Goal: Task Accomplishment & Management: Complete application form

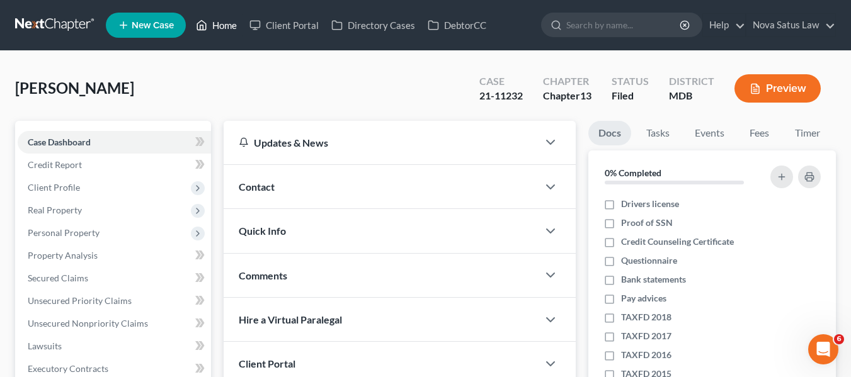
click at [226, 26] on link "Home" at bounding box center [217, 25] width 54 height 23
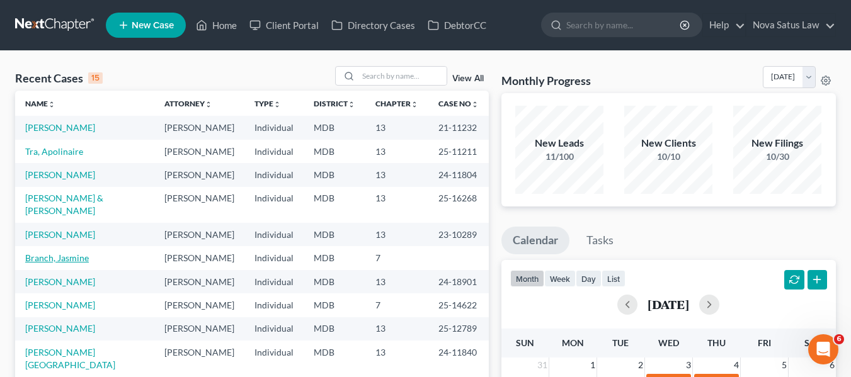
click at [42, 253] on link "Branch, Jasmine" at bounding box center [57, 258] width 64 height 11
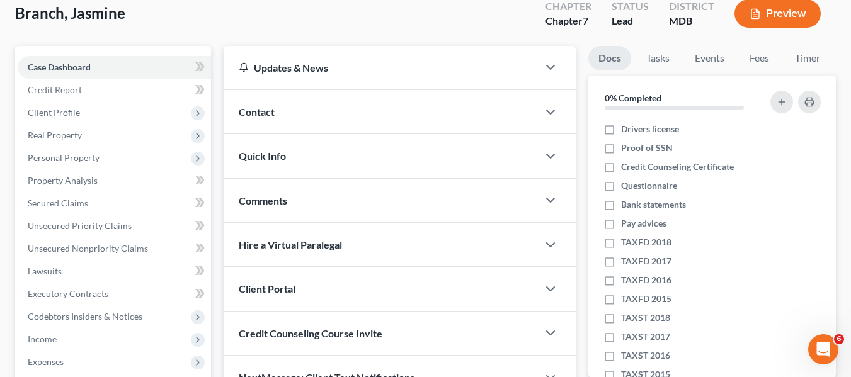
scroll to position [76, 0]
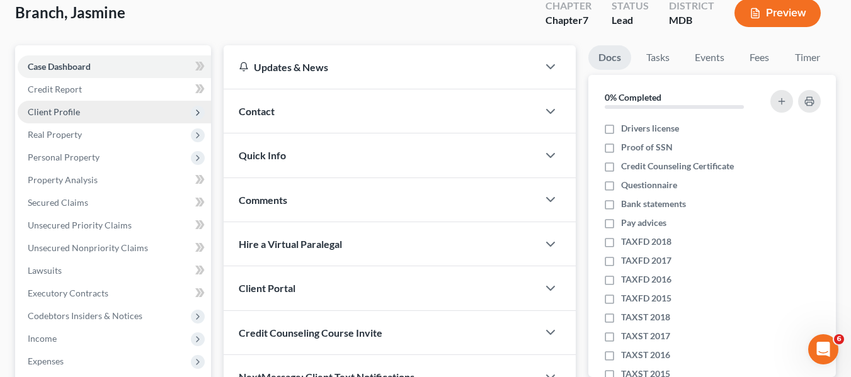
click at [67, 116] on span "Client Profile" at bounding box center [54, 111] width 52 height 11
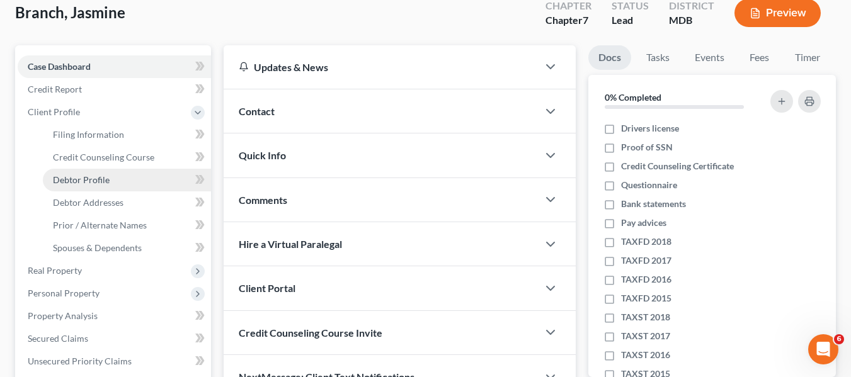
click at [96, 177] on span "Debtor Profile" at bounding box center [81, 180] width 57 height 11
select select "0"
select select "1"
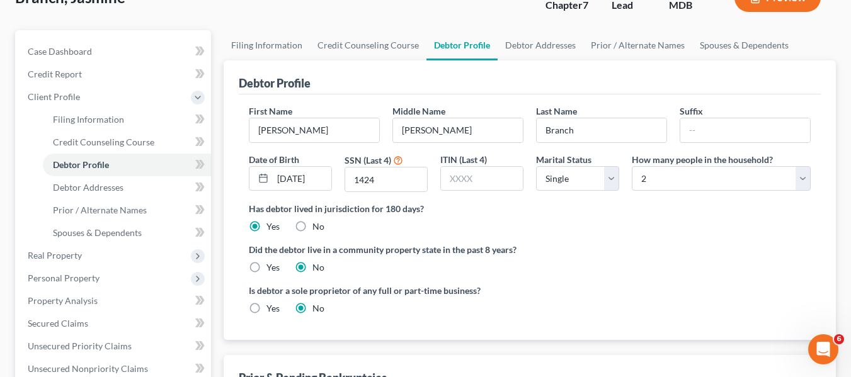
scroll to position [86, 0]
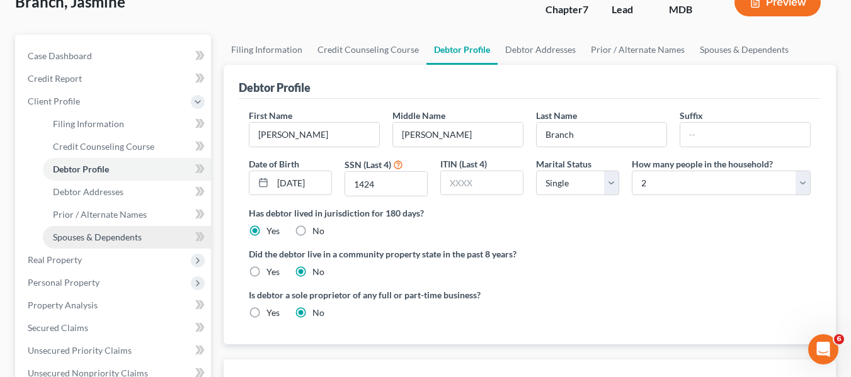
click at [135, 236] on span "Spouses & Dependents" at bounding box center [97, 237] width 89 height 11
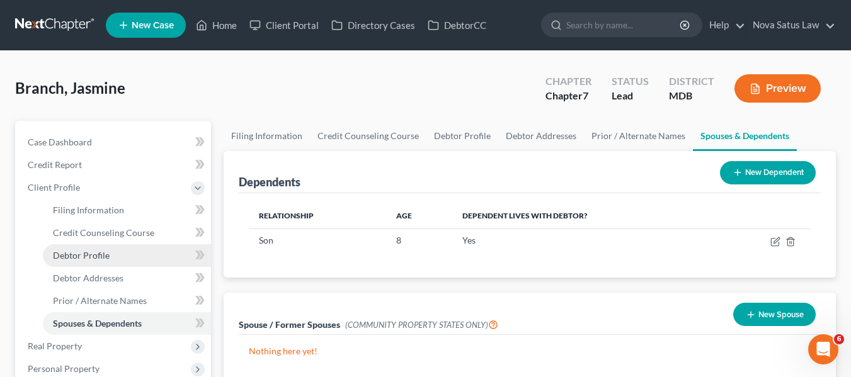
click at [117, 255] on link "Debtor Profile" at bounding box center [127, 256] width 168 height 23
select select "0"
select select "1"
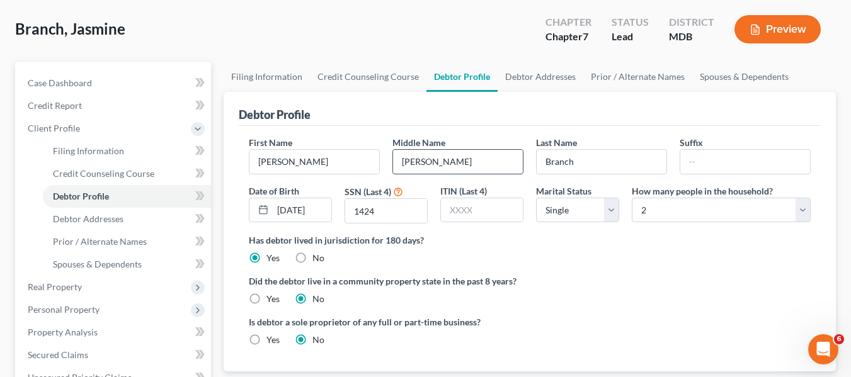
scroll to position [124, 0]
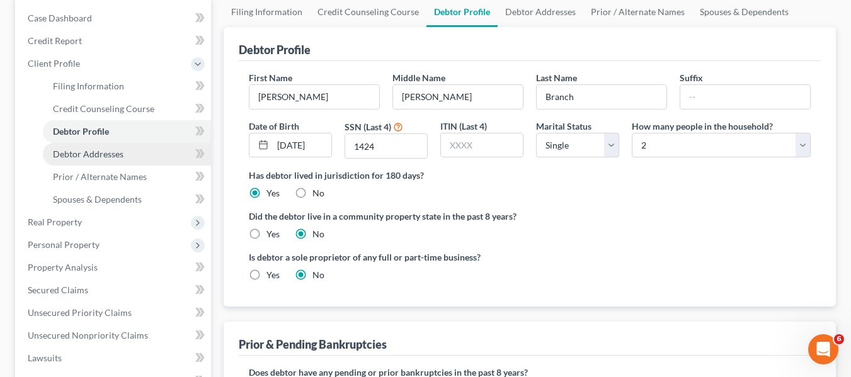
click at [115, 149] on span "Debtor Addresses" at bounding box center [88, 154] width 71 height 11
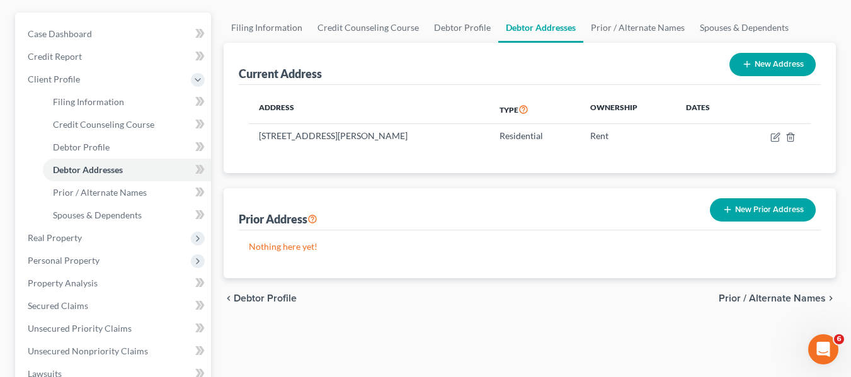
scroll to position [111, 0]
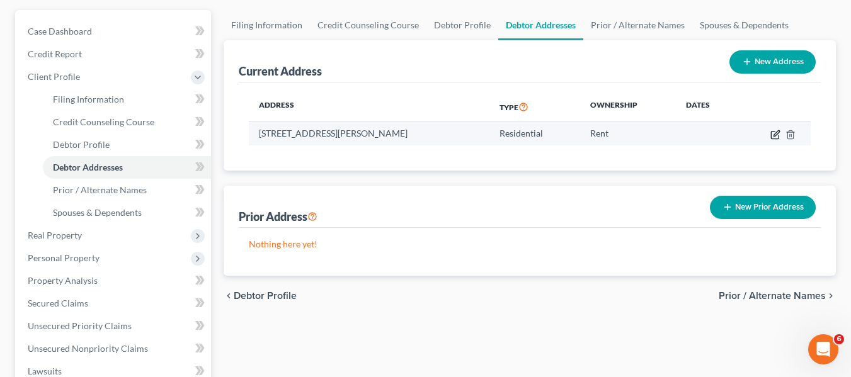
click at [774, 134] on icon "button" at bounding box center [776, 135] width 10 height 10
select select "21"
select select "0"
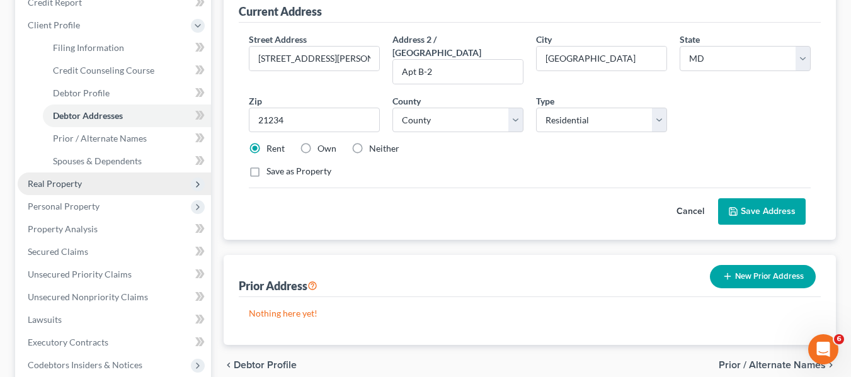
scroll to position [163, 0]
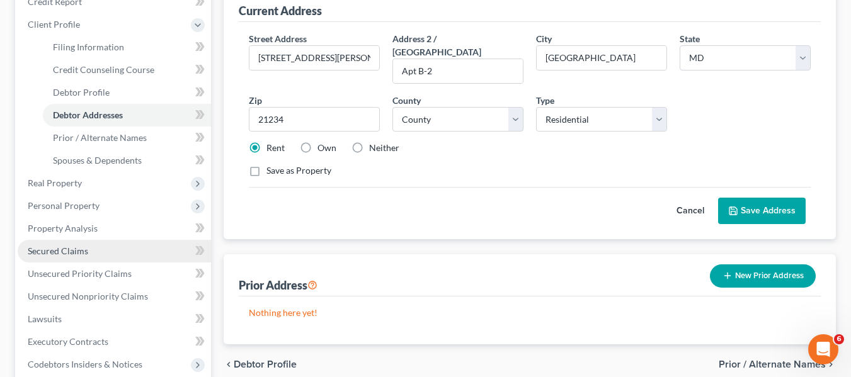
click at [89, 253] on link "Secured Claims" at bounding box center [114, 251] width 193 height 23
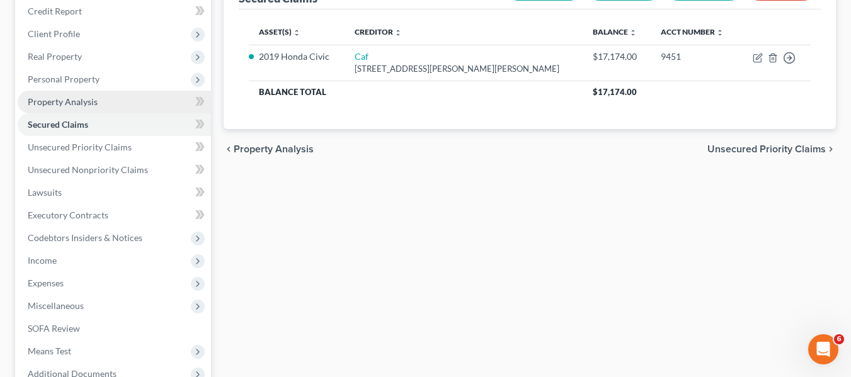
scroll to position [105, 0]
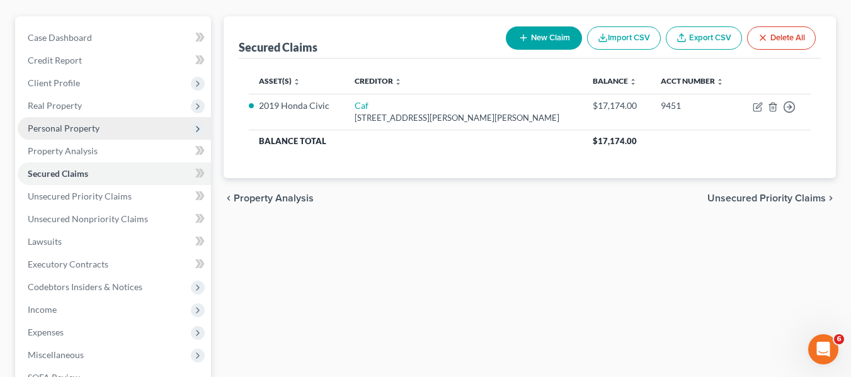
click at [70, 131] on span "Personal Property" at bounding box center [64, 128] width 72 height 11
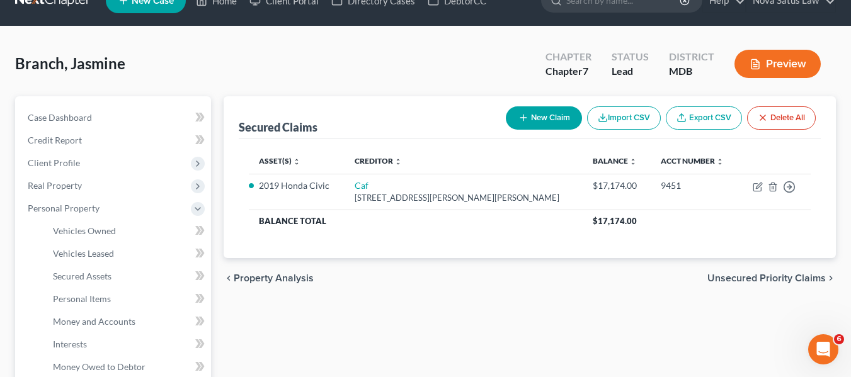
scroll to position [24, 0]
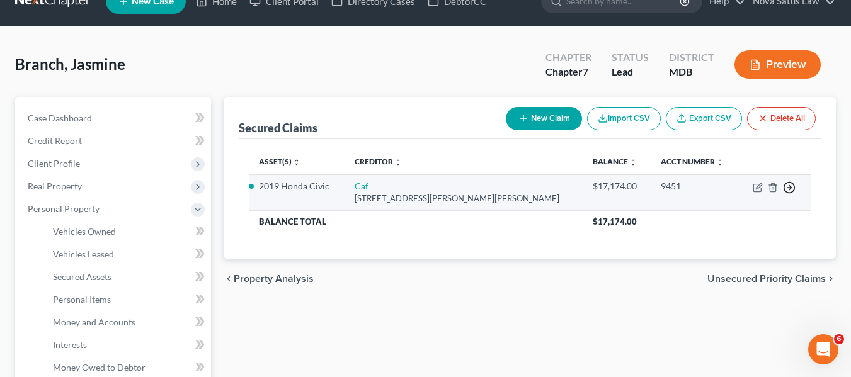
click at [788, 189] on icon "button" at bounding box center [789, 187] width 13 height 13
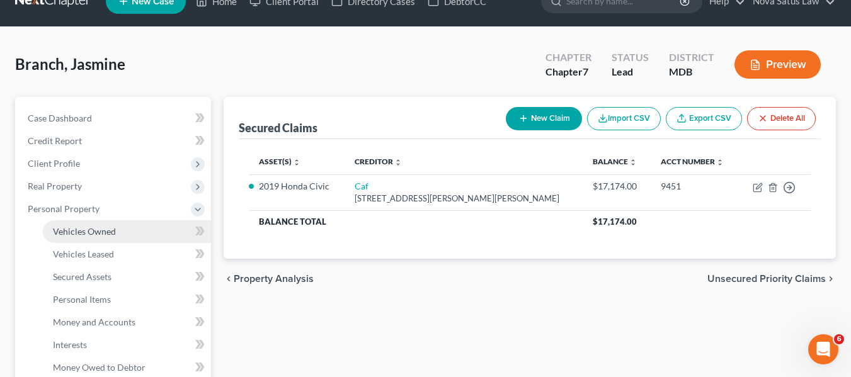
click at [101, 228] on span "Vehicles Owned" at bounding box center [84, 231] width 63 height 11
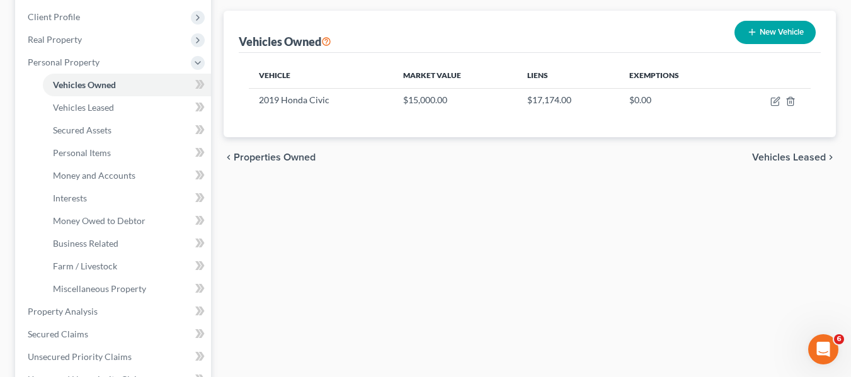
scroll to position [171, 0]
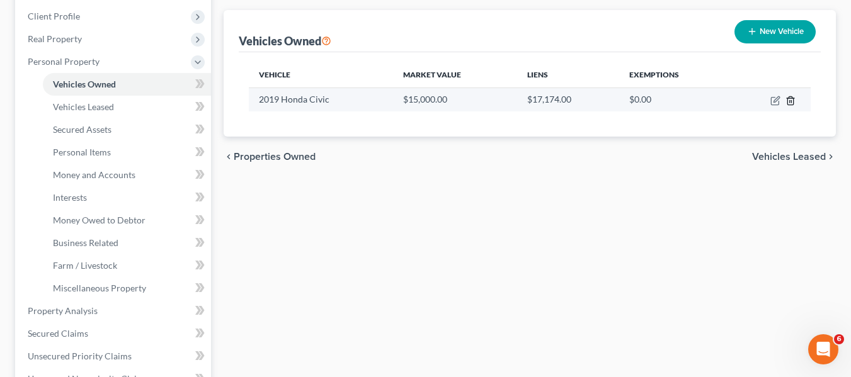
click at [790, 102] on line "button" at bounding box center [790, 101] width 0 height 3
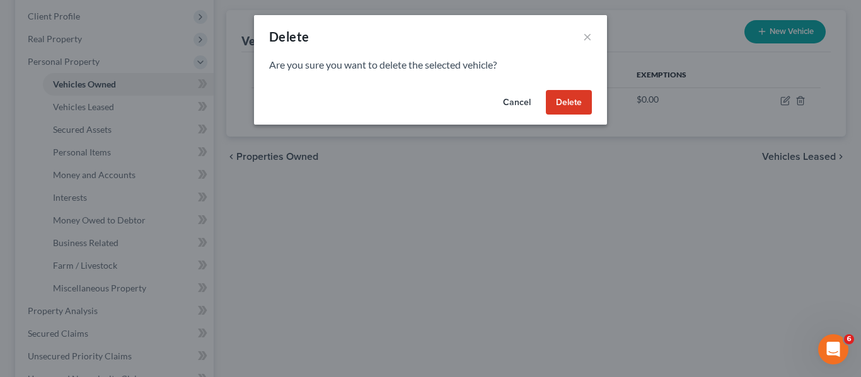
click at [551, 101] on button "Delete" at bounding box center [569, 102] width 46 height 25
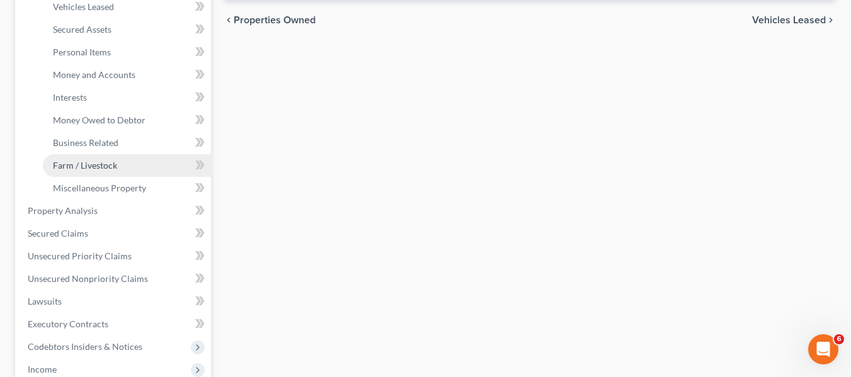
scroll to position [261, 0]
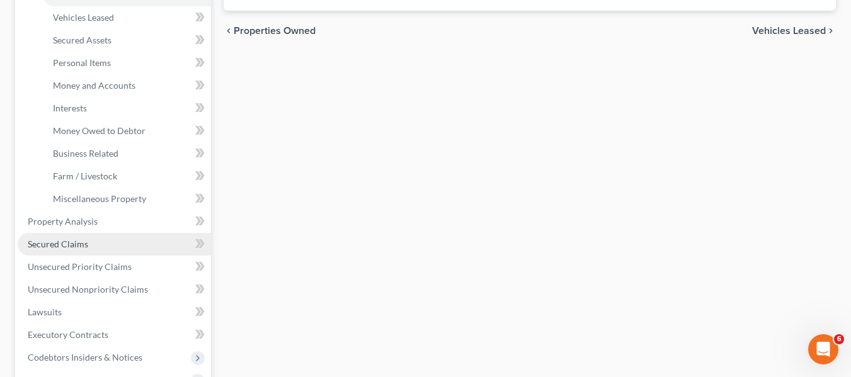
click at [106, 242] on link "Secured Claims" at bounding box center [114, 244] width 193 height 23
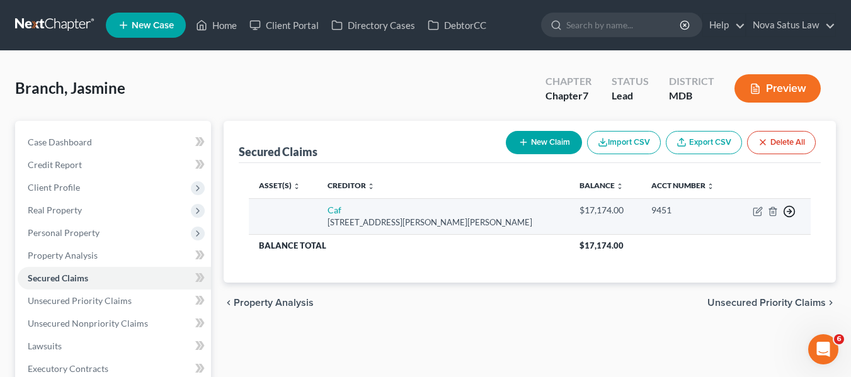
click at [788, 214] on icon "button" at bounding box center [789, 211] width 13 height 13
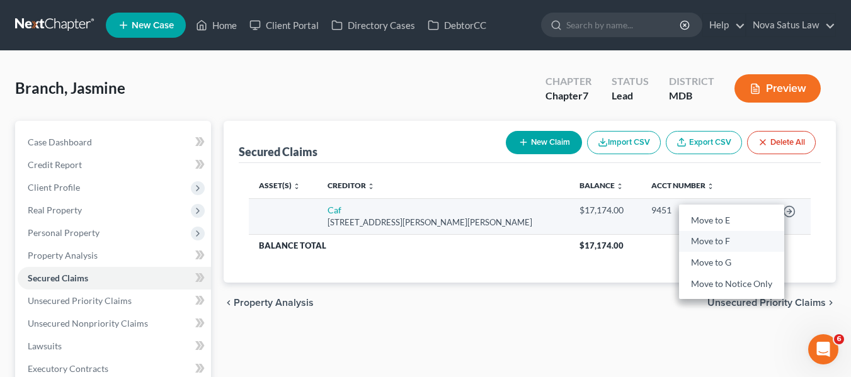
click at [722, 235] on link "Move to F" at bounding box center [731, 241] width 105 height 21
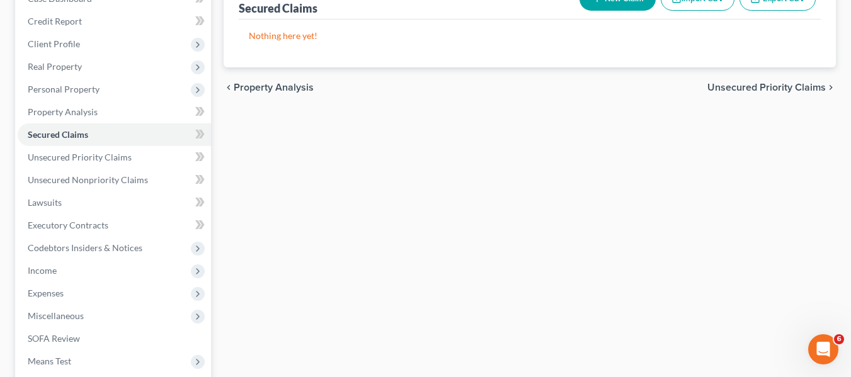
scroll to position [144, 0]
click at [60, 89] on span "Personal Property" at bounding box center [64, 88] width 72 height 11
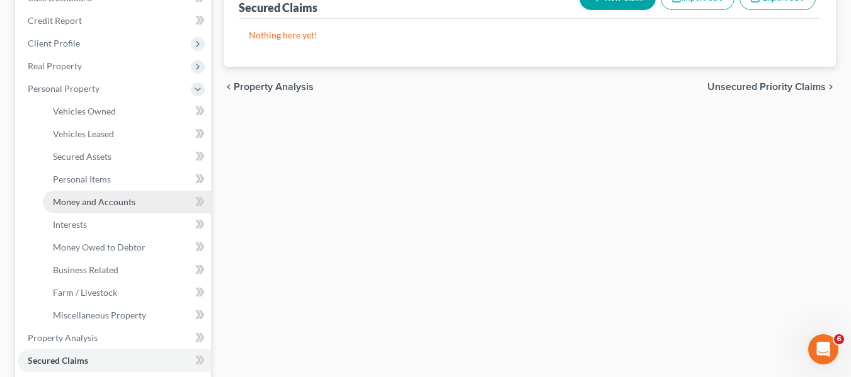
click at [98, 200] on span "Money and Accounts" at bounding box center [94, 202] width 83 height 11
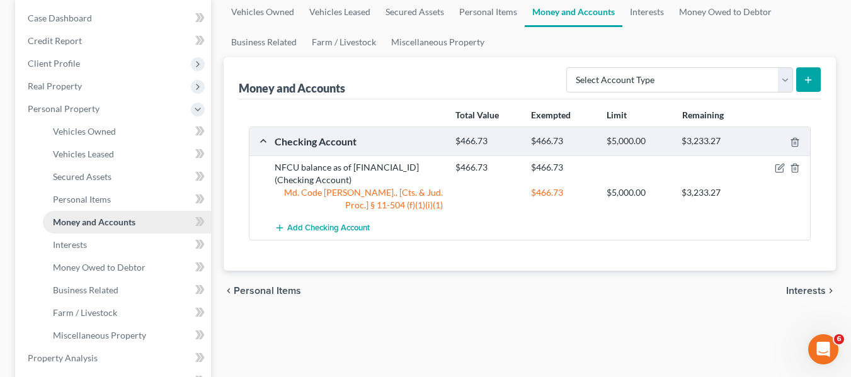
scroll to position [125, 0]
click at [780, 166] on icon "button" at bounding box center [780, 168] width 10 height 10
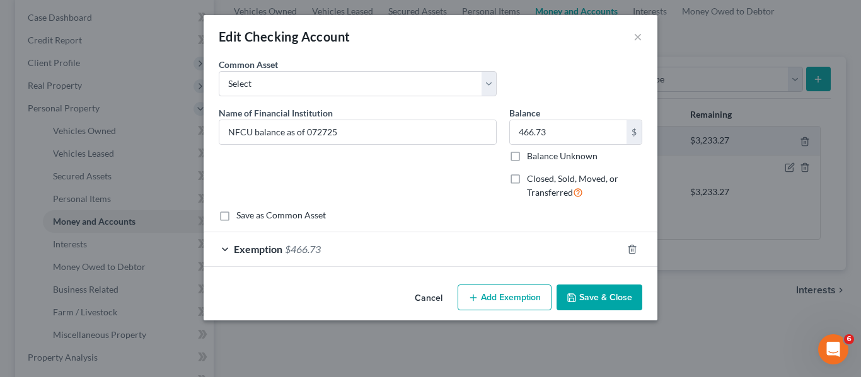
click at [432, 297] on button "Cancel" at bounding box center [429, 298] width 48 height 25
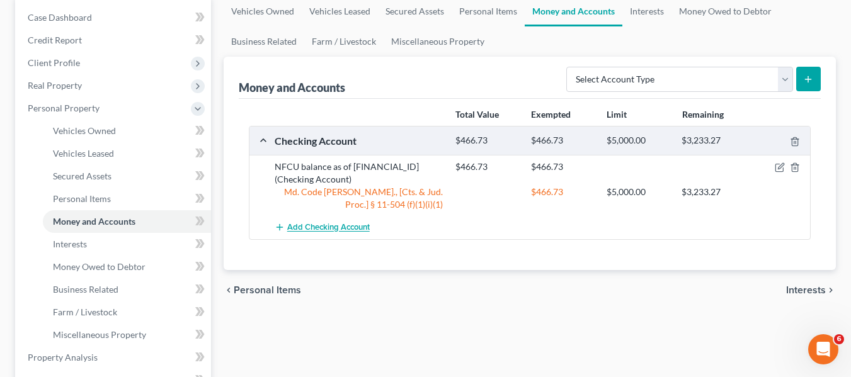
click at [308, 224] on span "Add Checking Account" at bounding box center [328, 228] width 83 height 10
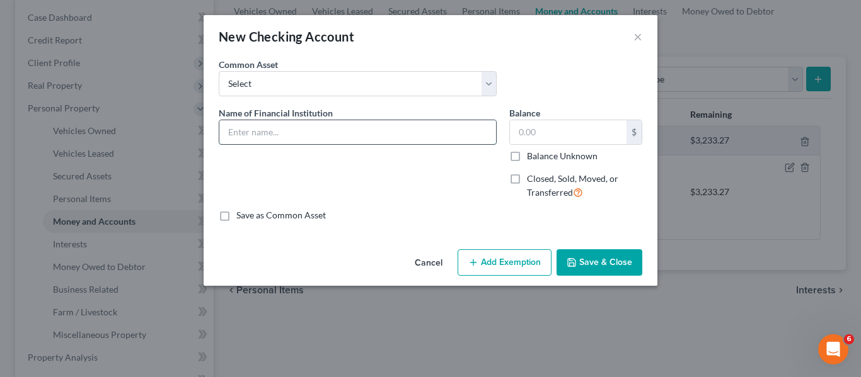
click at [263, 140] on input "text" at bounding box center [357, 132] width 277 height 24
type input "Capital One; balance as of"
click at [582, 263] on button "Save & Close" at bounding box center [599, 263] width 86 height 26
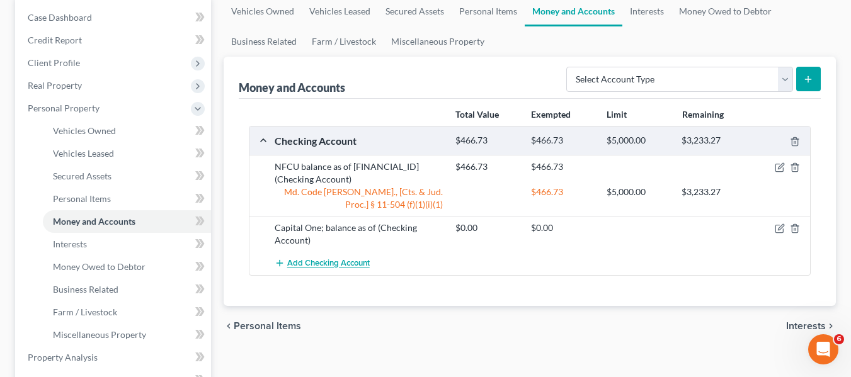
drag, startPoint x: 321, startPoint y: 264, endPoint x: 292, endPoint y: 264, distance: 29.0
click at [292, 264] on span "Add Checking Account" at bounding box center [328, 264] width 83 height 10
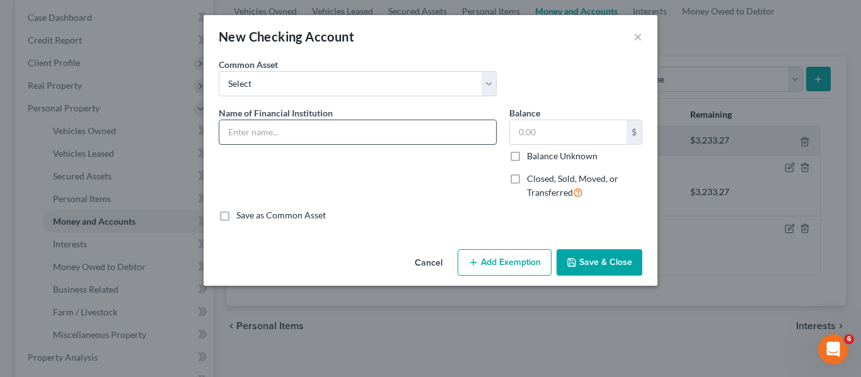
click at [239, 137] on input "text" at bounding box center [357, 132] width 277 height 24
type input "Ally"
click at [585, 256] on button "Save & Close" at bounding box center [599, 263] width 86 height 26
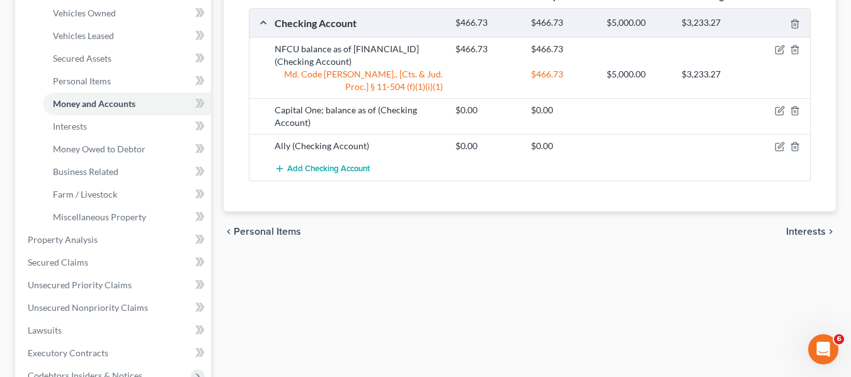
scroll to position [243, 0]
click at [103, 124] on link "Interests" at bounding box center [127, 126] width 168 height 23
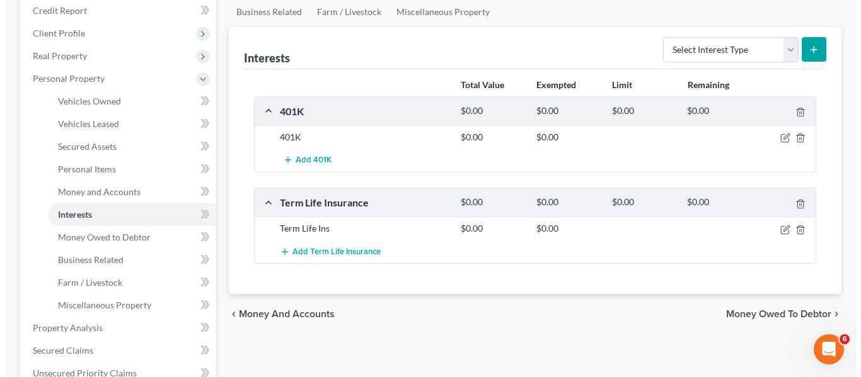
scroll to position [155, 0]
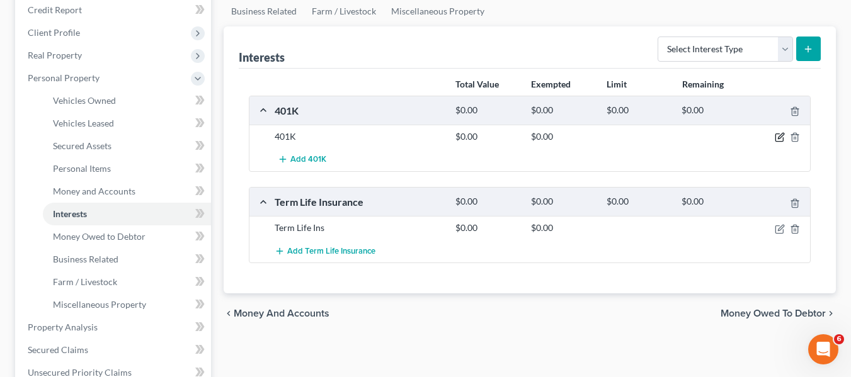
click at [778, 138] on icon "button" at bounding box center [780, 137] width 10 height 10
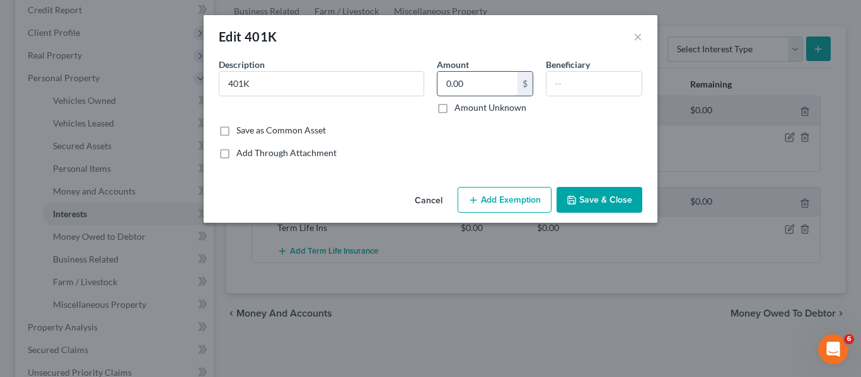
click at [486, 88] on input "0.00" at bounding box center [477, 84] width 80 height 24
type input "6,000"
click at [483, 198] on button "Add Exemption" at bounding box center [504, 200] width 94 height 26
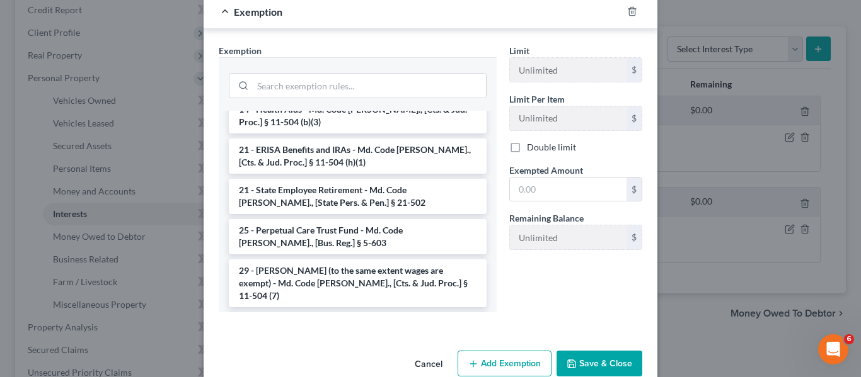
scroll to position [967, 0]
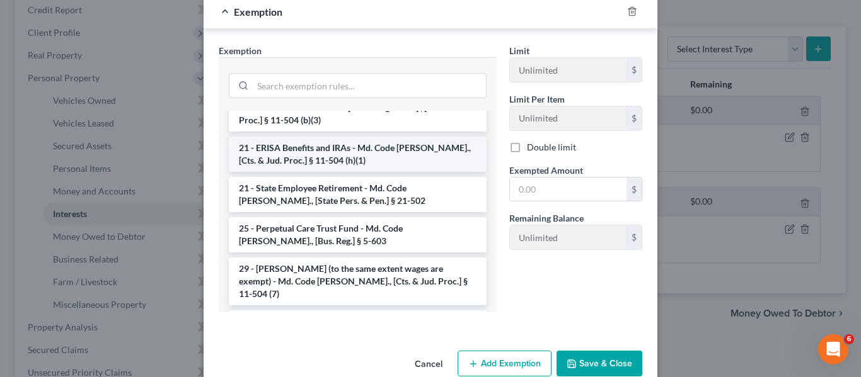
click at [321, 137] on li "21 - ERISA Benefits and IRAs - Md. Code [PERSON_NAME]., [Cts. & Jud. Proc.] § 1…" at bounding box center [358, 154] width 258 height 35
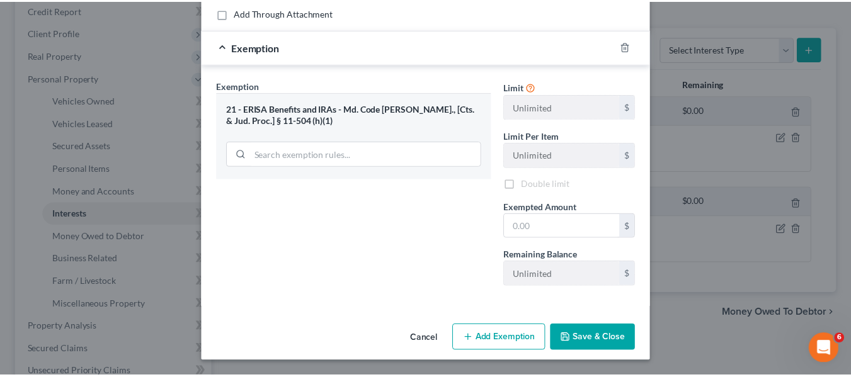
scroll to position [140, 0]
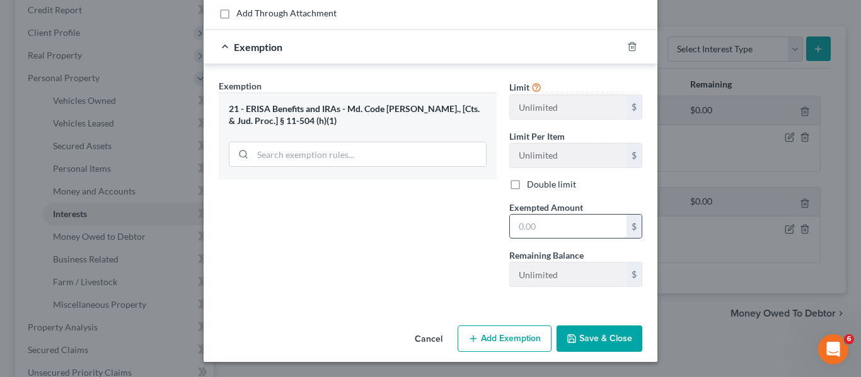
click at [544, 216] on input "text" at bounding box center [568, 227] width 117 height 24
type input "6,000"
click at [570, 337] on icon "button" at bounding box center [572, 339] width 10 height 10
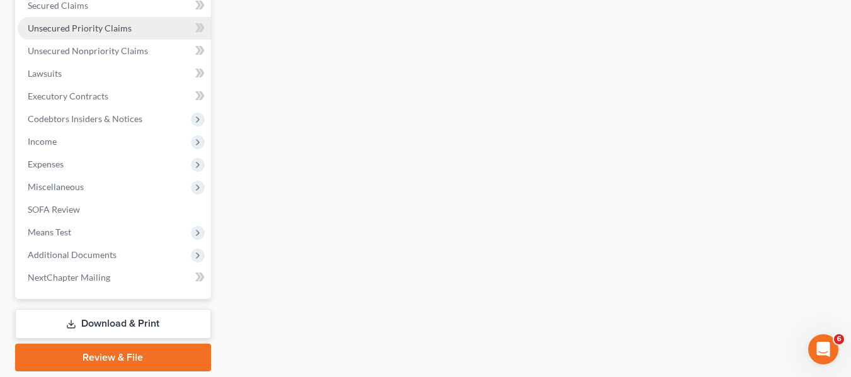
scroll to position [500, 0]
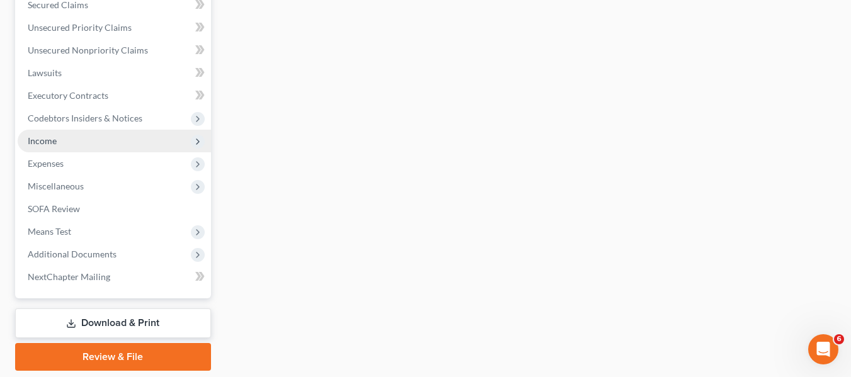
click at [57, 137] on span "Income" at bounding box center [114, 141] width 193 height 23
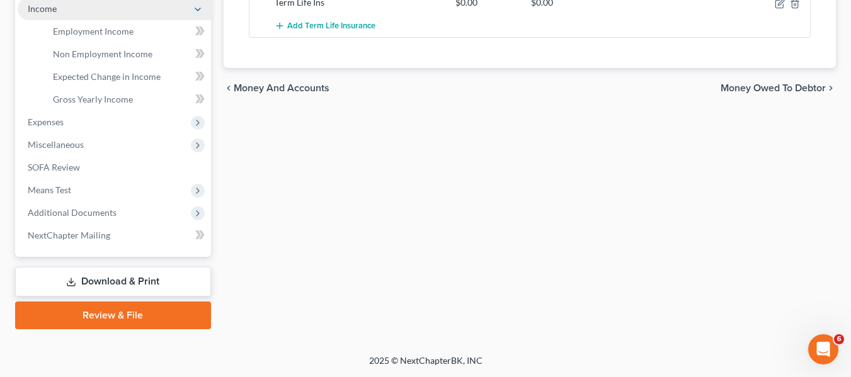
scroll to position [273, 0]
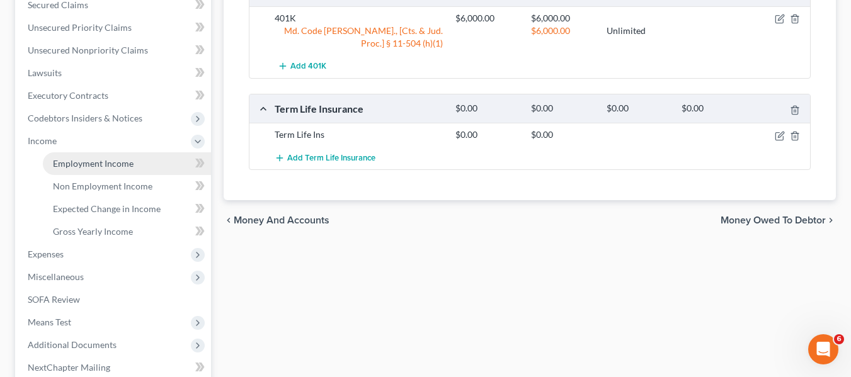
click at [78, 166] on span "Employment Income" at bounding box center [93, 163] width 81 height 11
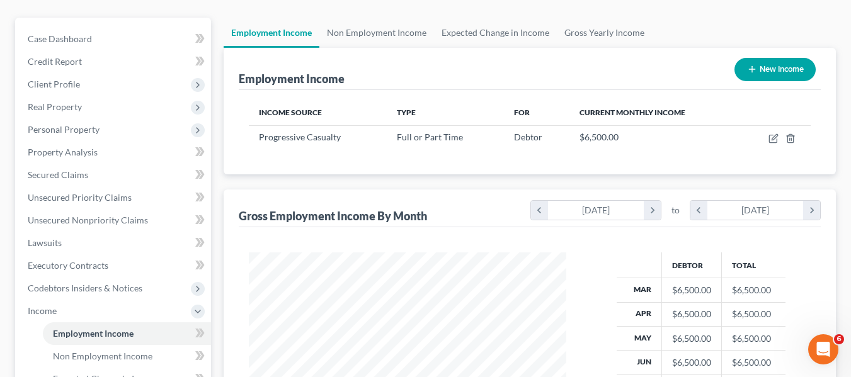
scroll to position [104, 0]
click at [370, 37] on link "Non Employment Income" at bounding box center [376, 32] width 115 height 30
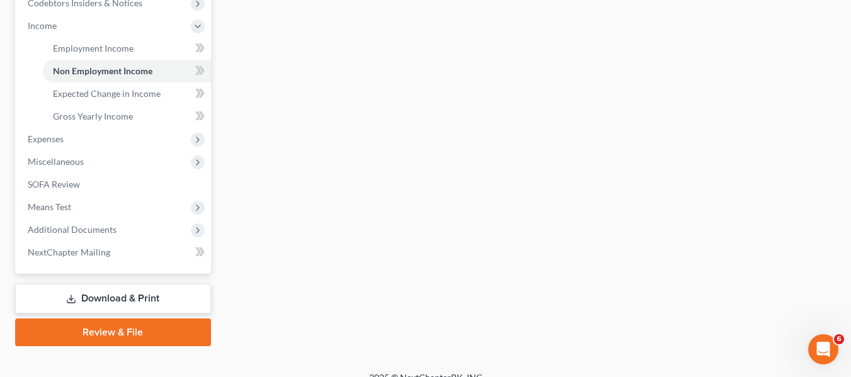
scroll to position [406, 0]
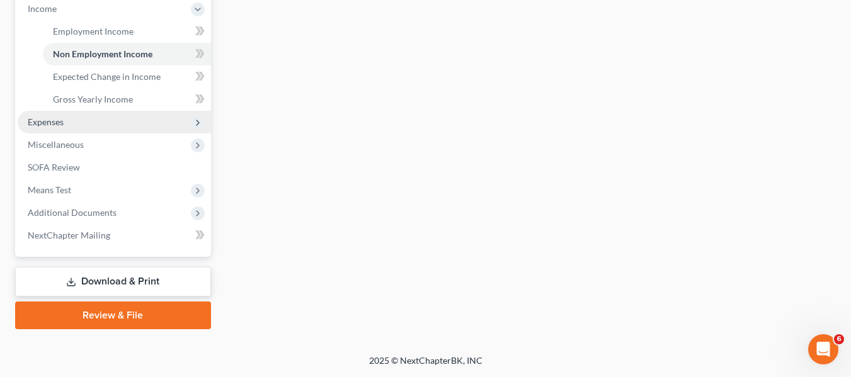
click at [93, 118] on span "Expenses" at bounding box center [114, 122] width 193 height 23
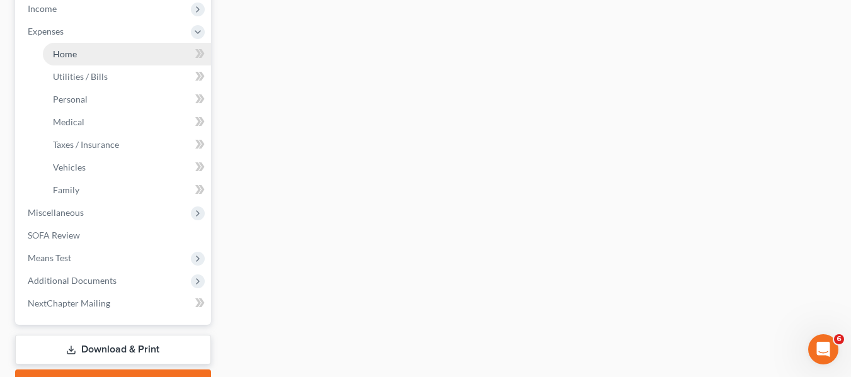
click at [57, 61] on link "Home" at bounding box center [127, 54] width 168 height 23
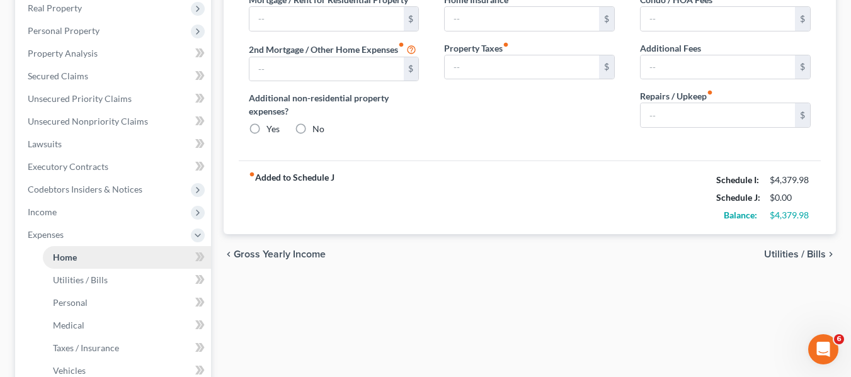
scroll to position [52, 0]
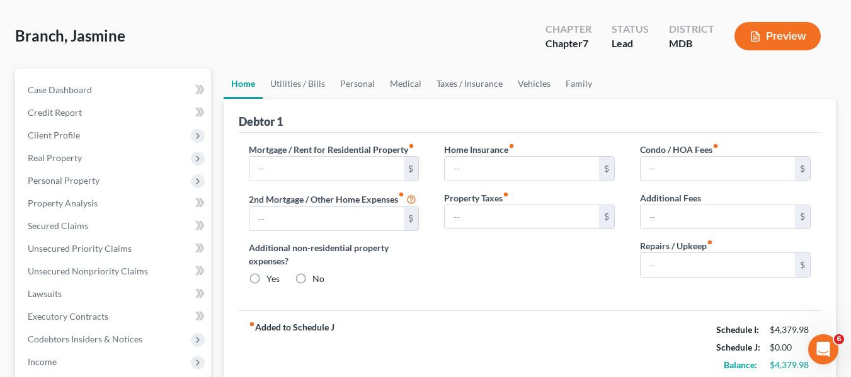
type input "0.00"
radio input "true"
type input "0.00"
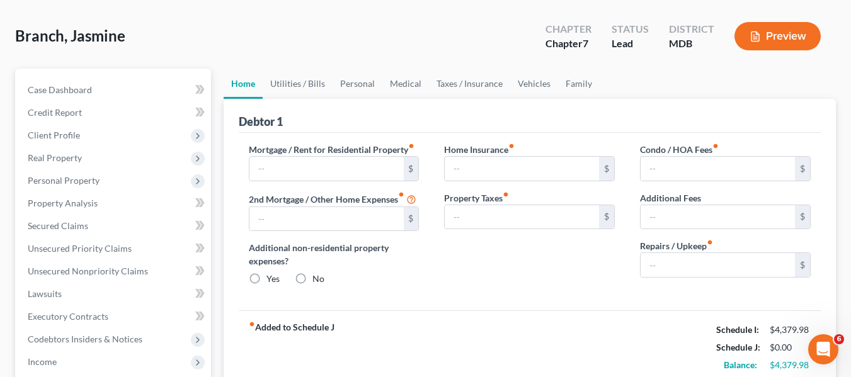
type input "0.00"
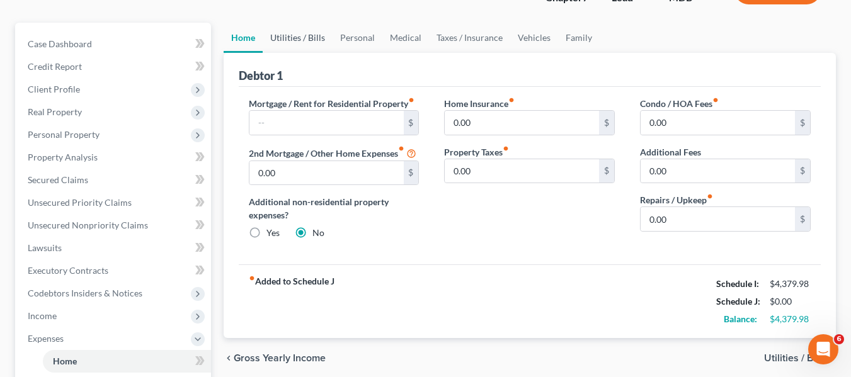
scroll to position [100, 0]
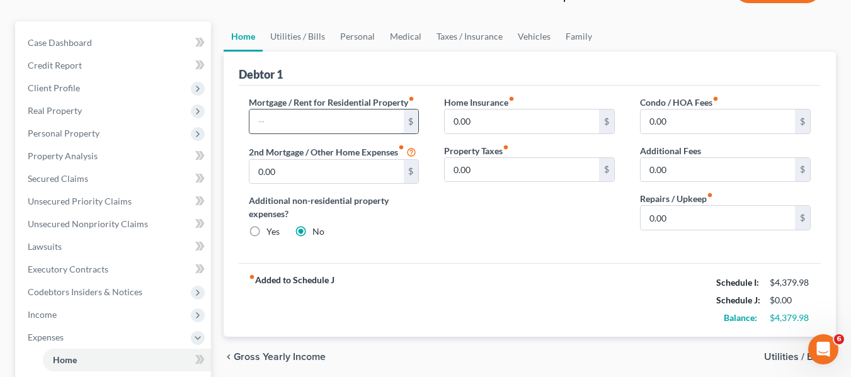
click at [268, 128] on input "text" at bounding box center [327, 122] width 154 height 24
type input "1,550"
click at [291, 33] on link "Utilities / Bills" at bounding box center [298, 36] width 70 height 30
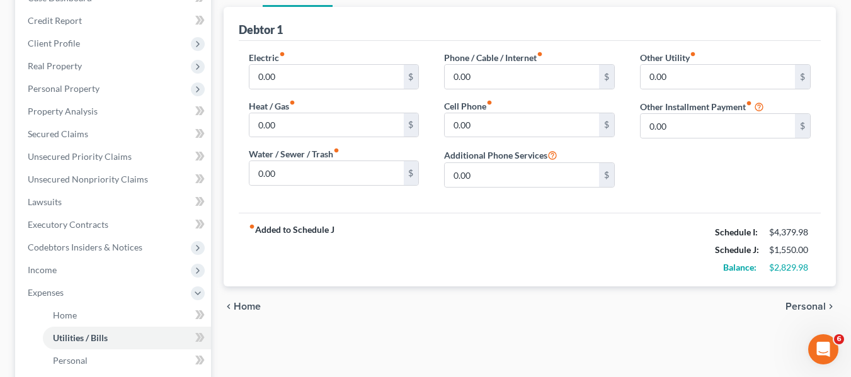
scroll to position [145, 0]
click at [307, 78] on input "0.00" at bounding box center [327, 76] width 154 height 24
type input "180"
click at [517, 86] on input "0.00" at bounding box center [522, 76] width 154 height 24
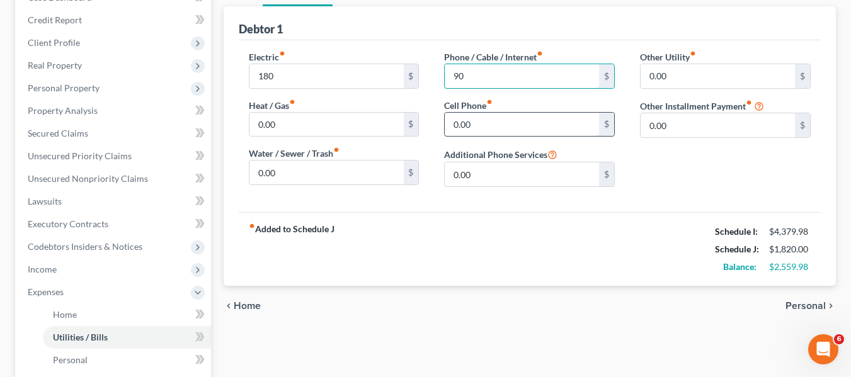
type input "90"
click at [491, 120] on input "0.00" at bounding box center [522, 125] width 154 height 24
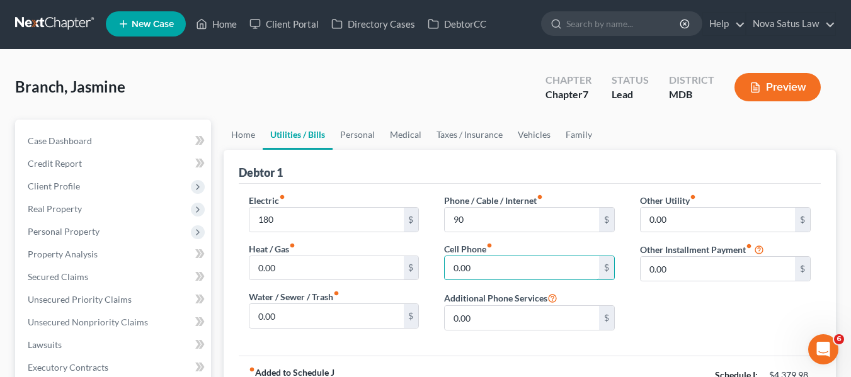
scroll to position [0, 0]
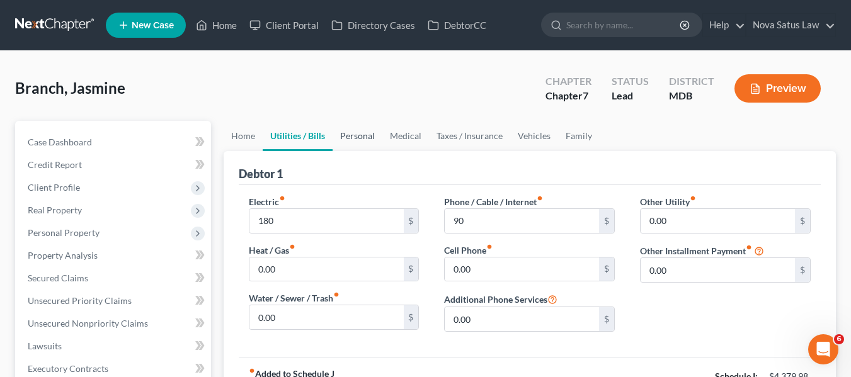
click at [355, 137] on link "Personal" at bounding box center [358, 136] width 50 height 30
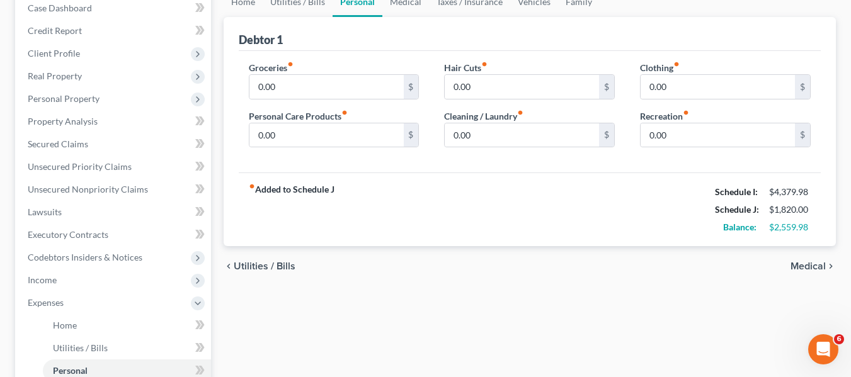
scroll to position [135, 0]
click at [331, 93] on input "0.00" at bounding box center [327, 86] width 154 height 24
type input "600"
click at [289, 138] on input "0.00" at bounding box center [327, 135] width 154 height 24
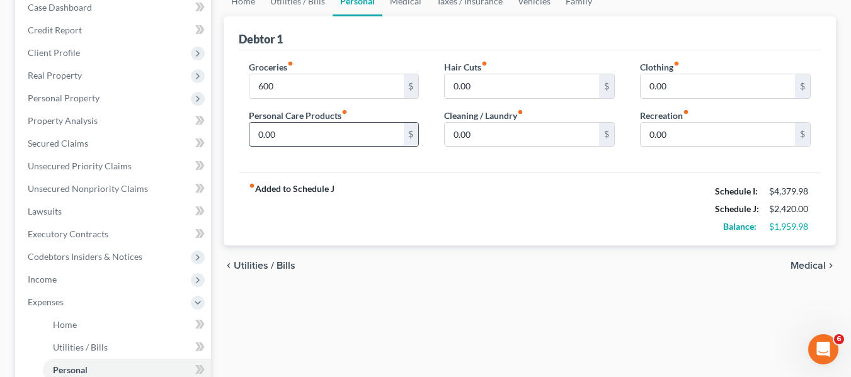
click at [289, 138] on input "0.00" at bounding box center [327, 135] width 154 height 24
type input "125"
click at [486, 85] on input "0.00" at bounding box center [522, 86] width 154 height 24
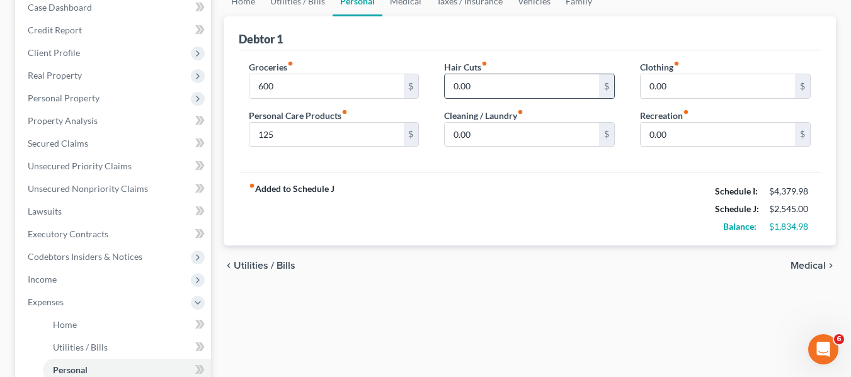
click at [486, 85] on input "0.00" at bounding box center [522, 86] width 154 height 24
type input "50"
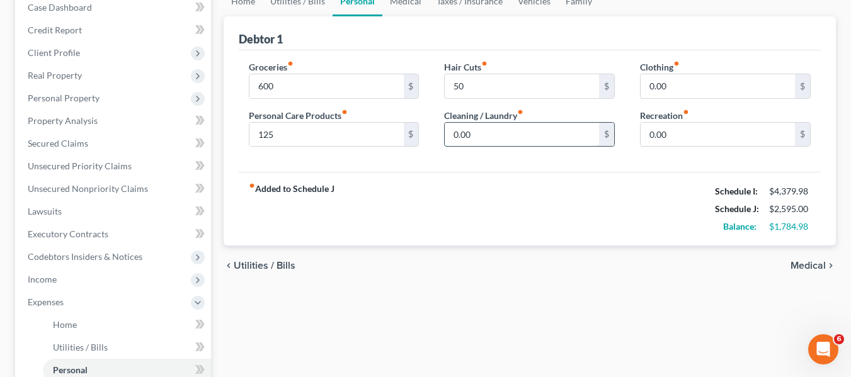
click at [482, 135] on input "0.00" at bounding box center [522, 135] width 154 height 24
type input "75"
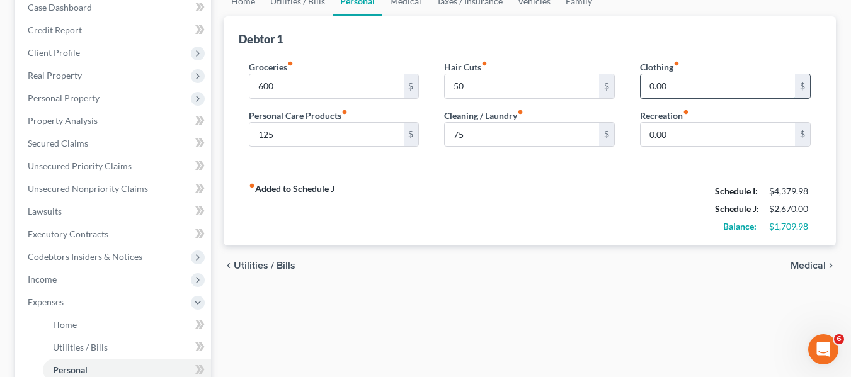
click at [685, 86] on input "0.00" at bounding box center [718, 86] width 154 height 24
type input "250"
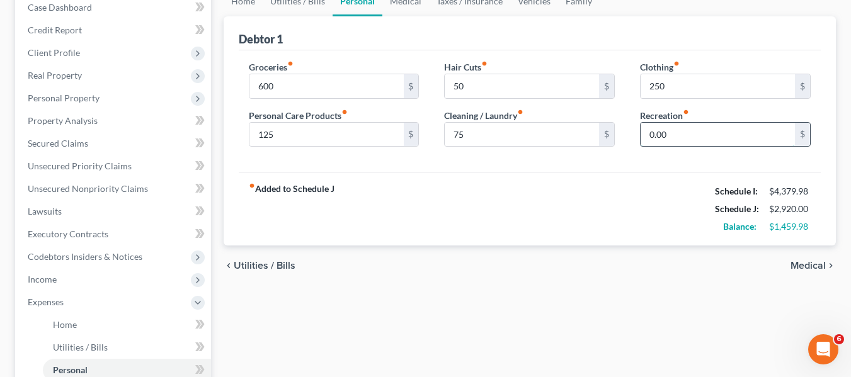
click at [672, 136] on input "0.00" at bounding box center [718, 135] width 154 height 24
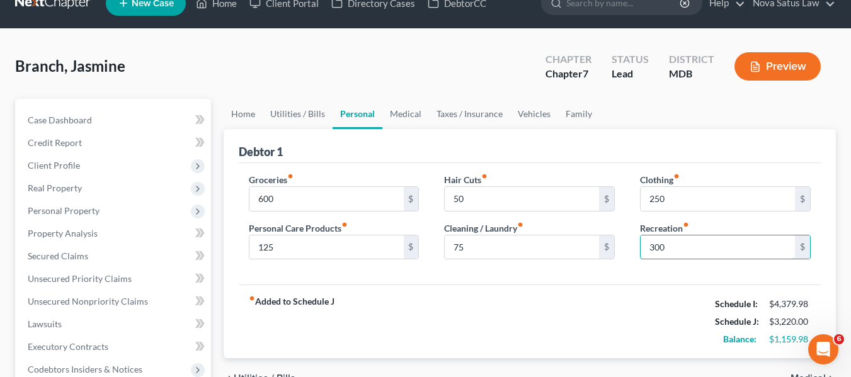
scroll to position [21, 0]
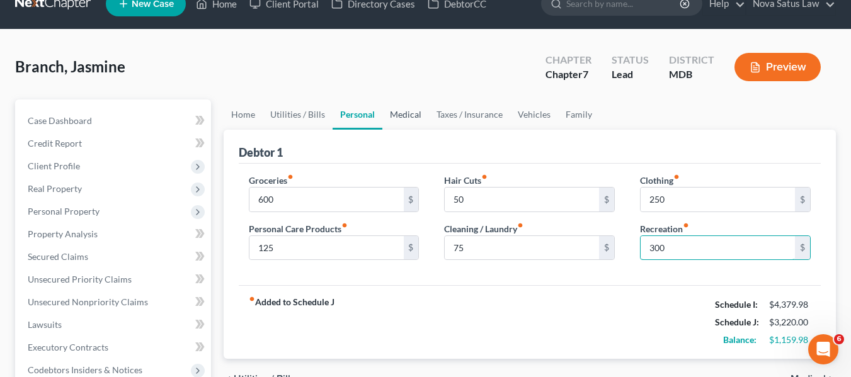
type input "300"
click at [408, 122] on link "Medical" at bounding box center [406, 115] width 47 height 30
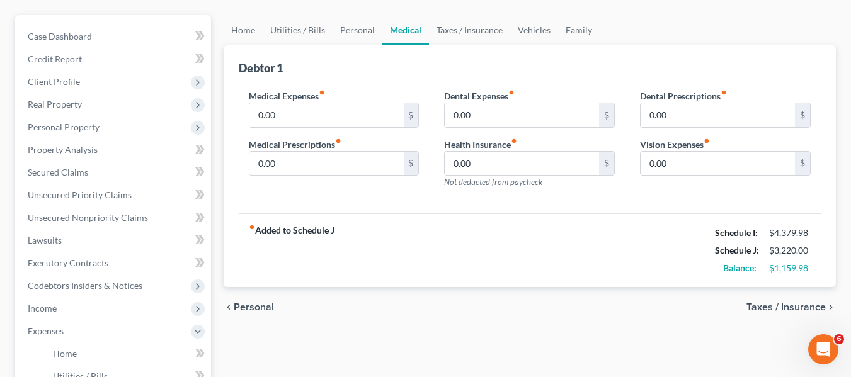
scroll to position [110, 0]
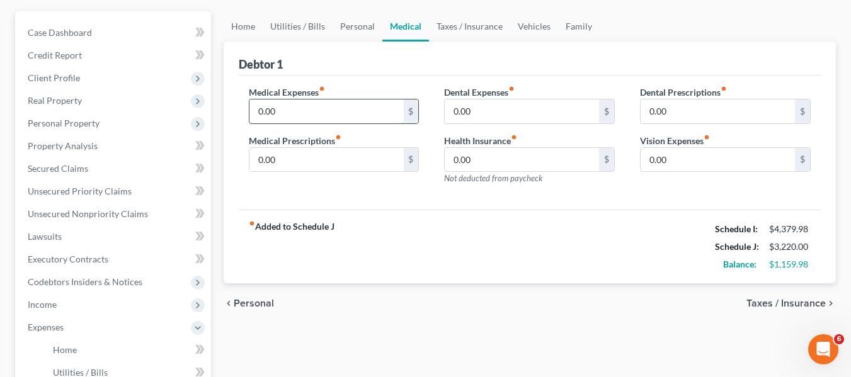
click at [347, 112] on input "0.00" at bounding box center [327, 112] width 154 height 24
type input "200"
click at [667, 162] on input "0.00" at bounding box center [718, 160] width 154 height 24
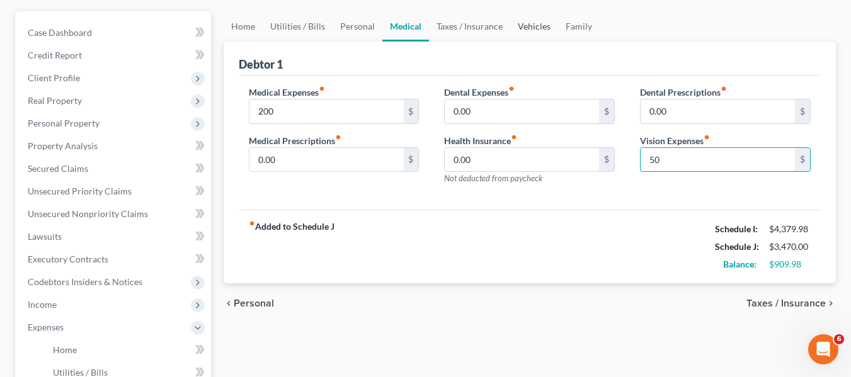
type input "50"
click at [535, 28] on link "Vehicles" at bounding box center [534, 26] width 48 height 30
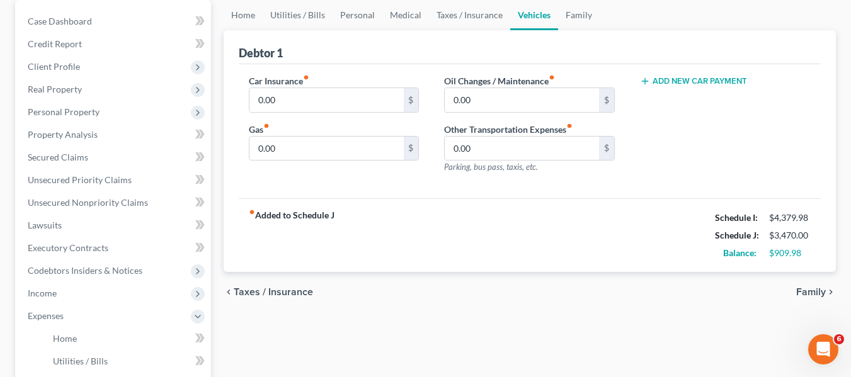
scroll to position [122, 0]
click at [511, 152] on input "0.00" at bounding box center [522, 148] width 154 height 24
click at [577, 12] on link "Family" at bounding box center [579, 14] width 42 height 30
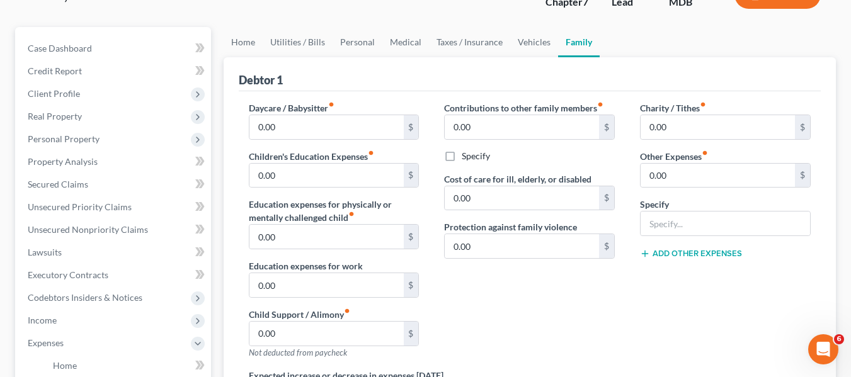
scroll to position [95, 0]
click at [692, 180] on input "0.00" at bounding box center [718, 175] width 154 height 24
type input "1,400"
click at [680, 219] on input "text" at bounding box center [726, 223] width 170 height 24
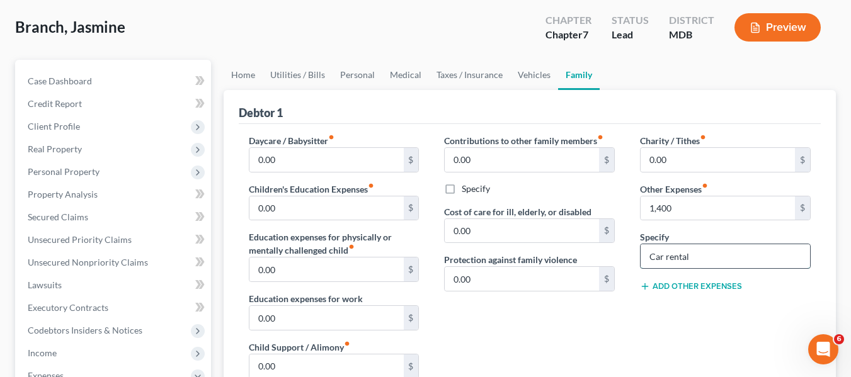
scroll to position [0, 0]
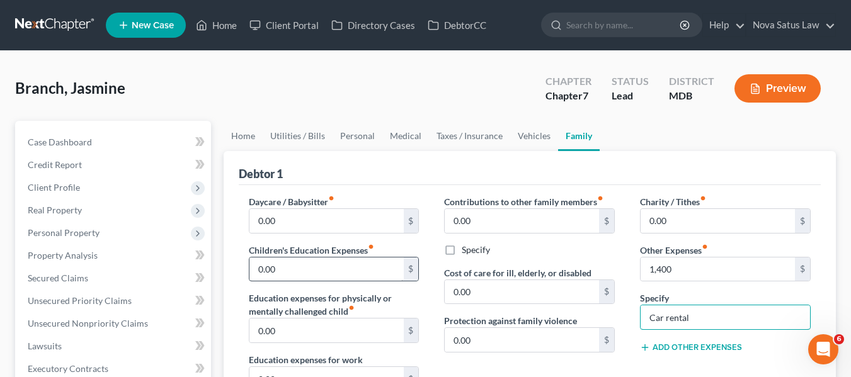
type input "Car rental"
click at [292, 275] on input "0.00" at bounding box center [327, 270] width 154 height 24
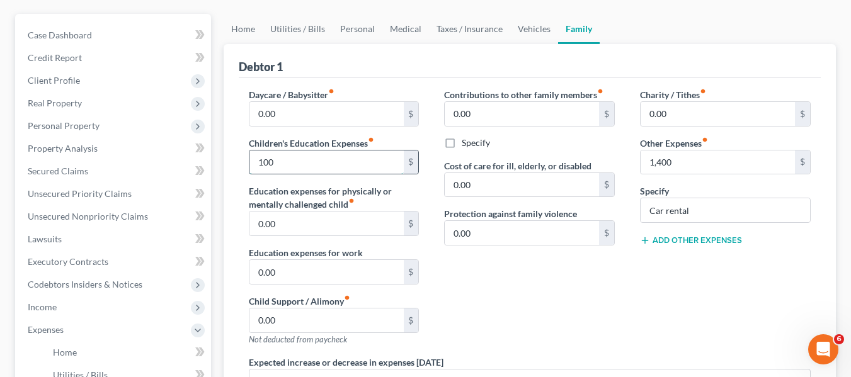
scroll to position [108, 0]
type input "100"
click at [697, 119] on input "0.00" at bounding box center [718, 113] width 154 height 24
type input "100"
click at [679, 240] on button "Add Other Expenses" at bounding box center [691, 240] width 102 height 10
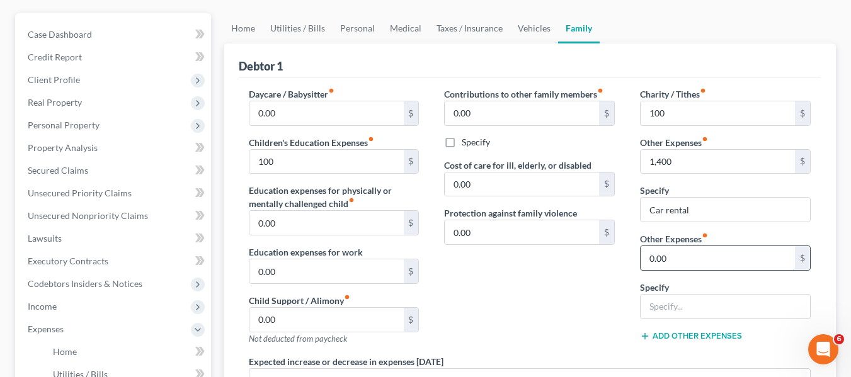
click at [674, 256] on input "0.00" at bounding box center [718, 258] width 154 height 24
type input "115"
click at [677, 298] on input "text" at bounding box center [726, 307] width 170 height 24
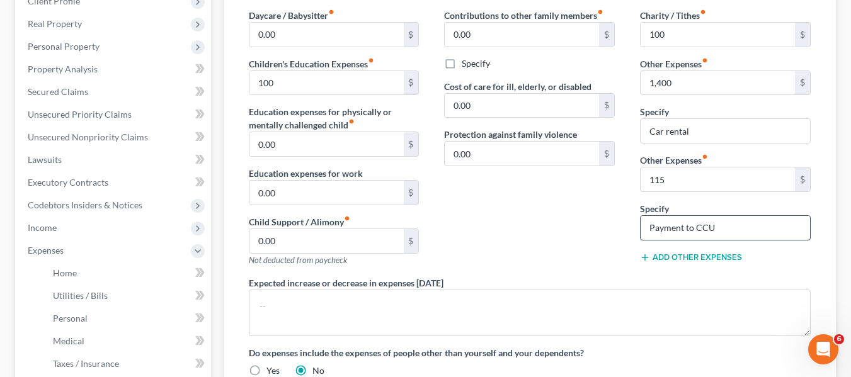
scroll to position [187, 0]
type input "Payment to CCU"
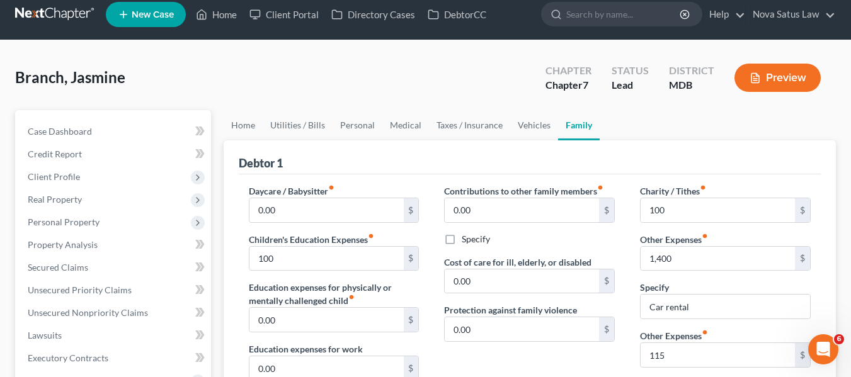
scroll to position [0, 0]
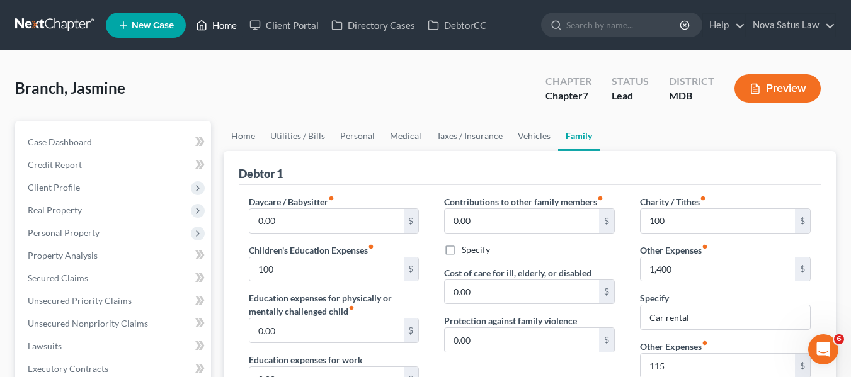
click at [219, 21] on link "Home" at bounding box center [217, 25] width 54 height 23
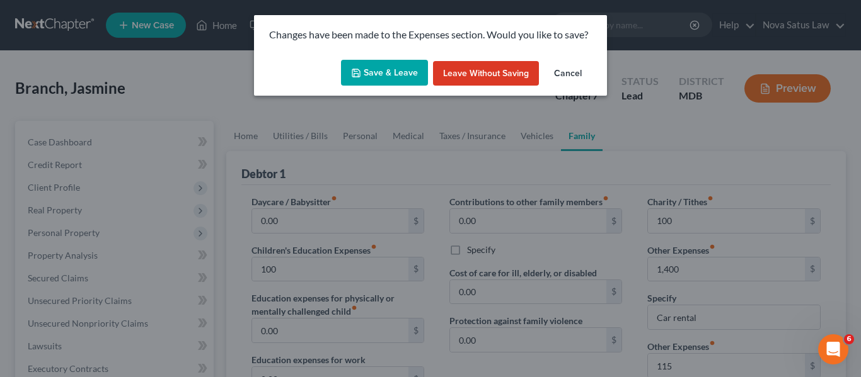
click at [386, 66] on button "Save & Leave" at bounding box center [384, 73] width 87 height 26
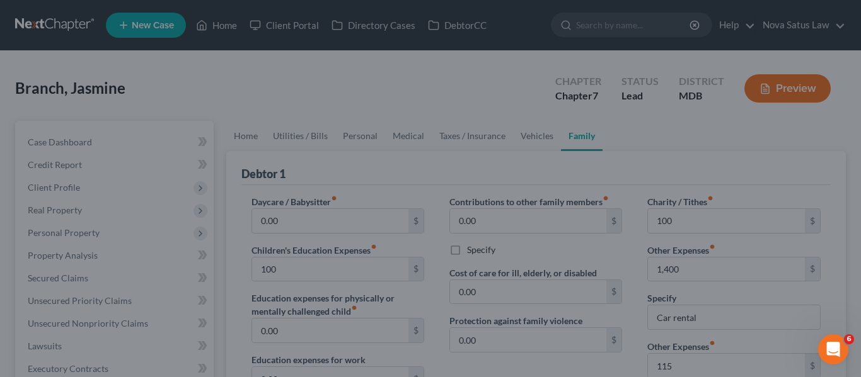
type input "100.00"
type input "1,400.00"
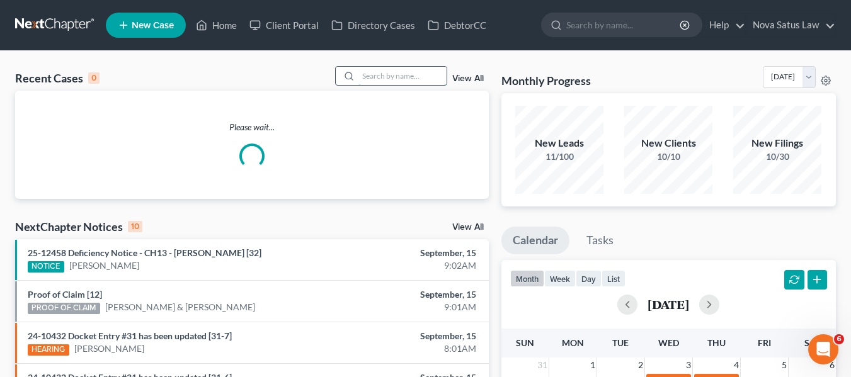
click at [371, 72] on input "search" at bounding box center [403, 76] width 88 height 18
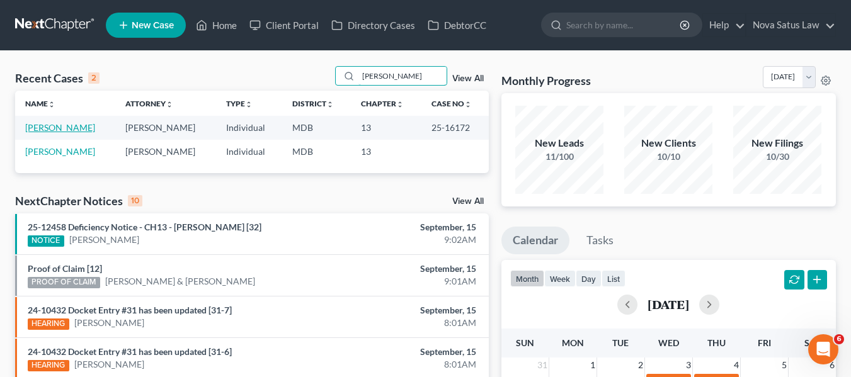
type input "[PERSON_NAME]"
click at [46, 127] on link "[PERSON_NAME]" at bounding box center [60, 127] width 70 height 11
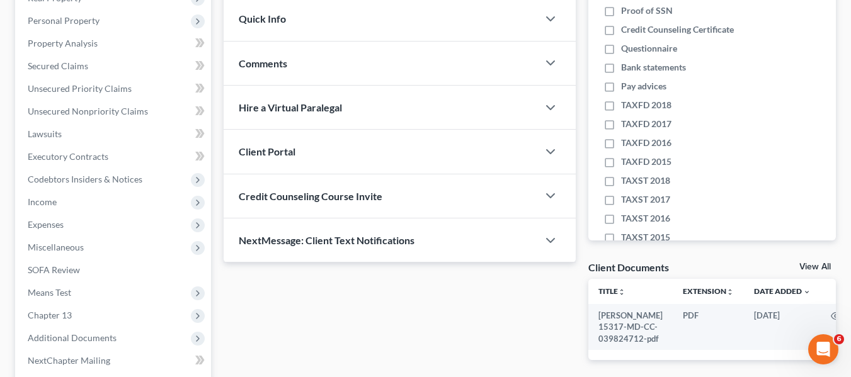
scroll to position [311, 0]
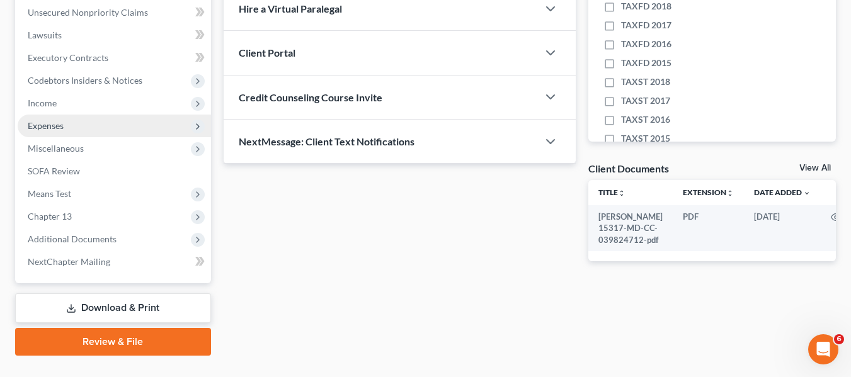
click at [45, 130] on span "Expenses" at bounding box center [46, 125] width 36 height 11
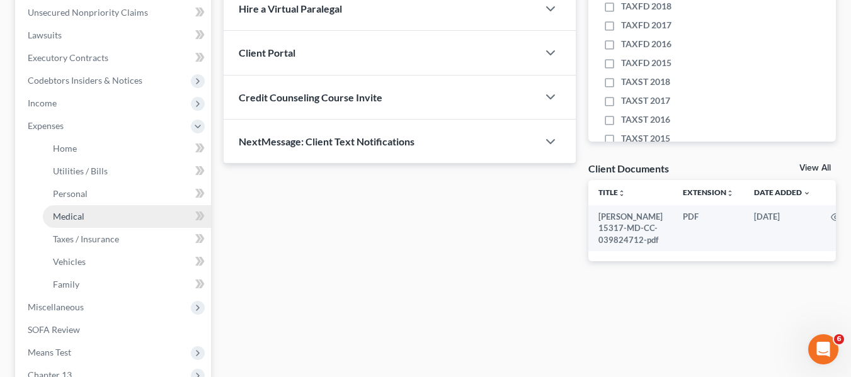
click at [69, 220] on span "Medical" at bounding box center [69, 216] width 32 height 11
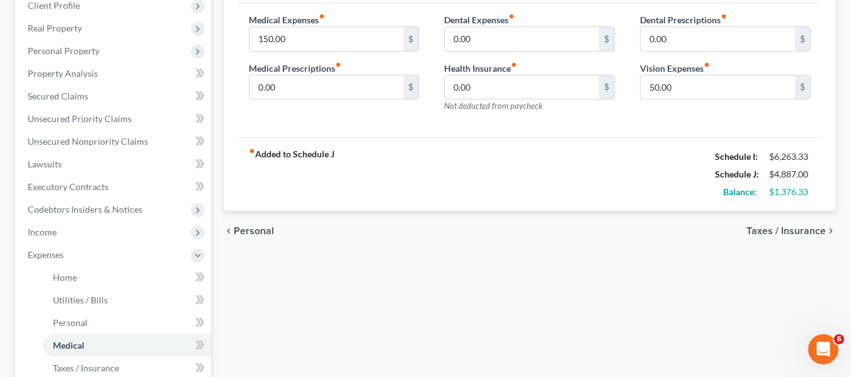
scroll to position [183, 0]
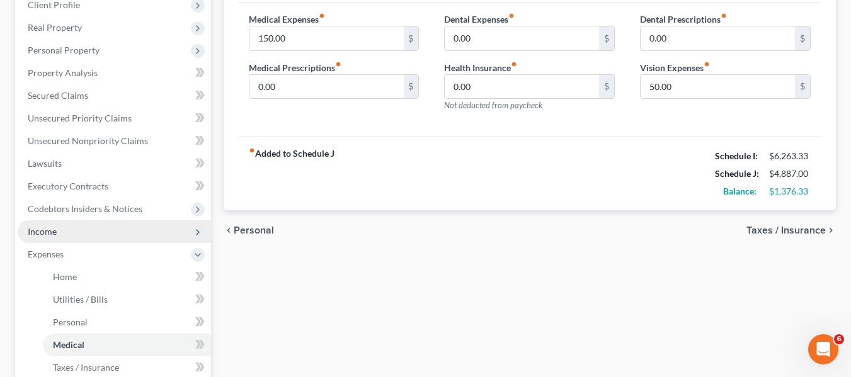
click at [38, 233] on span "Income" at bounding box center [42, 231] width 29 height 11
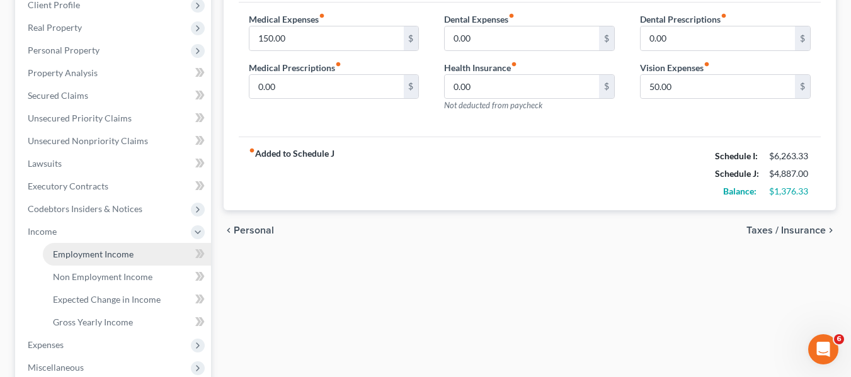
click at [108, 252] on span "Employment Income" at bounding box center [93, 254] width 81 height 11
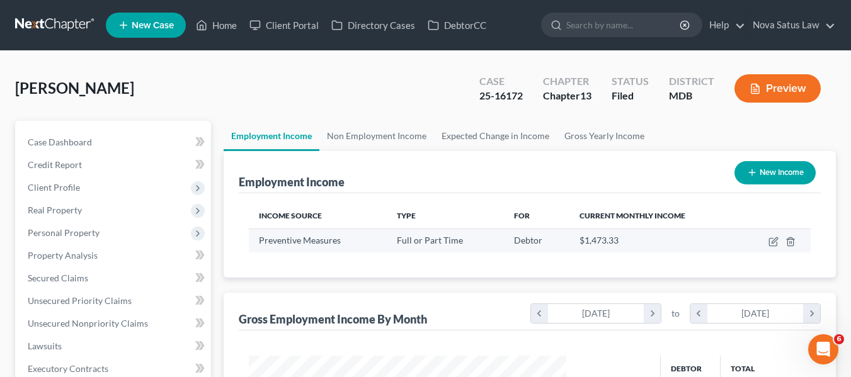
scroll to position [226, 343]
click at [382, 137] on link "Non Employment Income" at bounding box center [376, 136] width 115 height 30
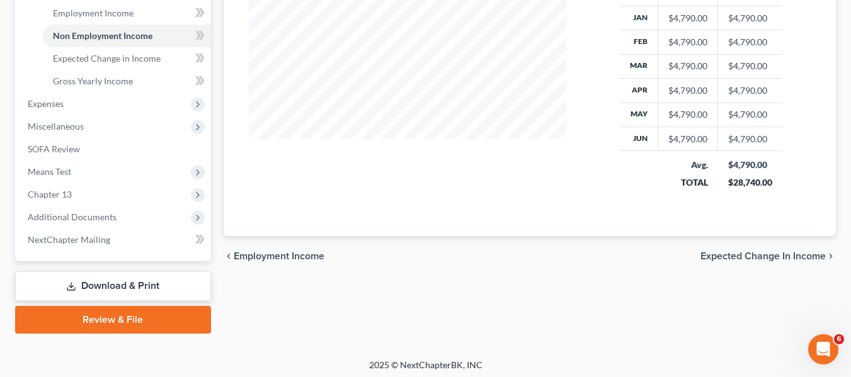
scroll to position [425, 0]
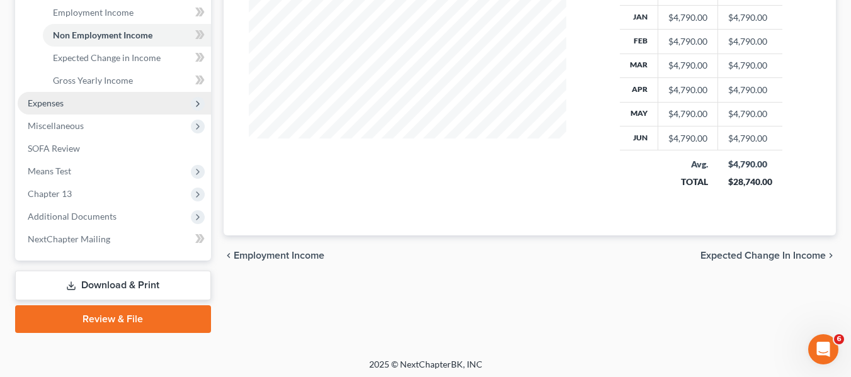
click at [67, 99] on span "Expenses" at bounding box center [114, 103] width 193 height 23
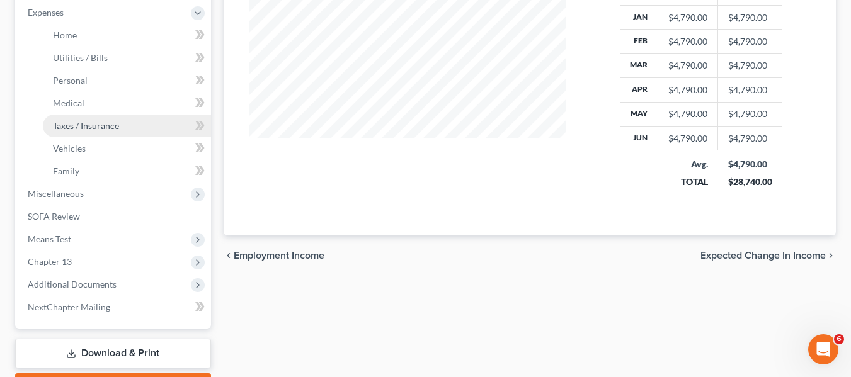
click at [71, 117] on link "Taxes / Insurance" at bounding box center [127, 126] width 168 height 23
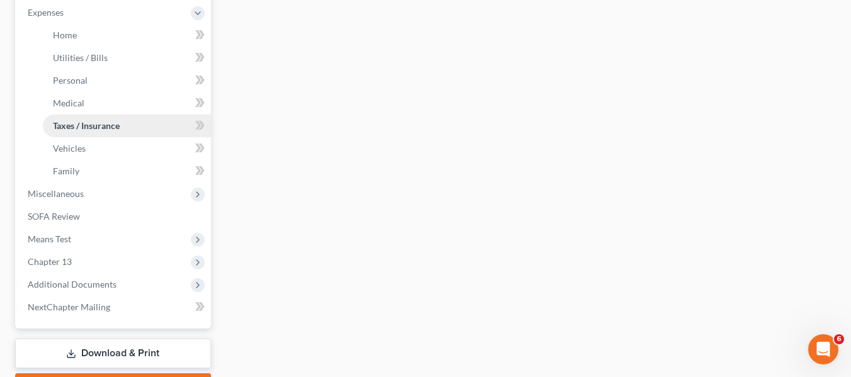
scroll to position [47, 0]
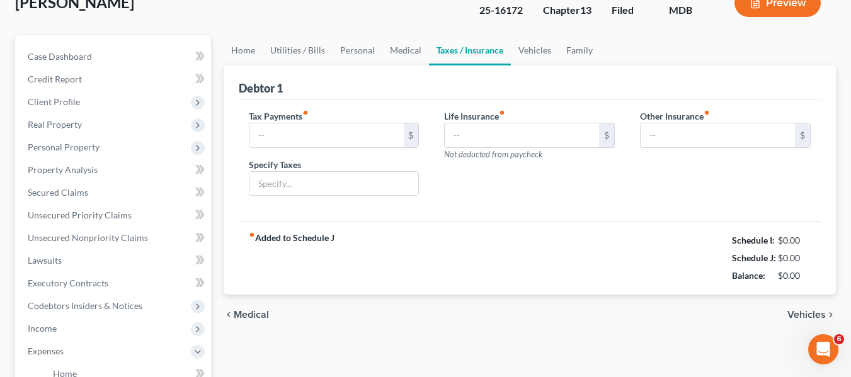
type input "0.00"
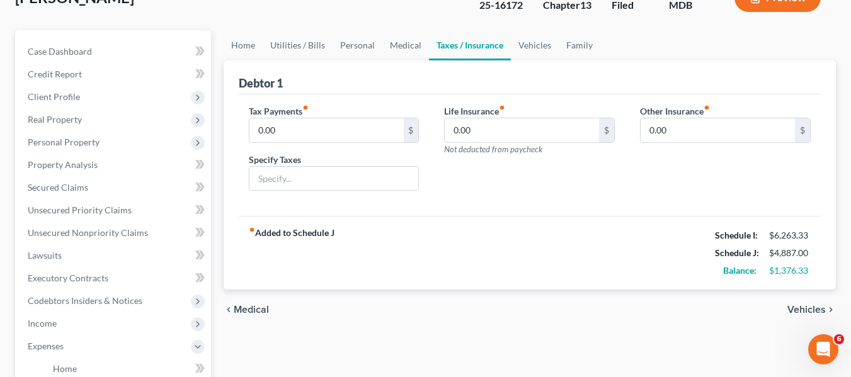
scroll to position [93, 0]
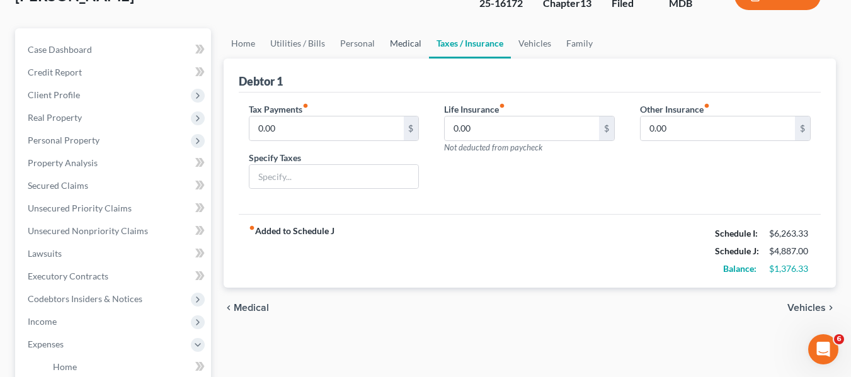
click at [408, 49] on link "Medical" at bounding box center [406, 43] width 47 height 30
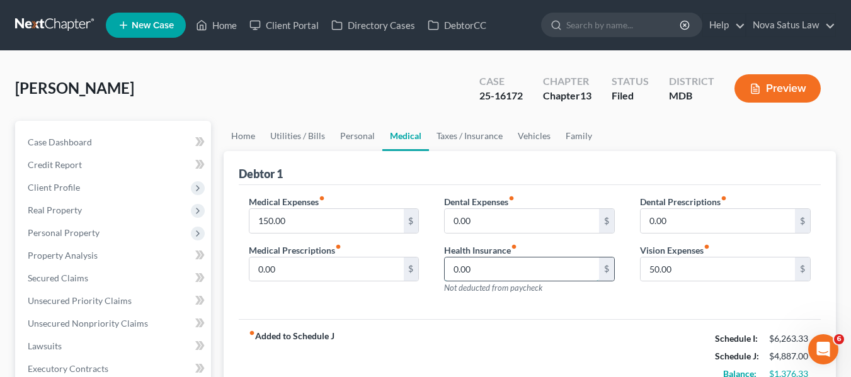
click at [481, 265] on input "0.00" at bounding box center [522, 270] width 154 height 24
type input "377"
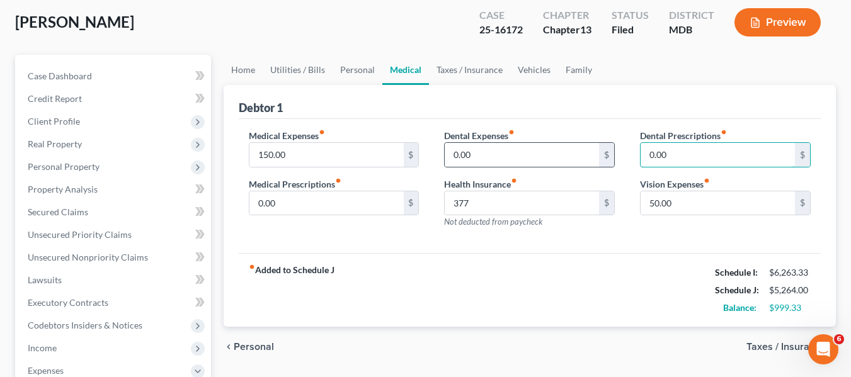
scroll to position [37, 0]
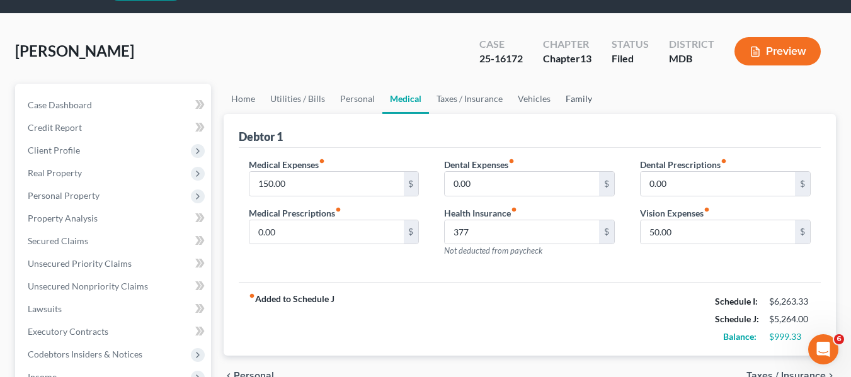
click at [568, 102] on link "Family" at bounding box center [579, 99] width 42 height 30
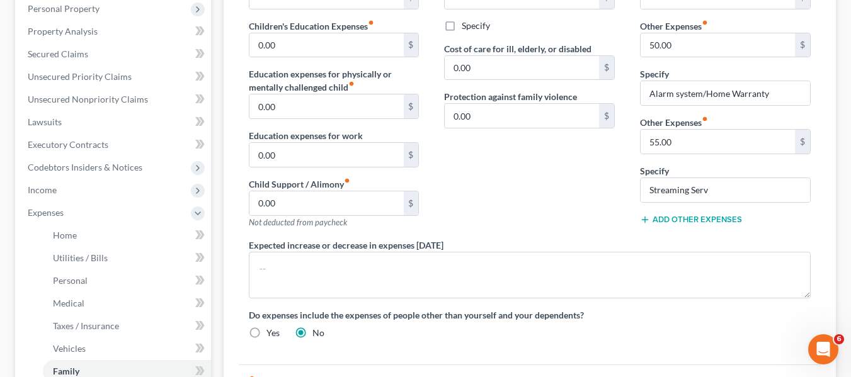
scroll to position [231, 0]
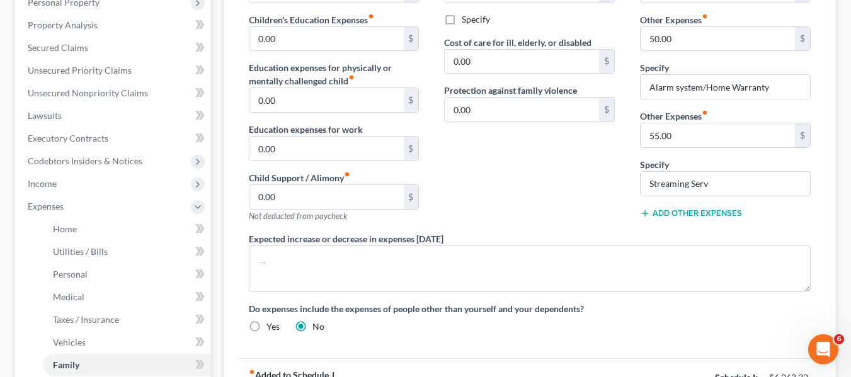
click at [662, 215] on button "Add Other Expenses" at bounding box center [691, 214] width 102 height 10
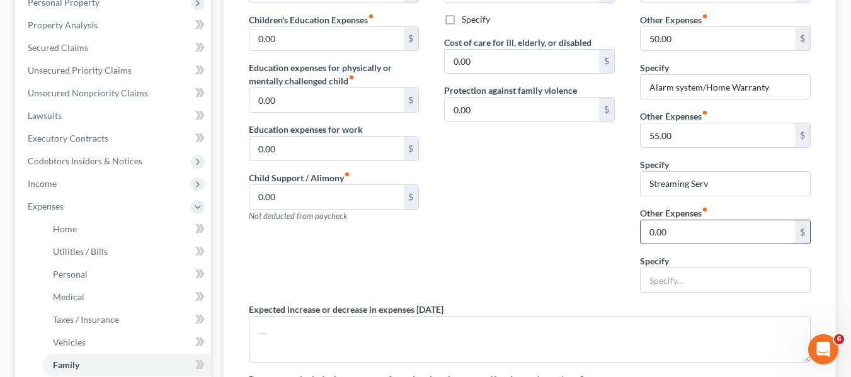
click at [668, 231] on input "0.00" at bounding box center [718, 233] width 154 height 24
type input "175"
click at [655, 286] on input "text" at bounding box center [726, 280] width 170 height 24
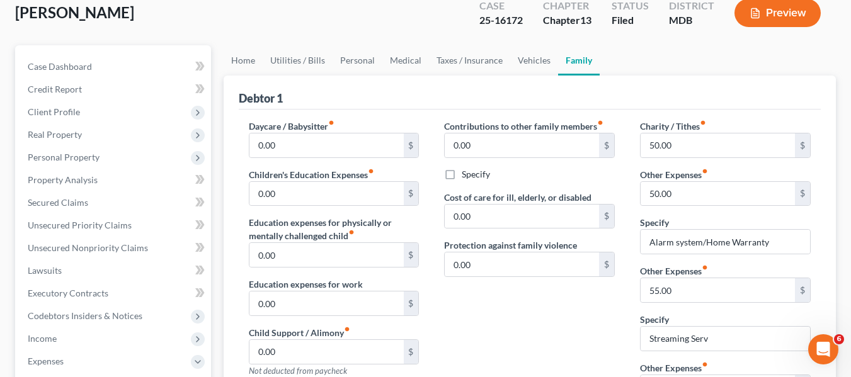
scroll to position [74, 0]
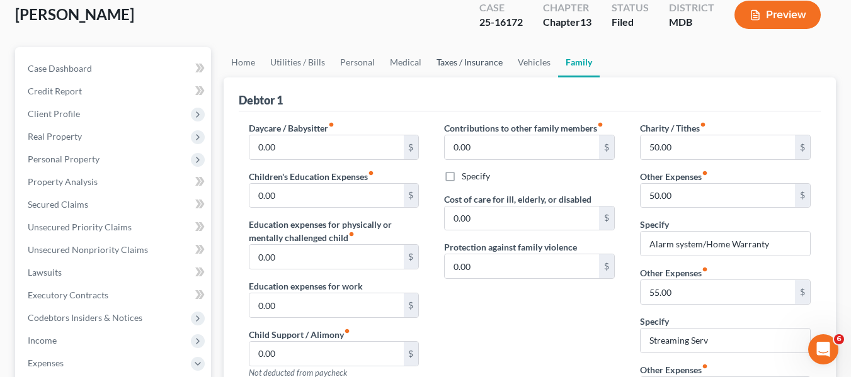
type input "Medicare"
click at [450, 62] on link "Taxes / Insurance" at bounding box center [469, 62] width 81 height 30
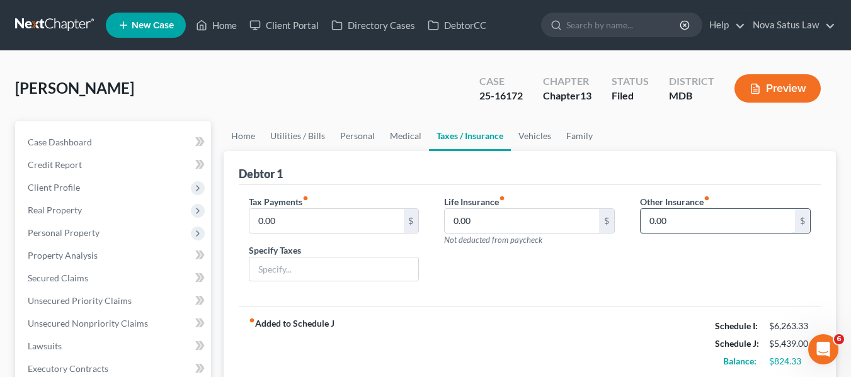
click at [686, 226] on input "0.00" at bounding box center [718, 221] width 154 height 24
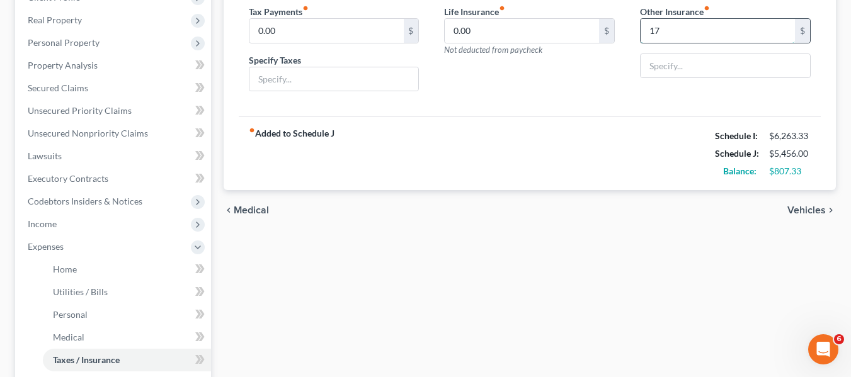
scroll to position [191, 0]
type input "17"
click at [662, 60] on input "text" at bounding box center [726, 66] width 170 height 24
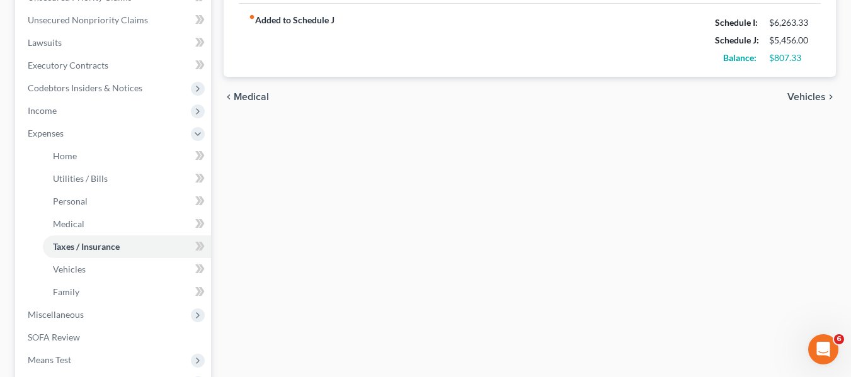
scroll to position [304, 0]
type input "Malpractive Ins"
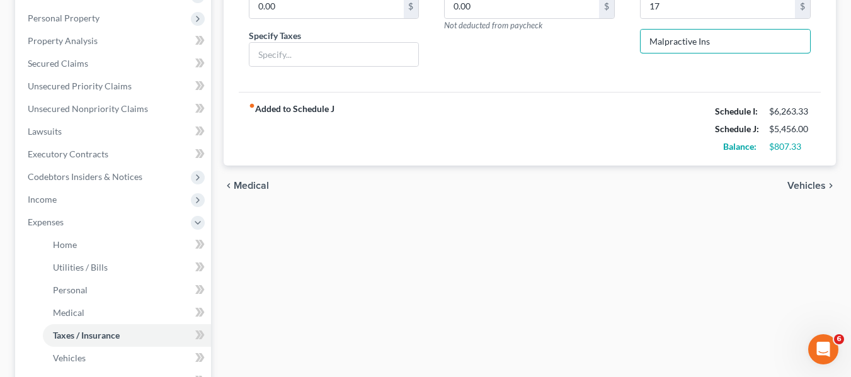
scroll to position [214, 0]
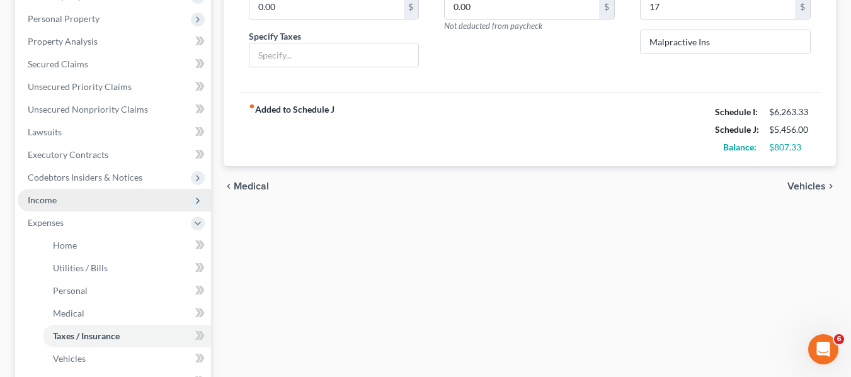
click at [80, 203] on span "Income" at bounding box center [114, 200] width 193 height 23
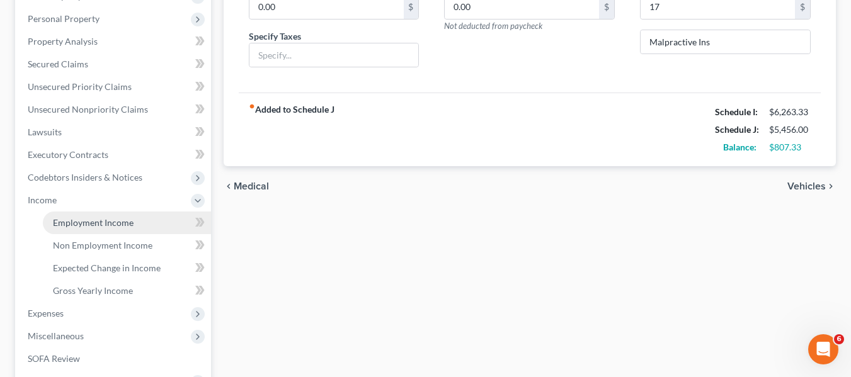
click at [92, 220] on span "Employment Income" at bounding box center [93, 222] width 81 height 11
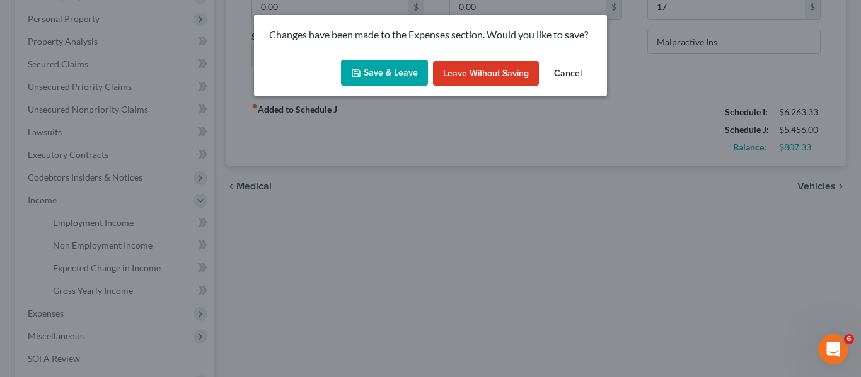
click at [402, 69] on button "Save & Leave" at bounding box center [384, 73] width 87 height 26
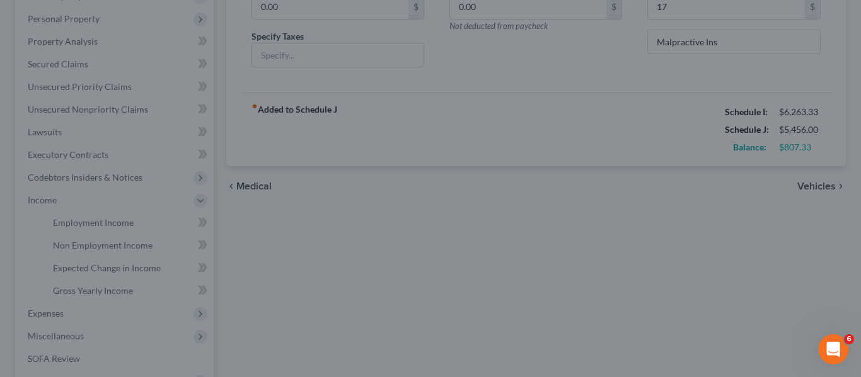
type input "17.00"
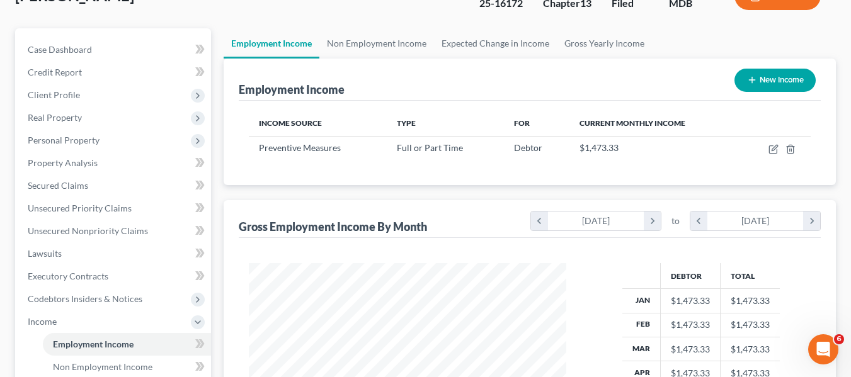
scroll to position [93, 0]
click at [366, 39] on link "Non Employment Income" at bounding box center [376, 43] width 115 height 30
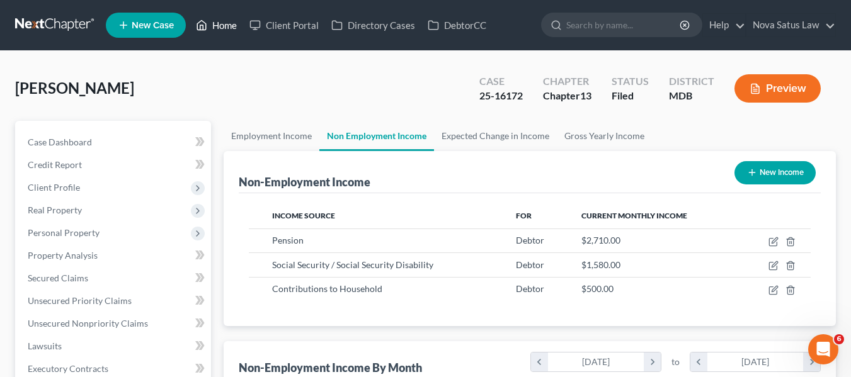
click at [233, 24] on link "Home" at bounding box center [217, 25] width 54 height 23
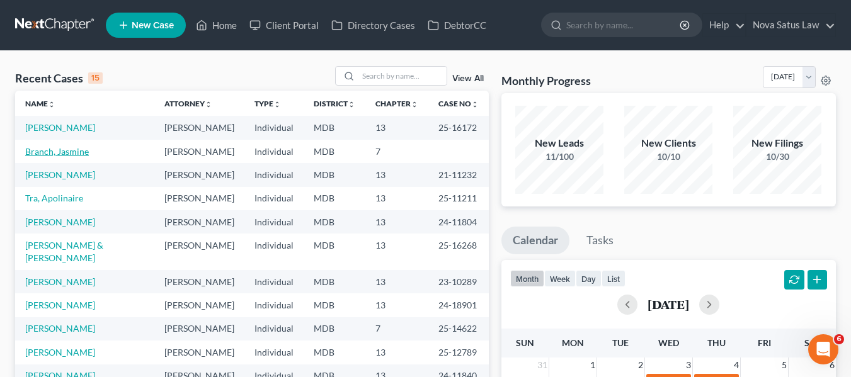
click at [52, 152] on link "Branch, Jasmine" at bounding box center [57, 151] width 64 height 11
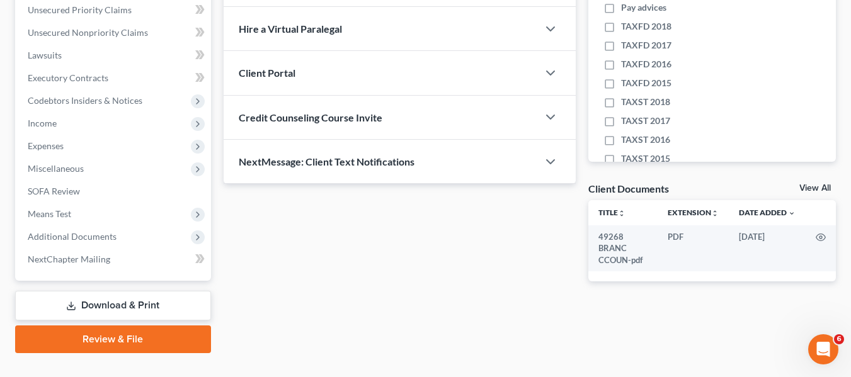
scroll to position [292, 0]
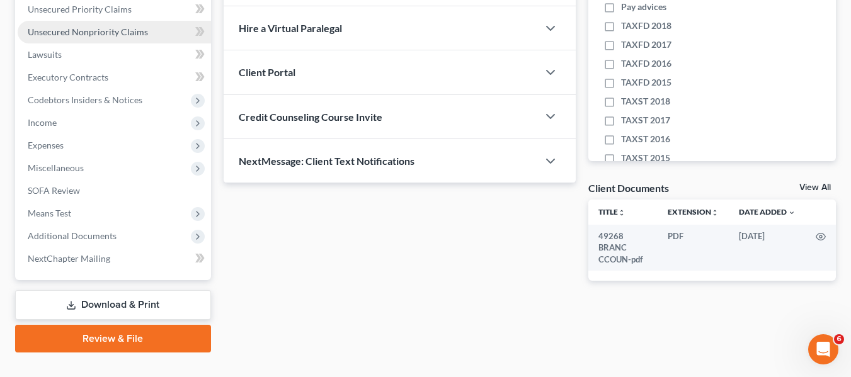
click at [72, 38] on link "Unsecured Nonpriority Claims" at bounding box center [114, 32] width 193 height 23
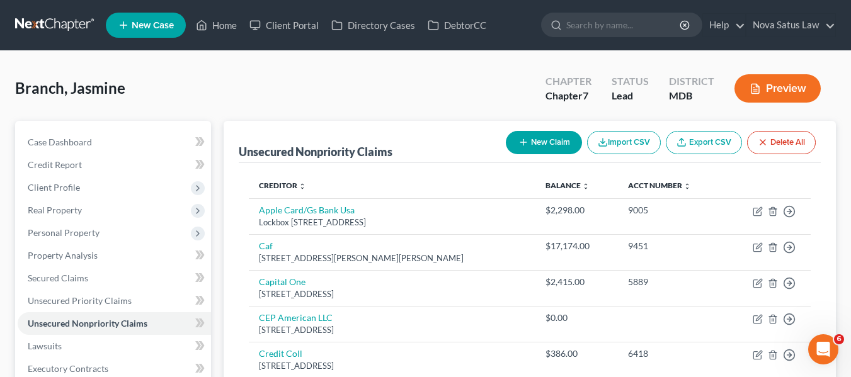
click at [522, 151] on button "New Claim" at bounding box center [544, 142] width 76 height 23
select select "0"
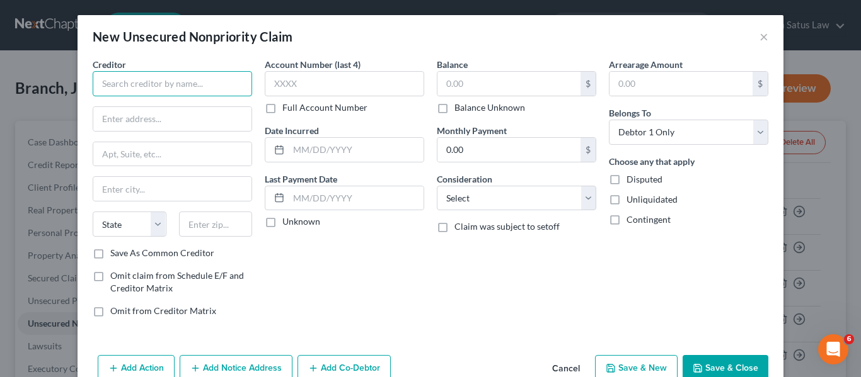
click at [189, 89] on input "text" at bounding box center [172, 83] width 159 height 25
paste input "NCC-[STREET_ADDRESS]"
type input "NCC-[STREET_ADDRESS]"
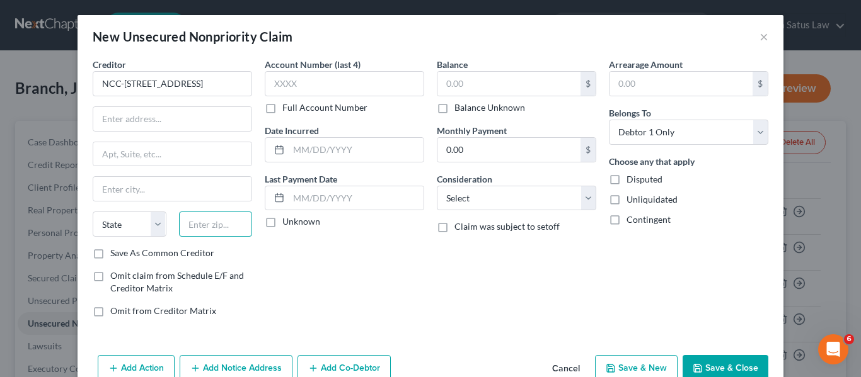
click at [190, 223] on input "text" at bounding box center [216, 224] width 74 height 25
type input "22304"
type input "[GEOGRAPHIC_DATA]"
select select "48"
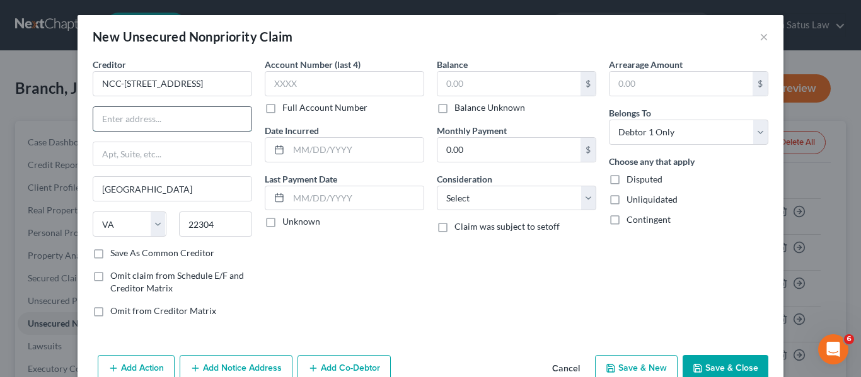
click at [120, 112] on input "text" at bounding box center [172, 119] width 158 height 24
paste input "NCC-[STREET_ADDRESS]"
type input "NCC-[STREET_ADDRESS]"
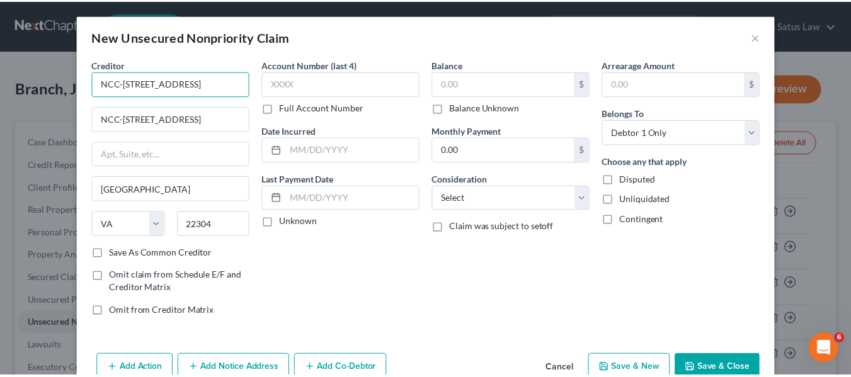
scroll to position [0, 0]
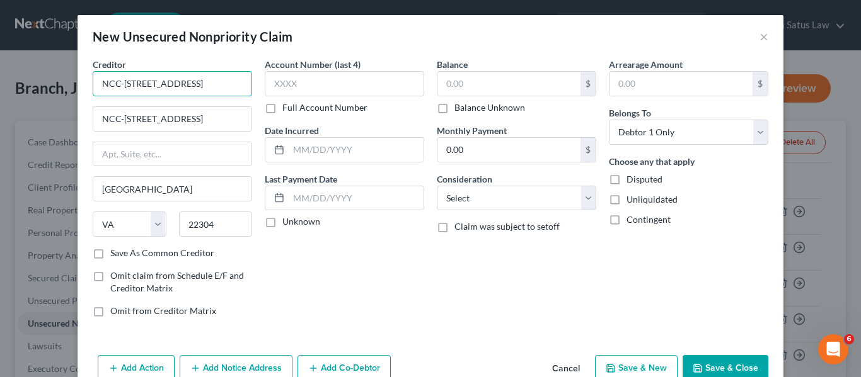
click at [115, 84] on input "NCC-[STREET_ADDRESS]" at bounding box center [172, 83] width 159 height 25
type input "NCC"
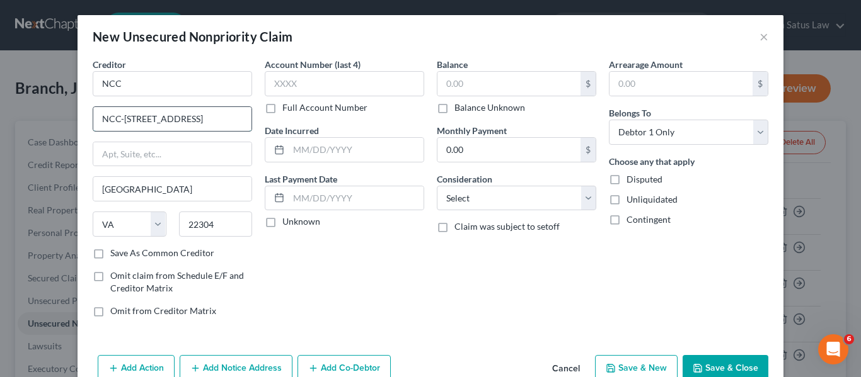
click at [119, 117] on input "NCC-[STREET_ADDRESS]" at bounding box center [172, 119] width 158 height 24
click at [151, 120] on input "[STREET_ADDRESS]" at bounding box center [172, 119] width 158 height 24
type input "PO Box 9156"
click at [705, 371] on button "Save & Close" at bounding box center [725, 368] width 86 height 26
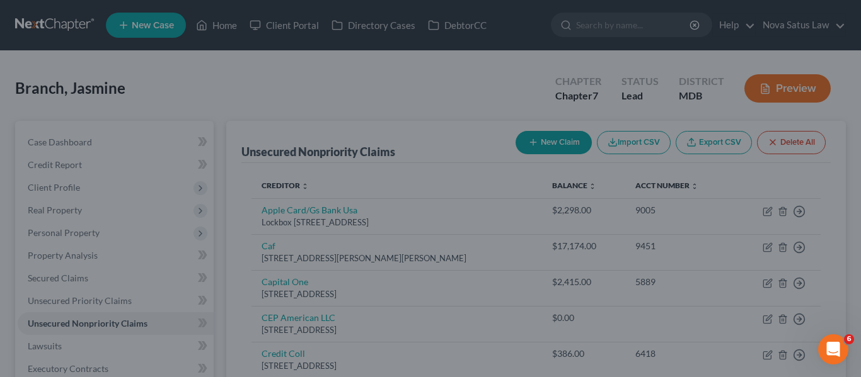
type input "0.00"
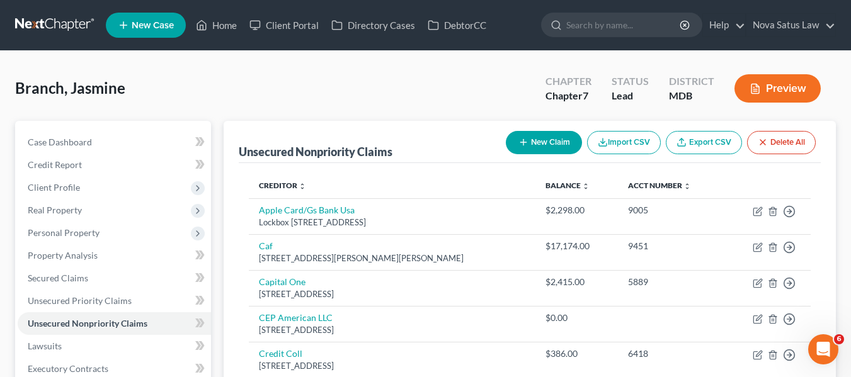
click at [517, 148] on button "New Claim" at bounding box center [544, 142] width 76 height 23
select select "0"
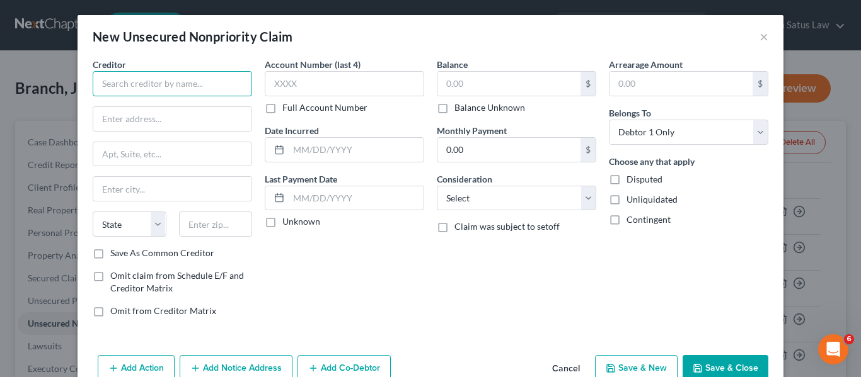
click at [171, 78] on input "text" at bounding box center [172, 83] width 159 height 25
paste input "HealthTrack RX - PO Box 661216"
type input "HealthTrack RX - PO Box 661216"
click at [215, 222] on input "text" at bounding box center [216, 224] width 74 height 25
type input "9"
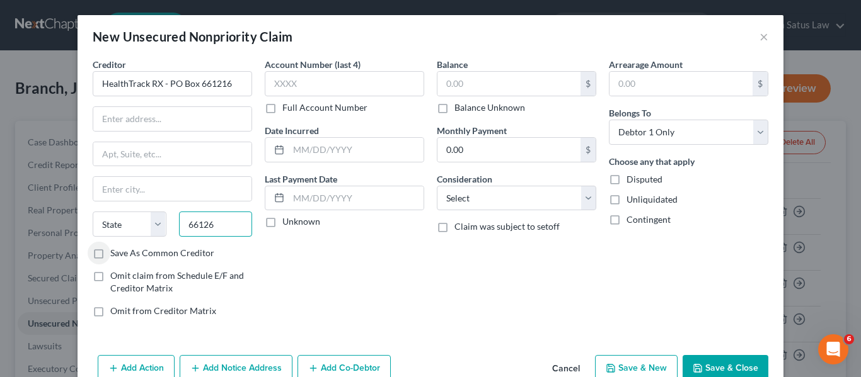
click at [216, 229] on input "66126" at bounding box center [216, 224] width 74 height 25
type input "6"
type input "61216"
click at [759, 37] on button "×" at bounding box center [763, 36] width 9 height 15
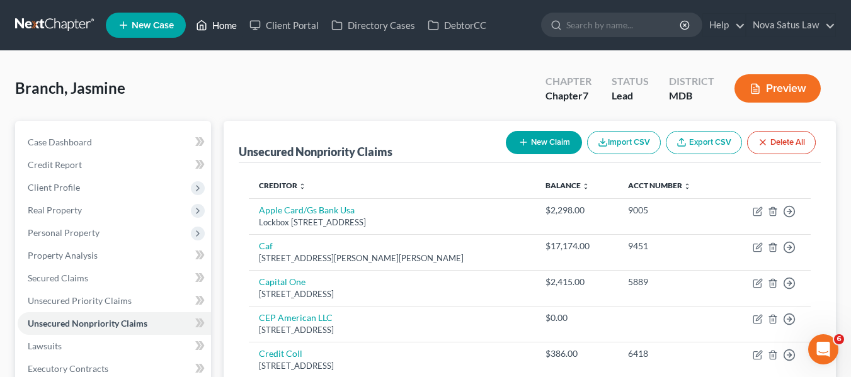
click at [221, 25] on link "Home" at bounding box center [217, 25] width 54 height 23
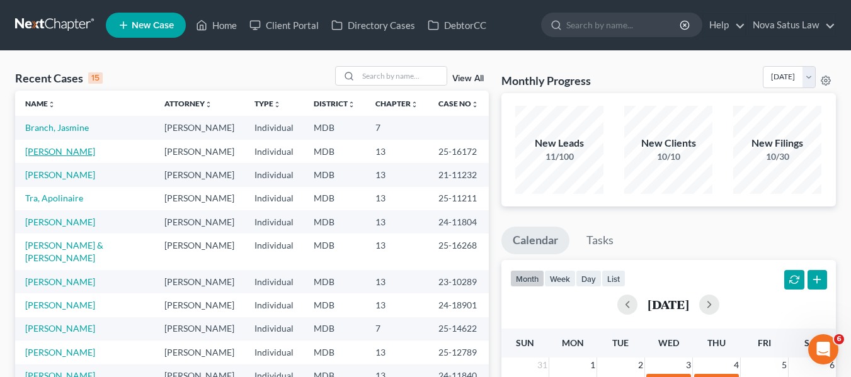
click at [28, 150] on link "[PERSON_NAME]" at bounding box center [60, 151] width 70 height 11
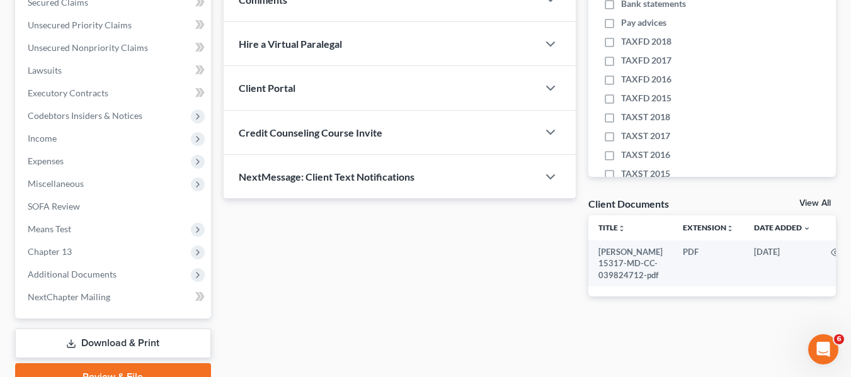
scroll to position [277, 0]
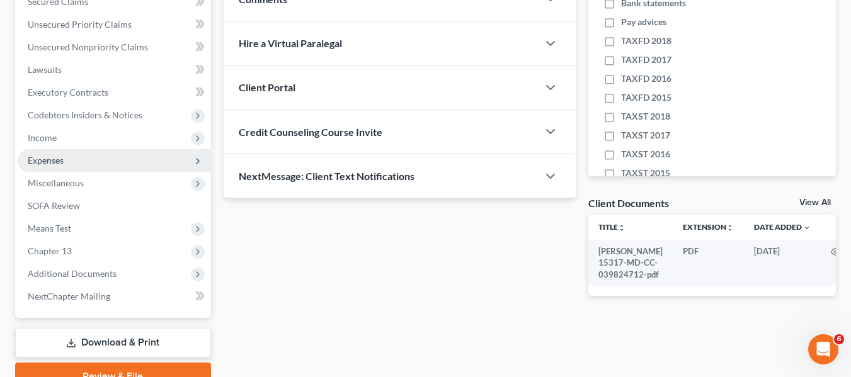
click at [35, 156] on span "Expenses" at bounding box center [46, 160] width 36 height 11
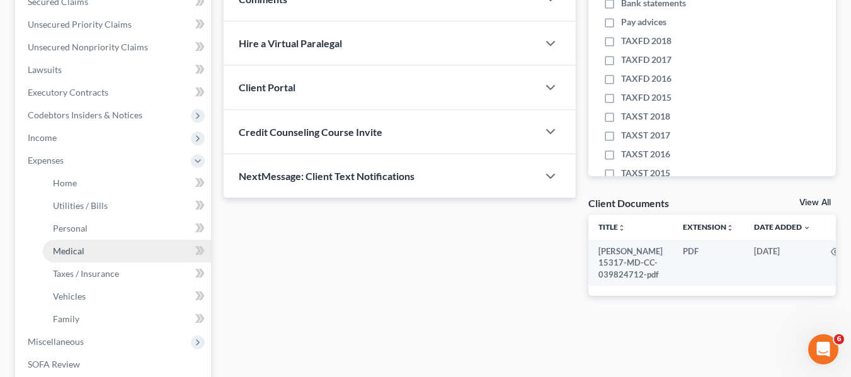
click at [76, 247] on span "Medical" at bounding box center [69, 251] width 32 height 11
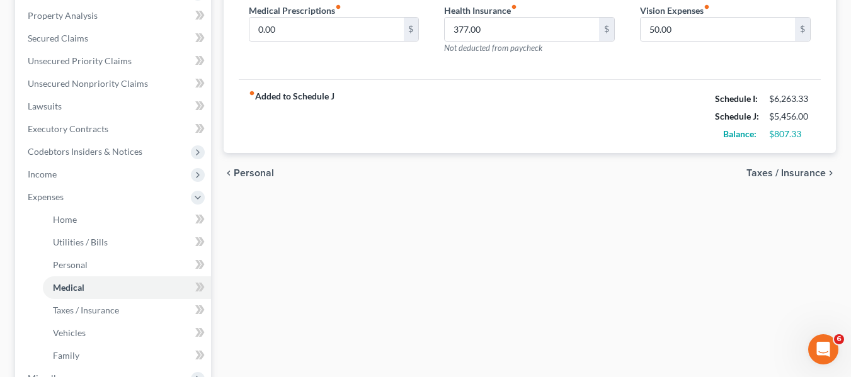
scroll to position [241, 0]
click at [486, 29] on input "377.00" at bounding box center [522, 29] width 154 height 24
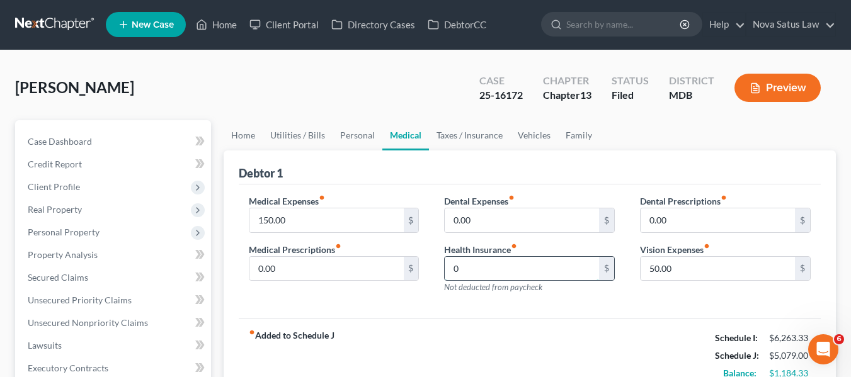
scroll to position [0, 0]
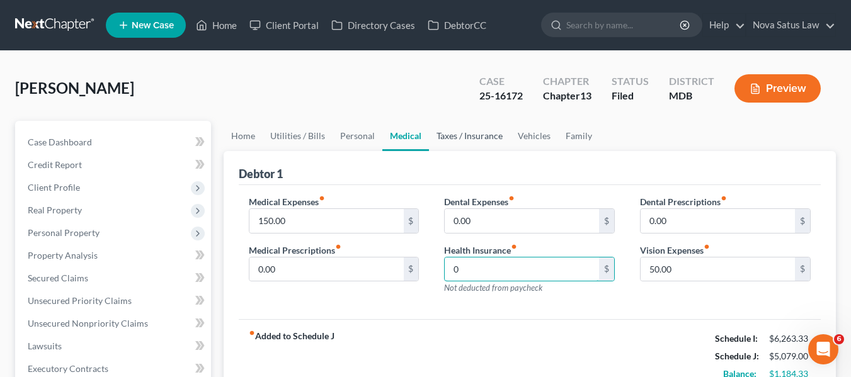
type input "0"
click at [464, 137] on link "Taxes / Insurance" at bounding box center [469, 136] width 81 height 30
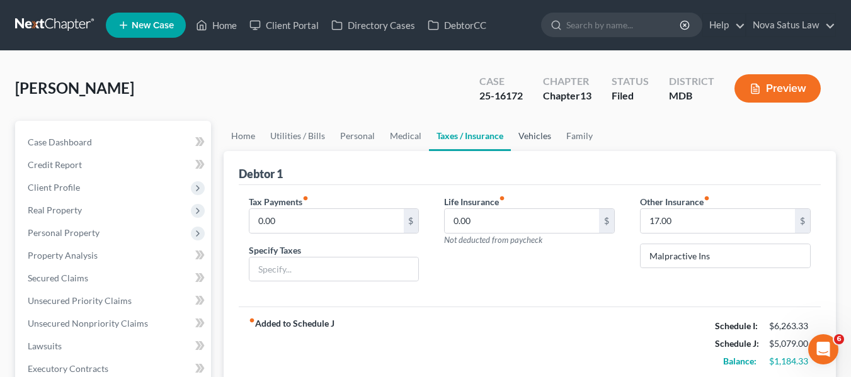
click at [536, 141] on link "Vehicles" at bounding box center [535, 136] width 48 height 30
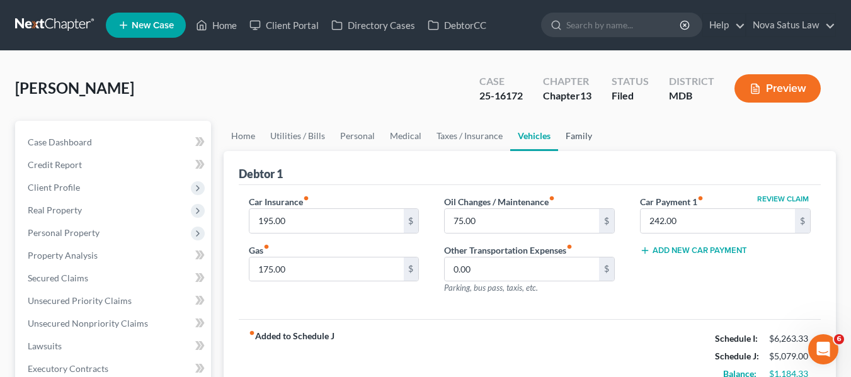
click at [584, 137] on link "Family" at bounding box center [579, 136] width 42 height 30
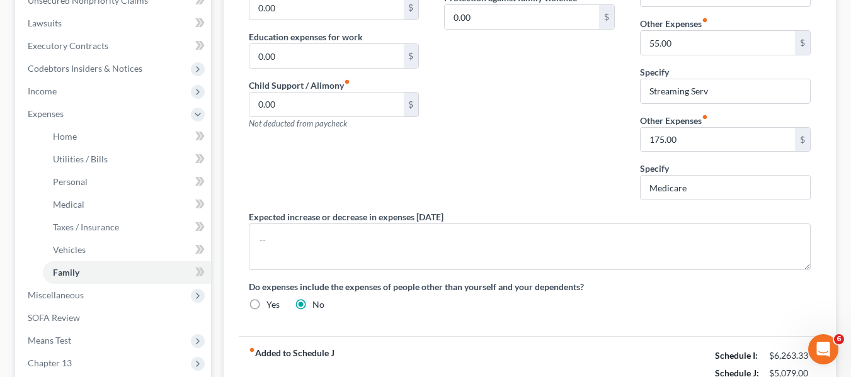
scroll to position [324, 0]
click at [710, 137] on input "175.00" at bounding box center [718, 139] width 154 height 24
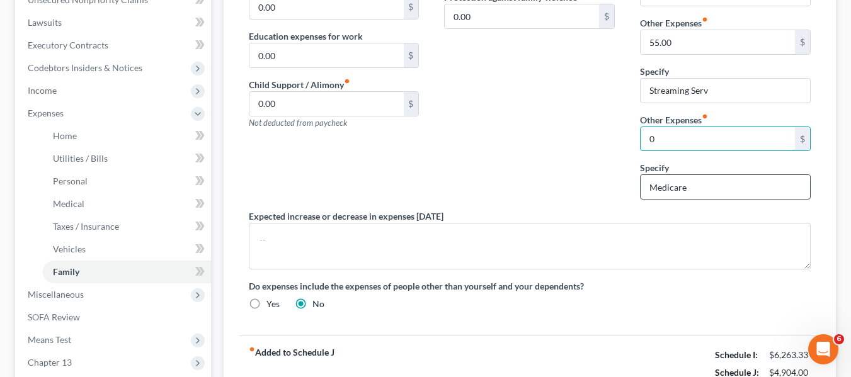
type input "0"
click at [698, 193] on input "Medicare" at bounding box center [726, 187] width 170 height 24
type input "M"
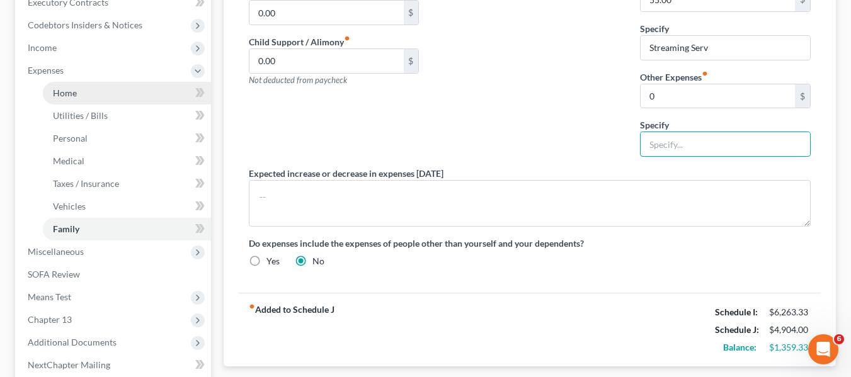
scroll to position [366, 0]
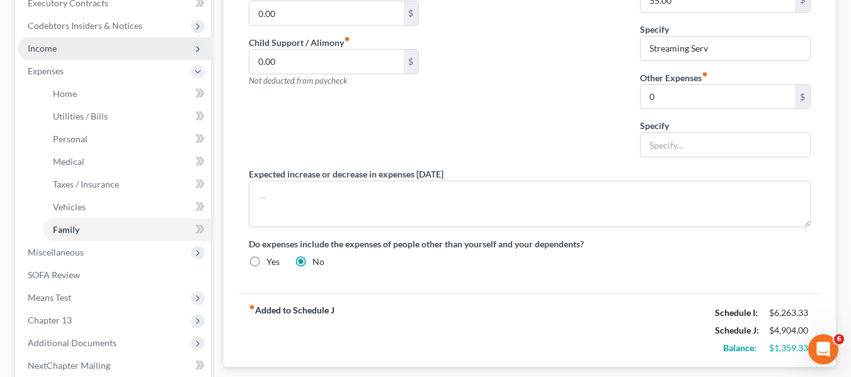
click at [57, 48] on span "Income" at bounding box center [114, 48] width 193 height 23
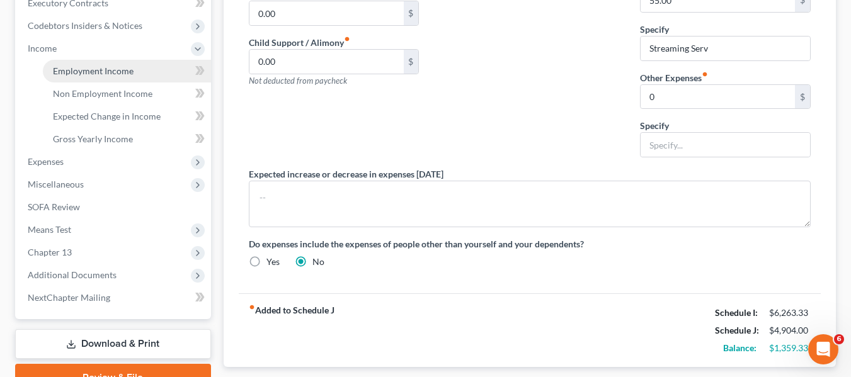
click at [72, 69] on span "Employment Income" at bounding box center [93, 71] width 81 height 11
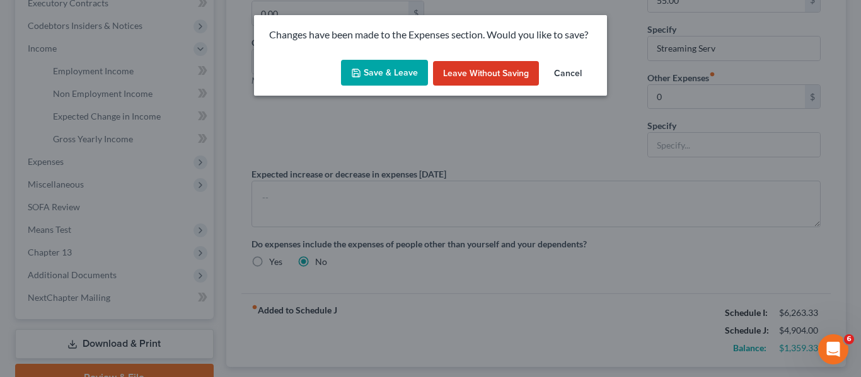
click at [379, 74] on button "Save & Leave" at bounding box center [384, 73] width 87 height 26
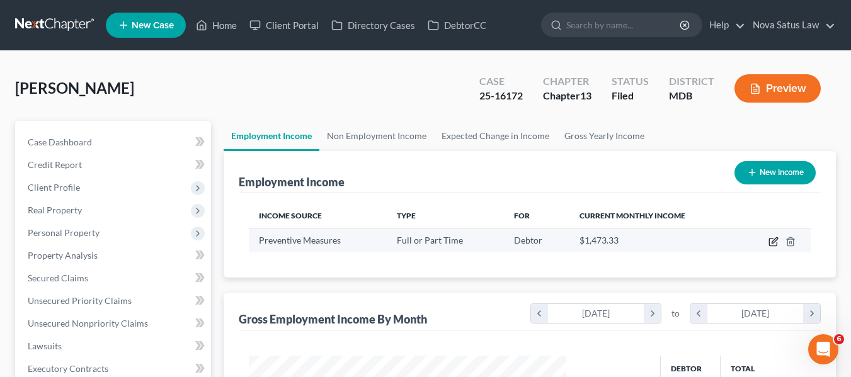
click at [775, 239] on icon "button" at bounding box center [774, 242] width 10 height 10
select select "0"
select select "2"
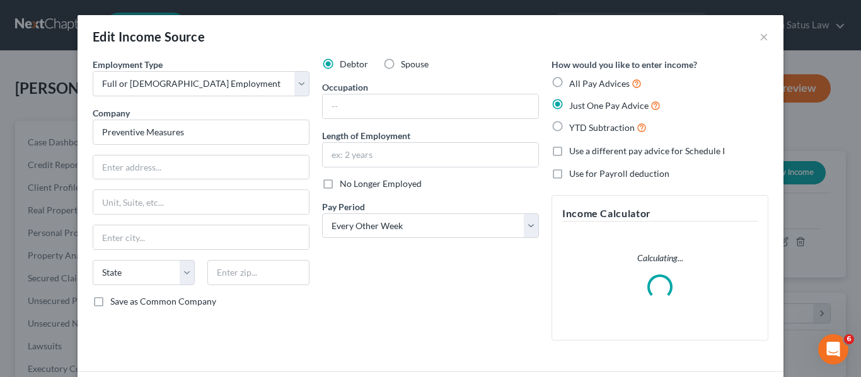
scroll to position [98, 0]
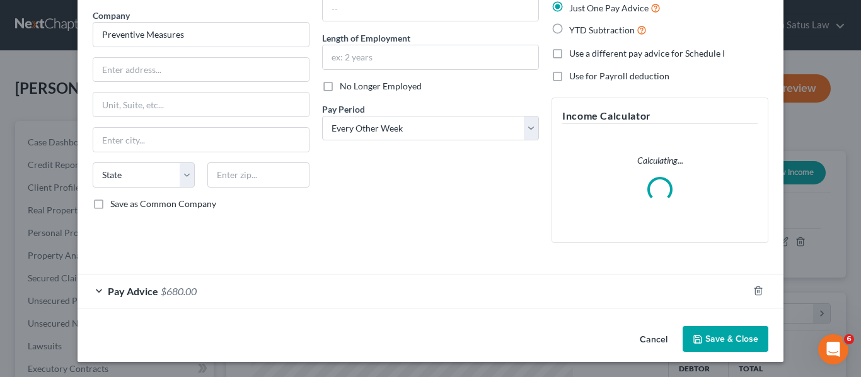
click at [129, 296] on span "Pay Advice" at bounding box center [133, 291] width 50 height 12
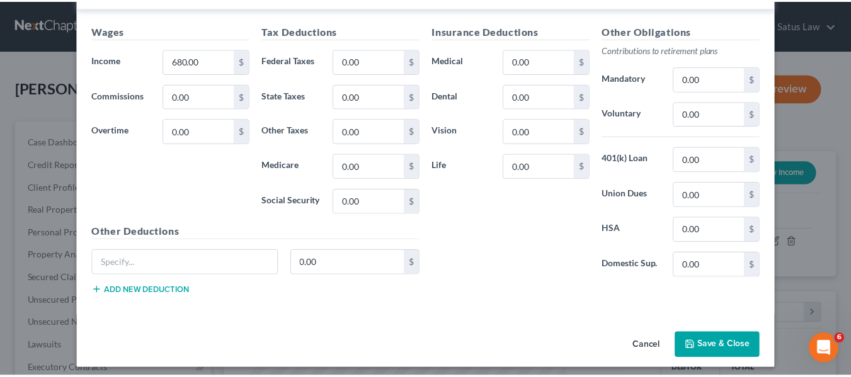
scroll to position [449, 0]
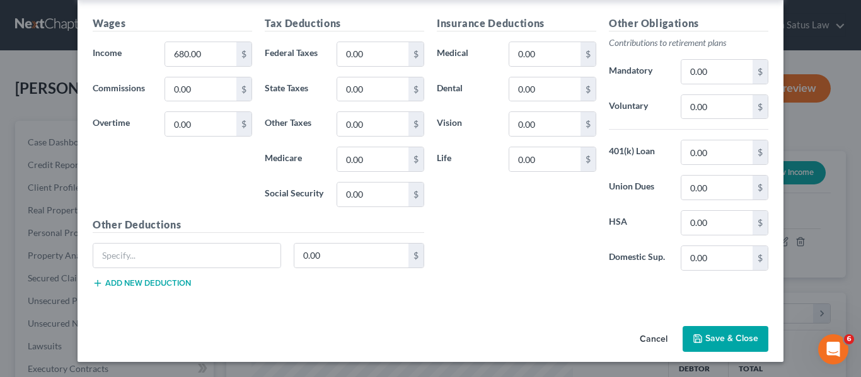
click at [696, 342] on polyline "button" at bounding box center [698, 341] width 4 height 3
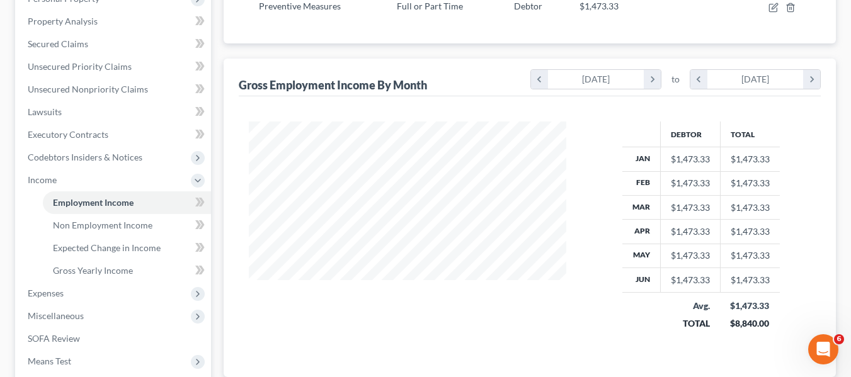
scroll to position [235, 0]
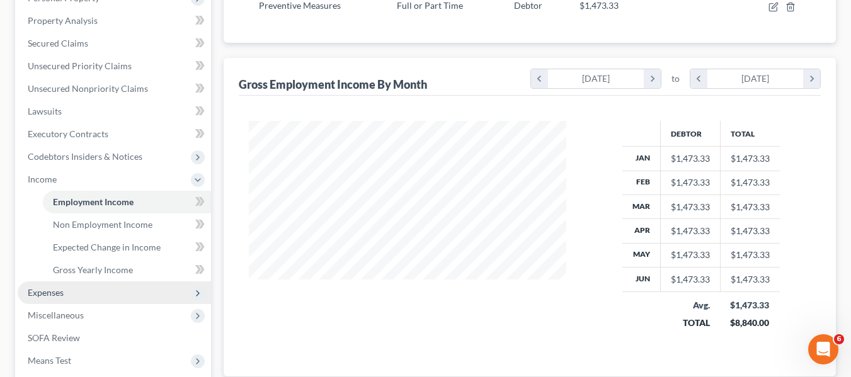
click at [35, 296] on span "Expenses" at bounding box center [46, 292] width 36 height 11
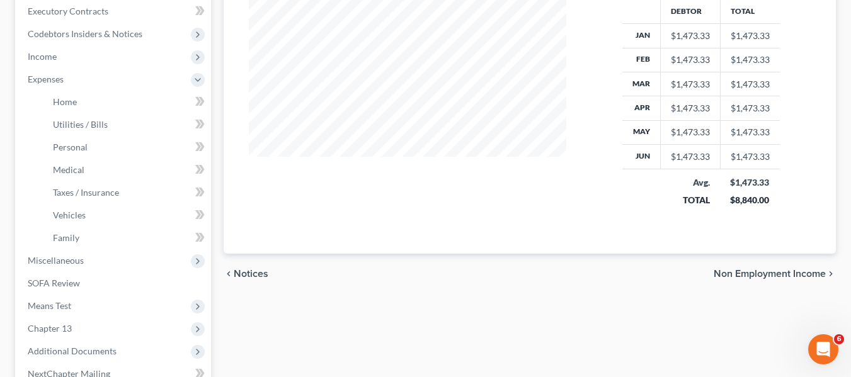
scroll to position [353, 0]
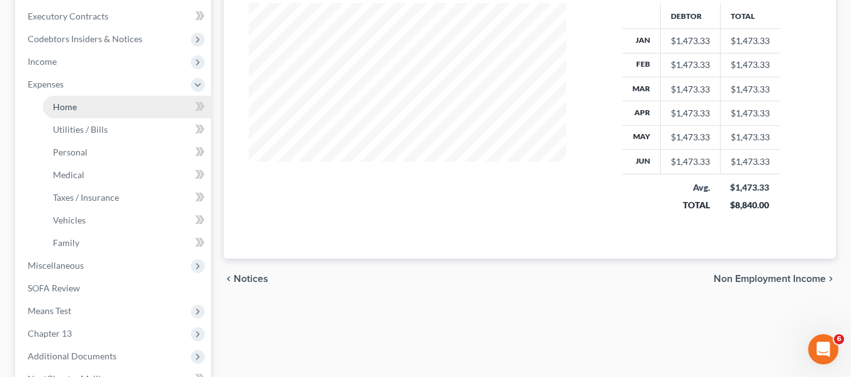
click at [88, 110] on link "Home" at bounding box center [127, 107] width 168 height 23
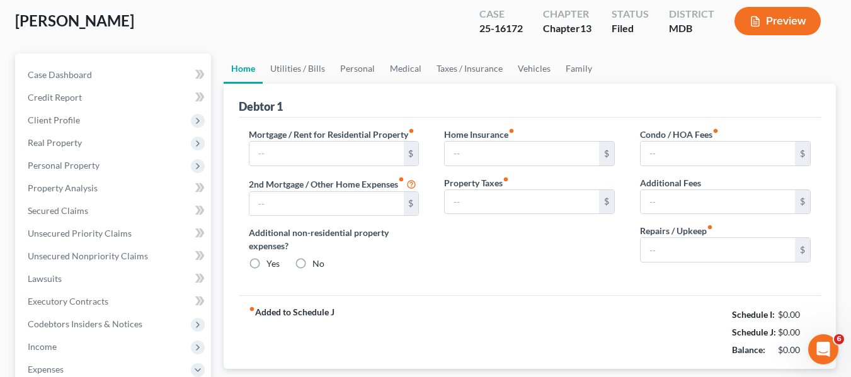
type input "1,500.00"
type input "0.00"
radio input "true"
type input "0.00"
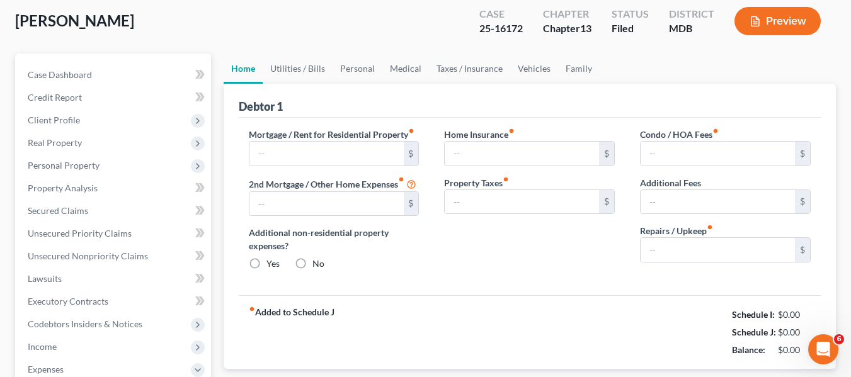
type input "220.00"
type input "0.00"
type input "150.00"
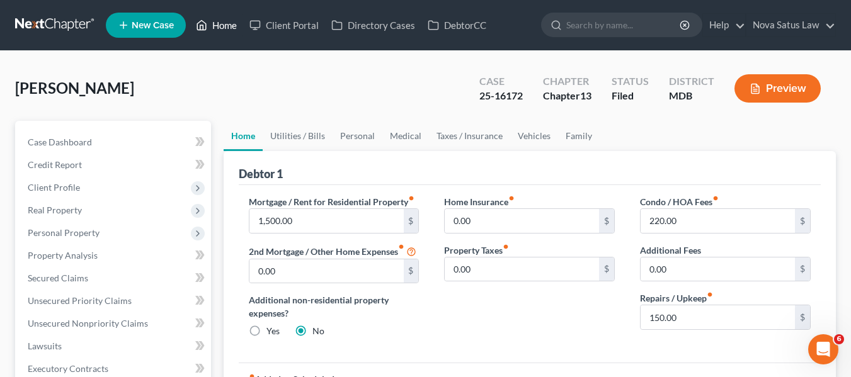
click at [217, 27] on link "Home" at bounding box center [217, 25] width 54 height 23
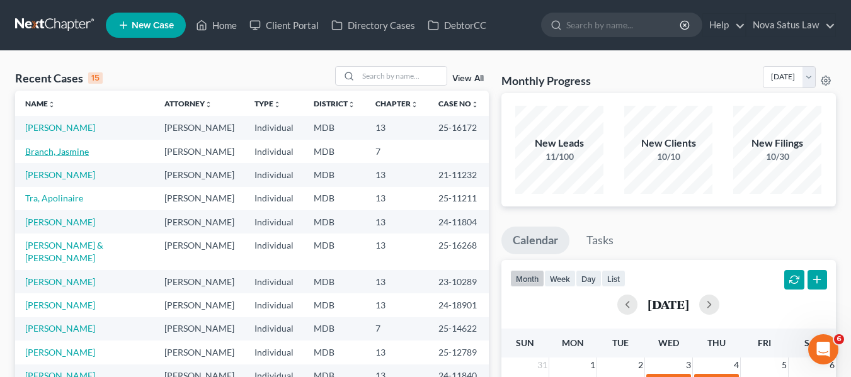
click at [48, 150] on link "Branch, Jasmine" at bounding box center [57, 151] width 64 height 11
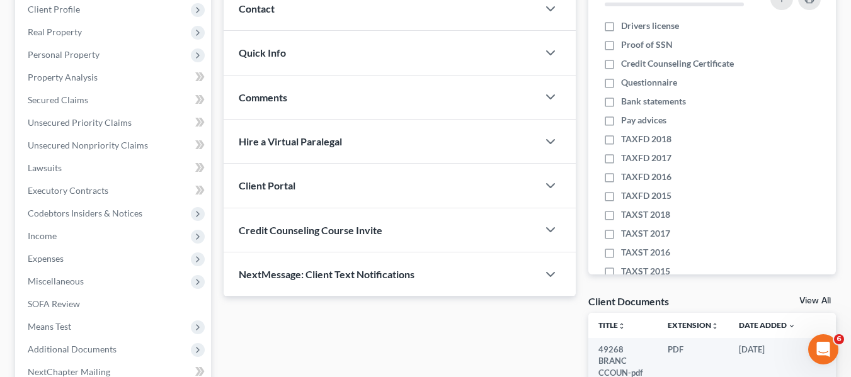
scroll to position [179, 0]
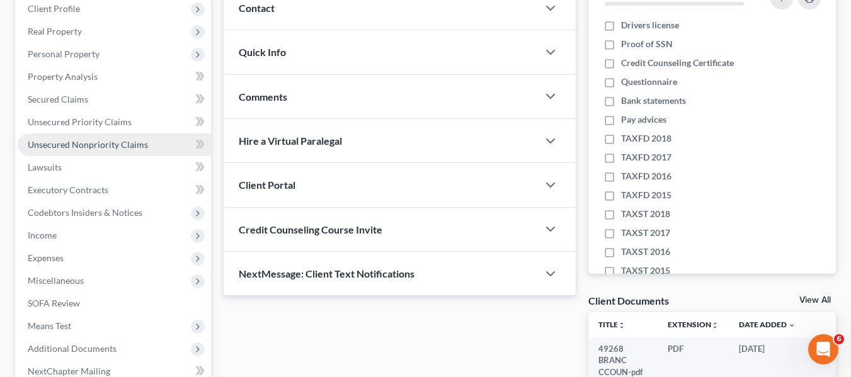
click at [93, 141] on span "Unsecured Nonpriority Claims" at bounding box center [88, 144] width 120 height 11
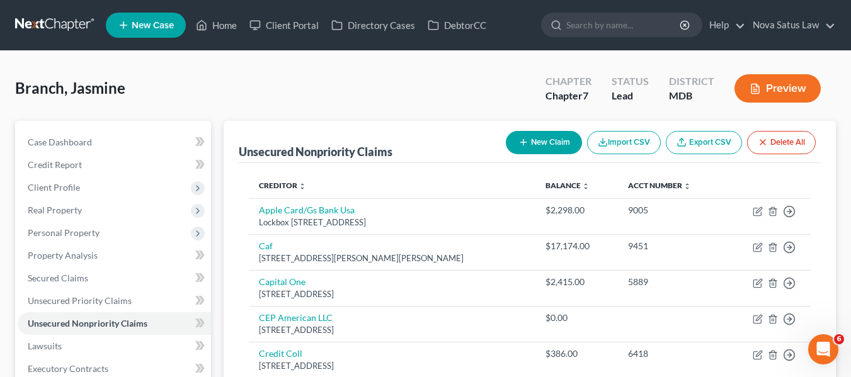
click at [524, 148] on button "New Claim" at bounding box center [544, 142] width 76 height 23
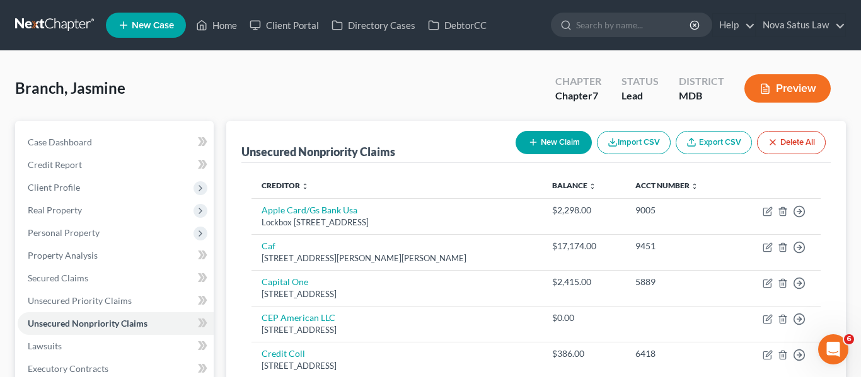
select select "0"
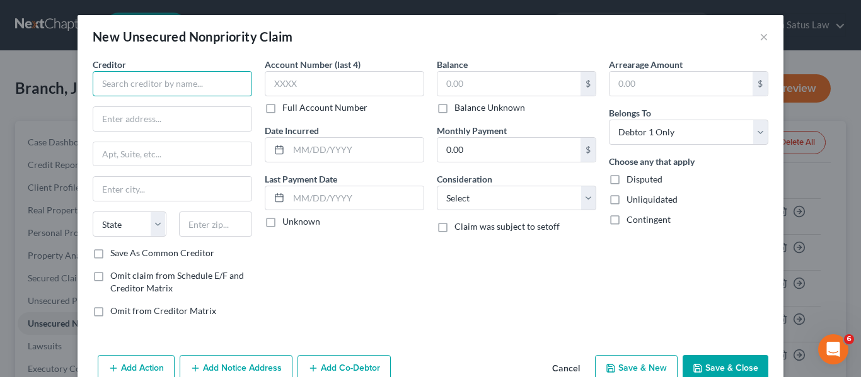
click at [194, 89] on input "text" at bounding box center [172, 83] width 159 height 25
paste input "[PERSON_NAME]- [STREET_ADDRESS][US_STATE]"
type input "[PERSON_NAME]- [STREET_ADDRESS][US_STATE]"
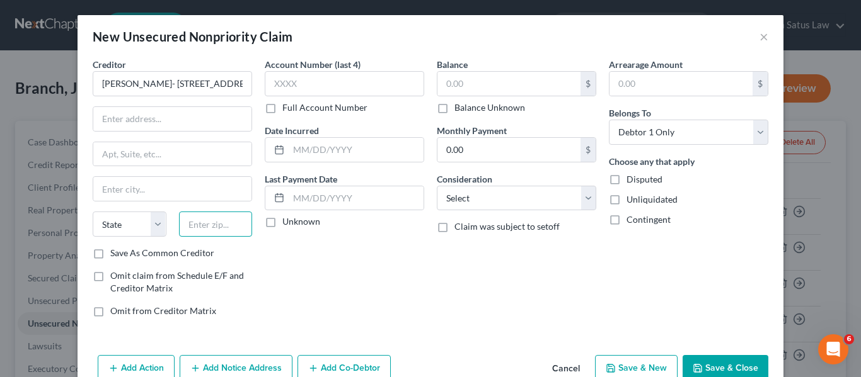
click at [202, 229] on input "text" at bounding box center [216, 224] width 74 height 25
type input "23452"
type input "[US_STATE][GEOGRAPHIC_DATA]"
select select "48"
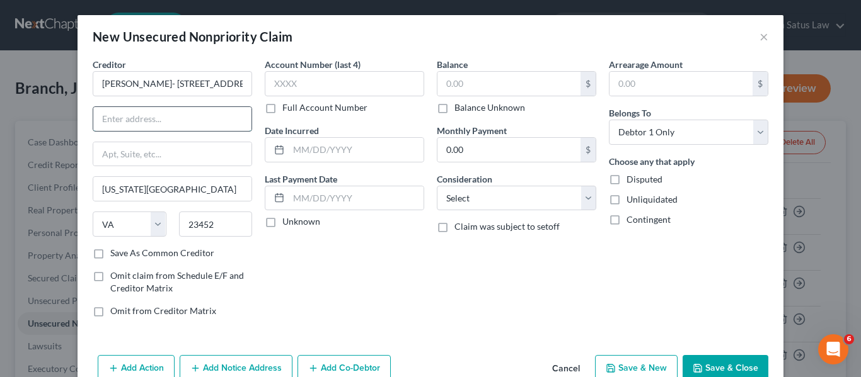
click at [125, 113] on input "text" at bounding box center [172, 119] width 158 height 24
paste input "[PERSON_NAME]- [STREET_ADDRESS][US_STATE]"
type input "[PERSON_NAME]- [STREET_ADDRESS][US_STATE]"
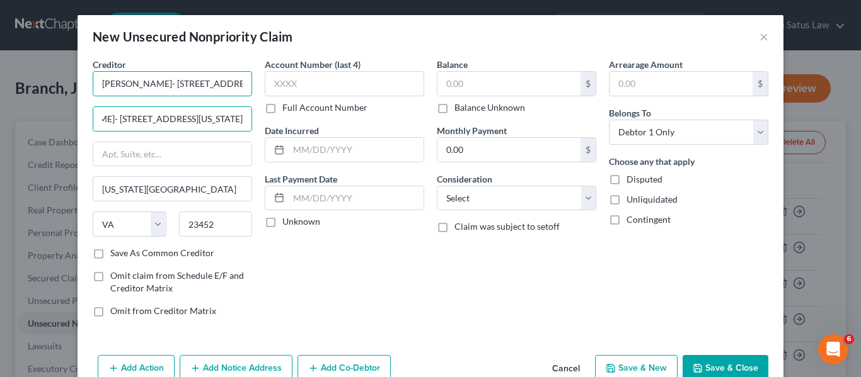
scroll to position [0, 0]
click at [123, 81] on input "[PERSON_NAME]- [STREET_ADDRESS][US_STATE]" at bounding box center [172, 83] width 159 height 25
type input "[PERSON_NAME]"
click at [128, 119] on input "[PERSON_NAME]- [STREET_ADDRESS][US_STATE]" at bounding box center [172, 119] width 158 height 24
click at [215, 120] on input "[STREET_ADDRESS][US_STATE]" at bounding box center [172, 119] width 158 height 24
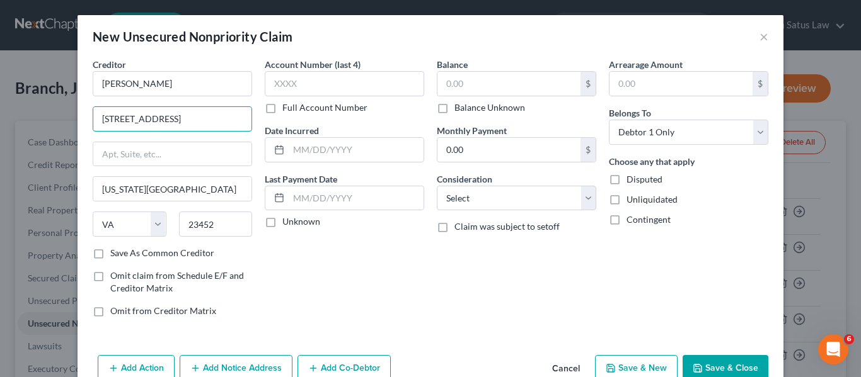
type input "[STREET_ADDRESS]"
click at [695, 362] on button "Save & Close" at bounding box center [725, 368] width 86 height 26
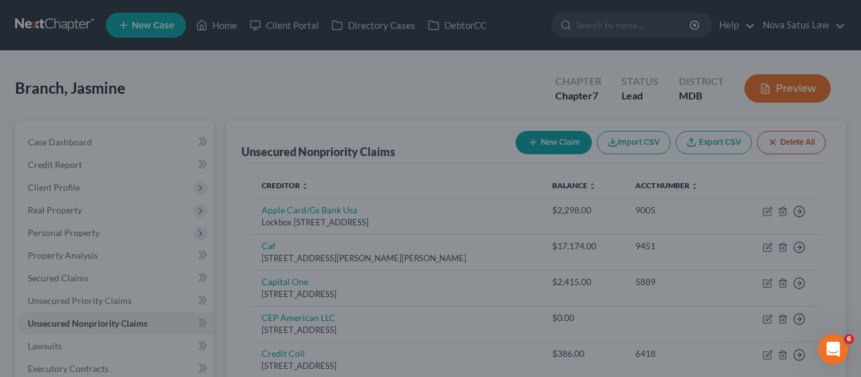
type input "0.00"
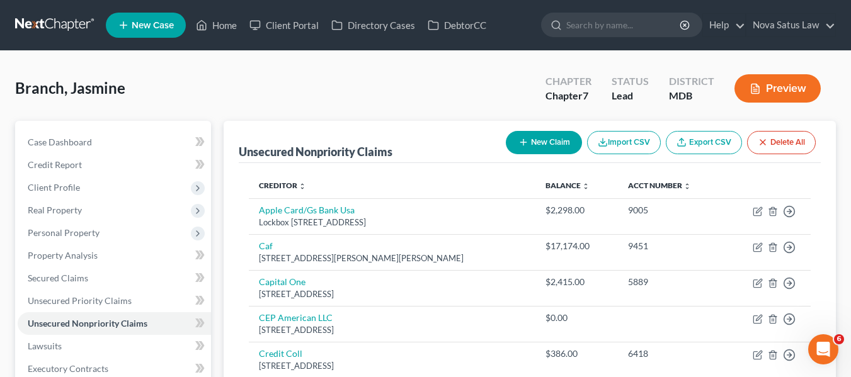
click at [539, 139] on button "New Claim" at bounding box center [544, 142] width 76 height 23
select select "0"
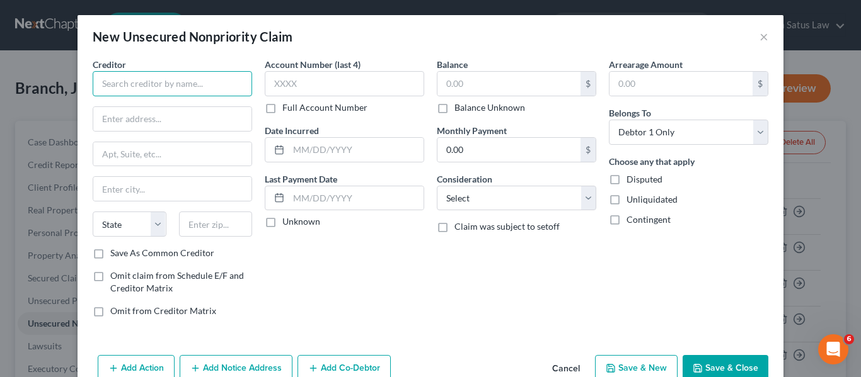
click at [150, 82] on input "text" at bounding box center [172, 83] width 159 height 25
paste input "NJ E-Z Pass, P.O. [STREET_ADDRESS]"
type input "NJ E-Z Pass, P.O. [STREET_ADDRESS]"
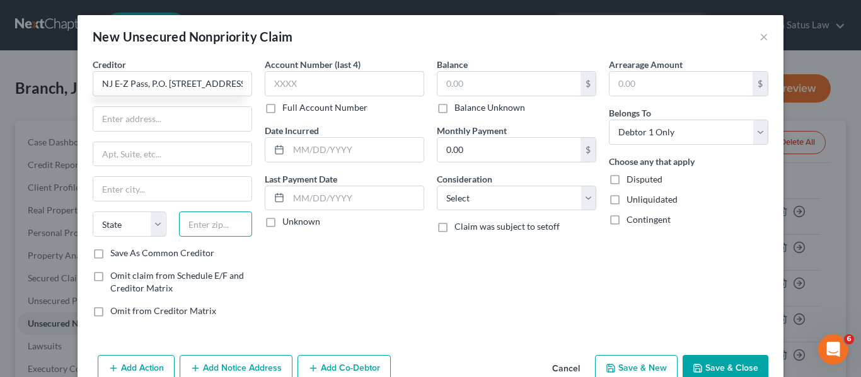
click at [183, 227] on input "text" at bounding box center [216, 224] width 74 height 25
type input "08650"
type input "[GEOGRAPHIC_DATA]"
select select "33"
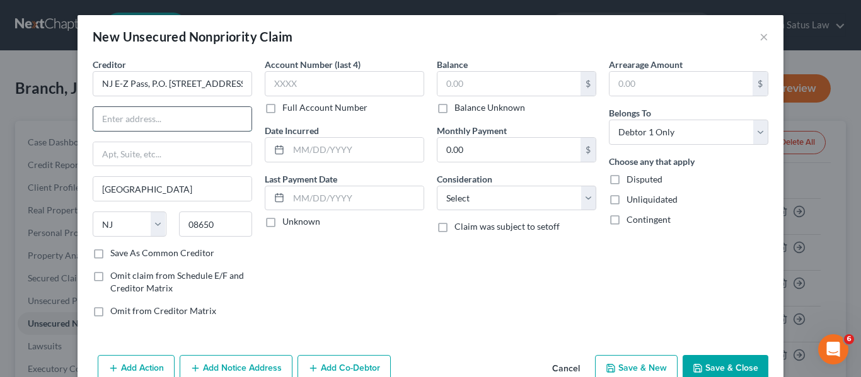
click at [129, 110] on input "text" at bounding box center [172, 119] width 158 height 24
paste input "NJ E-Z Pass, P.O. [STREET_ADDRESS]"
type input "NJ E-Z Pass, P.O. [STREET_ADDRESS]"
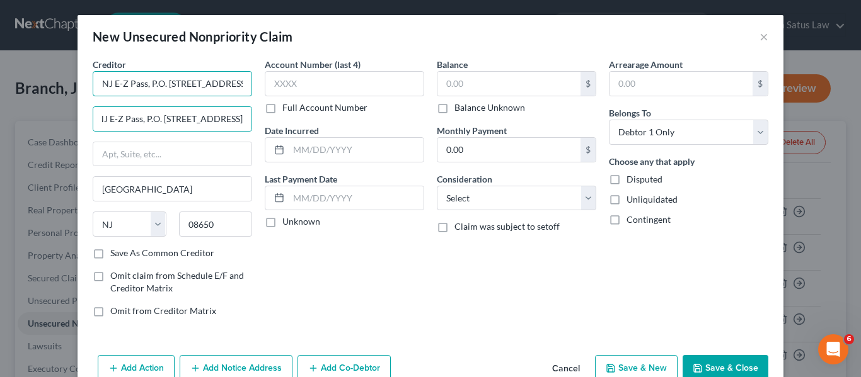
scroll to position [0, 0]
click at [142, 83] on input "NJ E-Z Pass, P.O. [STREET_ADDRESS]" at bounding box center [172, 83] width 159 height 25
type input "NJ E-Z Pass"
click at [148, 118] on input "NJ E-Z Pass, P.O. [STREET_ADDRESS]" at bounding box center [172, 119] width 158 height 24
click at [147, 118] on input "NJ E-Z Pass, P.O. [STREET_ADDRESS]" at bounding box center [172, 119] width 158 height 24
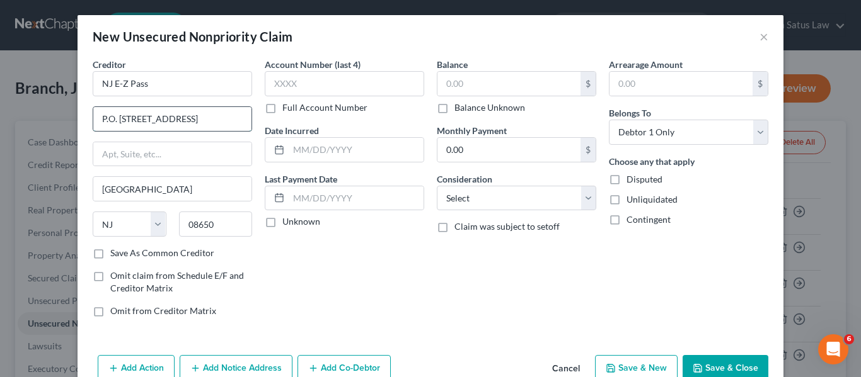
click at [149, 118] on input "P.O. [STREET_ADDRESS]" at bounding box center [172, 119] width 158 height 24
type input "P.O. Box 4971"
click at [694, 359] on button "Save & Close" at bounding box center [725, 368] width 86 height 26
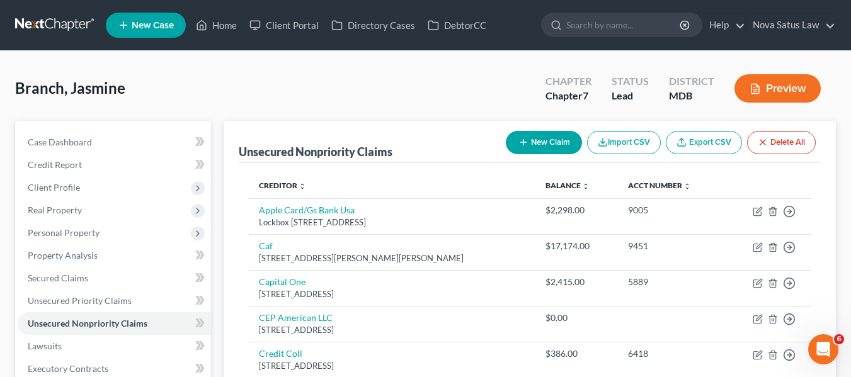
click at [527, 147] on button "New Claim" at bounding box center [544, 142] width 76 height 23
select select "0"
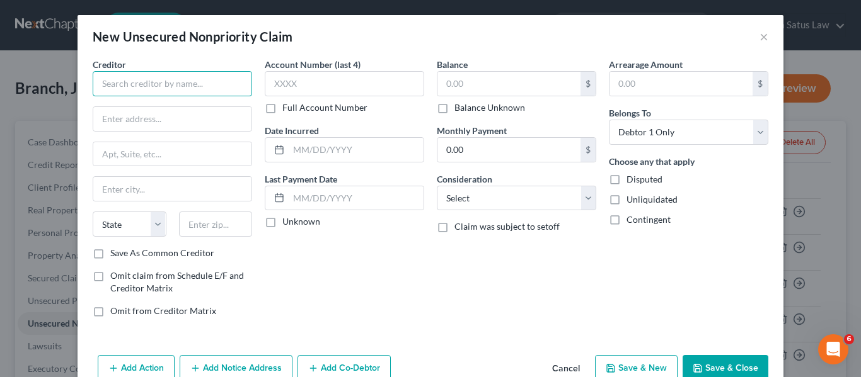
click at [153, 95] on input "text" at bounding box center [172, 83] width 159 height 25
paste input "Credit Collection Services- [STREET_ADDRESS]"
type input "Credit Collection Services- [STREET_ADDRESS]"
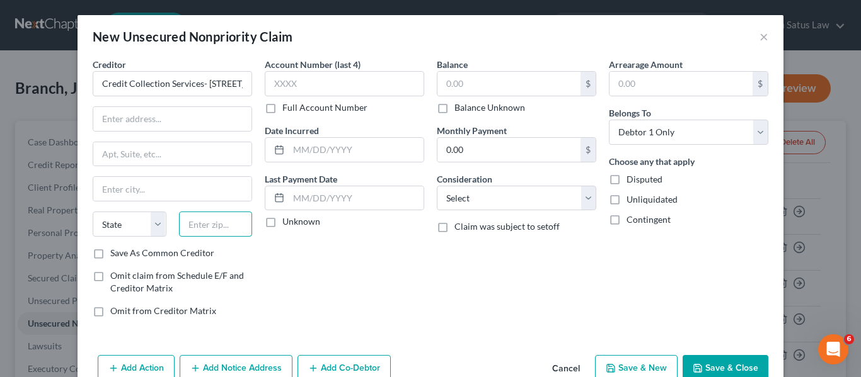
click at [187, 227] on input "text" at bounding box center [216, 224] width 74 height 25
type input "02062"
type input "[PERSON_NAME]"
select select "22"
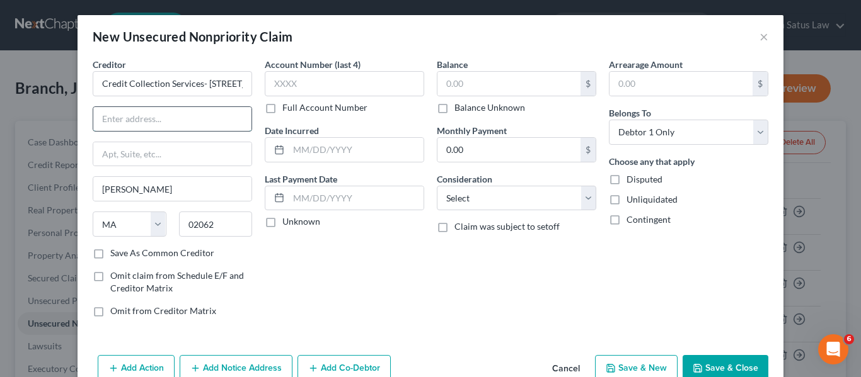
click at [125, 112] on input "text" at bounding box center [172, 119] width 158 height 24
paste input "Credit Collection Services- [STREET_ADDRESS]"
type input "Credit Collection Services- [STREET_ADDRESS]"
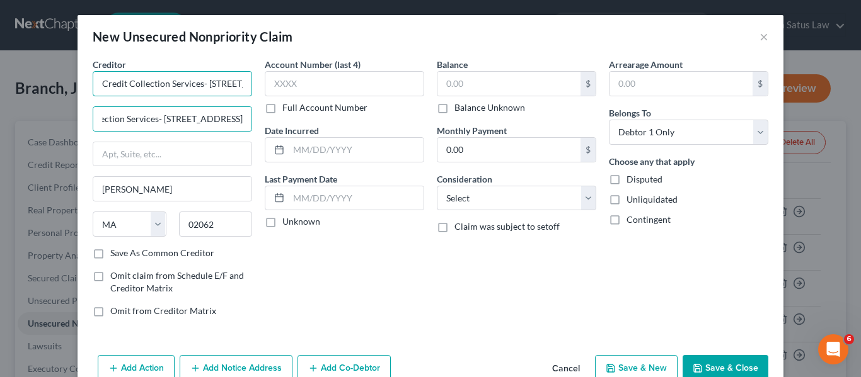
scroll to position [0, 0]
click at [200, 83] on input "Credit Collection Services- [STREET_ADDRESS]" at bounding box center [172, 83] width 159 height 25
click at [198, 81] on input "Credit Collection Services- [STREET_ADDRESS]" at bounding box center [172, 83] width 159 height 25
type input "Credit Collection Services"
click at [200, 117] on input "Credit Collection Services- [STREET_ADDRESS]" at bounding box center [172, 119] width 158 height 24
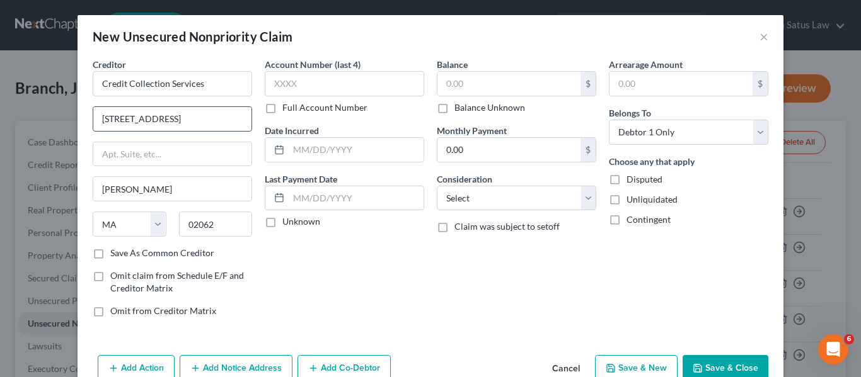
click at [169, 116] on input "[STREET_ADDRESS]" at bounding box center [172, 119] width 158 height 24
type input "[STREET_ADDRESS]"
click at [726, 365] on button "Save & Close" at bounding box center [725, 368] width 86 height 26
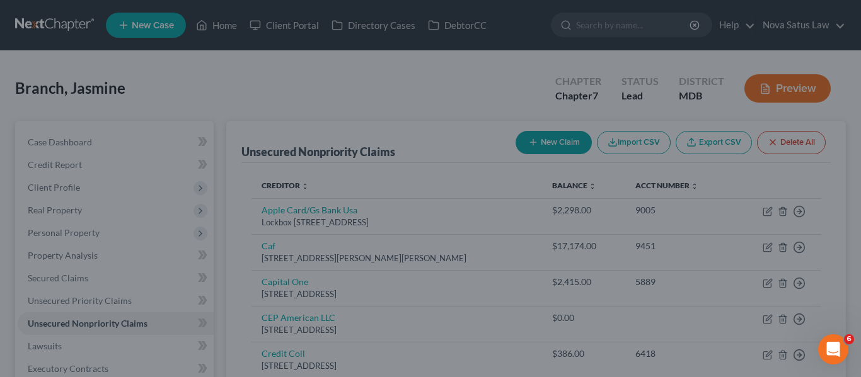
type input "0.00"
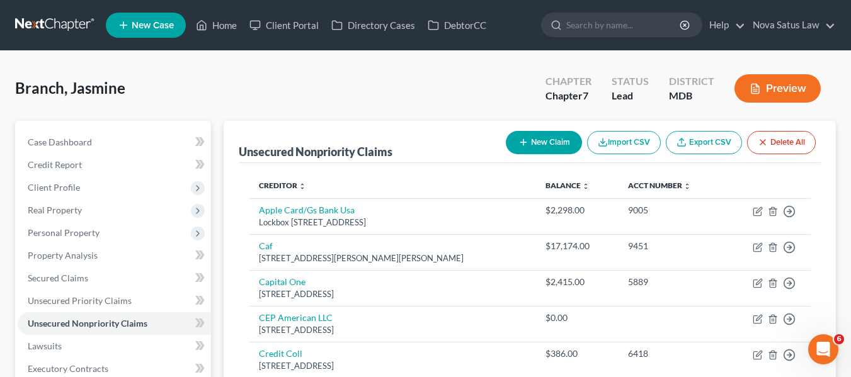
click at [522, 147] on icon "button" at bounding box center [524, 142] width 10 height 10
select select "0"
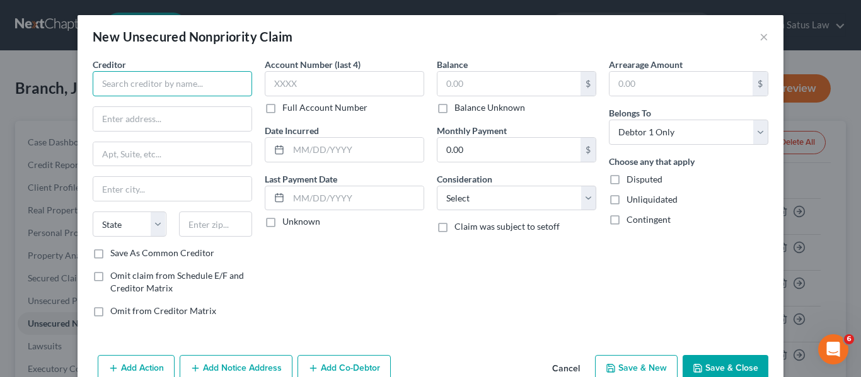
click at [179, 74] on input "text" at bounding box center [172, 83] width 159 height 25
paste input "Receivables Management Systems- [STREET_ADDRESS]"
type input "Receivables Management Systems- [STREET_ADDRESS]"
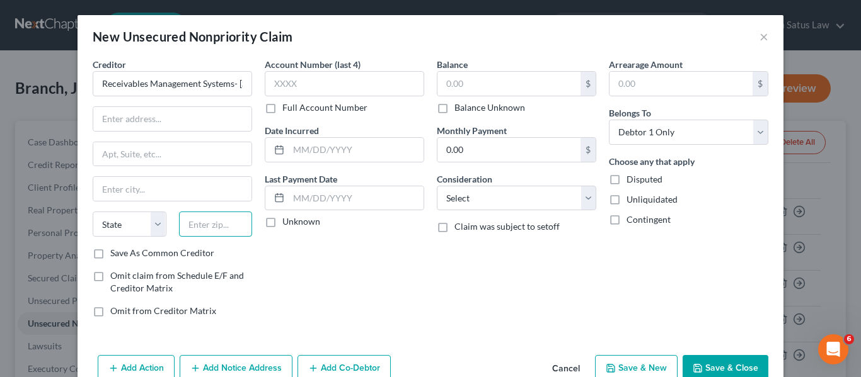
click at [196, 222] on input "text" at bounding box center [216, 224] width 74 height 25
type input "23235"
type input "[GEOGRAPHIC_DATA]"
select select "48"
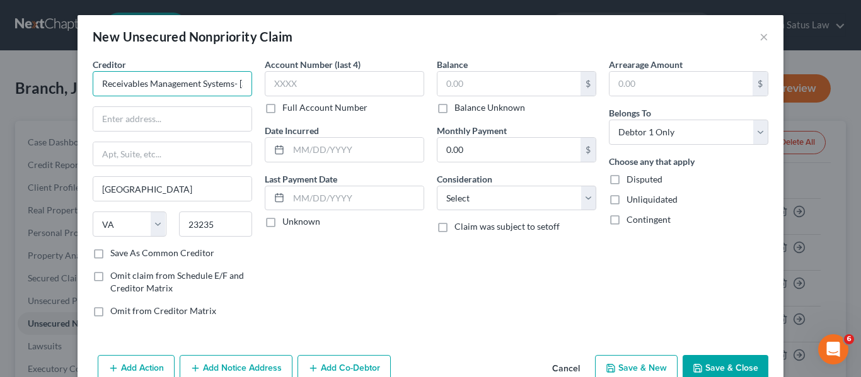
click at [228, 81] on input "Receivables Management Systems- [STREET_ADDRESS]" at bounding box center [172, 83] width 159 height 25
type input "Receivables Management Systems"
click at [122, 118] on input "text" at bounding box center [172, 119] width 158 height 24
paste input "Receivables Management Systems- [STREET_ADDRESS]"
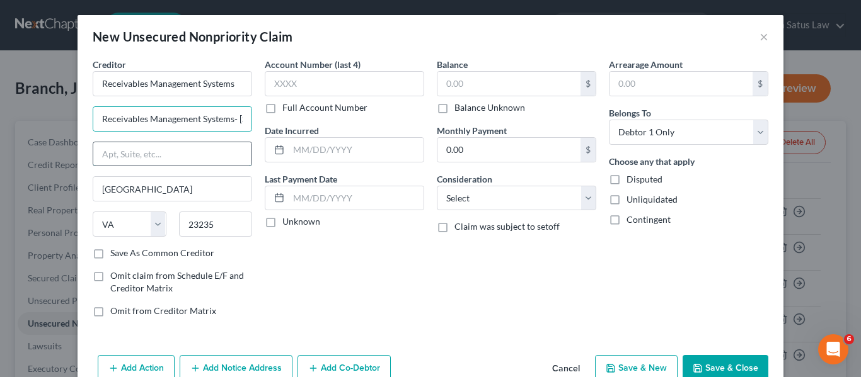
click at [117, 149] on input "text" at bounding box center [172, 154] width 158 height 24
click at [233, 117] on input "Receivables Management Systems- [STREET_ADDRESS]" at bounding box center [172, 119] width 158 height 24
click at [158, 117] on input "[STREET_ADDRESS]" at bounding box center [172, 119] width 158 height 24
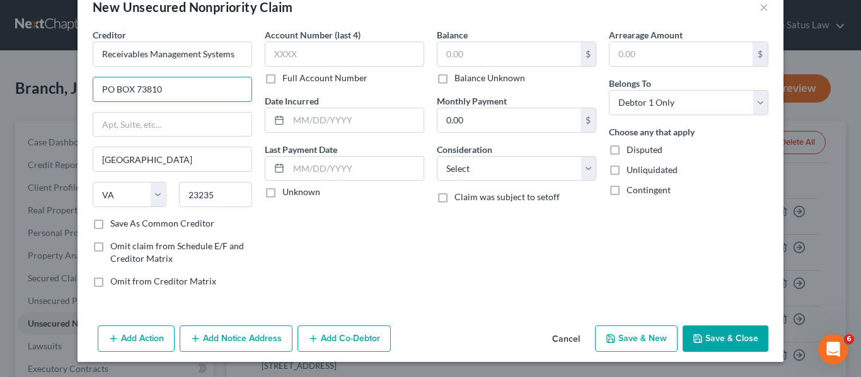
type input "PO BOX 73810"
click at [706, 331] on button "Save & Close" at bounding box center [725, 339] width 86 height 26
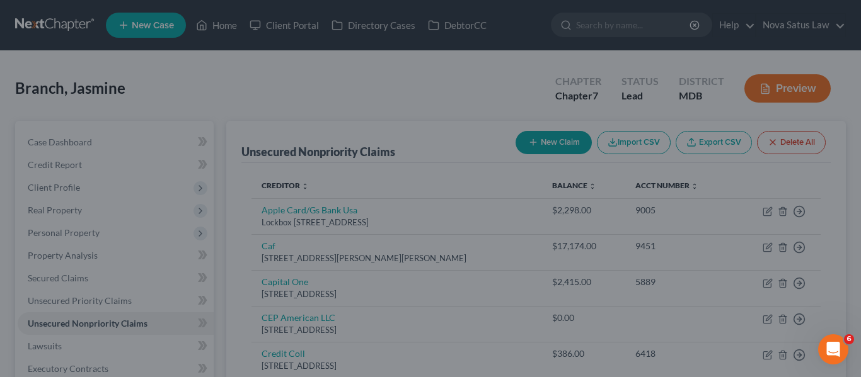
type input "0.00"
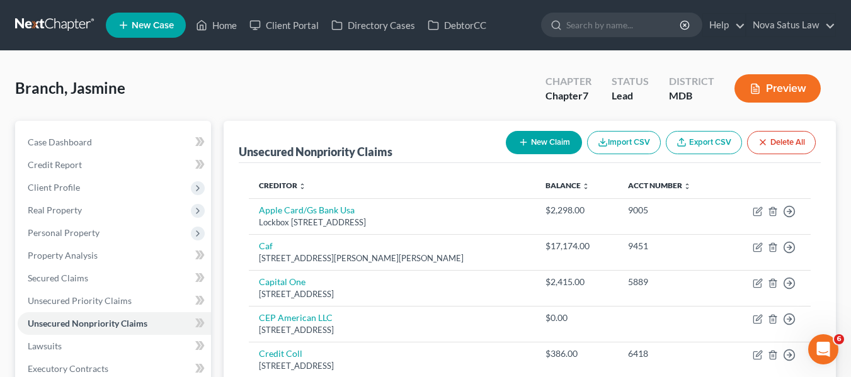
click at [519, 138] on icon "button" at bounding box center [524, 142] width 10 height 10
select select "0"
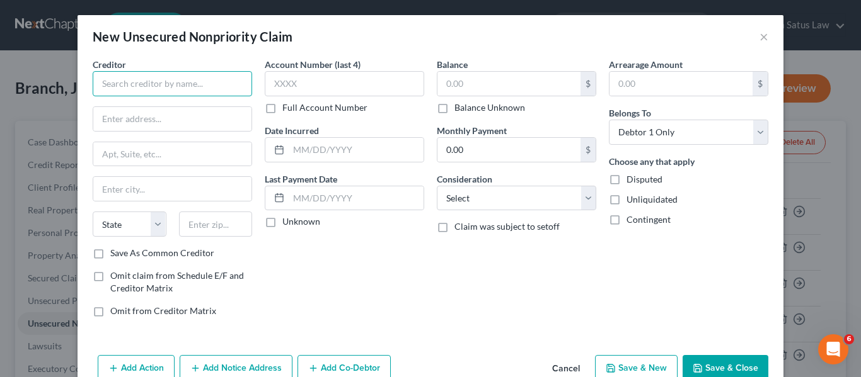
click at [154, 84] on input "text" at bounding box center [172, 83] width 159 height 25
paste input "GBMC- PO Box 418034, [GEOGRAPHIC_DATA]"
type input "GBMC- PO Box 418034, [GEOGRAPHIC_DATA]"
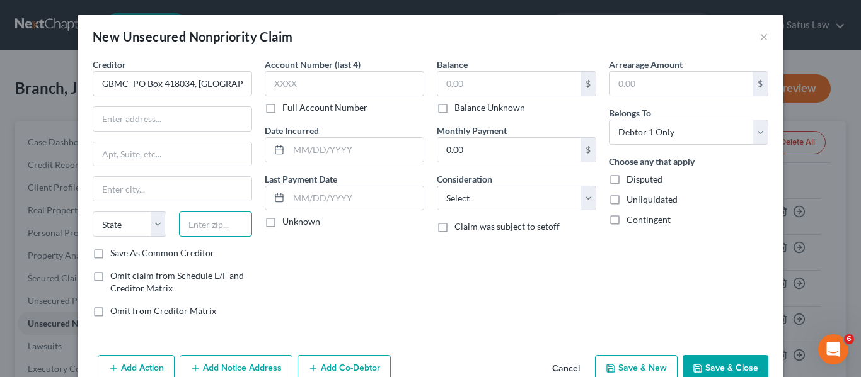
click at [207, 221] on input "text" at bounding box center [216, 224] width 74 height 25
type input "02241"
type input "[GEOGRAPHIC_DATA]"
select select "22"
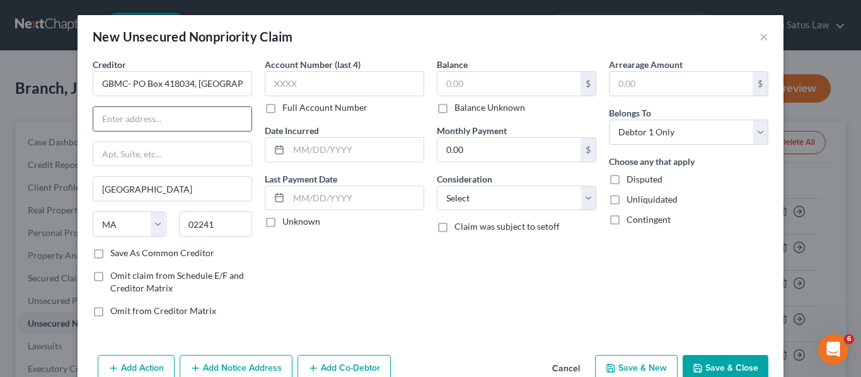
click at [137, 125] on input "text" at bounding box center [172, 119] width 158 height 24
paste input "GBMC- PO Box 418034, [GEOGRAPHIC_DATA]"
type input "GBMC- PO Box 418034, [GEOGRAPHIC_DATA]"
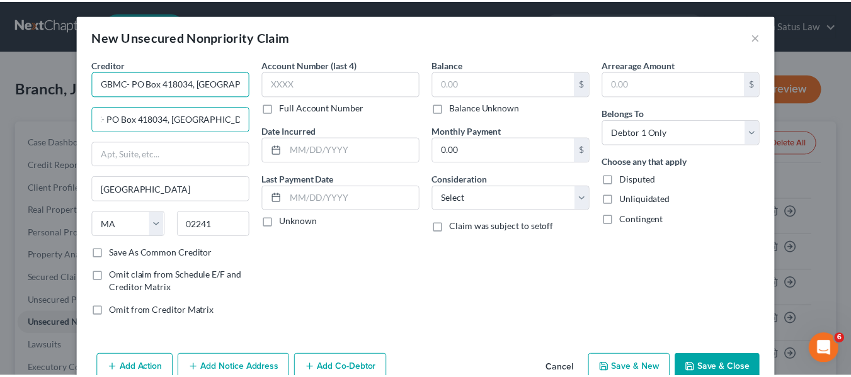
scroll to position [0, 0]
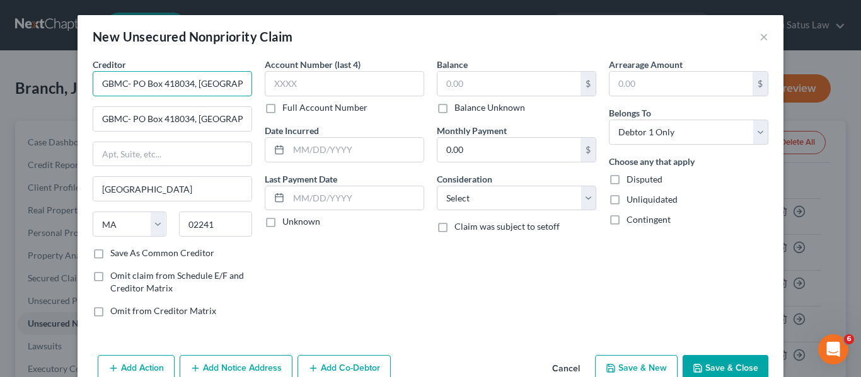
click at [124, 79] on input "GBMC- PO Box 418034, [GEOGRAPHIC_DATA]" at bounding box center [172, 83] width 159 height 25
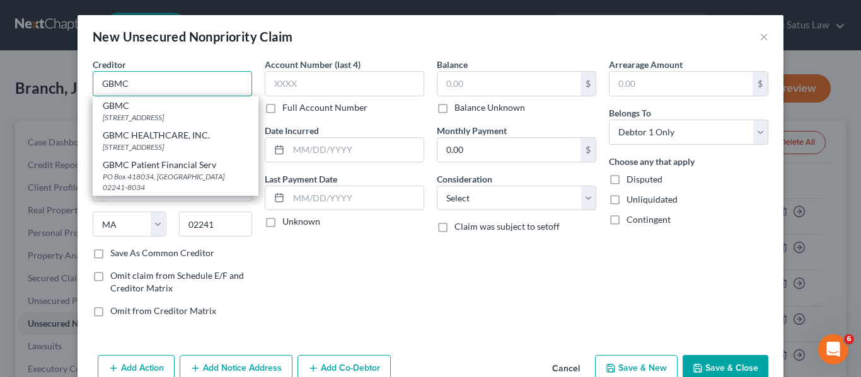
type input "GBMC"
click at [197, 61] on div "Creditor * GBMC GBMC [STREET_ADDRESS] GBMC HEALTHCARE, INC. [STREET_ADDRESS] GB…" at bounding box center [172, 77] width 159 height 38
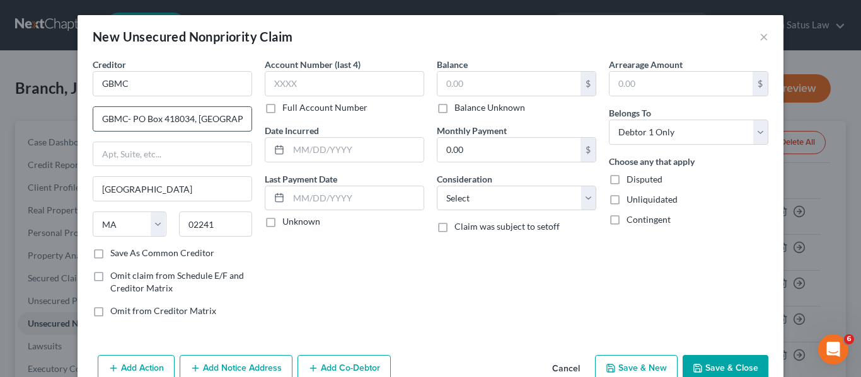
click at [128, 116] on input "GBMC- PO Box 418034, [GEOGRAPHIC_DATA]" at bounding box center [172, 119] width 158 height 24
click at [159, 120] on input "PO Box 418034, [GEOGRAPHIC_DATA]" at bounding box center [172, 119] width 158 height 24
type input "PO Box 418034"
click at [703, 367] on button "Save & Close" at bounding box center [725, 368] width 86 height 26
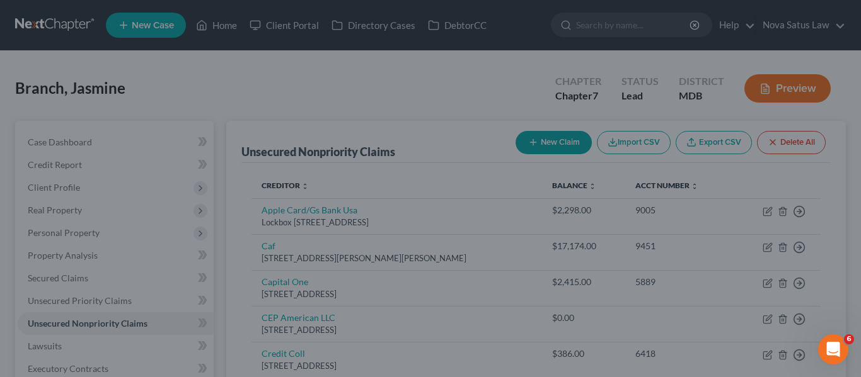
type input "0.00"
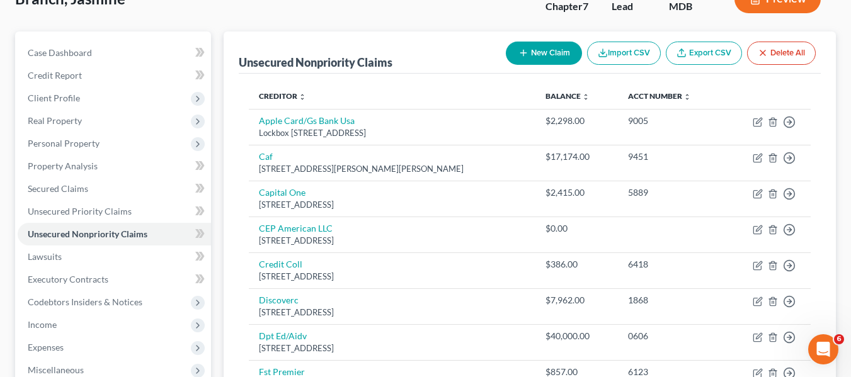
scroll to position [90, 0]
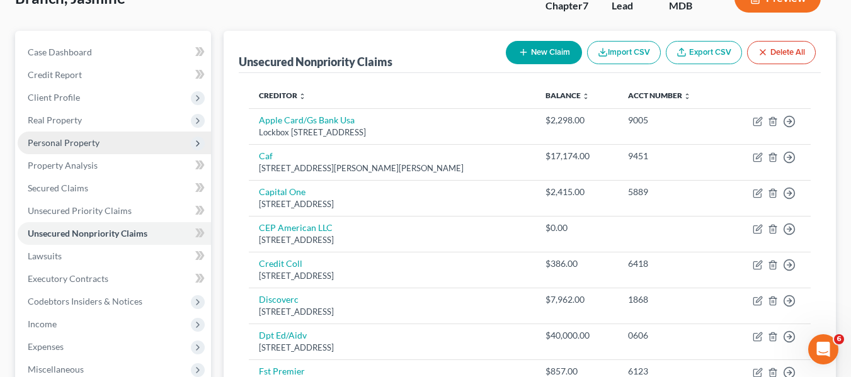
click at [53, 147] on span "Personal Property" at bounding box center [64, 142] width 72 height 11
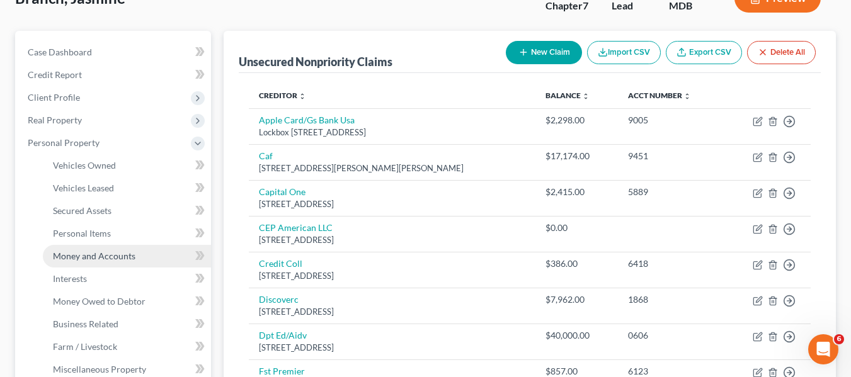
click at [90, 255] on span "Money and Accounts" at bounding box center [94, 256] width 83 height 11
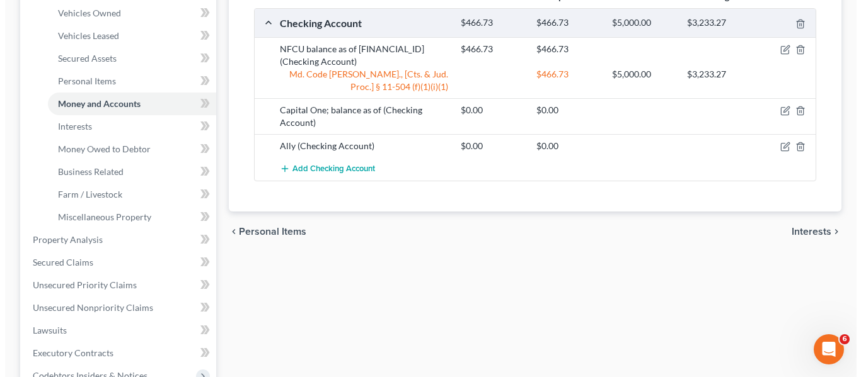
scroll to position [247, 0]
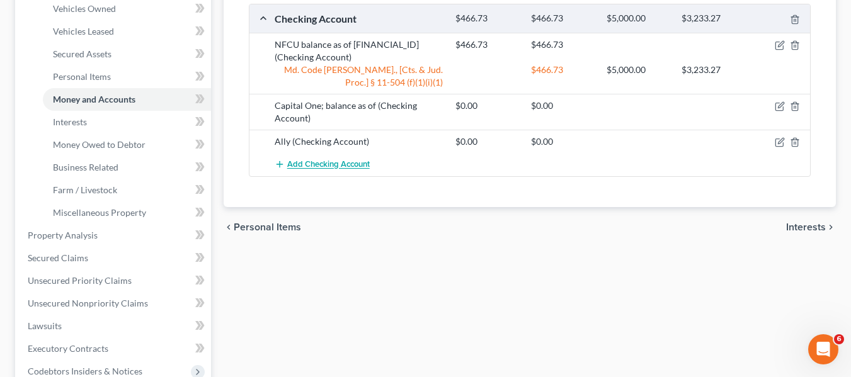
click at [315, 168] on span "Add Checking Account" at bounding box center [328, 165] width 83 height 10
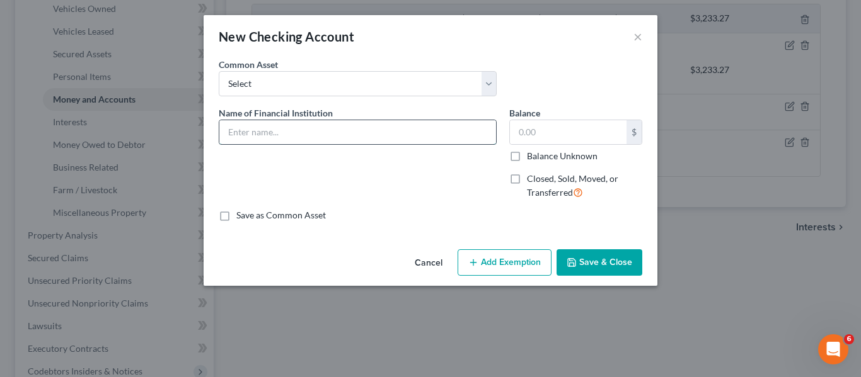
click at [260, 132] on input "text" at bounding box center [357, 132] width 277 height 24
type input "Green State CU"
type input "5.02"
click at [292, 133] on input "Green State CU" at bounding box center [357, 132] width 277 height 24
type input "Green State CU; balance as of 063025"
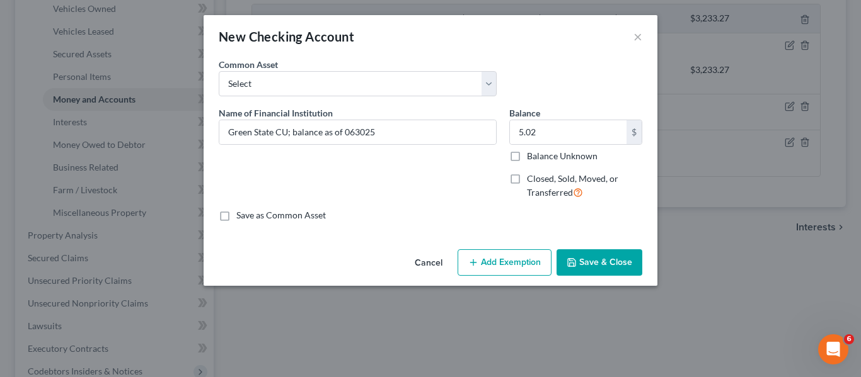
click at [481, 265] on button "Add Exemption" at bounding box center [504, 263] width 94 height 26
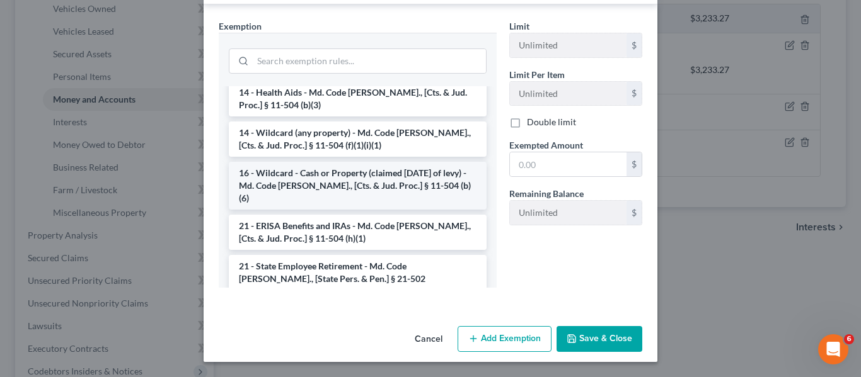
scroll to position [236, 0]
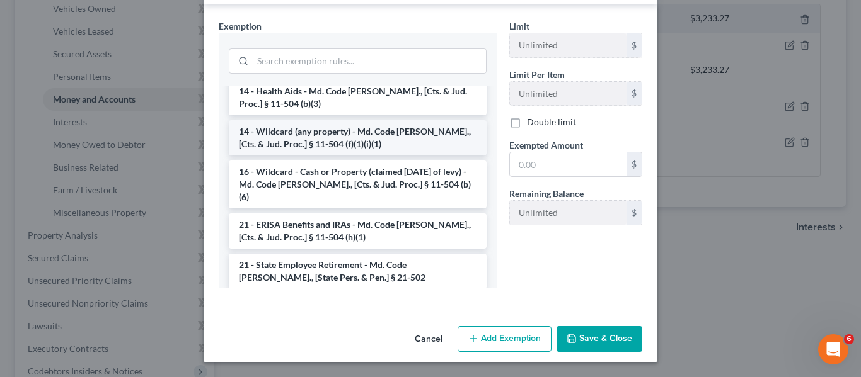
click at [326, 130] on li "14 - Wildcard (any property) - Md. Code [PERSON_NAME]., [Cts. & Jud. Proc.] § 1…" at bounding box center [358, 137] width 258 height 35
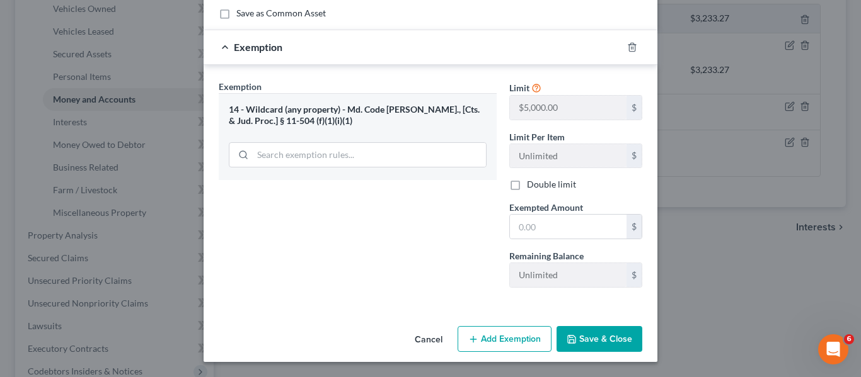
scroll to position [202, 0]
click at [572, 214] on div "$" at bounding box center [575, 226] width 133 height 25
click at [565, 226] on input "text" at bounding box center [568, 227] width 117 height 24
type input "5.02"
click at [594, 344] on button "Save & Close" at bounding box center [599, 339] width 86 height 26
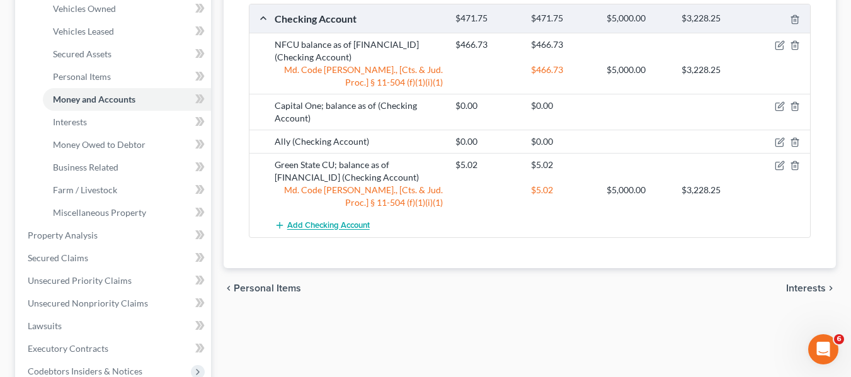
click at [325, 223] on span "Add Checking Account" at bounding box center [328, 226] width 83 height 10
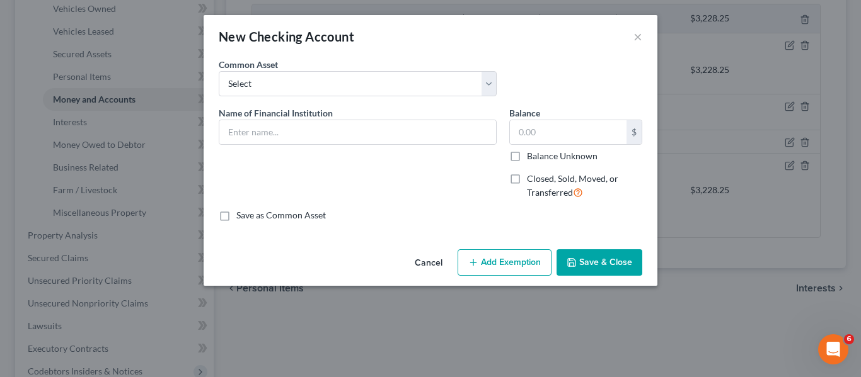
click at [434, 265] on button "Cancel" at bounding box center [429, 263] width 48 height 25
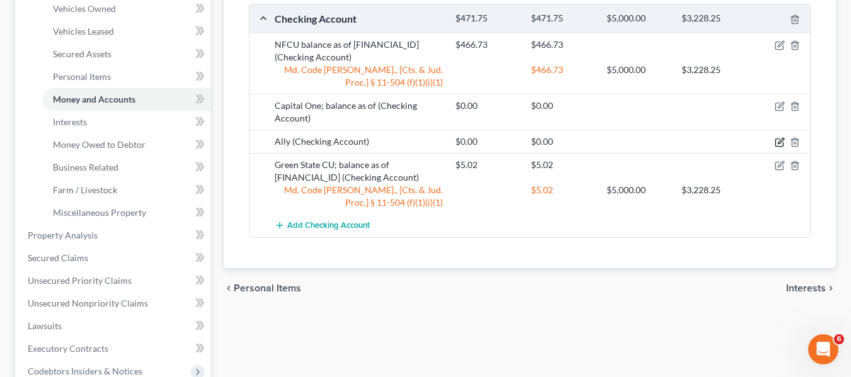
click at [777, 142] on icon "button" at bounding box center [780, 142] width 10 height 10
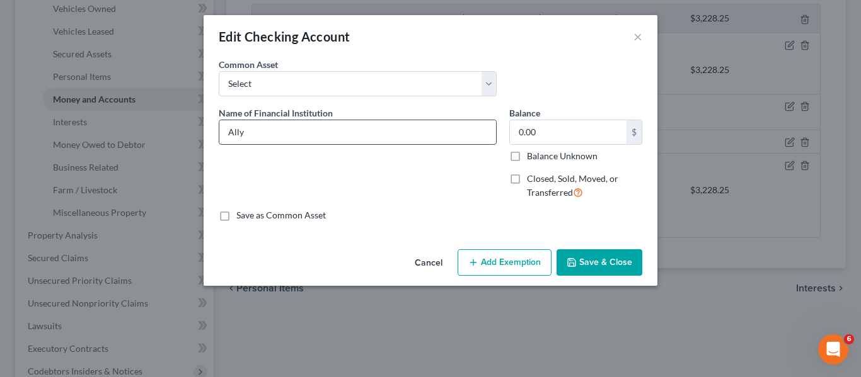
click at [332, 129] on input "Ally" at bounding box center [357, 132] width 277 height 24
type input "Ally Bank; balance as of 081825"
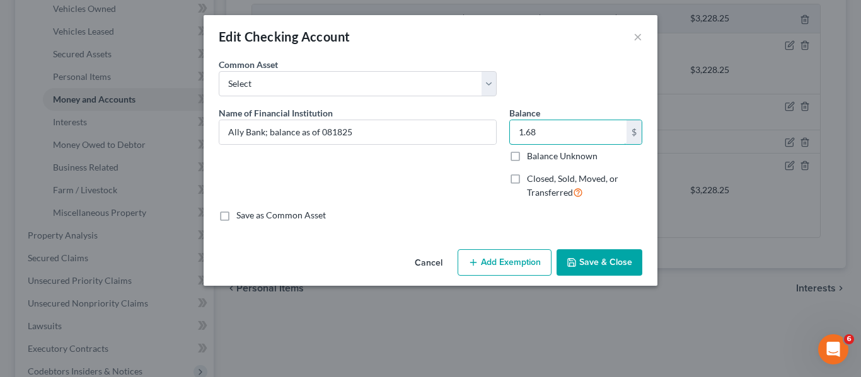
type input "1.68"
click at [510, 251] on button "Add Exemption" at bounding box center [504, 263] width 94 height 26
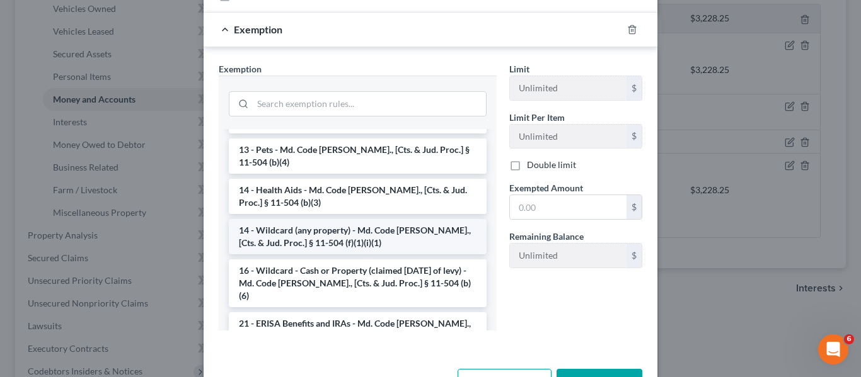
scroll to position [180, 0]
click at [372, 227] on li "14 - Wildcard (any property) - Md. Code [PERSON_NAME]., [Cts. & Jud. Proc.] § 1…" at bounding box center [358, 236] width 258 height 35
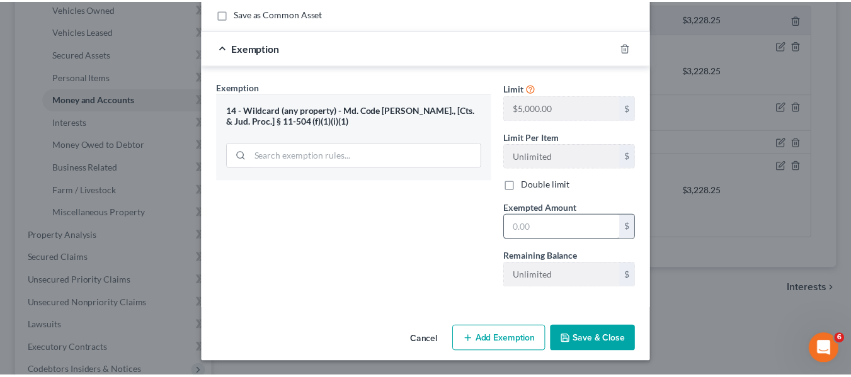
scroll to position [202, 0]
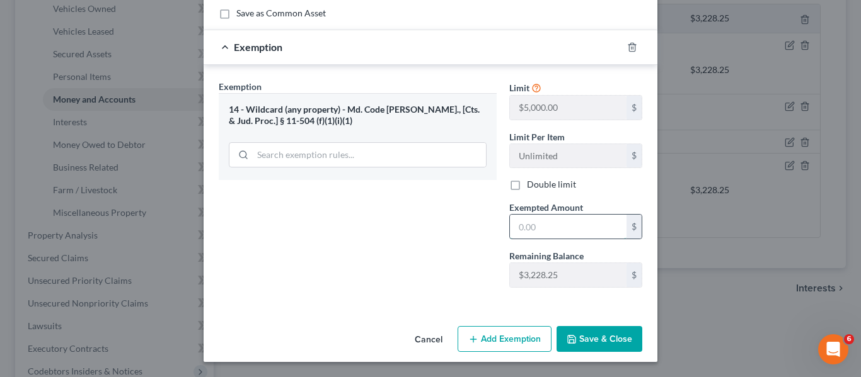
click at [545, 236] on input "text" at bounding box center [568, 227] width 117 height 24
type input "4"
type input "1.68"
click at [567, 337] on icon "button" at bounding box center [572, 340] width 10 height 10
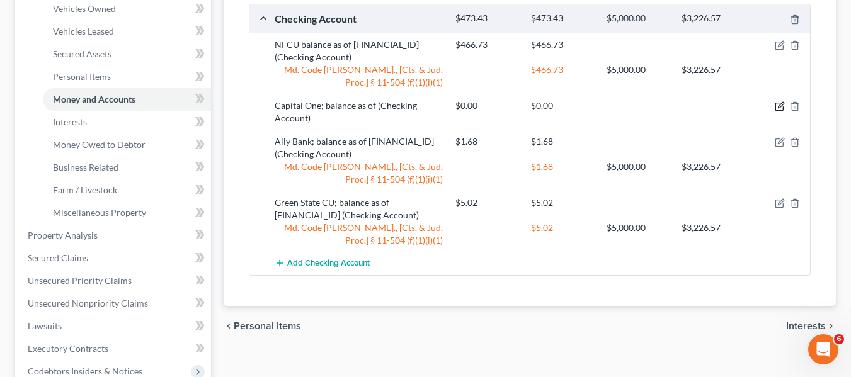
click at [780, 108] on icon "button" at bounding box center [781, 106] width 6 height 6
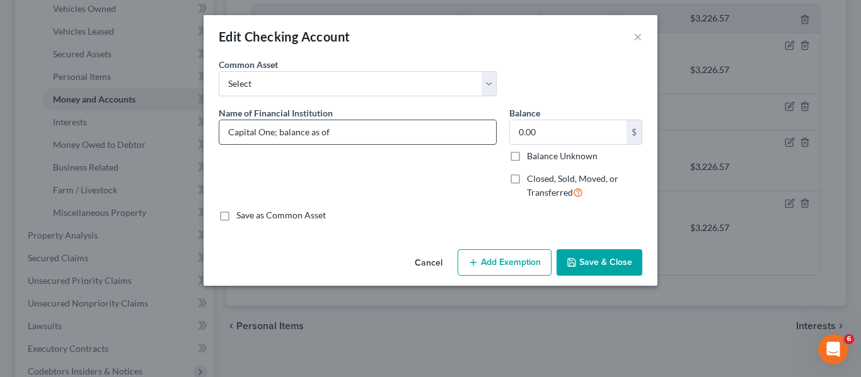
click at [367, 135] on input "Capital One; balance as of" at bounding box center [357, 132] width 277 height 24
type input "Capital One; balance as of 063025"
click at [597, 267] on button "Save & Close" at bounding box center [599, 263] width 86 height 26
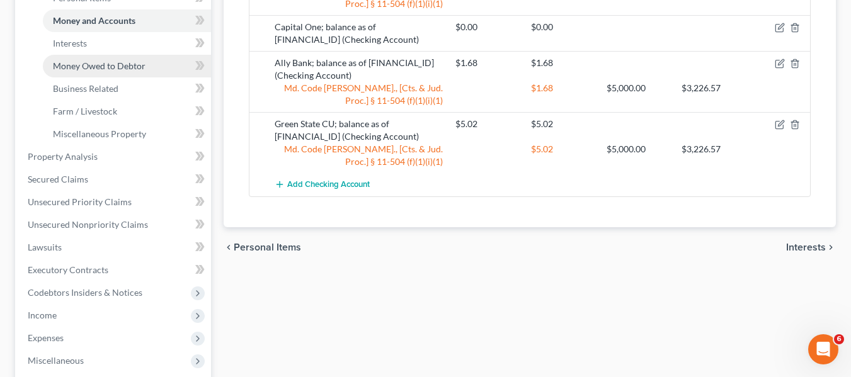
scroll to position [326, 0]
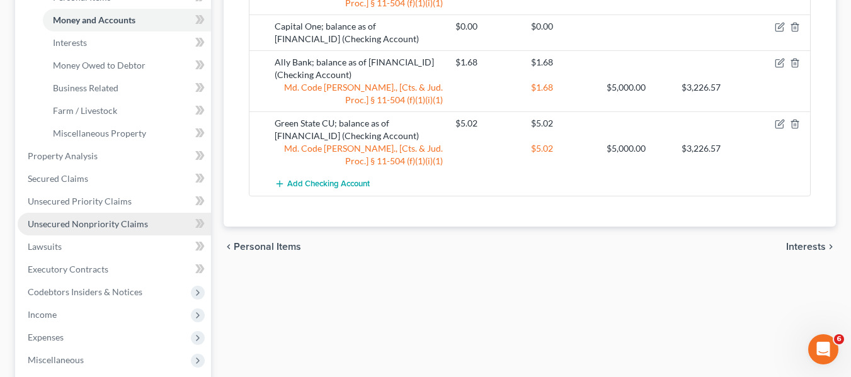
click at [70, 224] on span "Unsecured Nonpriority Claims" at bounding box center [88, 224] width 120 height 11
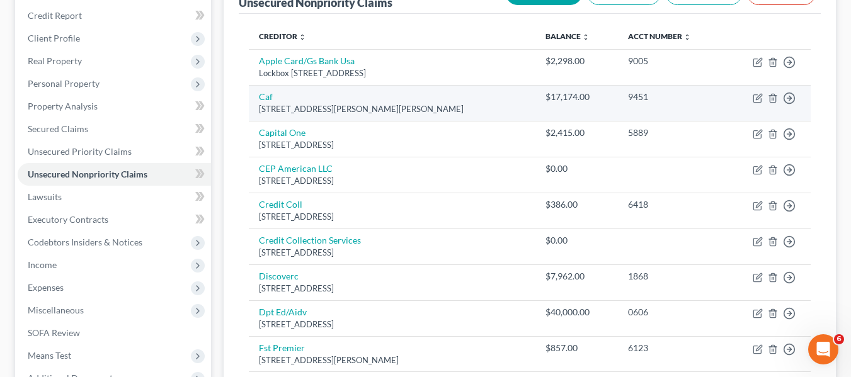
scroll to position [150, 0]
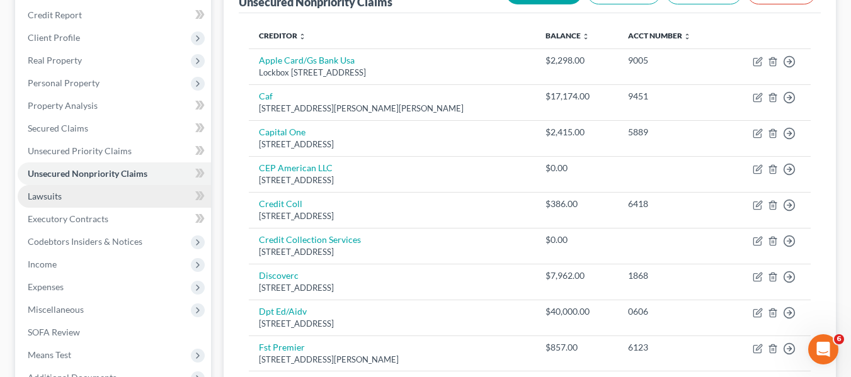
click at [44, 200] on span "Lawsuits" at bounding box center [45, 196] width 34 height 11
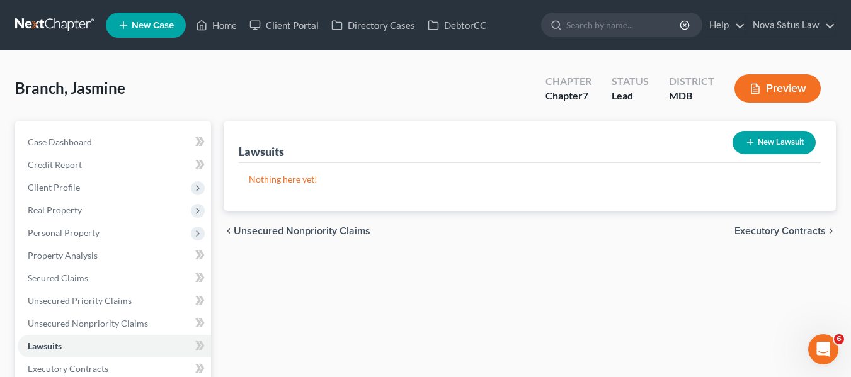
click at [752, 147] on icon "button" at bounding box center [750, 142] width 10 height 10
select select "0"
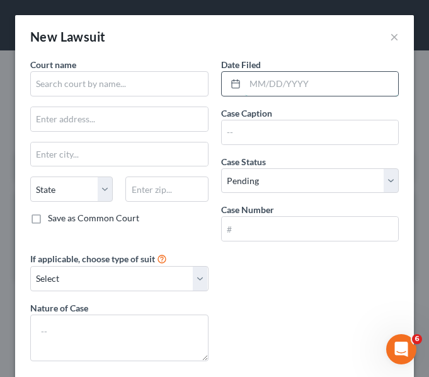
click at [248, 88] on input "text" at bounding box center [322, 84] width 154 height 24
type input "[DATE]"
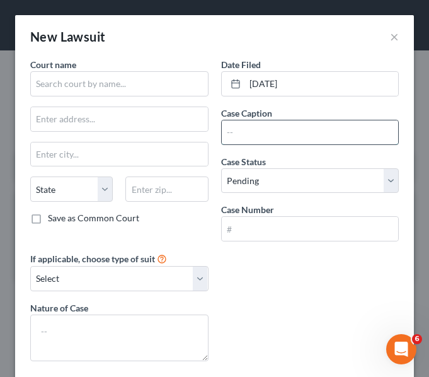
click at [335, 135] on input "text" at bounding box center [310, 132] width 177 height 24
paste input "Capital One, N.a., Successor BY MERGER TO DISCOVER BANK vs. [PERSON_NAME] Case"
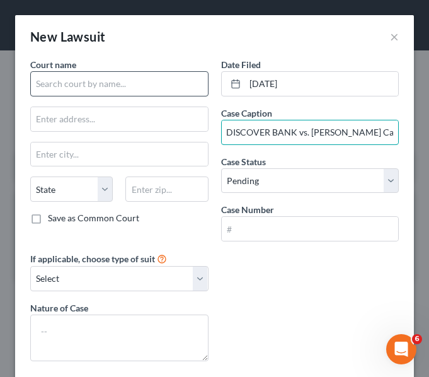
type input "Capital One, N.a., Successor BY MERGER TO DISCOVER BANK vs. [PERSON_NAME] Case"
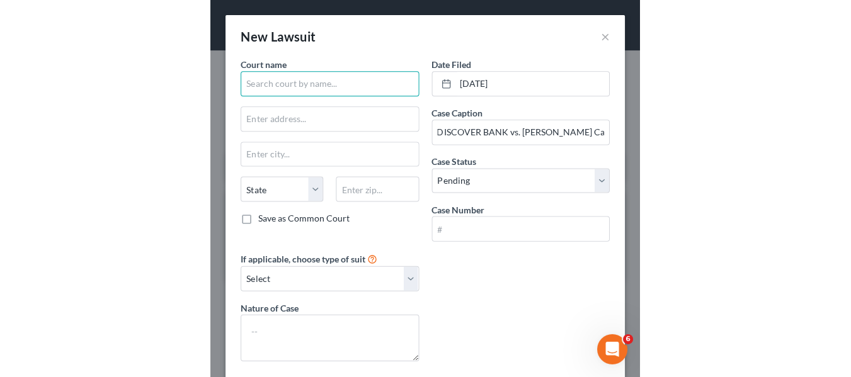
scroll to position [0, 0]
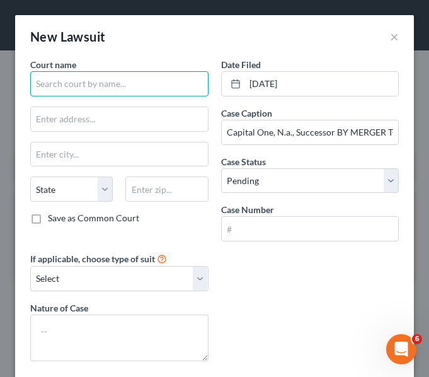
click at [45, 86] on input "text" at bounding box center [119, 83] width 178 height 25
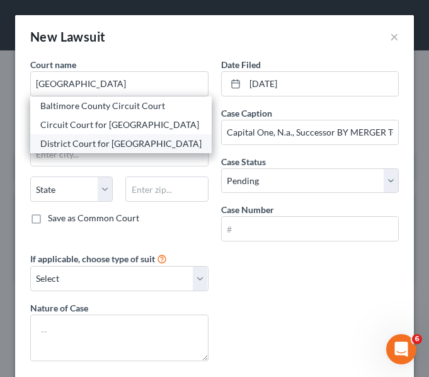
click at [76, 138] on div "District Court for [GEOGRAPHIC_DATA]" at bounding box center [120, 143] width 161 height 13
type input "District Court for [GEOGRAPHIC_DATA]"
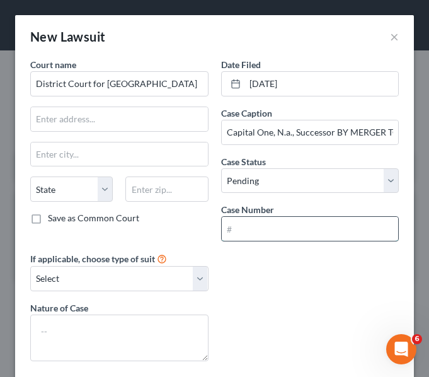
click at [302, 236] on input "text" at bounding box center [310, 229] width 177 height 24
paste input "D-08-CV-25-036476"
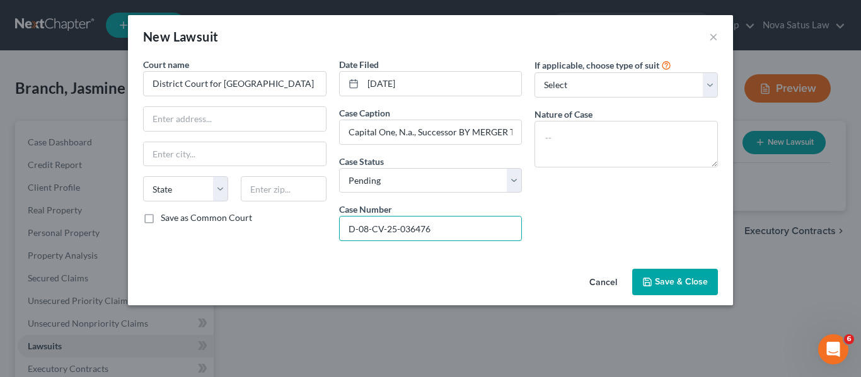
type input "D-08-CV-25-036476"
click at [657, 280] on span "Save & Close" at bounding box center [681, 282] width 53 height 11
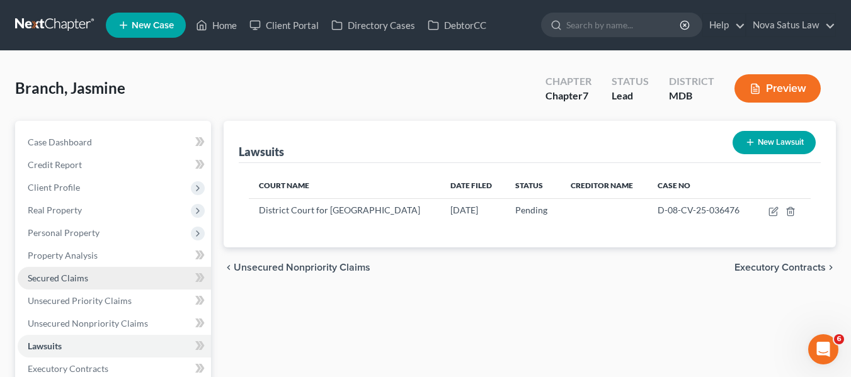
click at [102, 276] on link "Secured Claims" at bounding box center [114, 278] width 193 height 23
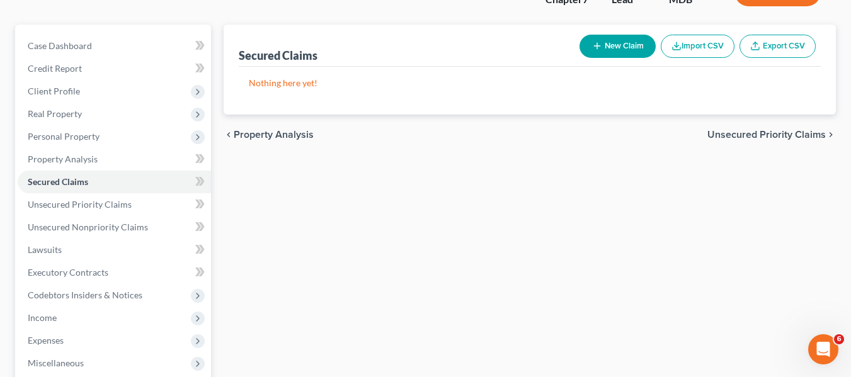
scroll to position [92, 0]
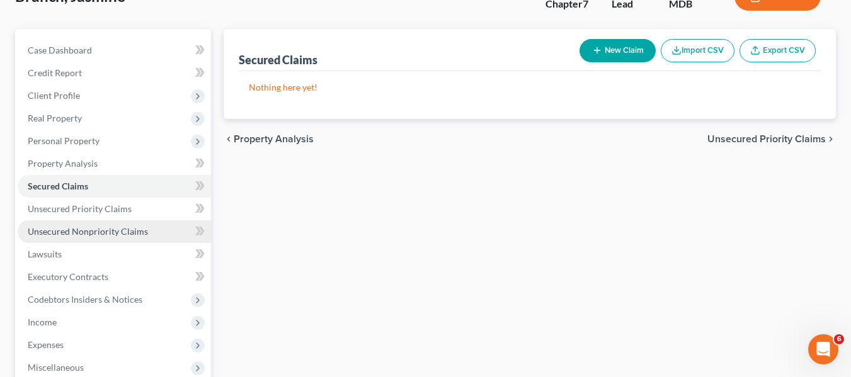
click at [100, 236] on span "Unsecured Nonpriority Claims" at bounding box center [88, 231] width 120 height 11
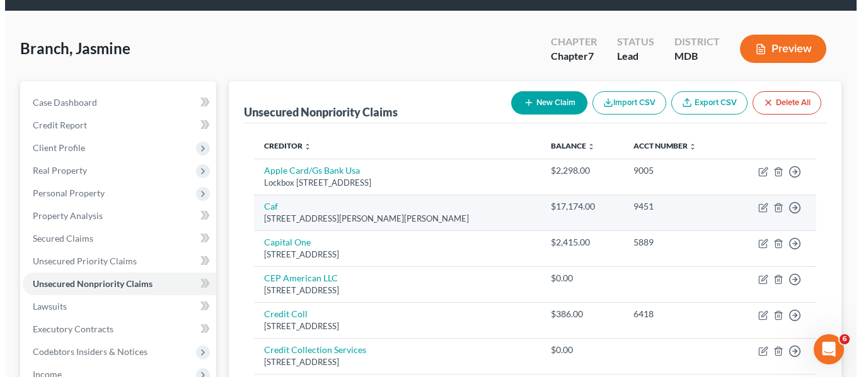
scroll to position [93, 0]
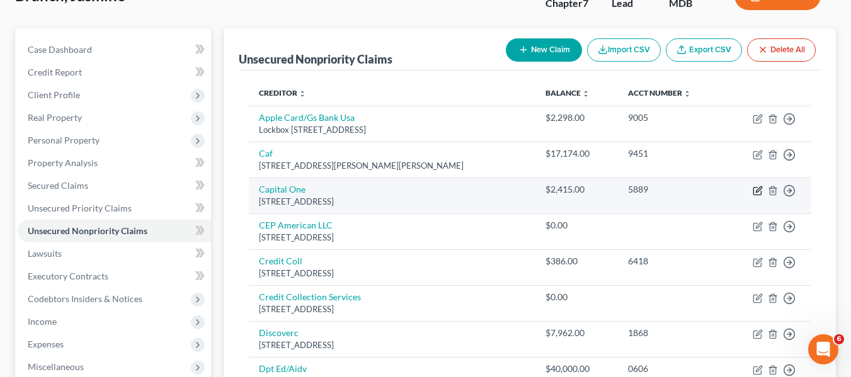
click at [755, 190] on icon "button" at bounding box center [758, 191] width 10 height 10
select select "46"
select select "2"
select select "0"
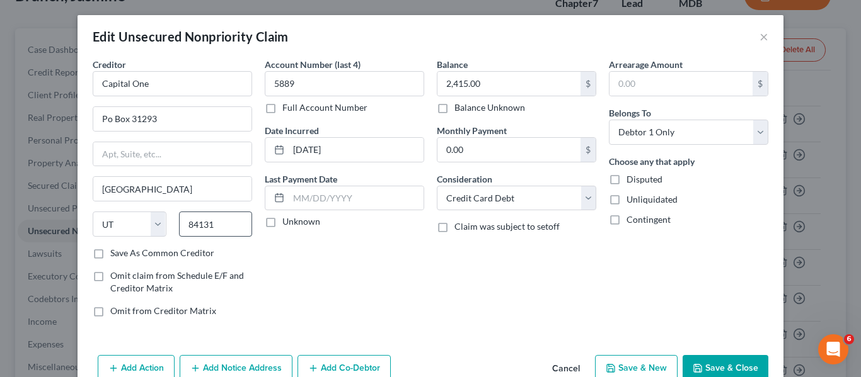
scroll to position [66, 0]
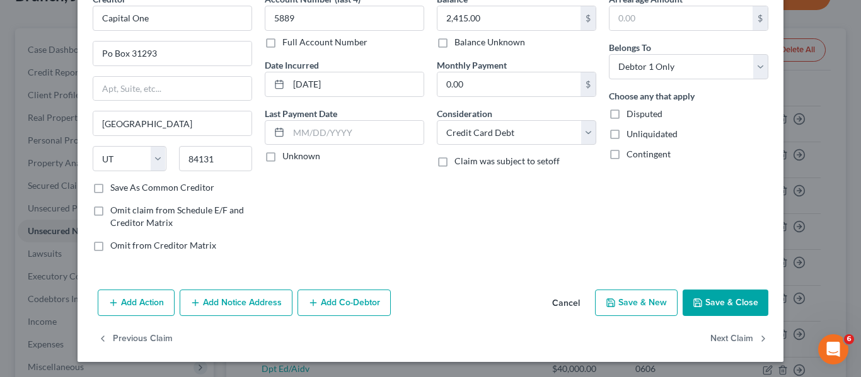
click at [243, 303] on button "Add Notice Address" at bounding box center [236, 303] width 113 height 26
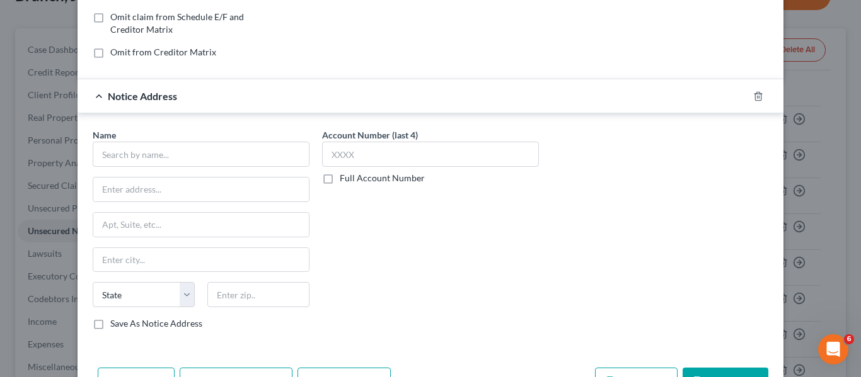
scroll to position [260, 0]
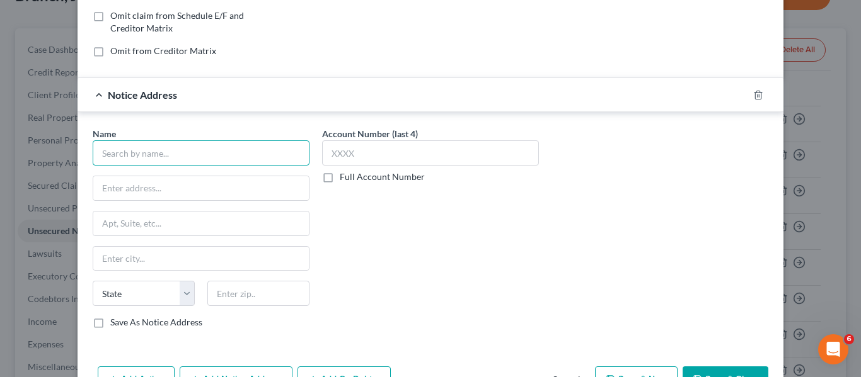
click at [152, 149] on input "text" at bounding box center [201, 153] width 217 height 25
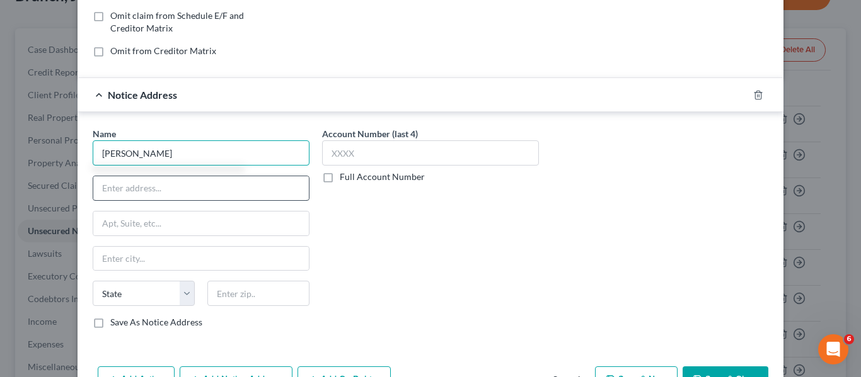
type input "[PERSON_NAME]"
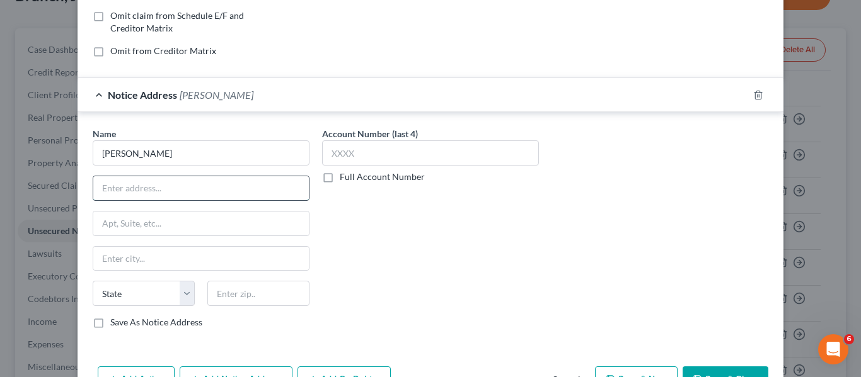
click at [172, 190] on input "text" at bounding box center [201, 188] width 216 height 24
paste input "D-08-CV-25-036476"
type input "D"
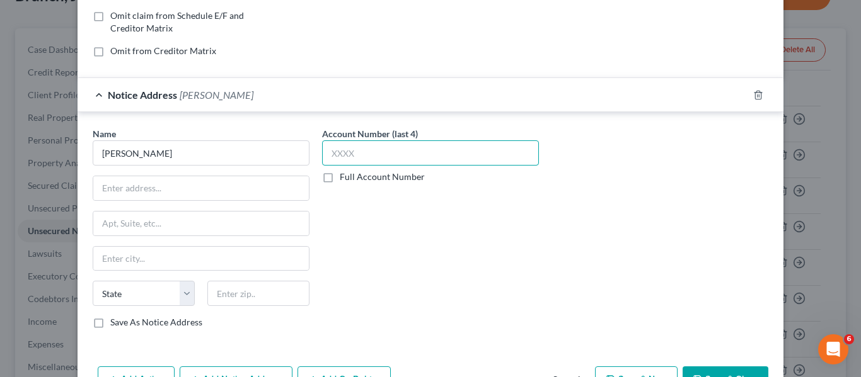
click at [410, 157] on input "text" at bounding box center [430, 153] width 217 height 25
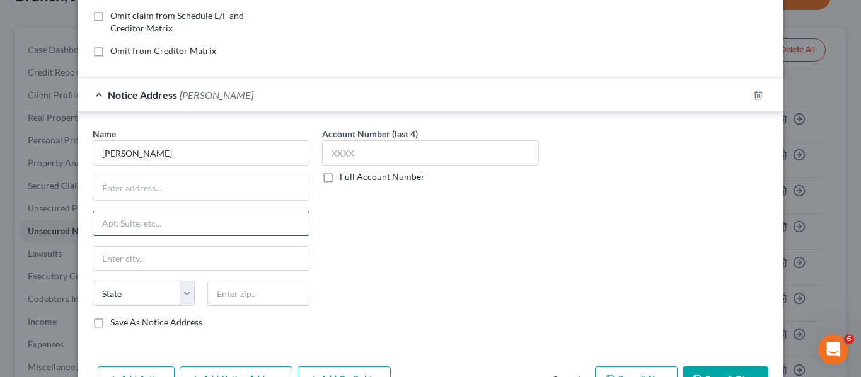
click at [204, 227] on input "text" at bounding box center [201, 224] width 216 height 24
paste input "[STREET_ADDRESS]"
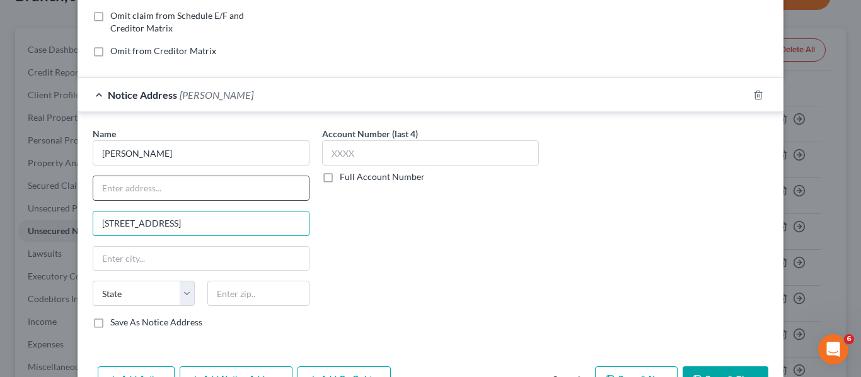
type input "[STREET_ADDRESS]"
click at [145, 180] on input "text" at bounding box center [201, 188] width 216 height 24
type input "[PERSON_NAME] and [PERSON_NAME], PLC"
click at [213, 224] on input "[STREET_ADDRESS]" at bounding box center [201, 224] width 216 height 24
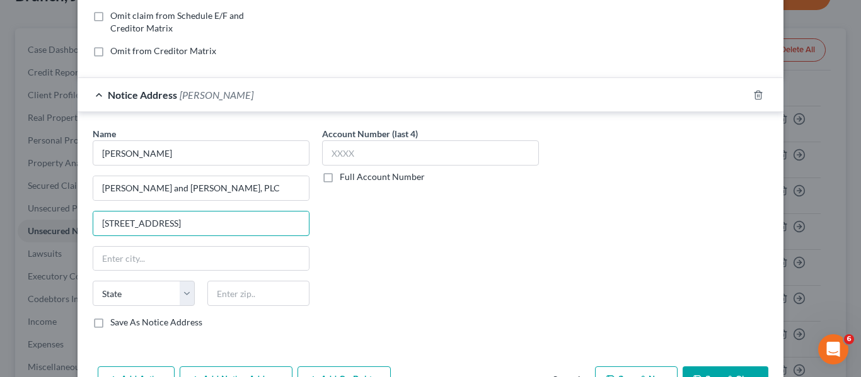
type input "[STREET_ADDRESS]"
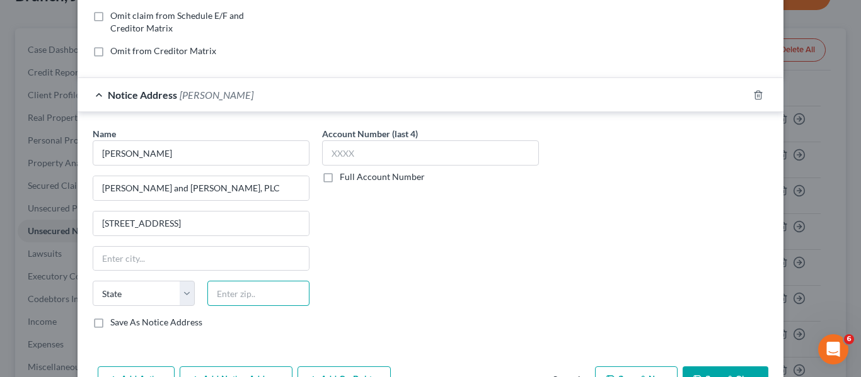
click at [252, 287] on input "text" at bounding box center [258, 293] width 102 height 25
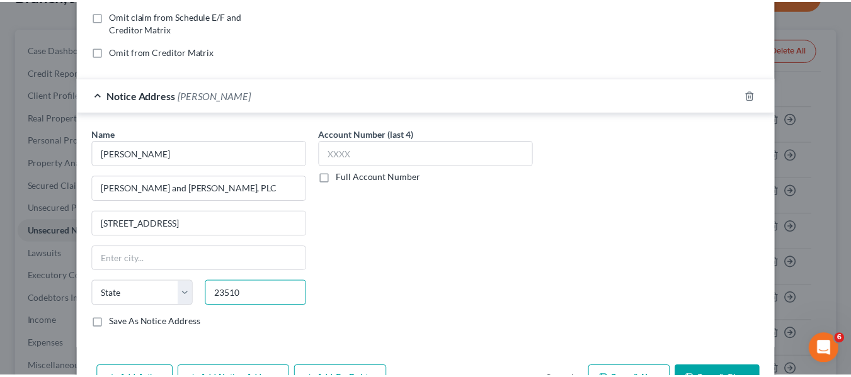
scroll to position [337, 0]
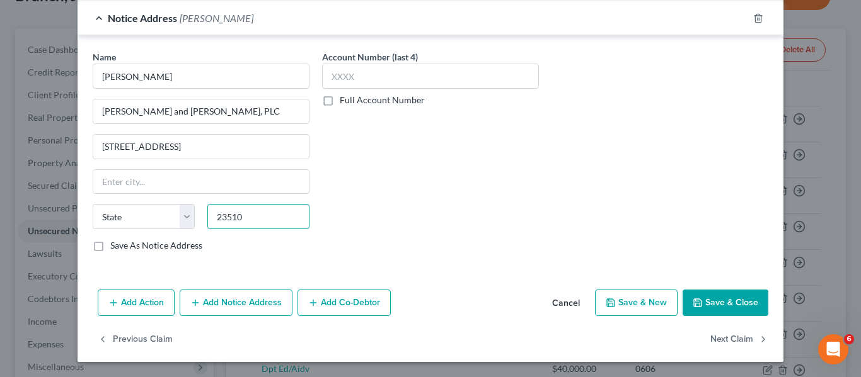
type input "23510"
click at [110, 245] on label "Save As Notice Address" at bounding box center [156, 245] width 92 height 13
click at [115, 245] on input "Save As Notice Address" at bounding box center [119, 243] width 8 height 8
checkbox input "true"
type input "[GEOGRAPHIC_DATA]"
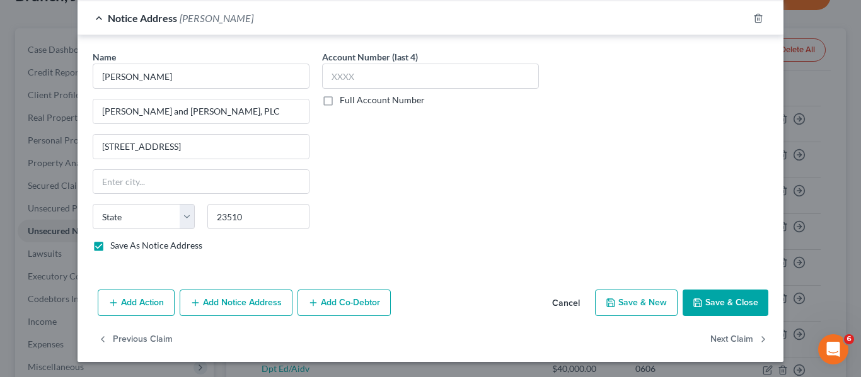
select select "48"
click at [110, 245] on label "Save As Notice Address" at bounding box center [156, 245] width 92 height 13
click at [115, 245] on input "Save As Notice Address" at bounding box center [119, 243] width 8 height 8
checkbox input "false"
click at [686, 300] on button "Save & Close" at bounding box center [725, 303] width 86 height 26
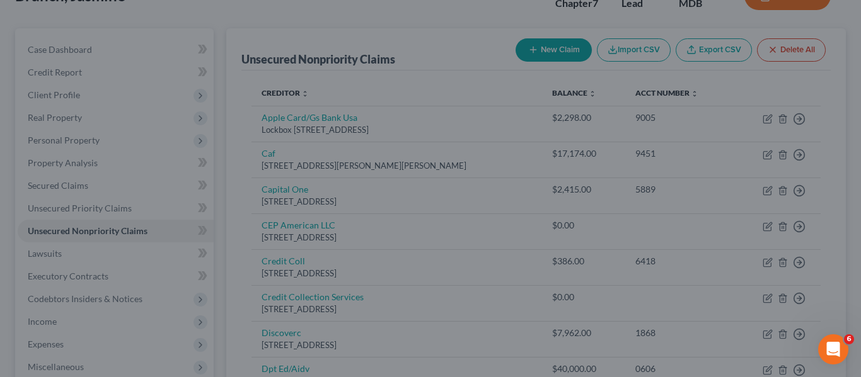
type input "0"
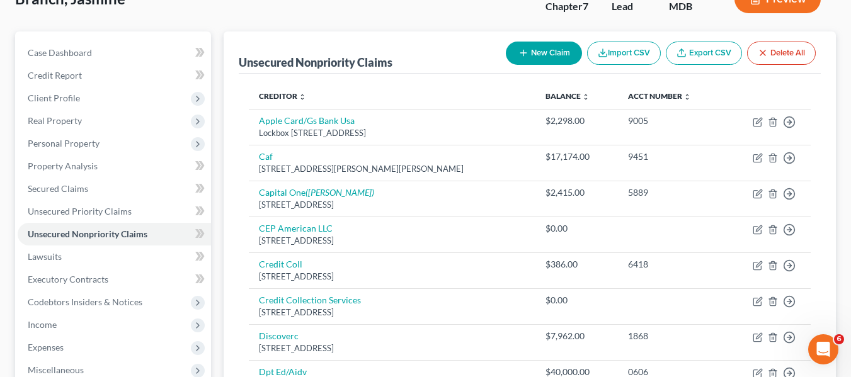
scroll to position [89, 0]
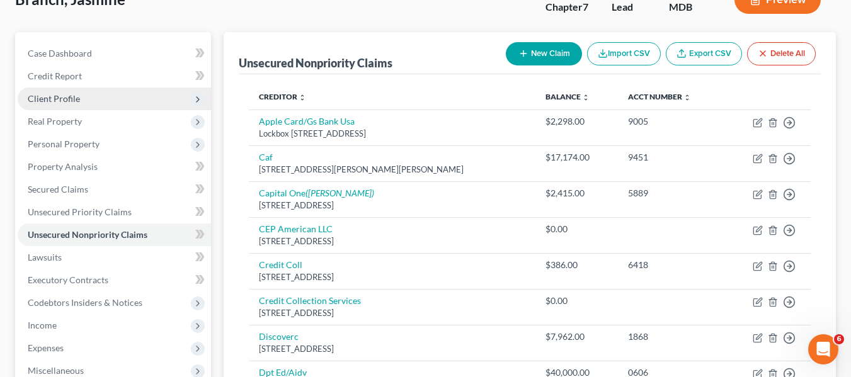
click at [81, 93] on span "Client Profile" at bounding box center [114, 99] width 193 height 23
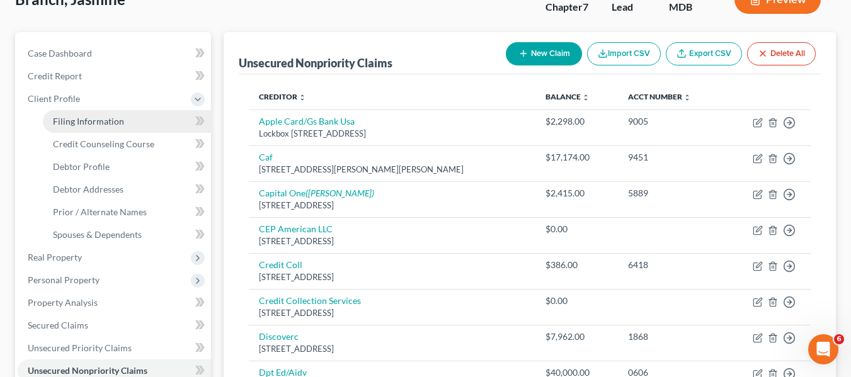
click at [88, 113] on link "Filing Information" at bounding box center [127, 121] width 168 height 23
select select "1"
select select "0"
select select "21"
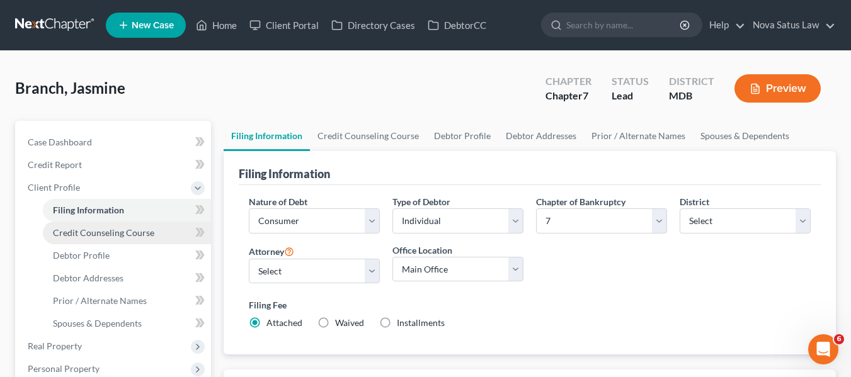
click at [117, 231] on span "Credit Counseling Course" at bounding box center [103, 232] width 101 height 11
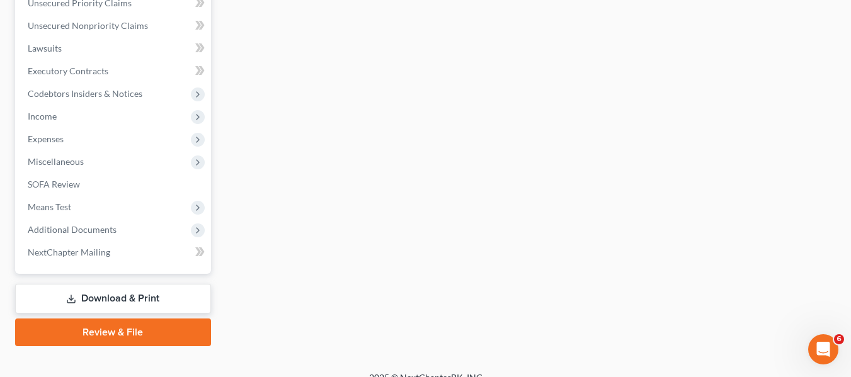
scroll to position [451, 0]
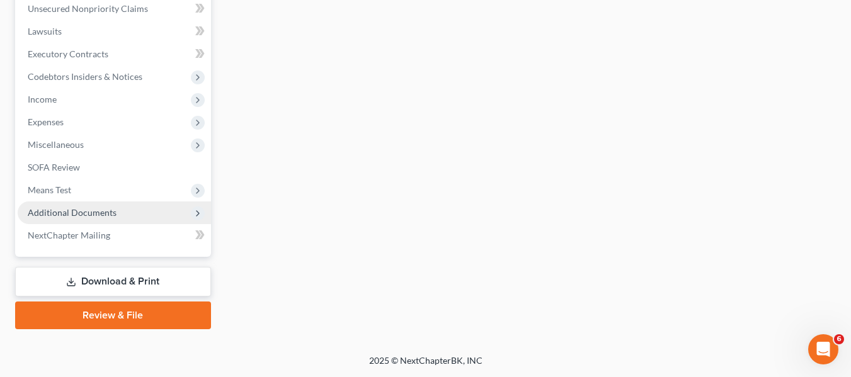
click at [68, 215] on span "Additional Documents" at bounding box center [72, 212] width 89 height 11
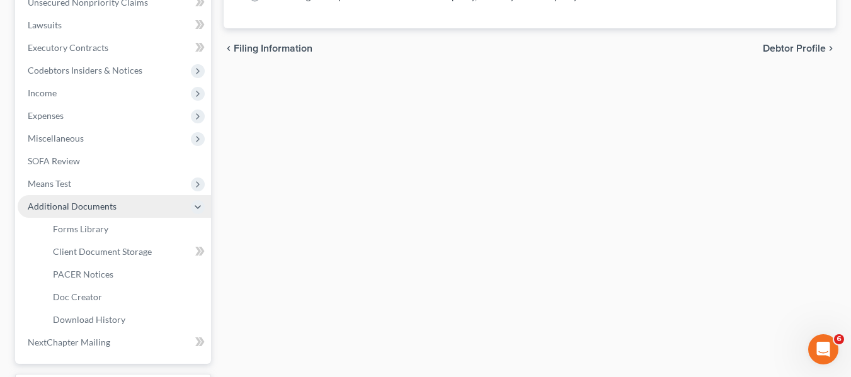
scroll to position [315, 0]
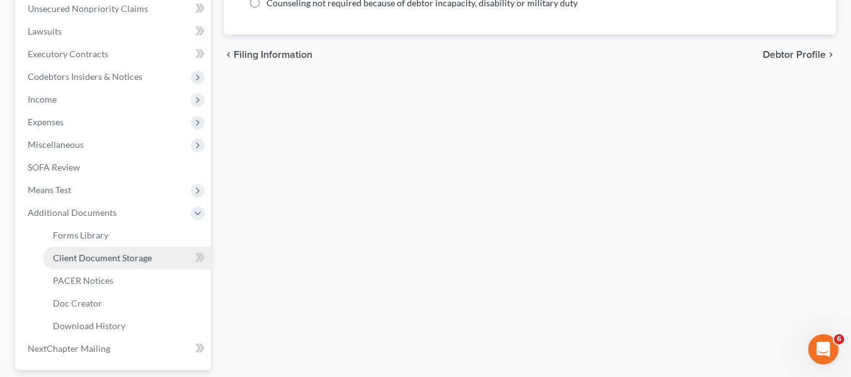
click at [84, 260] on span "Client Document Storage" at bounding box center [102, 258] width 99 height 11
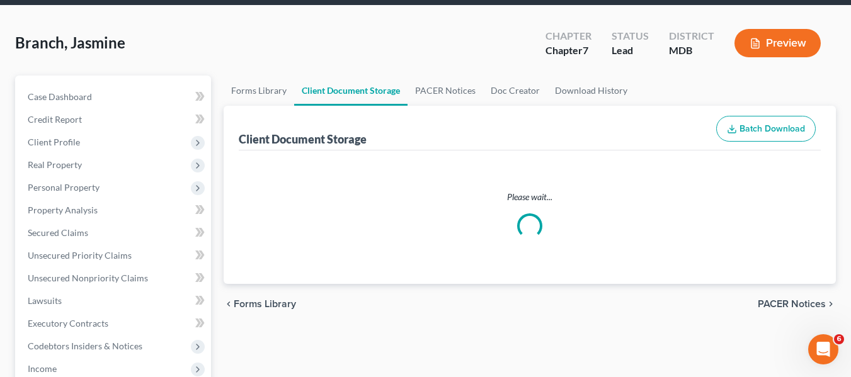
select select "14"
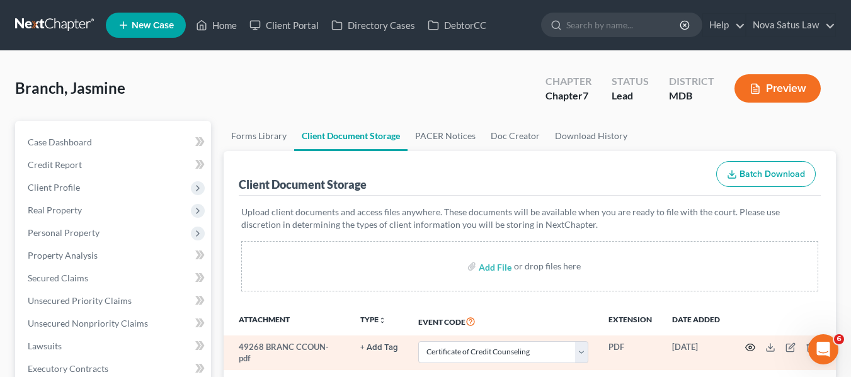
click at [748, 348] on icon "button" at bounding box center [750, 348] width 10 height 10
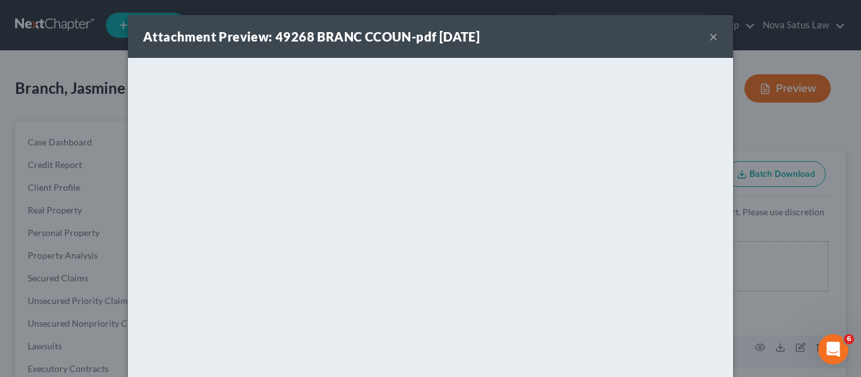
click at [710, 33] on button "×" at bounding box center [713, 36] width 9 height 15
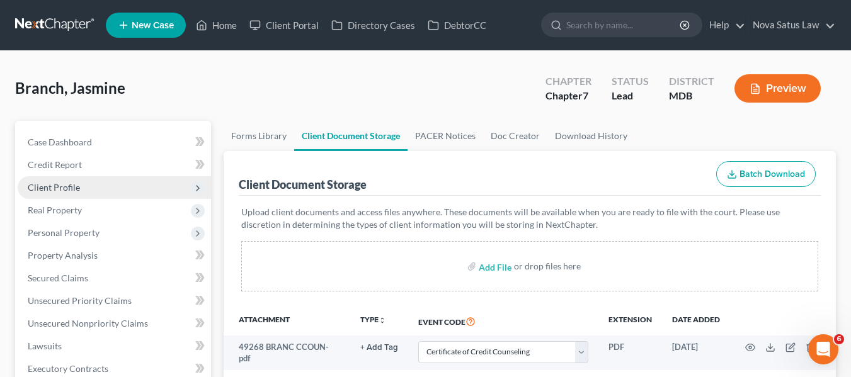
click at [102, 186] on span "Client Profile" at bounding box center [114, 187] width 193 height 23
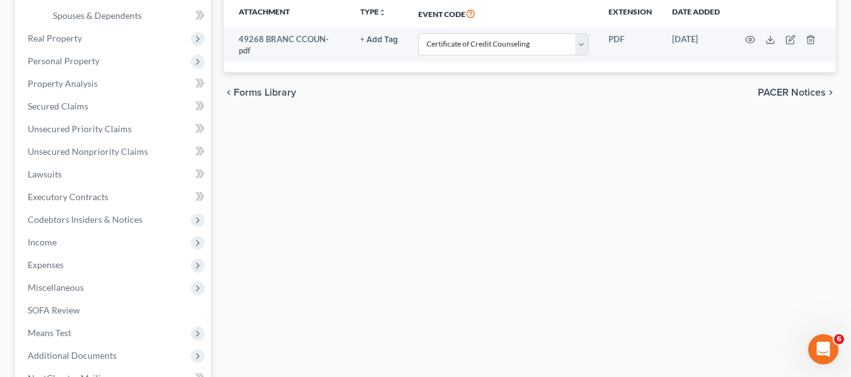
scroll to position [309, 0]
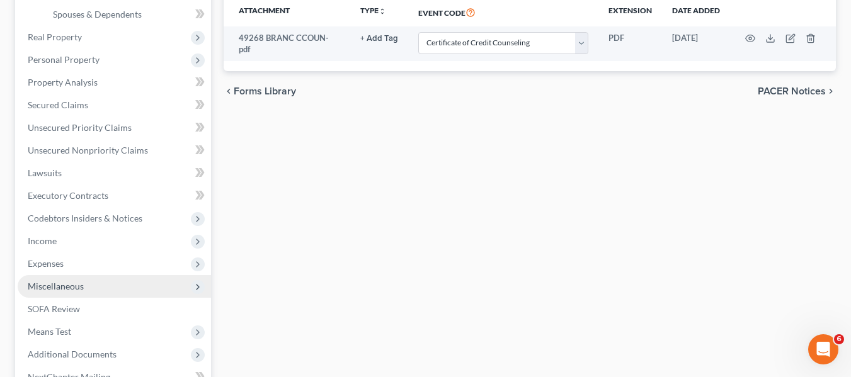
click at [73, 290] on span "Miscellaneous" at bounding box center [56, 286] width 56 height 11
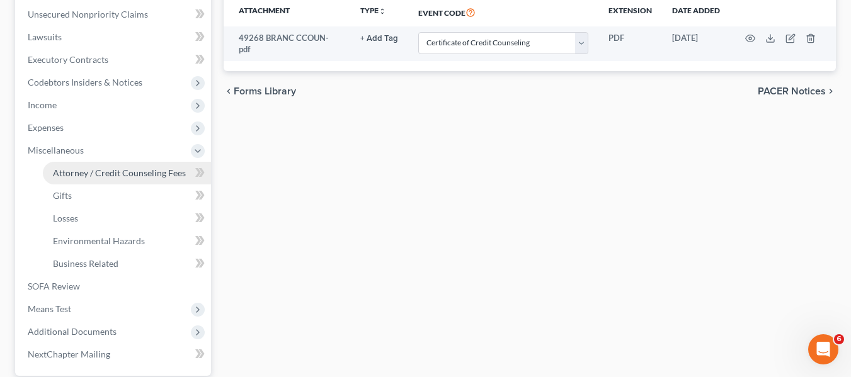
click at [133, 173] on span "Attorney / Credit Counseling Fees" at bounding box center [119, 173] width 133 height 11
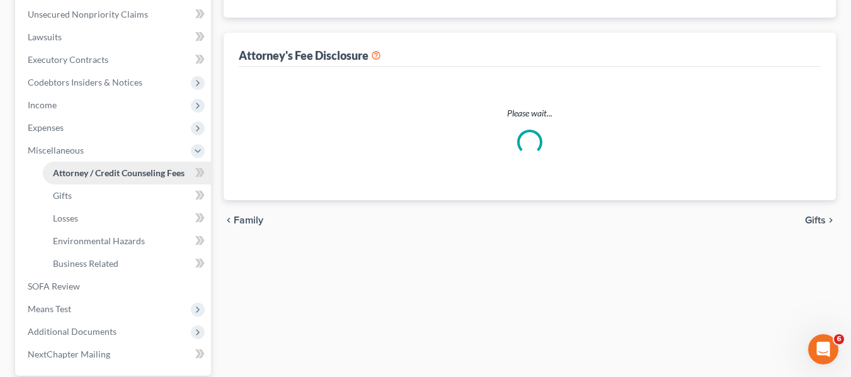
scroll to position [14, 0]
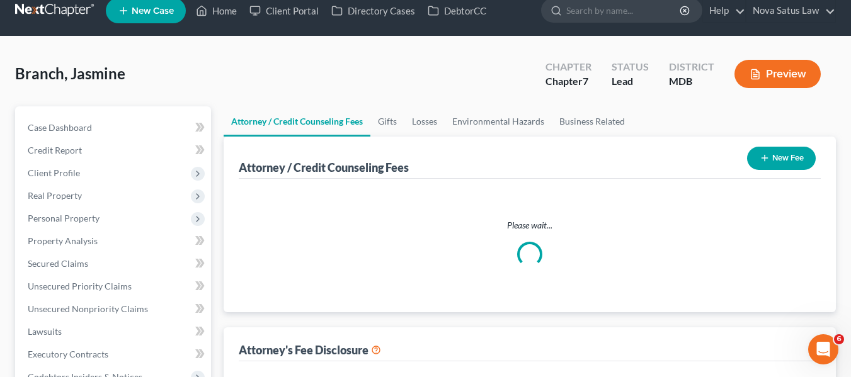
select select "1"
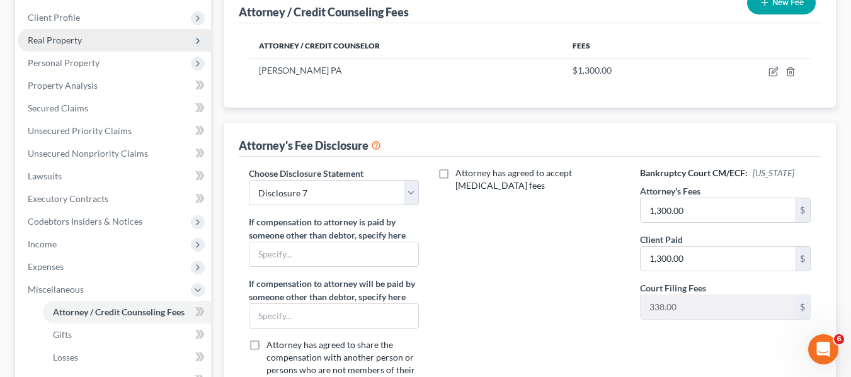
scroll to position [109, 0]
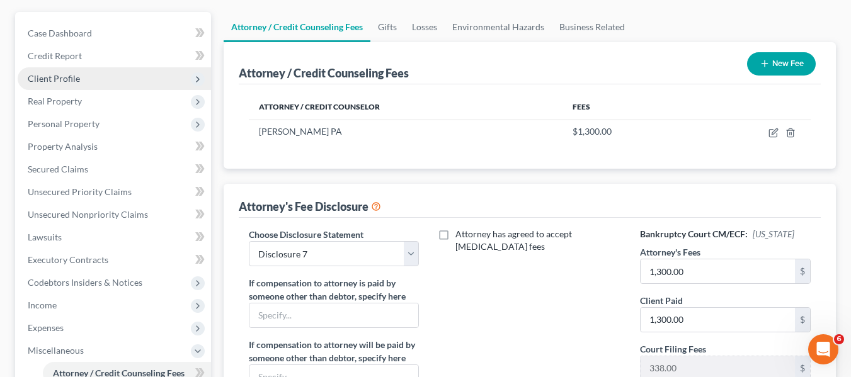
click at [47, 78] on span "Client Profile" at bounding box center [54, 78] width 52 height 11
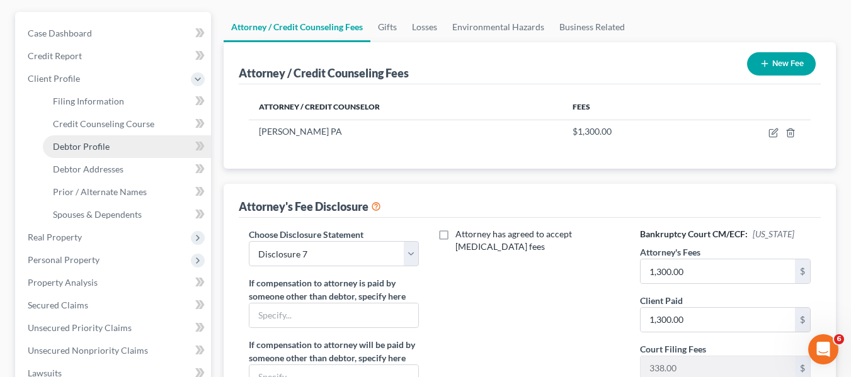
click at [79, 147] on span "Debtor Profile" at bounding box center [81, 146] width 57 height 11
select select "0"
select select "1"
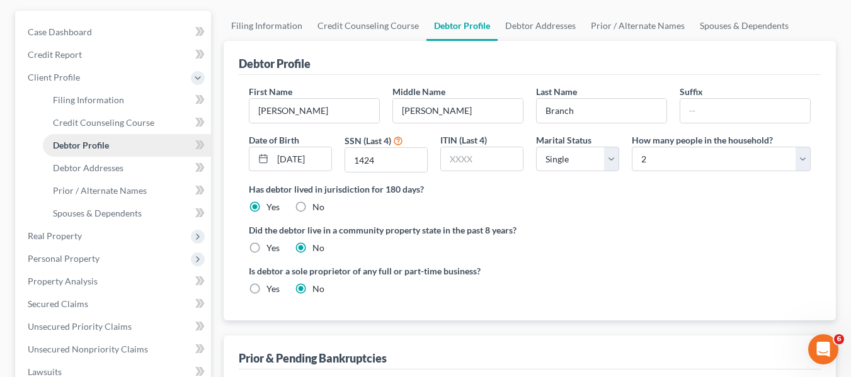
scroll to position [112, 0]
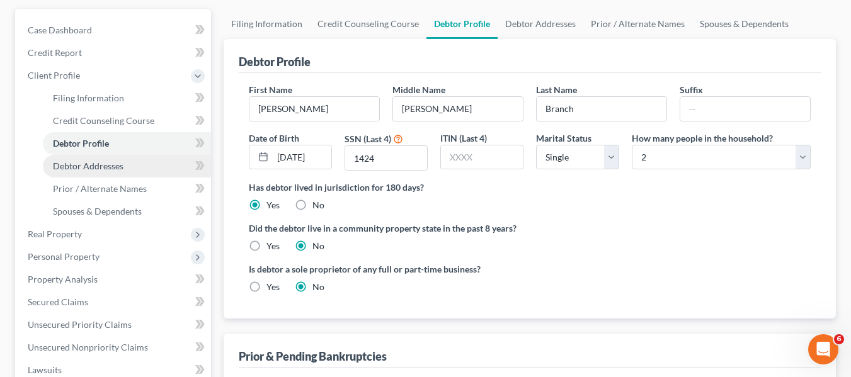
click at [83, 158] on link "Debtor Addresses" at bounding box center [127, 166] width 168 height 23
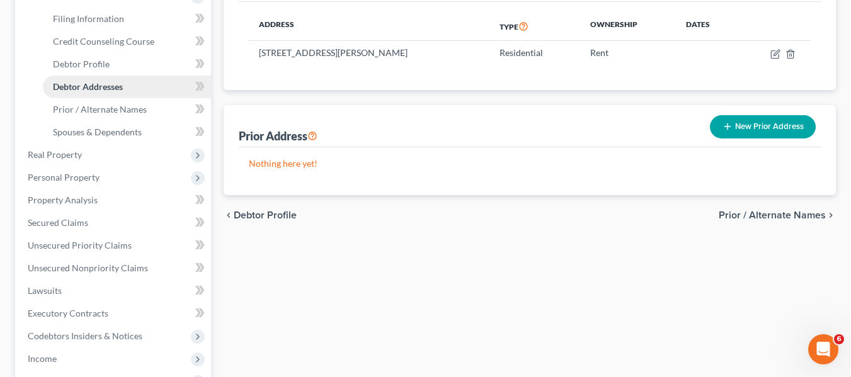
scroll to position [194, 0]
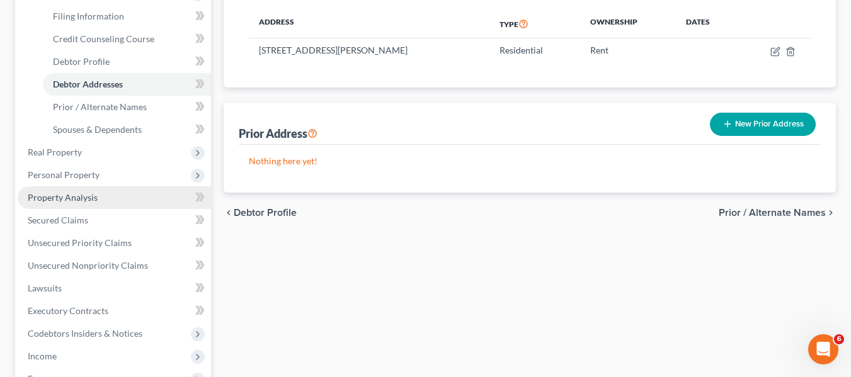
click at [86, 196] on span "Property Analysis" at bounding box center [63, 197] width 70 height 11
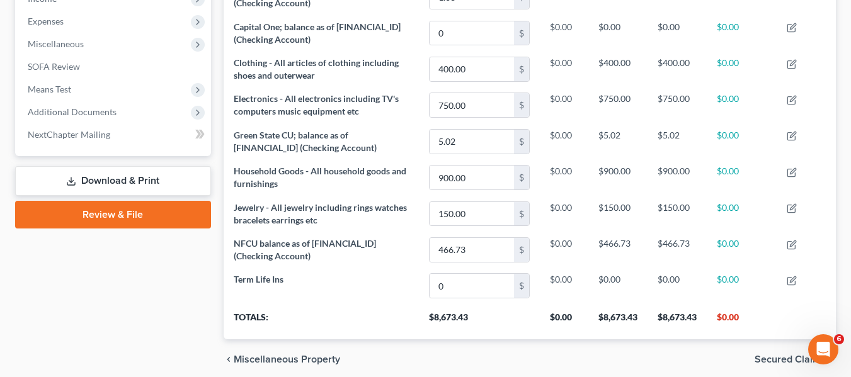
scroll to position [417, 0]
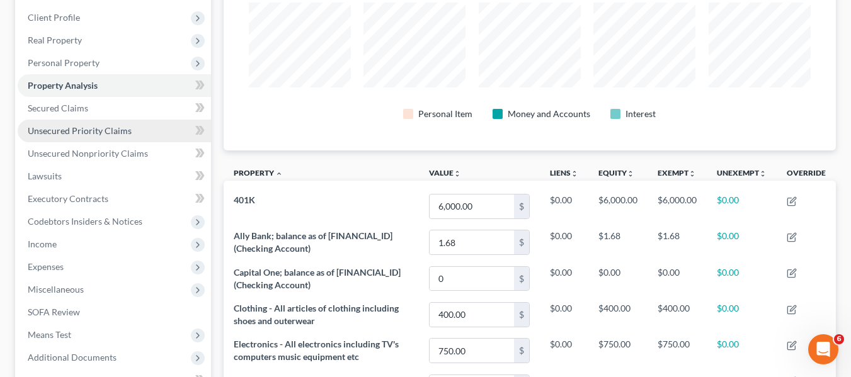
click at [72, 137] on link "Unsecured Priority Claims" at bounding box center [114, 131] width 193 height 23
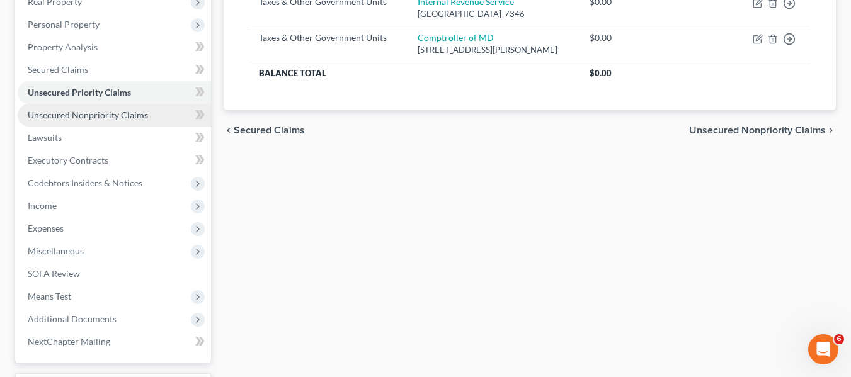
click at [64, 115] on span "Unsecured Nonpriority Claims" at bounding box center [88, 115] width 120 height 11
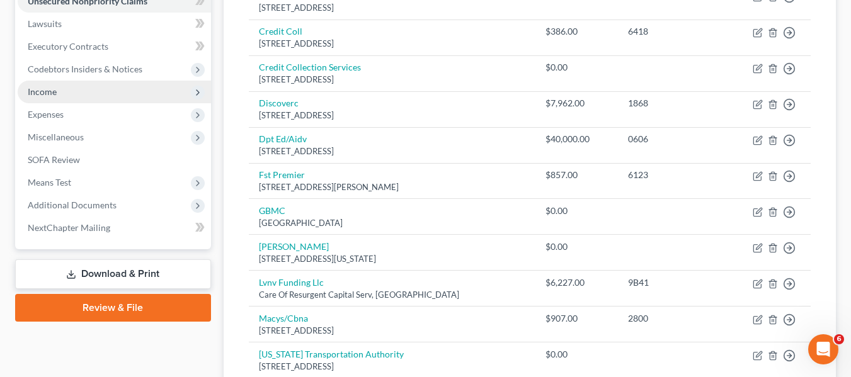
click at [47, 97] on span "Income" at bounding box center [114, 92] width 193 height 23
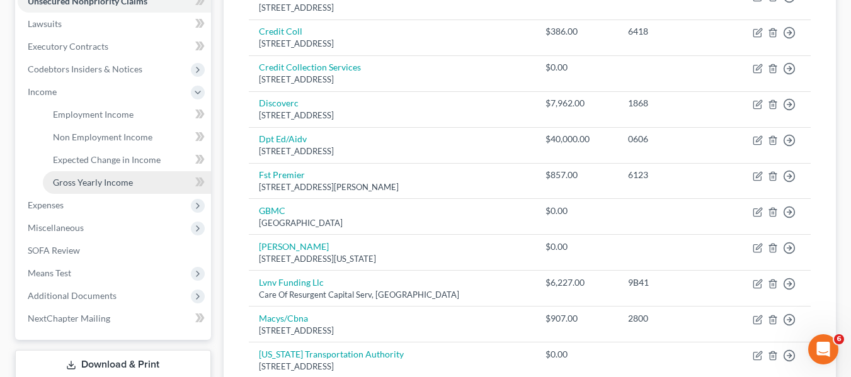
click at [64, 180] on span "Gross Yearly Income" at bounding box center [93, 182] width 80 height 11
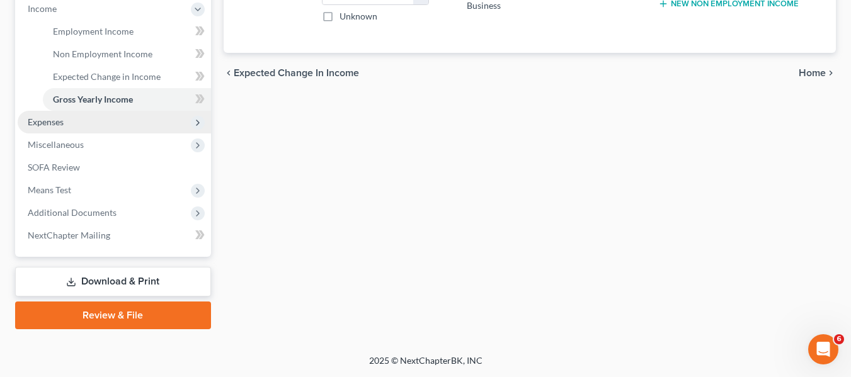
click at [44, 117] on span "Expenses" at bounding box center [46, 122] width 36 height 11
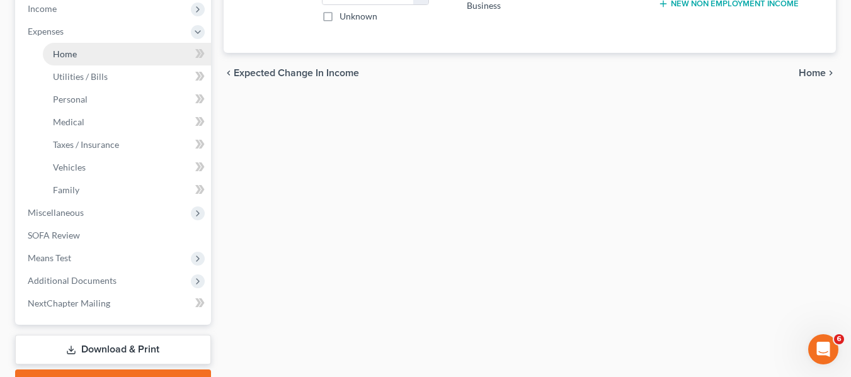
click at [86, 52] on link "Home" at bounding box center [127, 54] width 168 height 23
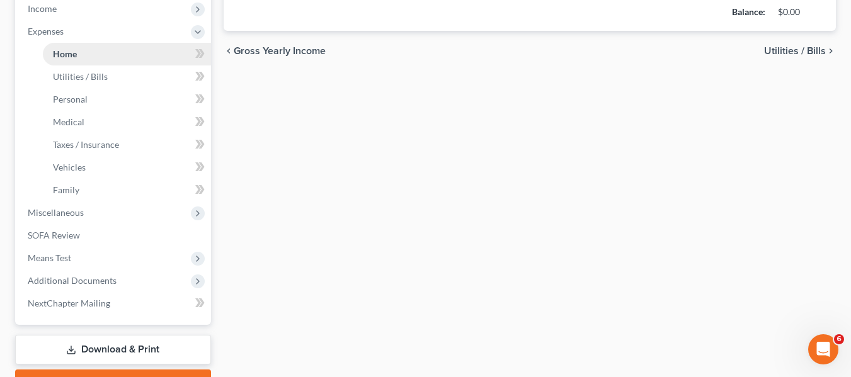
type input "1,550.00"
type input "0.00"
radio input "true"
type input "0.00"
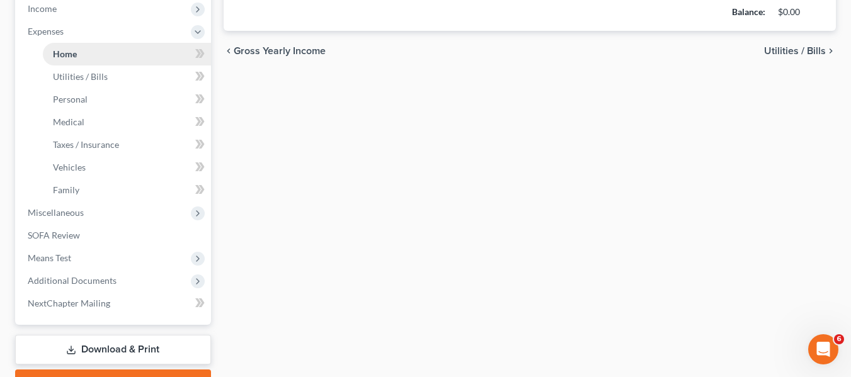
type input "0.00"
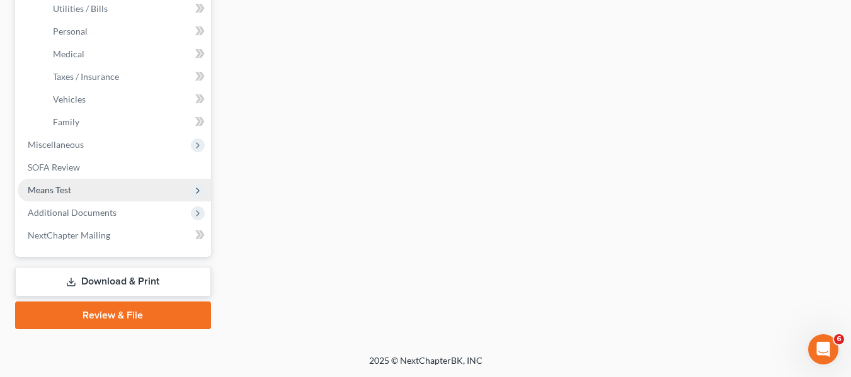
click at [38, 187] on span "Means Test" at bounding box center [49, 190] width 43 height 11
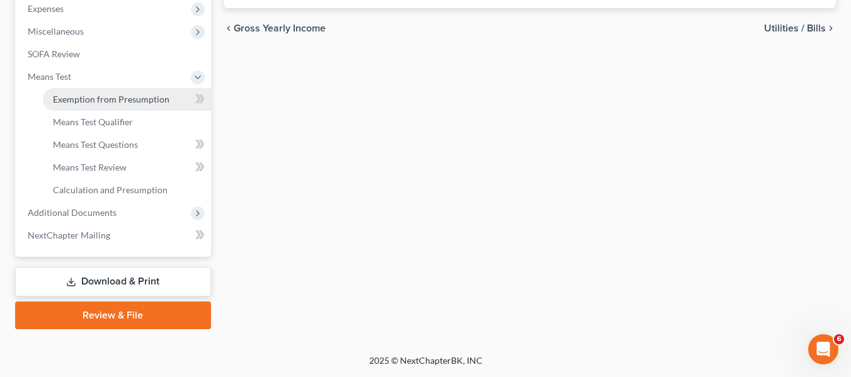
click at [92, 96] on span "Exemption from Presumption" at bounding box center [111, 99] width 117 height 11
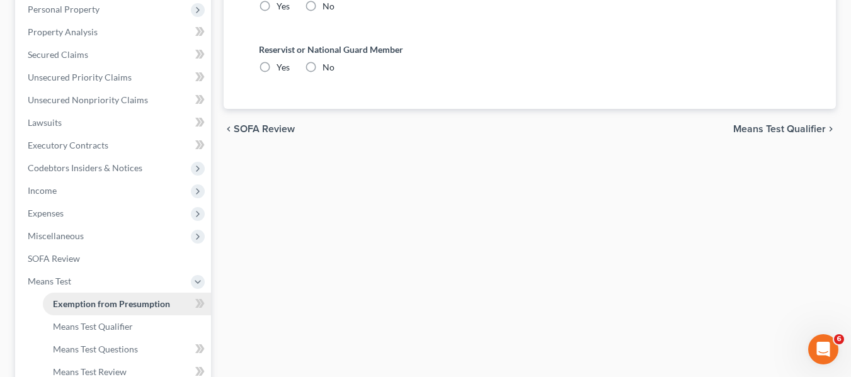
radio input "true"
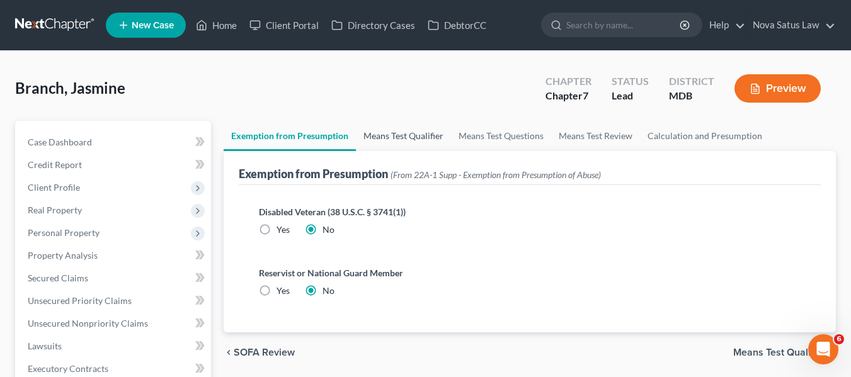
click at [382, 132] on link "Means Test Qualifier" at bounding box center [403, 136] width 95 height 30
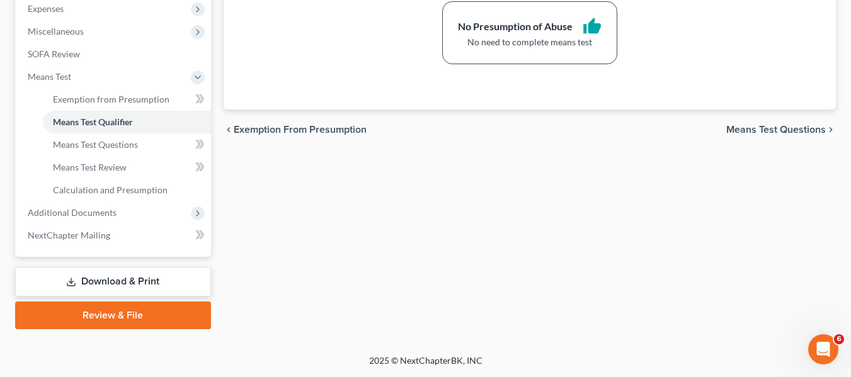
click at [83, 289] on link "Download & Print" at bounding box center [113, 282] width 196 height 30
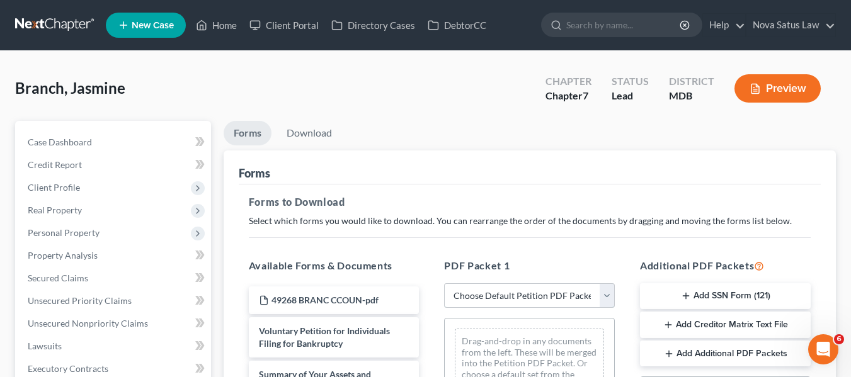
click at [485, 292] on select "Choose Default Petition PDF Packet Complete Bankruptcy Petition (all forms and …" at bounding box center [529, 296] width 171 height 25
select select "0"
click at [444, 284] on select "Choose Default Petition PDF Packet Complete Bankruptcy Petition (all forms and …" at bounding box center [529, 296] width 171 height 25
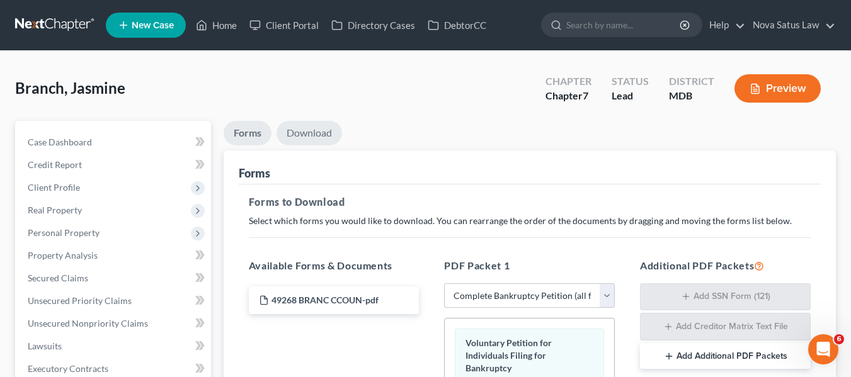
click at [309, 136] on link "Download" at bounding box center [310, 133] width 66 height 25
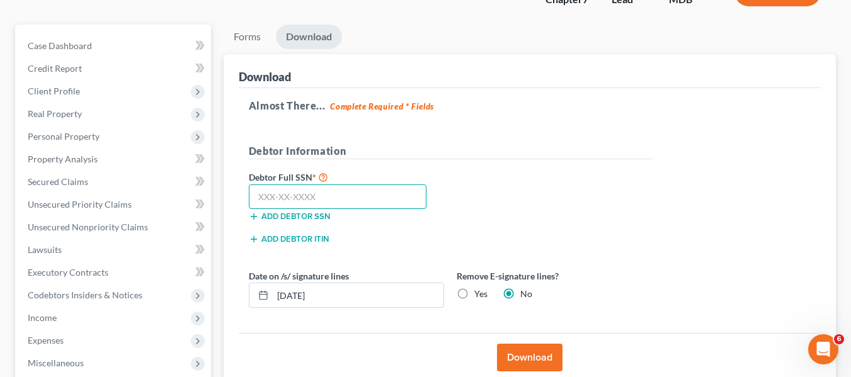
click at [262, 195] on input "text" at bounding box center [338, 197] width 178 height 25
type input "216-39-1424"
click at [512, 347] on button "Download" at bounding box center [530, 358] width 66 height 28
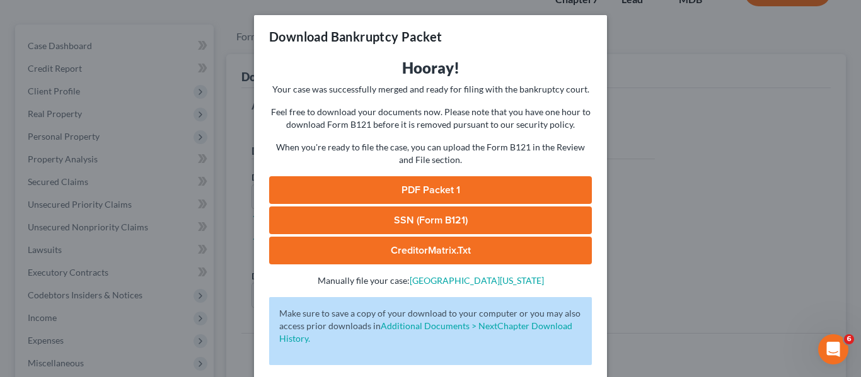
click at [406, 192] on link "PDF Packet 1" at bounding box center [430, 190] width 323 height 28
click at [688, 101] on div "Download Bankruptcy Packet Hooray! Your case was successfully merged and ready …" at bounding box center [430, 188] width 861 height 377
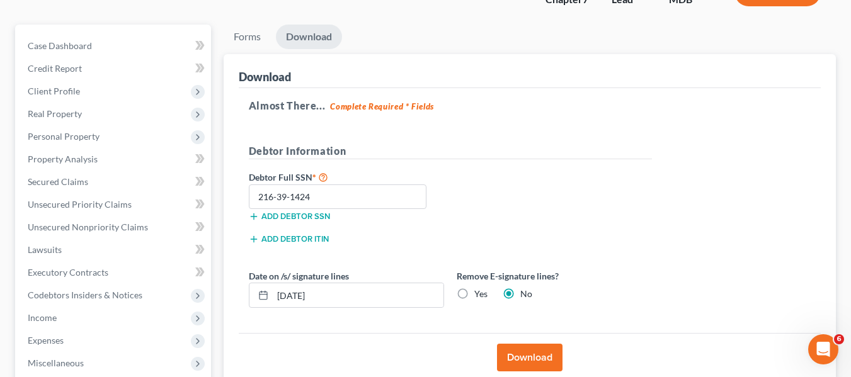
scroll to position [315, 0]
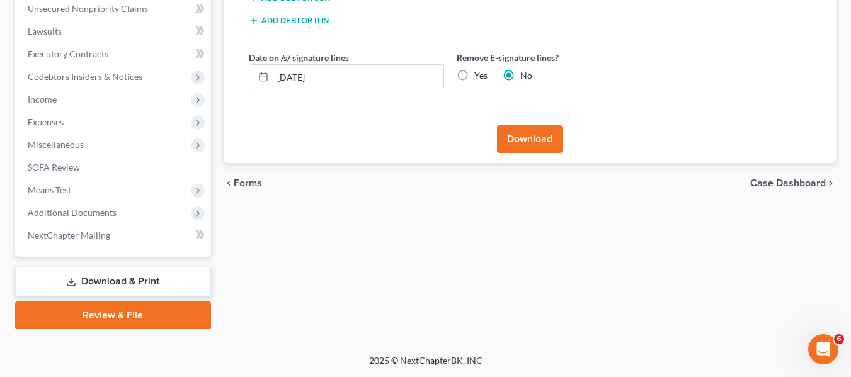
click at [156, 310] on link "Review & File" at bounding box center [113, 316] width 196 height 28
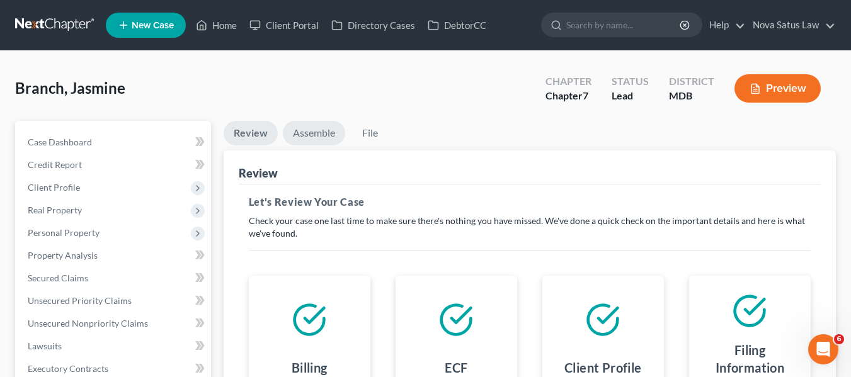
click at [318, 130] on link "Assemble" at bounding box center [314, 133] width 62 height 25
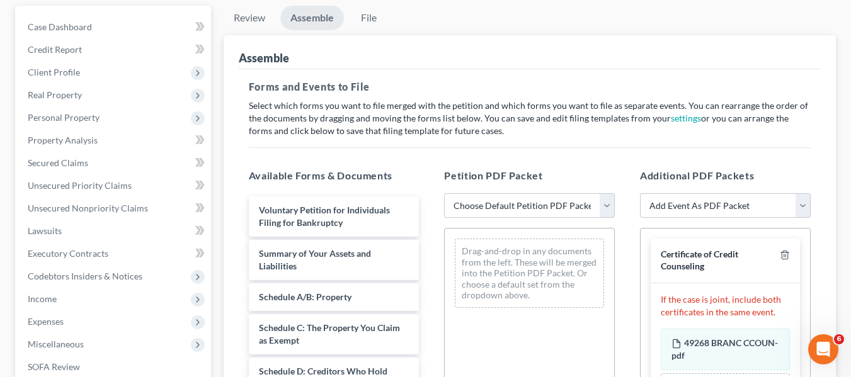
scroll to position [116, 0]
click at [498, 200] on select "Choose Default Petition PDF Packet Emergency Filing (Voluntary Petition and Cre…" at bounding box center [529, 205] width 171 height 25
select select "1"
click at [444, 193] on select "Choose Default Petition PDF Packet Emergency Filing (Voluntary Petition and Cre…" at bounding box center [529, 205] width 171 height 25
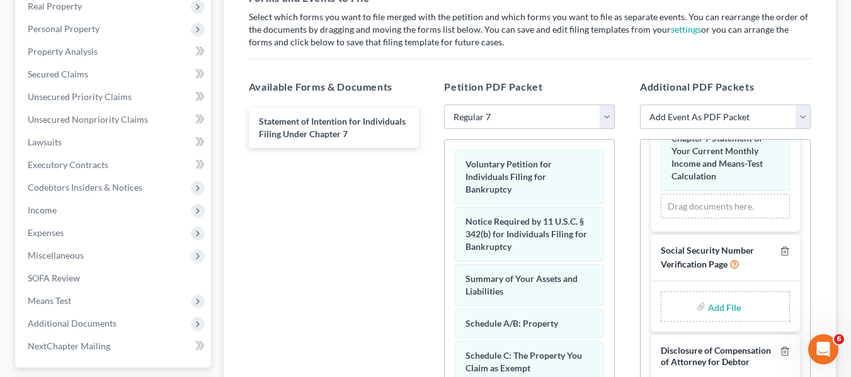
scroll to position [207, 0]
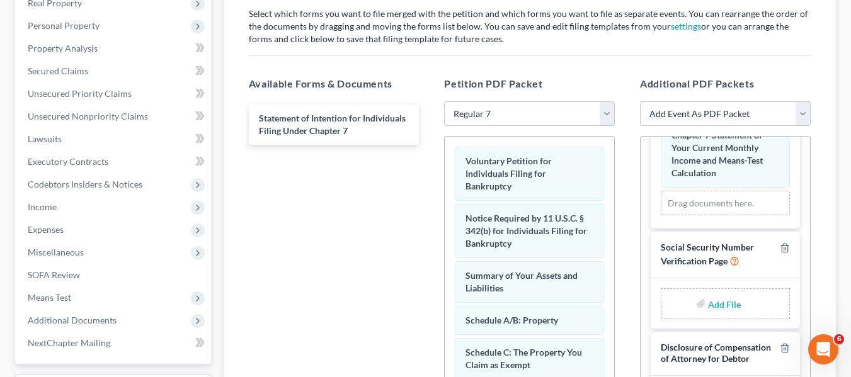
click at [708, 292] on input "file" at bounding box center [723, 303] width 30 height 23
type input "C:\fakepath\SSN.pdf"
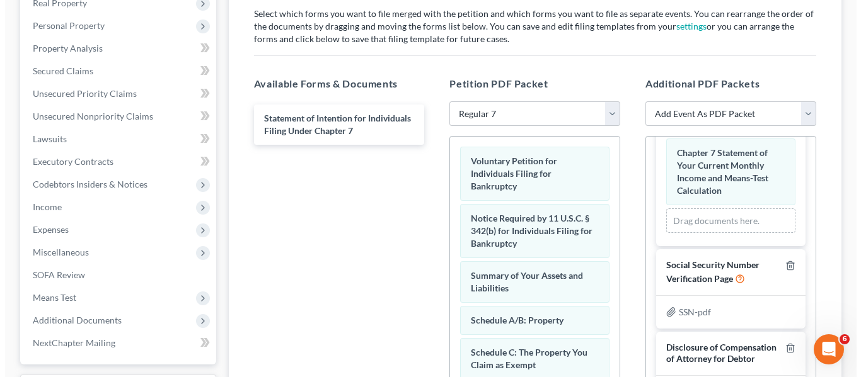
scroll to position [0, 0]
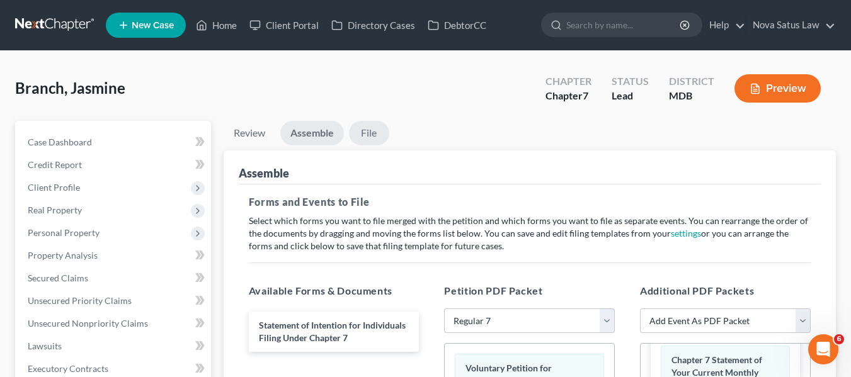
click at [364, 133] on link "File" at bounding box center [369, 133] width 40 height 25
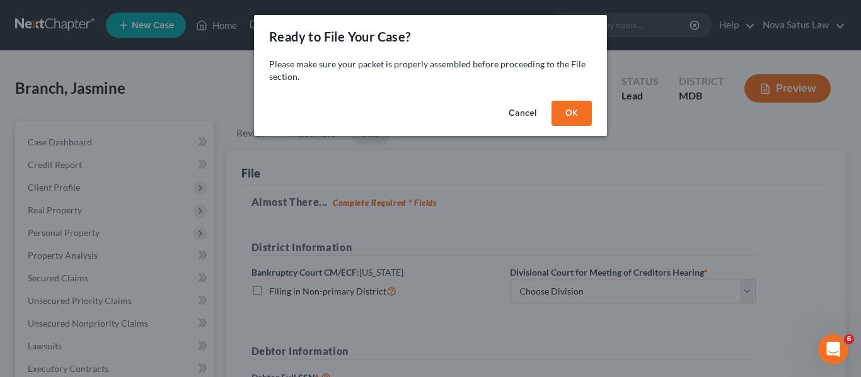
click at [577, 109] on button "OK" at bounding box center [571, 113] width 40 height 25
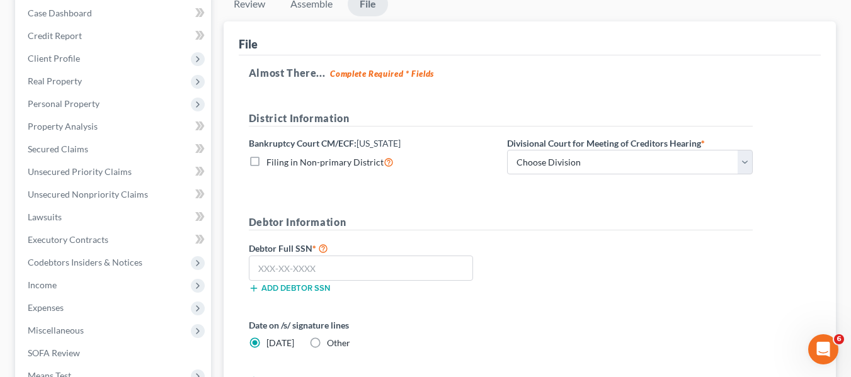
scroll to position [132, 0]
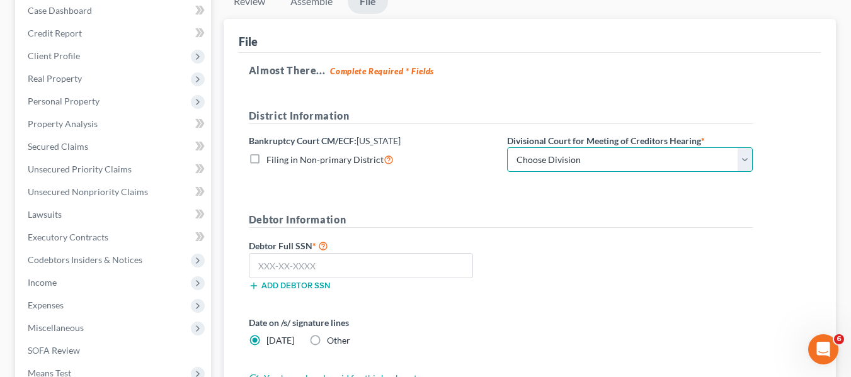
click at [577, 156] on select "Choose Division Baltimore Greenbelt" at bounding box center [630, 159] width 246 height 25
select select "0"
click at [507, 147] on select "Choose Division Baltimore Greenbelt" at bounding box center [630, 159] width 246 height 25
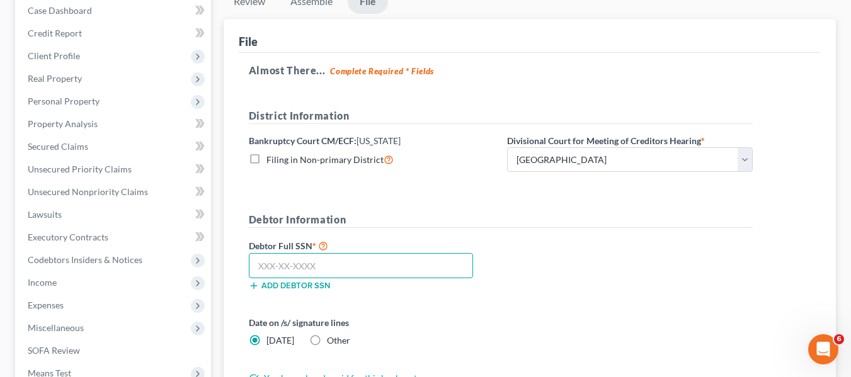
click at [273, 258] on input "text" at bounding box center [361, 265] width 224 height 25
type input "216-39-1424"
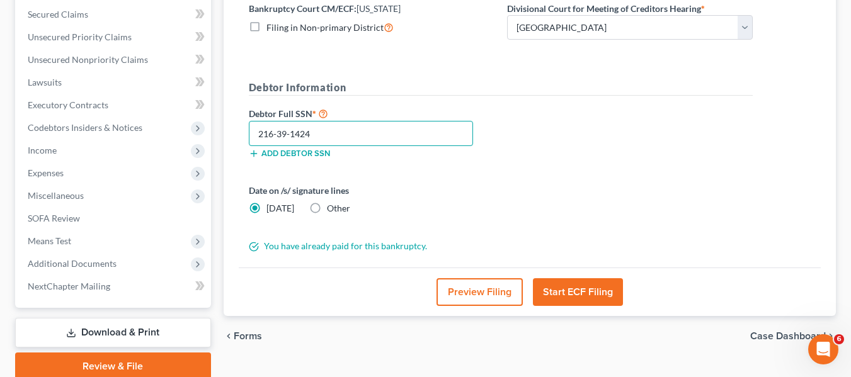
scroll to position [265, 0]
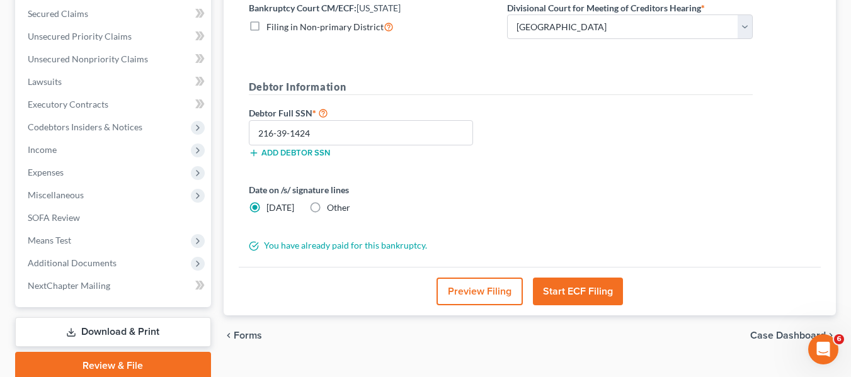
click at [555, 294] on button "Start ECF Filing" at bounding box center [578, 292] width 90 height 28
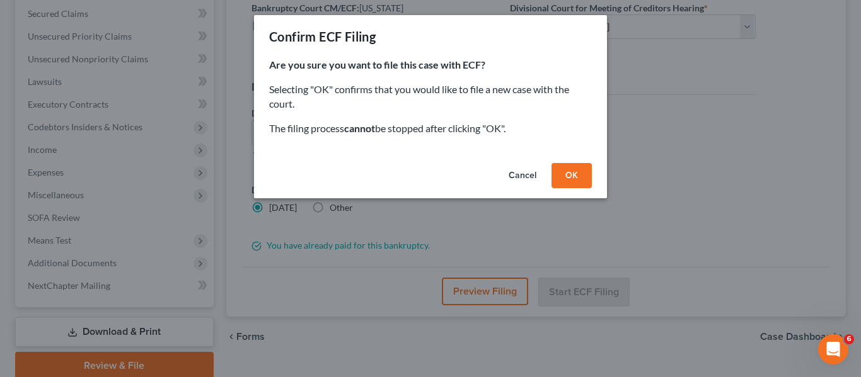
click at [579, 172] on button "OK" at bounding box center [571, 175] width 40 height 25
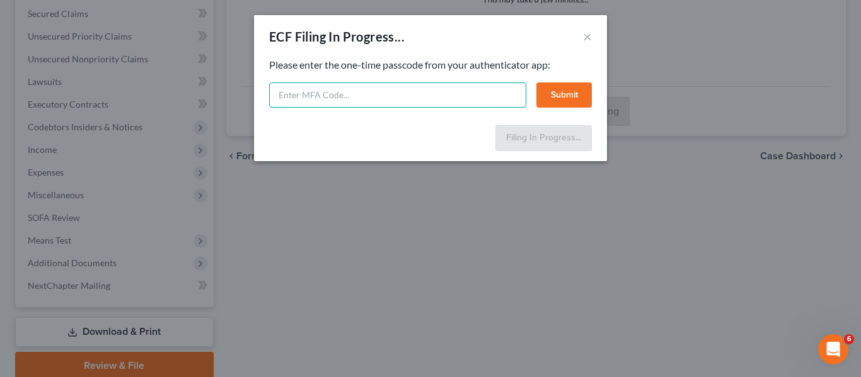
click at [277, 101] on input "text" at bounding box center [397, 95] width 257 height 25
type input "277599"
click at [548, 98] on button "Submit" at bounding box center [563, 95] width 55 height 25
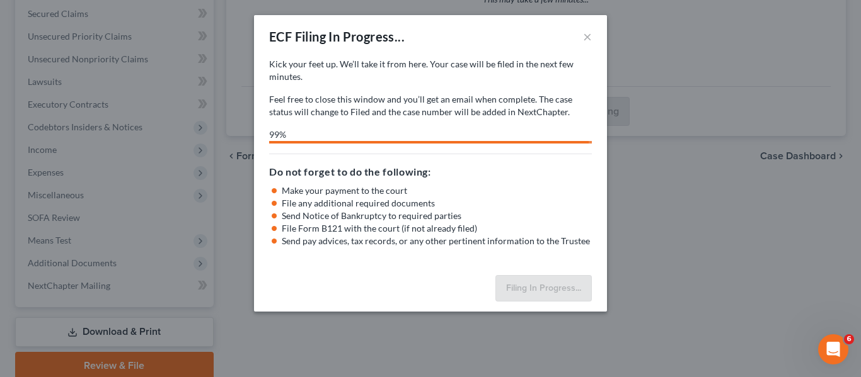
select select "0"
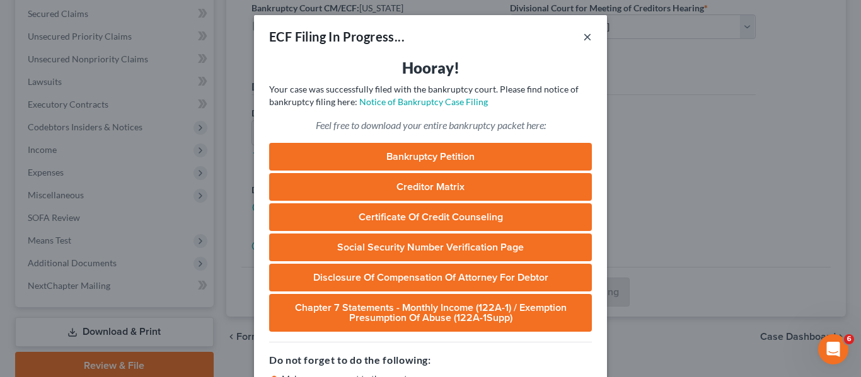
click at [585, 39] on button "×" at bounding box center [587, 36] width 9 height 15
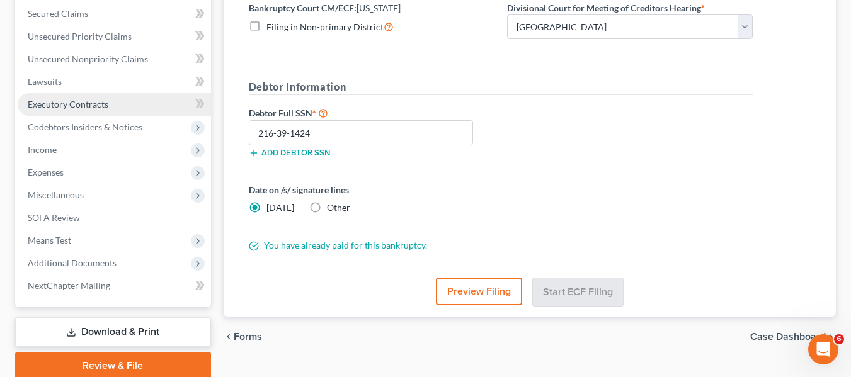
scroll to position [315, 0]
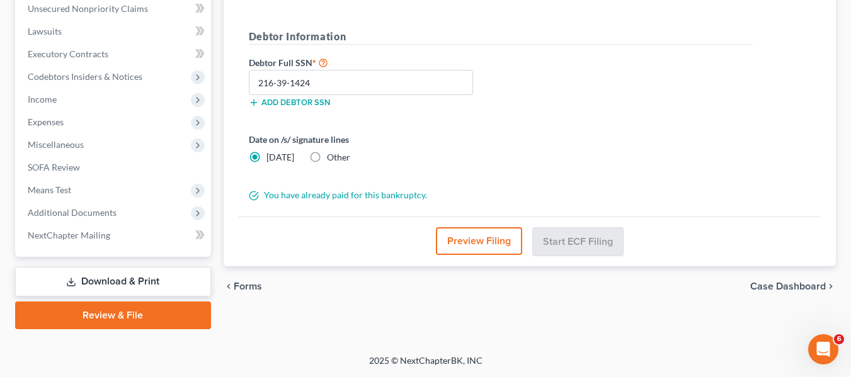
click at [81, 289] on link "Download & Print" at bounding box center [113, 282] width 196 height 30
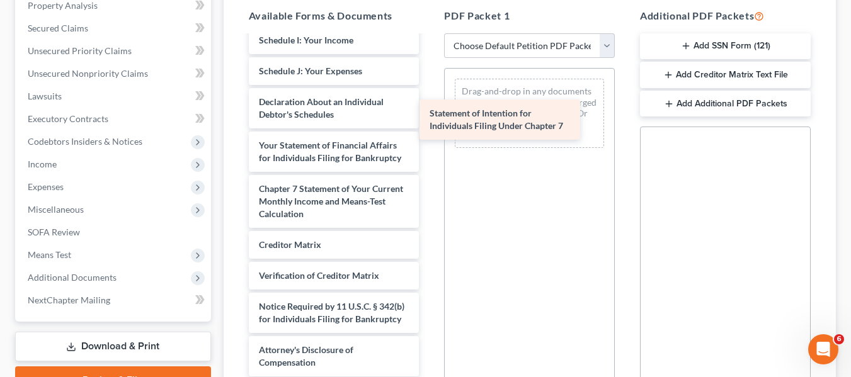
scroll to position [389, 0]
drag, startPoint x: 289, startPoint y: 136, endPoint x: 468, endPoint y: 115, distance: 179.6
click at [430, 115] on div "Statement of Intention for Individuals Filing Under Chapter 7 49268 BRANC CCOUN…" at bounding box center [334, 25] width 191 height 704
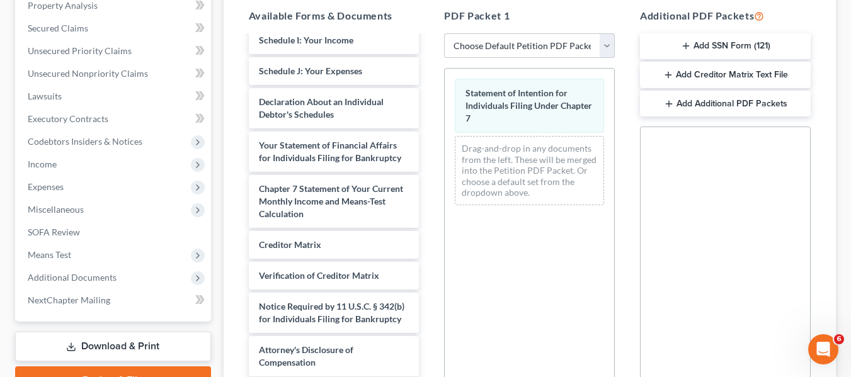
scroll to position [0, 0]
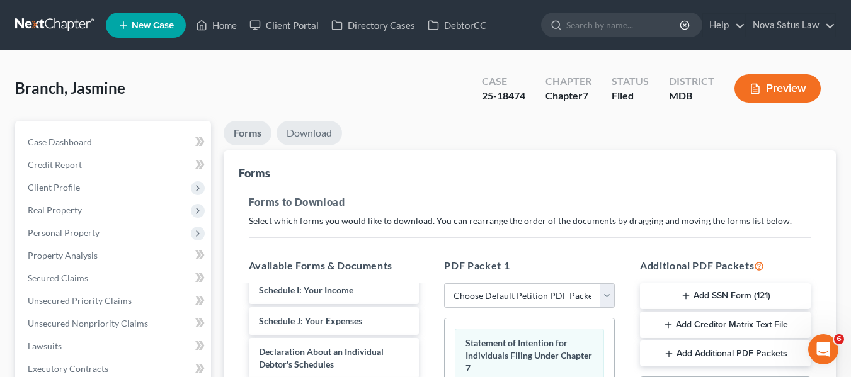
click at [305, 134] on link "Download" at bounding box center [310, 133] width 66 height 25
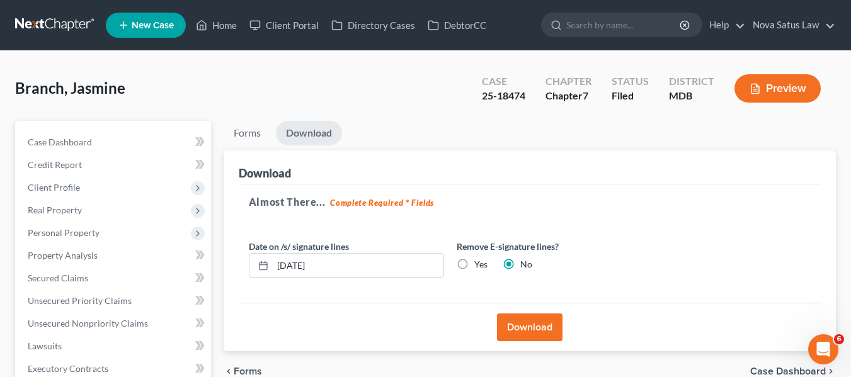
click at [530, 331] on button "Download" at bounding box center [530, 328] width 66 height 28
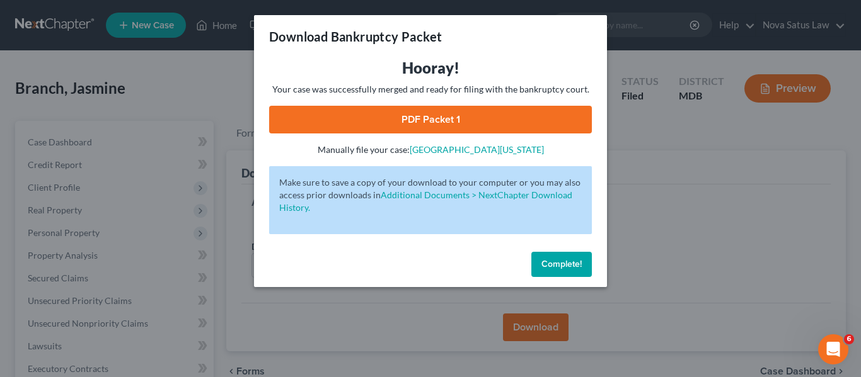
click at [431, 129] on link "PDF Packet 1" at bounding box center [430, 120] width 323 height 28
click at [648, 216] on div "Download Bankruptcy Packet Hooray! Your case was successfully merged and ready …" at bounding box center [430, 188] width 861 height 377
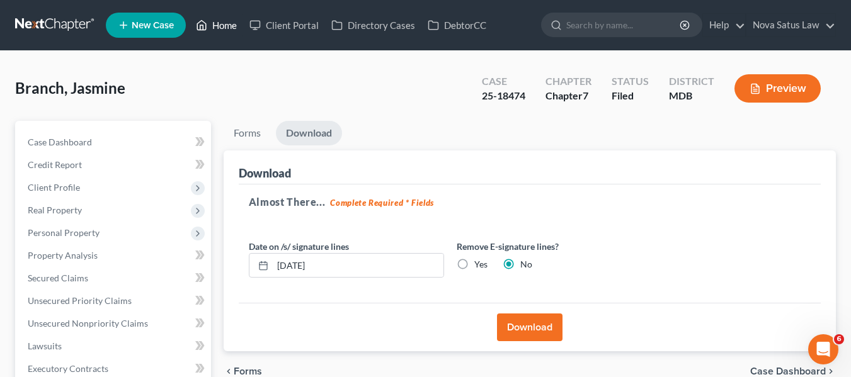
click at [217, 28] on link "Home" at bounding box center [217, 25] width 54 height 23
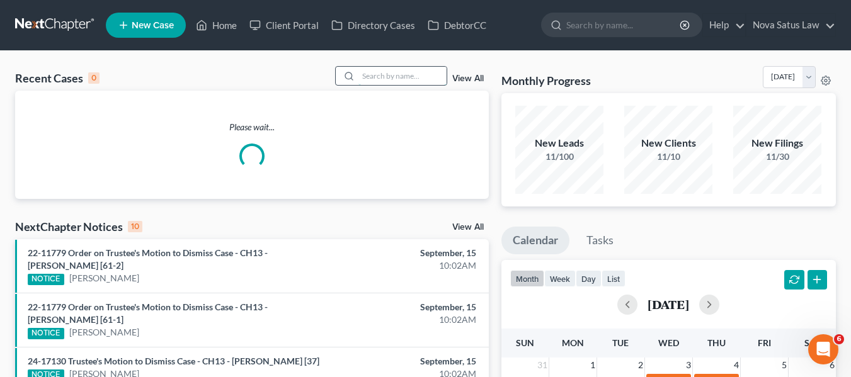
click at [409, 71] on input "search" at bounding box center [403, 76] width 88 height 18
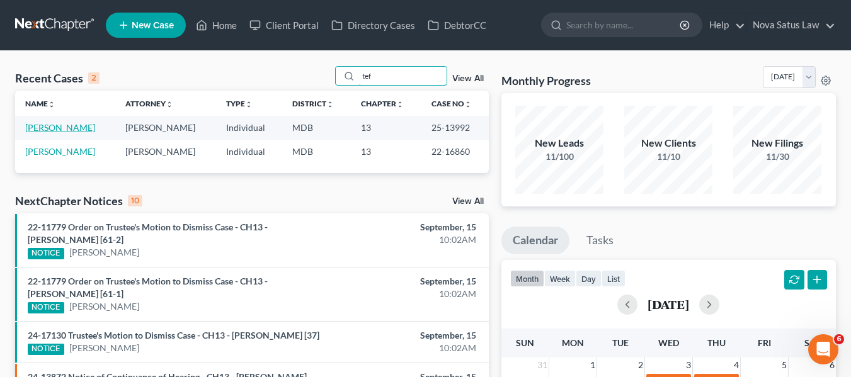
type input "tef"
click at [33, 126] on link "[PERSON_NAME]" at bounding box center [60, 127] width 70 height 11
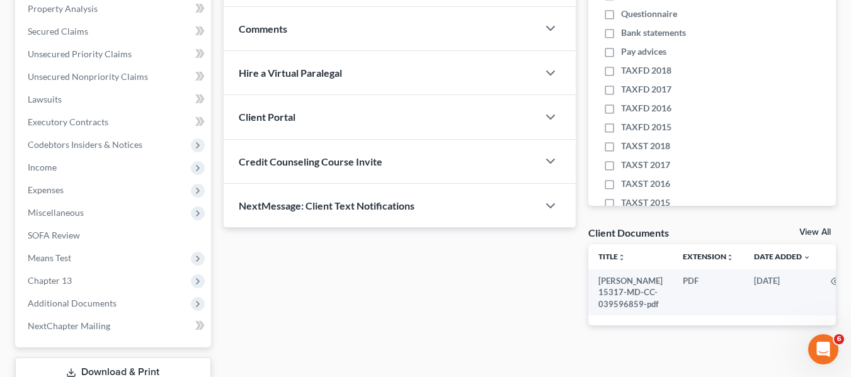
scroll to position [248, 0]
click at [62, 168] on span "Income" at bounding box center [114, 167] width 193 height 23
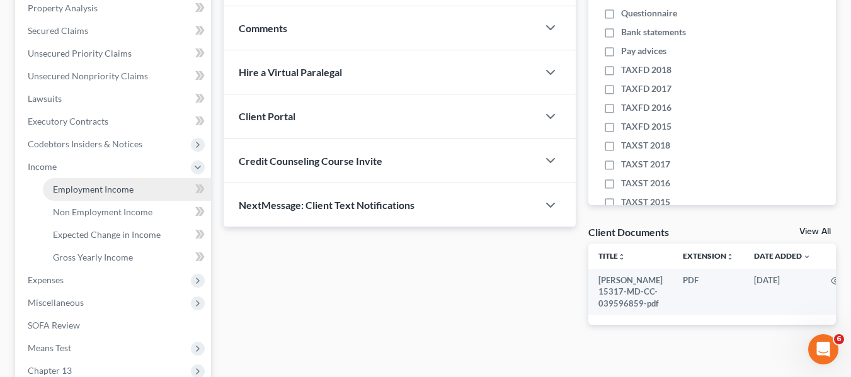
click at [72, 184] on span "Employment Income" at bounding box center [93, 189] width 81 height 11
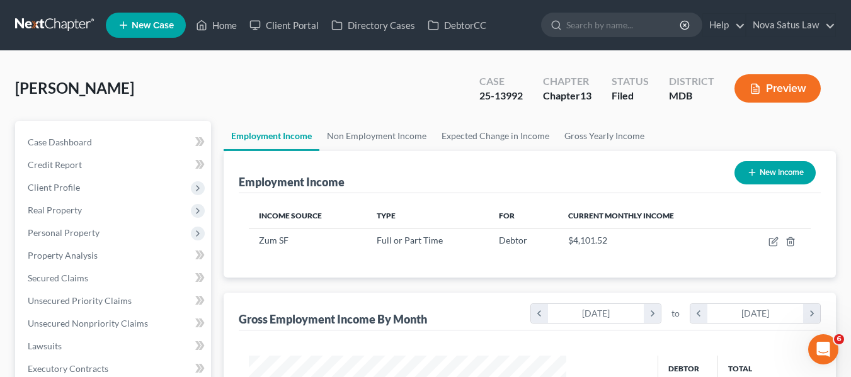
scroll to position [226, 343]
click at [223, 23] on link "Home" at bounding box center [217, 25] width 54 height 23
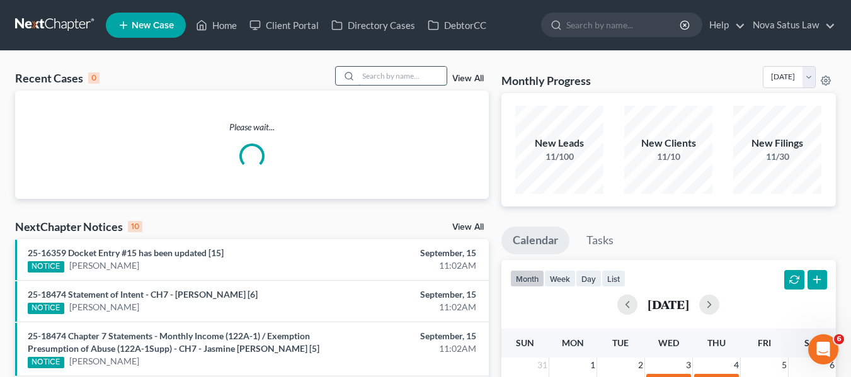
click at [391, 75] on input "search" at bounding box center [403, 76] width 88 height 18
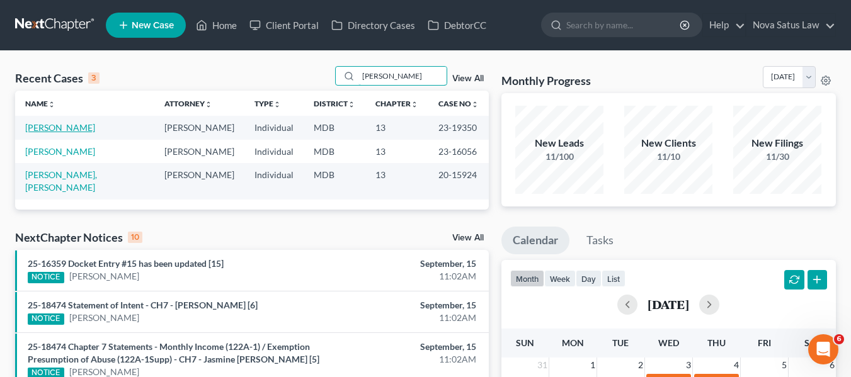
type input "[PERSON_NAME]"
click at [51, 133] on link "[PERSON_NAME]" at bounding box center [60, 127] width 70 height 11
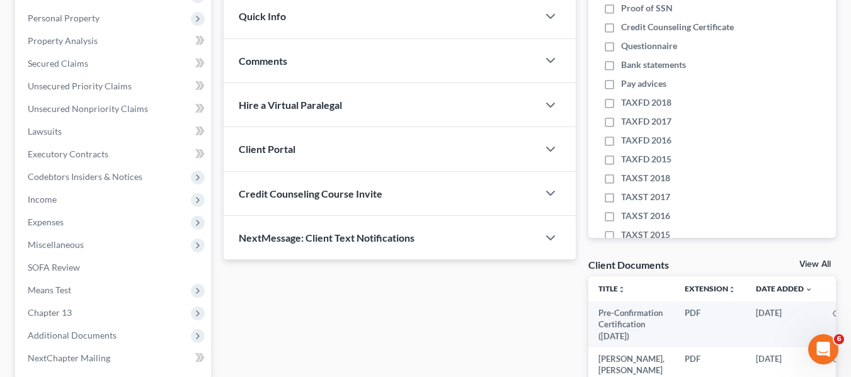
scroll to position [216, 0]
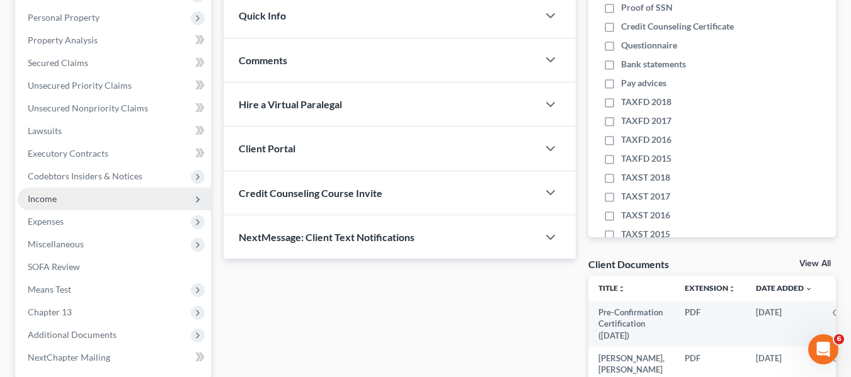
click at [40, 201] on span "Income" at bounding box center [42, 198] width 29 height 11
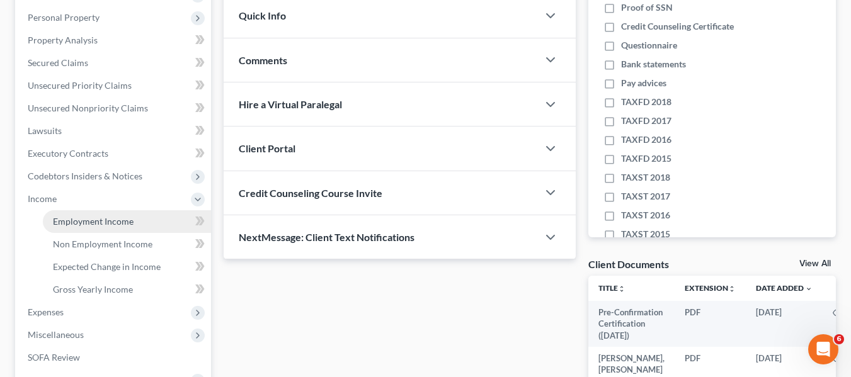
click at [58, 217] on span "Employment Income" at bounding box center [93, 221] width 81 height 11
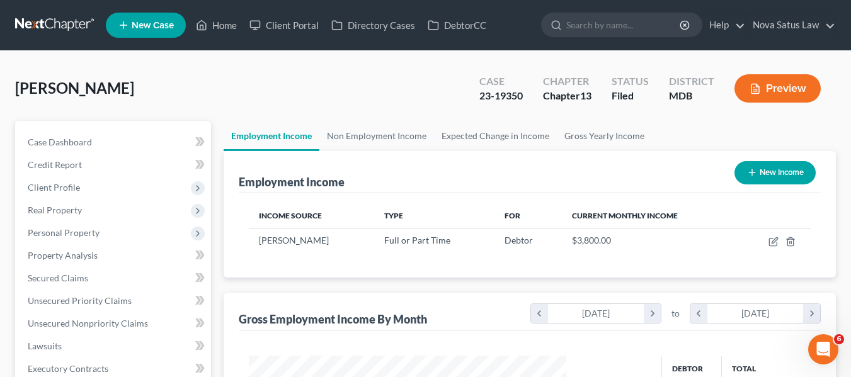
scroll to position [226, 343]
click at [358, 135] on link "Non Employment Income" at bounding box center [376, 136] width 115 height 30
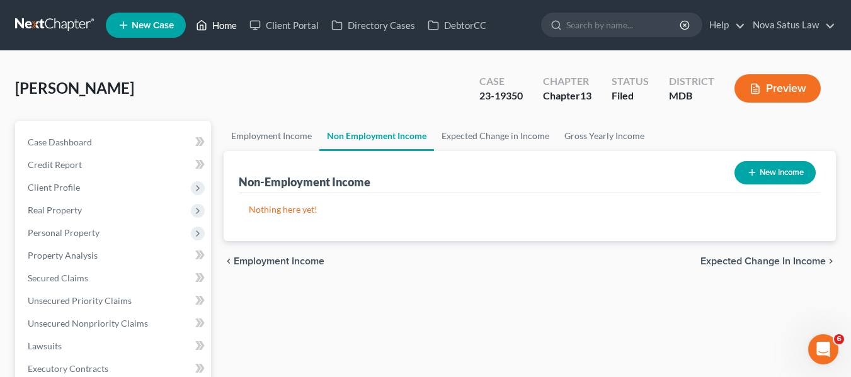
click at [227, 28] on link "Home" at bounding box center [217, 25] width 54 height 23
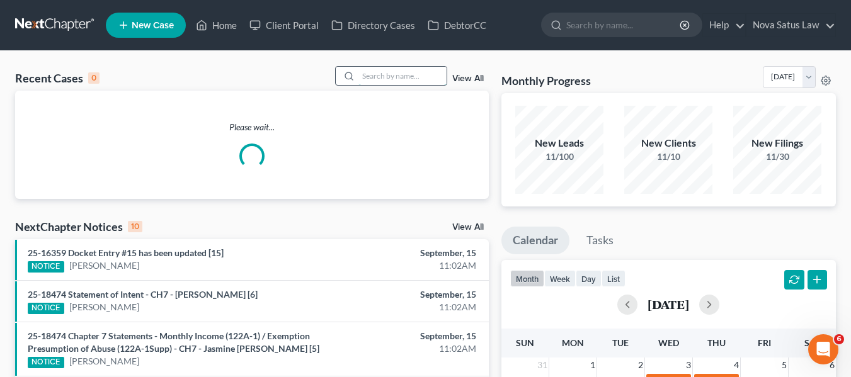
click at [364, 70] on input "search" at bounding box center [403, 76] width 88 height 18
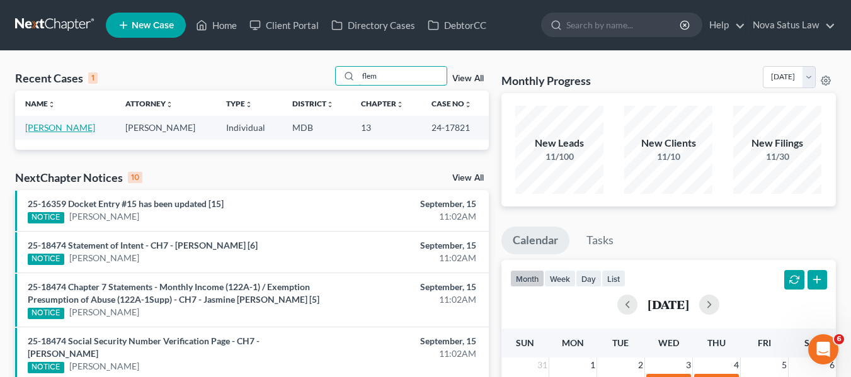
type input "flem"
click at [50, 130] on link "[PERSON_NAME]" at bounding box center [60, 127] width 70 height 11
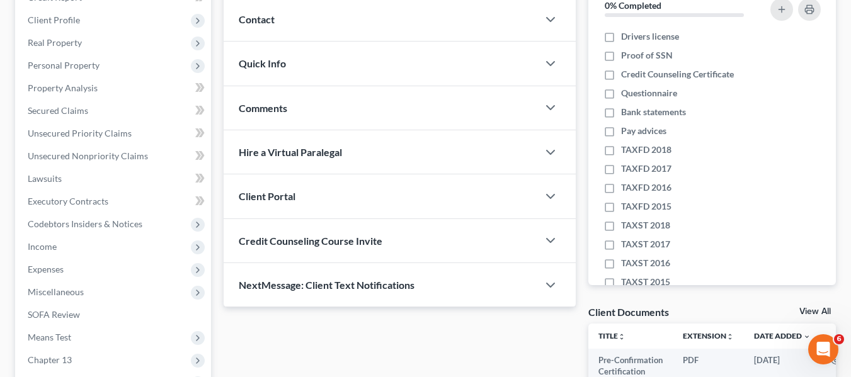
scroll to position [169, 0]
click at [88, 245] on span "Income" at bounding box center [114, 245] width 193 height 23
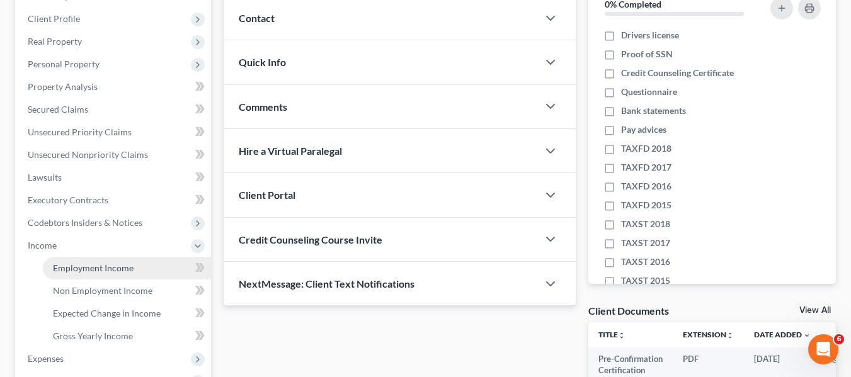
click at [95, 267] on span "Employment Income" at bounding box center [93, 268] width 81 height 11
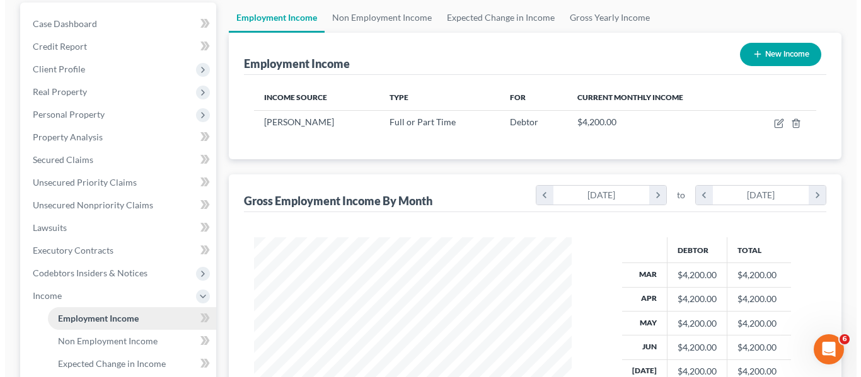
scroll to position [119, 0]
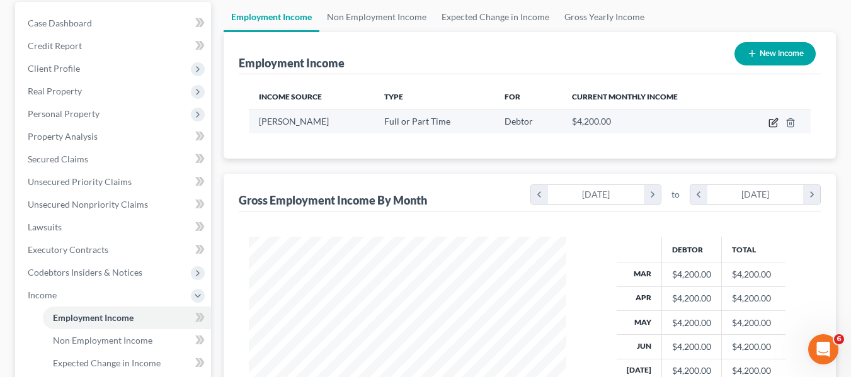
click at [771, 121] on icon "button" at bounding box center [774, 123] width 10 height 10
select select "0"
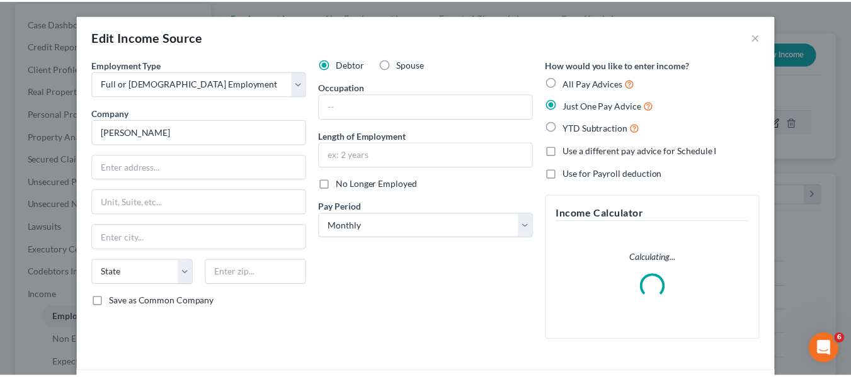
scroll to position [226, 347]
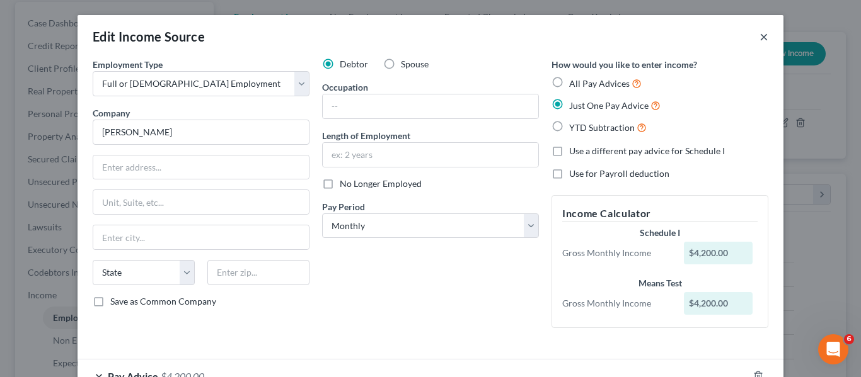
click at [759, 32] on button "×" at bounding box center [763, 36] width 9 height 15
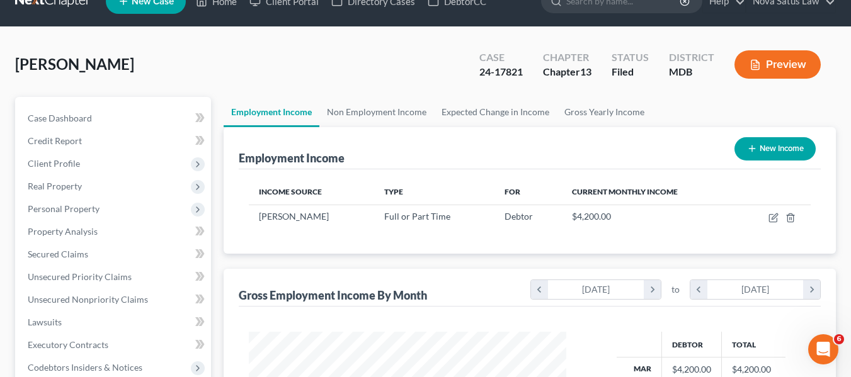
scroll to position [0, 0]
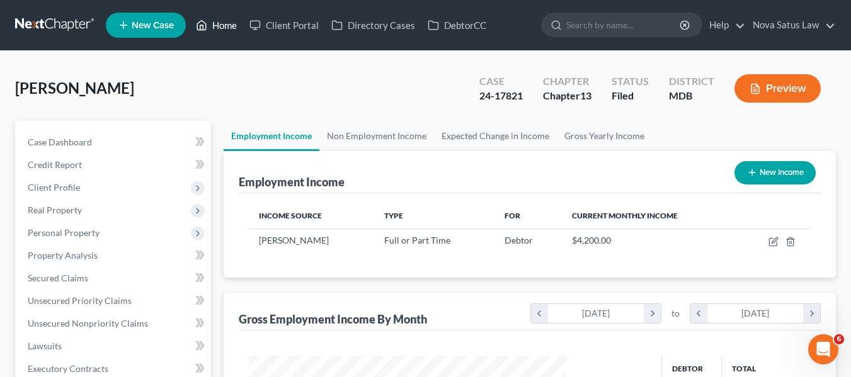
click at [217, 23] on link "Home" at bounding box center [217, 25] width 54 height 23
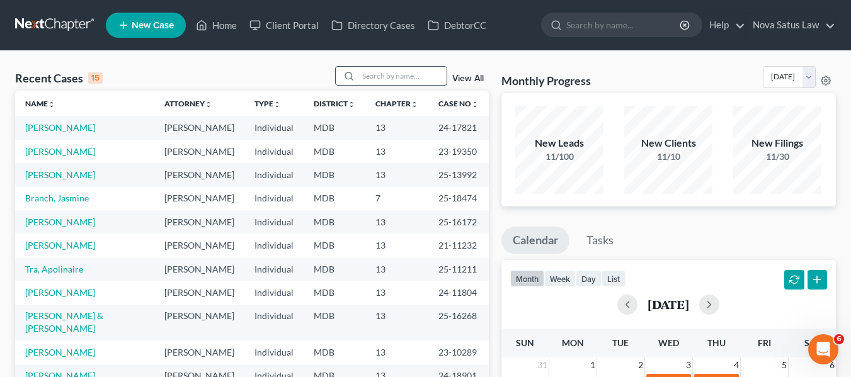
click at [405, 75] on input "search" at bounding box center [403, 76] width 88 height 18
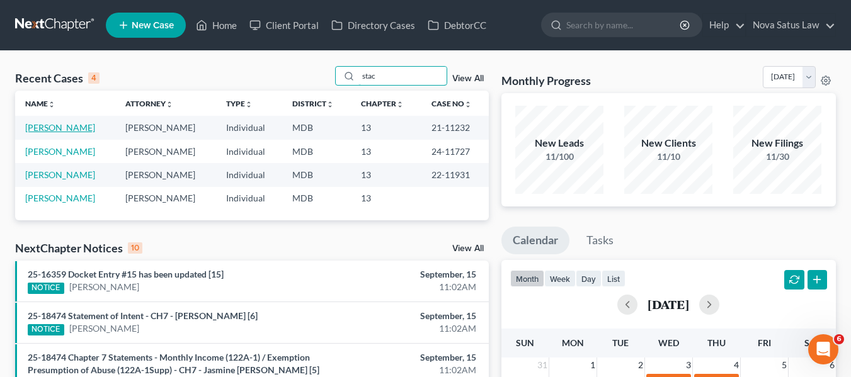
type input "stac"
click at [60, 125] on link "[PERSON_NAME]" at bounding box center [60, 127] width 70 height 11
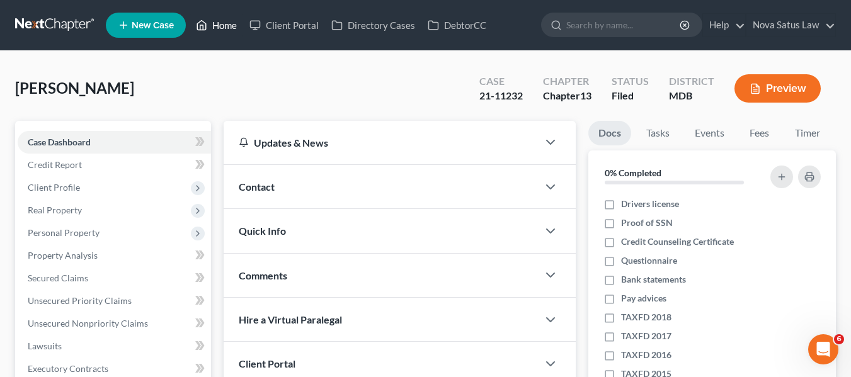
click at [226, 24] on link "Home" at bounding box center [217, 25] width 54 height 23
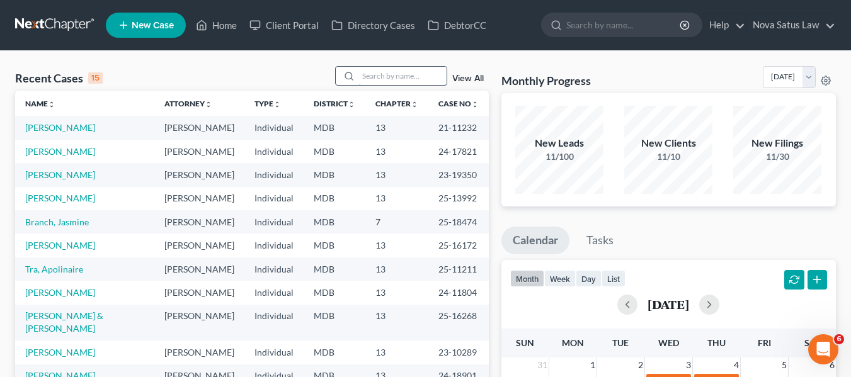
click at [371, 73] on input "search" at bounding box center [403, 76] width 88 height 18
click at [463, 78] on link "View All" at bounding box center [468, 78] width 32 height 9
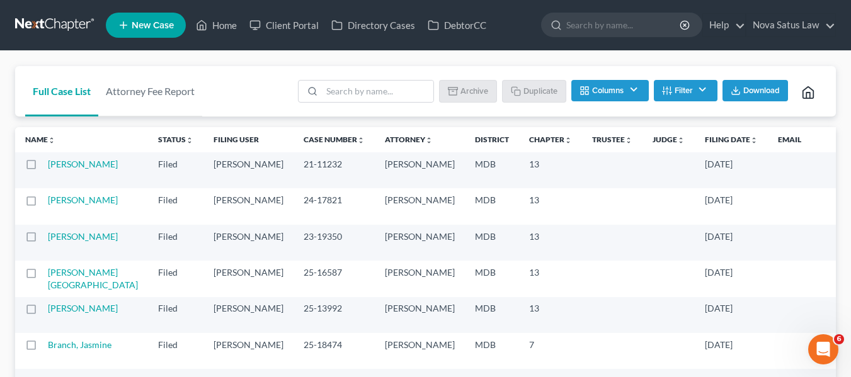
click at [43, 168] on label at bounding box center [43, 168] width 0 height 0
click at [48, 166] on input "checkbox" at bounding box center [52, 162] width 8 height 8
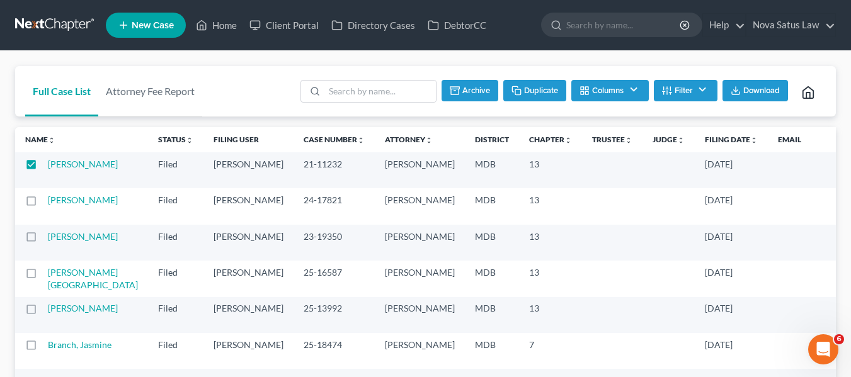
click at [526, 89] on button "Duplicate" at bounding box center [534, 90] width 63 height 21
checkbox input "false"
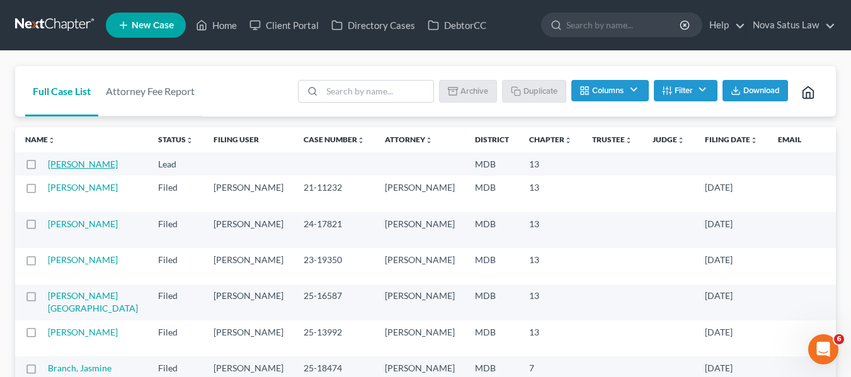
click at [66, 170] on link "[PERSON_NAME]" at bounding box center [83, 164] width 70 height 11
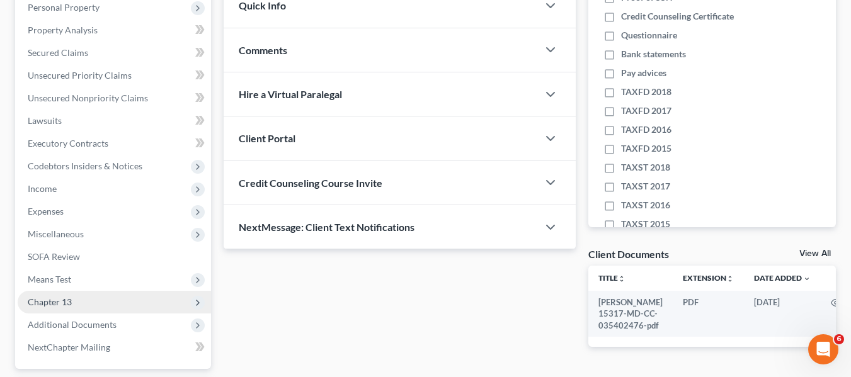
scroll to position [227, 0]
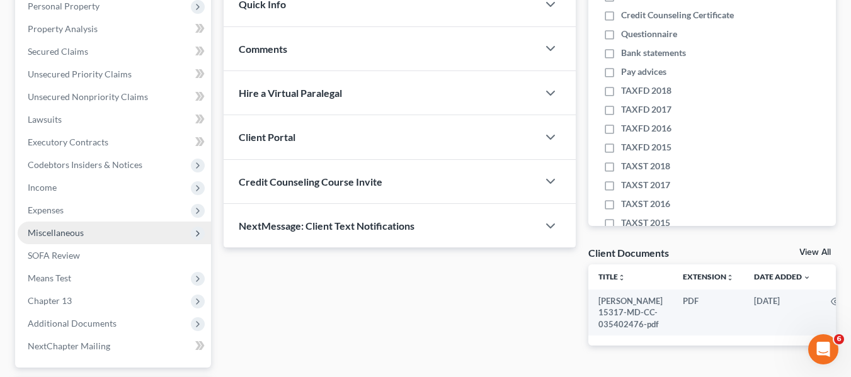
click at [45, 236] on span "Miscellaneous" at bounding box center [56, 232] width 56 height 11
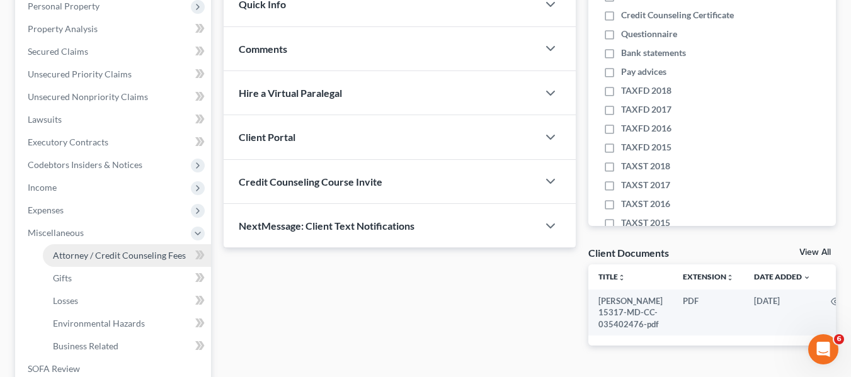
click at [135, 248] on link "Attorney / Credit Counseling Fees" at bounding box center [127, 256] width 168 height 23
select select "2"
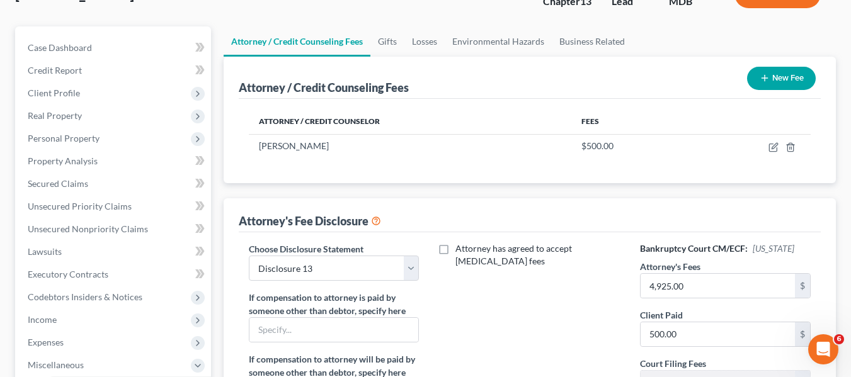
scroll to position [95, 0]
click at [744, 292] on input "4,925.00" at bounding box center [718, 285] width 154 height 24
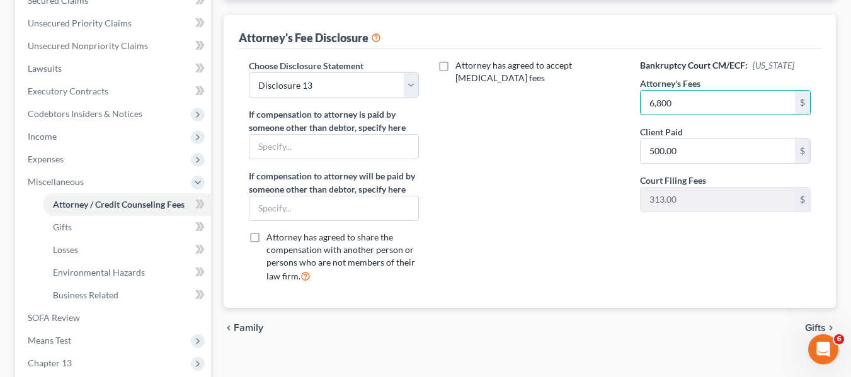
scroll to position [193, 0]
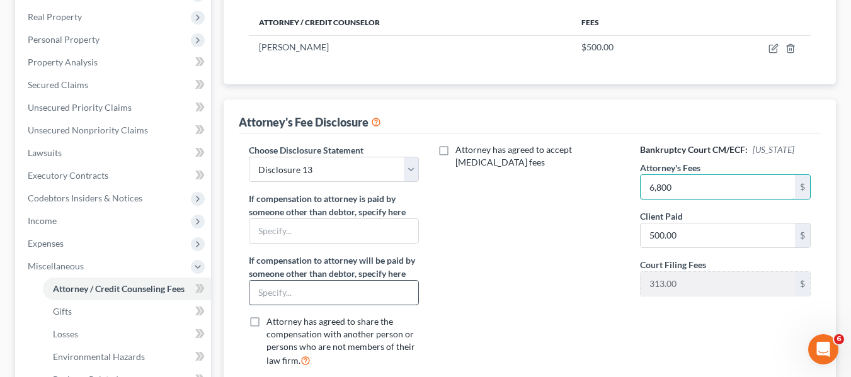
type input "6,800"
click at [280, 288] on input "text" at bounding box center [335, 293] width 170 height 24
type input "Chapter 13 Trustee through plan"
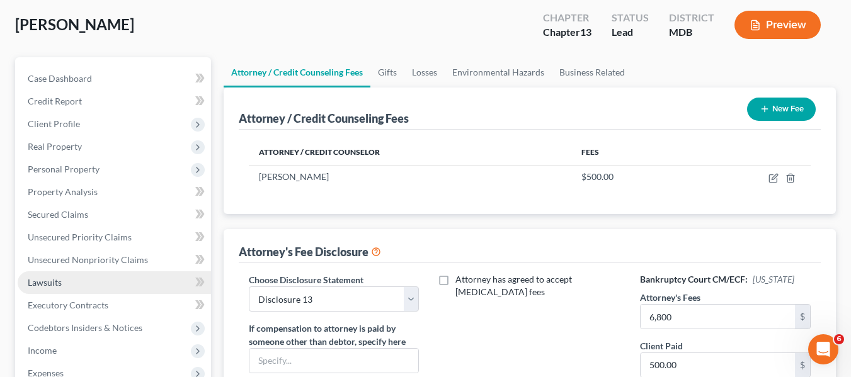
scroll to position [63, 0]
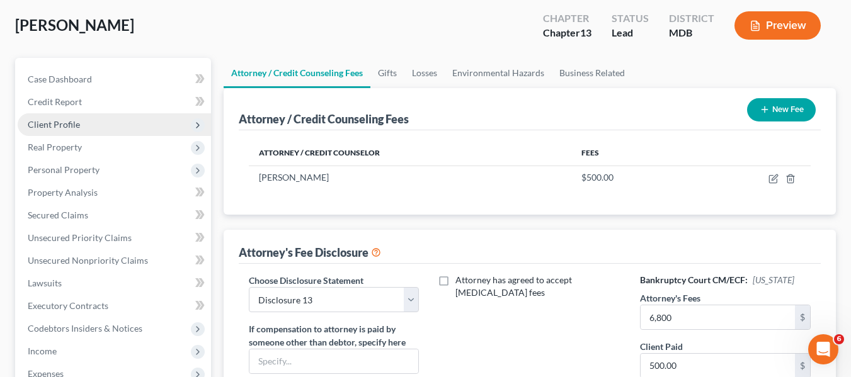
click at [58, 118] on span "Client Profile" at bounding box center [114, 124] width 193 height 23
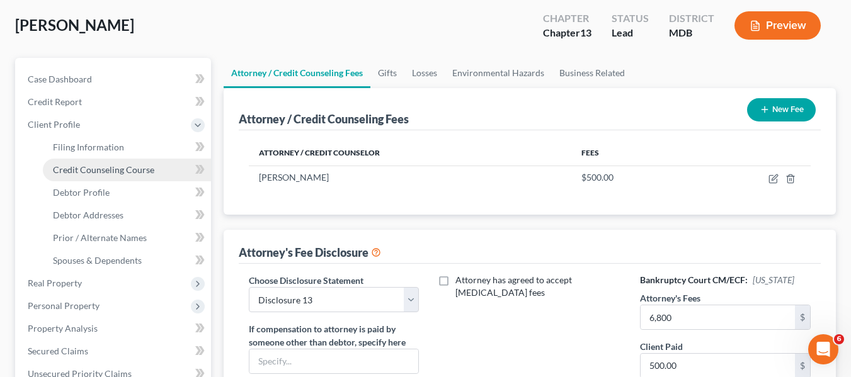
click at [76, 163] on link "Credit Counseling Course" at bounding box center [127, 170] width 168 height 23
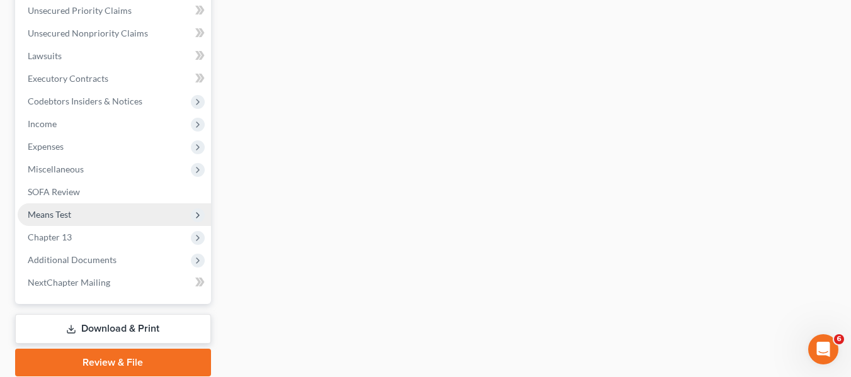
scroll to position [474, 0]
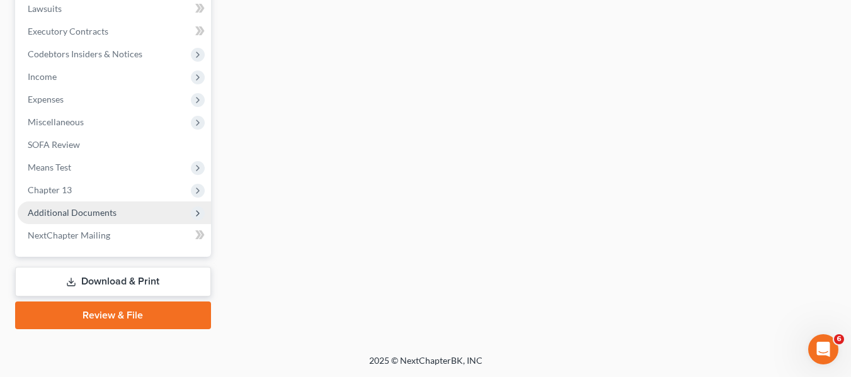
click at [42, 215] on span "Additional Documents" at bounding box center [72, 212] width 89 height 11
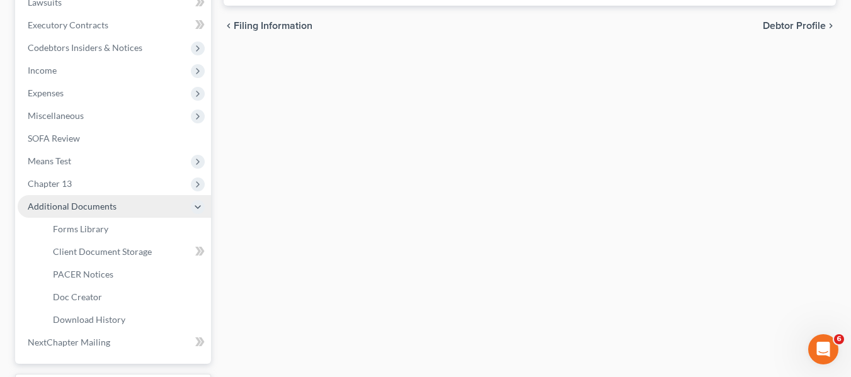
scroll to position [338, 0]
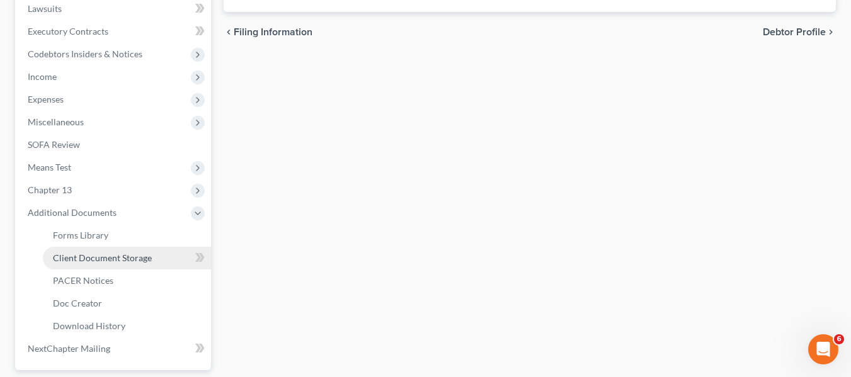
click at [96, 262] on span "Client Document Storage" at bounding box center [102, 258] width 99 height 11
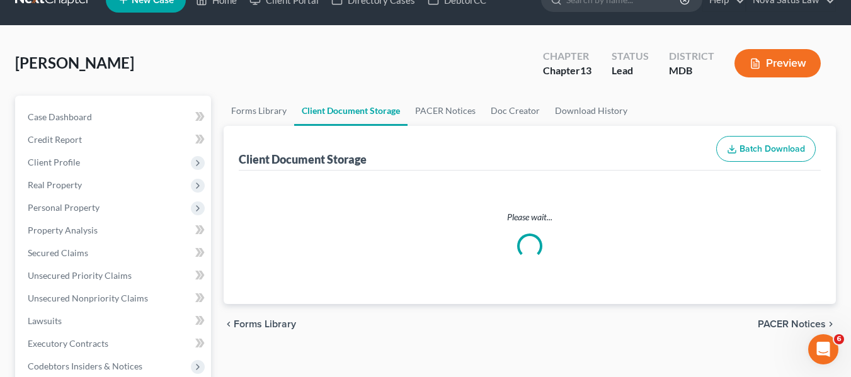
scroll to position [3, 0]
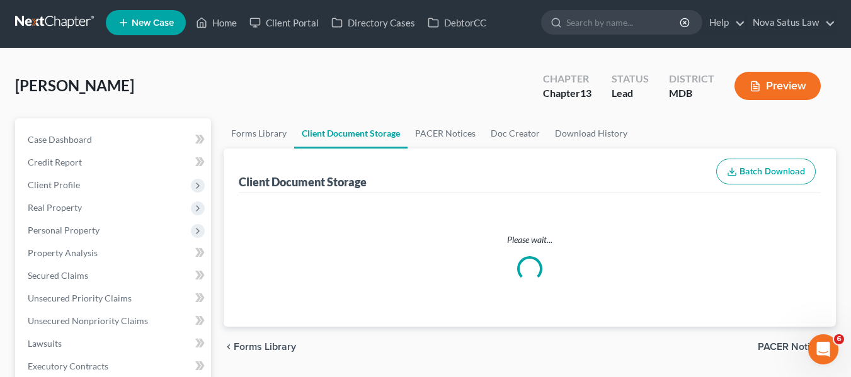
select select "14"
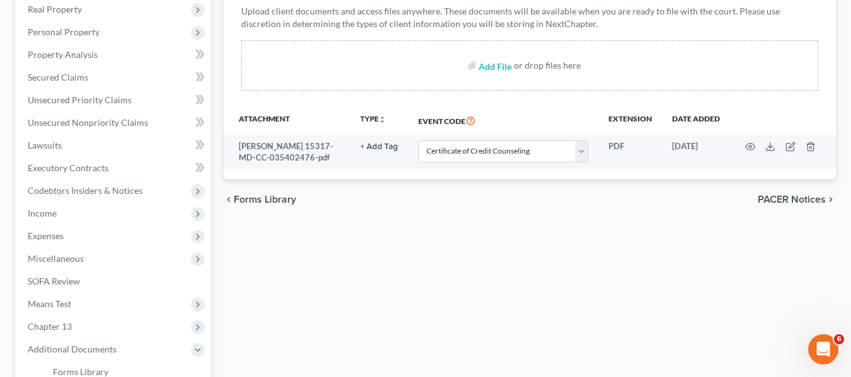
scroll to position [207, 0]
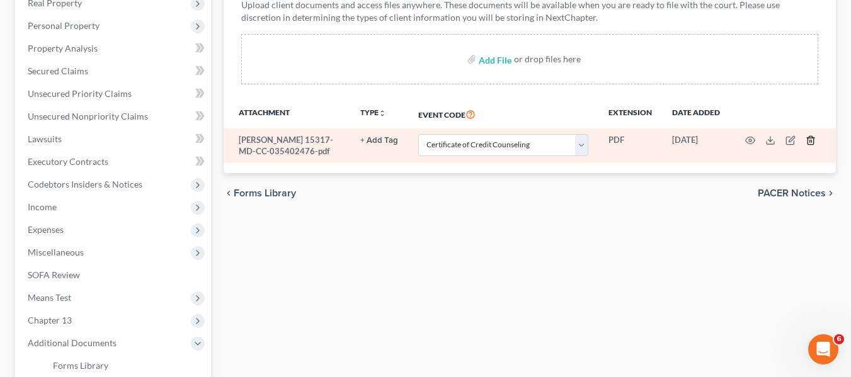
click at [812, 138] on polyline "button" at bounding box center [811, 138] width 8 height 0
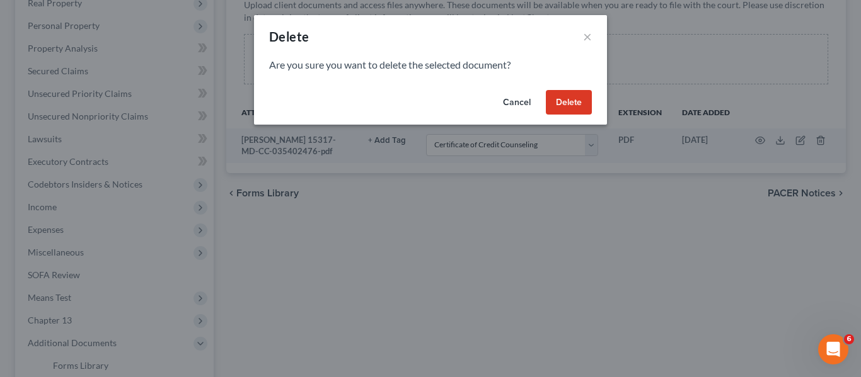
click at [577, 101] on button "Delete" at bounding box center [569, 102] width 46 height 25
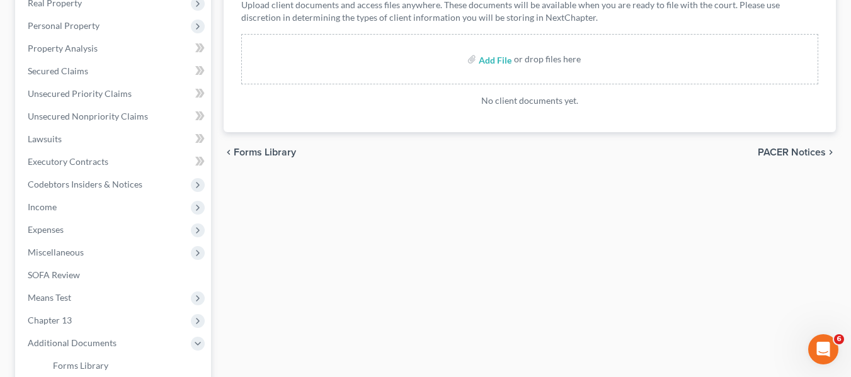
scroll to position [163, 0]
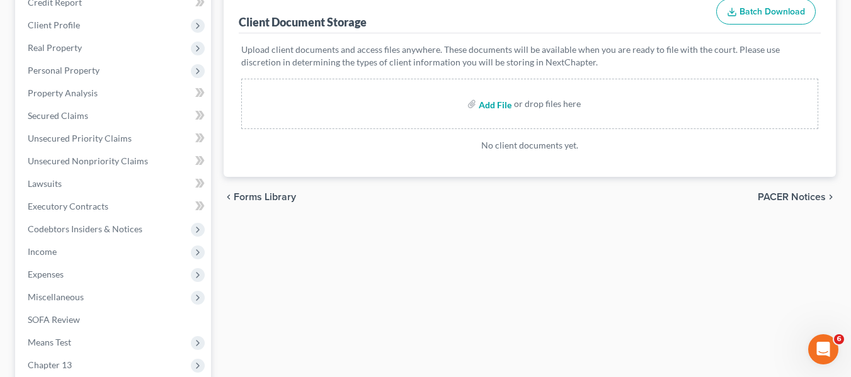
click at [492, 106] on input "file" at bounding box center [494, 104] width 30 height 23
type input "C:\fakepath\[PERSON_NAME] 15317-MD-CC-040006192.pdf"
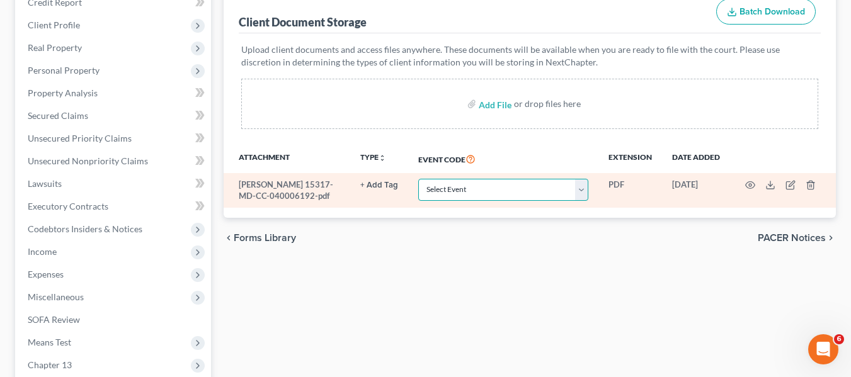
click at [487, 192] on select "Select Event Affidavit Affidavit of Adequate Protection and Lease Payments Affi…" at bounding box center [503, 190] width 170 height 22
select select "14"
click at [418, 179] on select "Select Event Affidavit Affidavit of Adequate Protection and Lease Payments Affi…" at bounding box center [503, 190] width 170 height 22
click at [746, 187] on icon "button" at bounding box center [750, 185] width 10 height 10
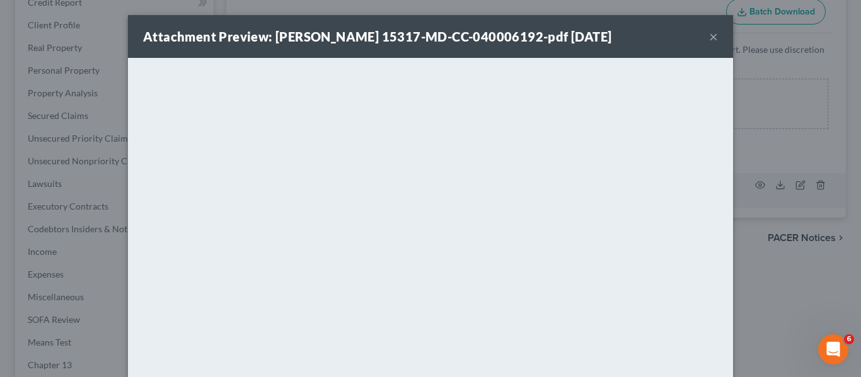
click at [711, 37] on button "×" at bounding box center [713, 36] width 9 height 15
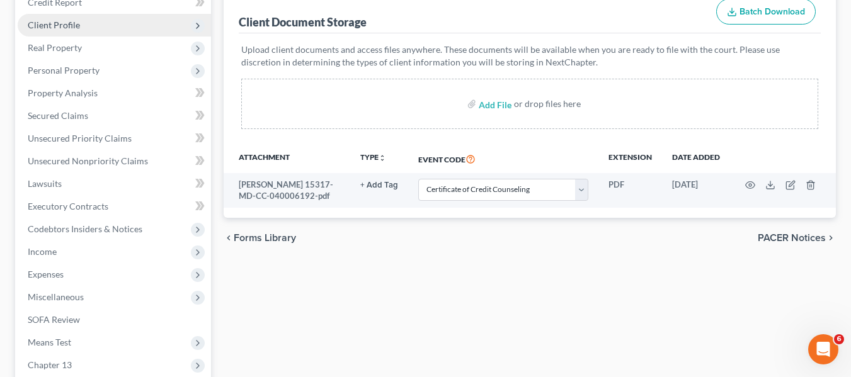
click at [66, 26] on span "Client Profile" at bounding box center [54, 25] width 52 height 11
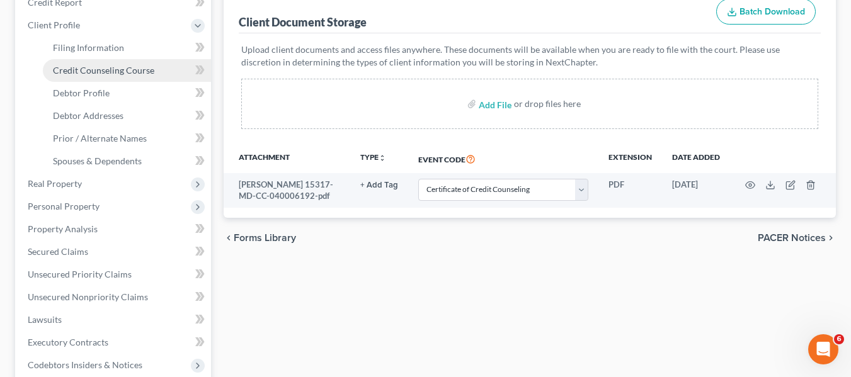
click at [79, 68] on span "Credit Counseling Course" at bounding box center [103, 70] width 101 height 11
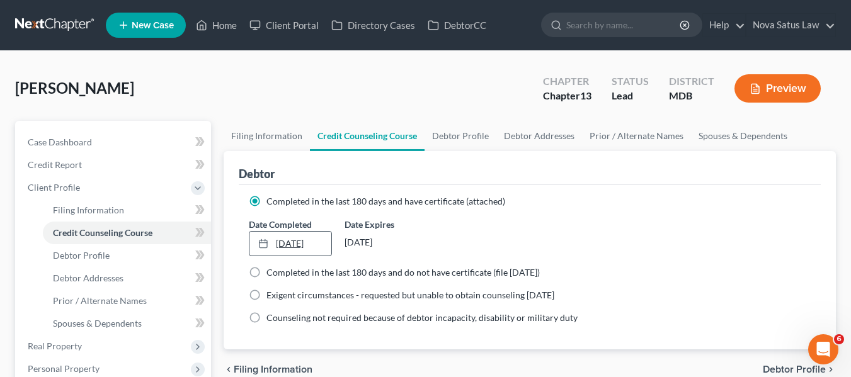
click at [287, 239] on link "[DATE]" at bounding box center [291, 244] width 82 height 24
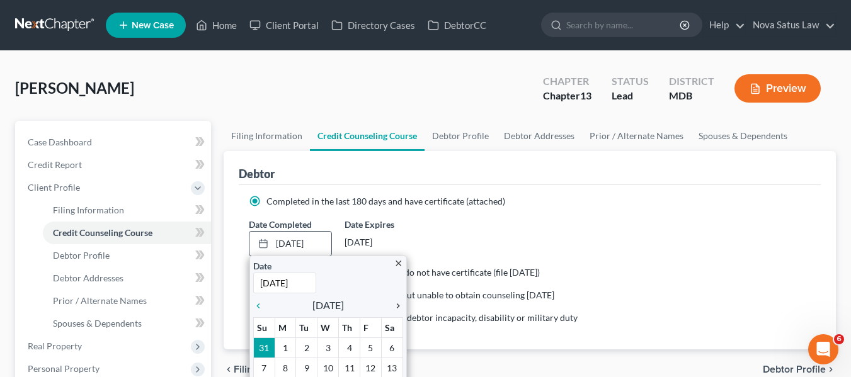
click at [397, 303] on icon "chevron_right" at bounding box center [395, 306] width 16 height 10
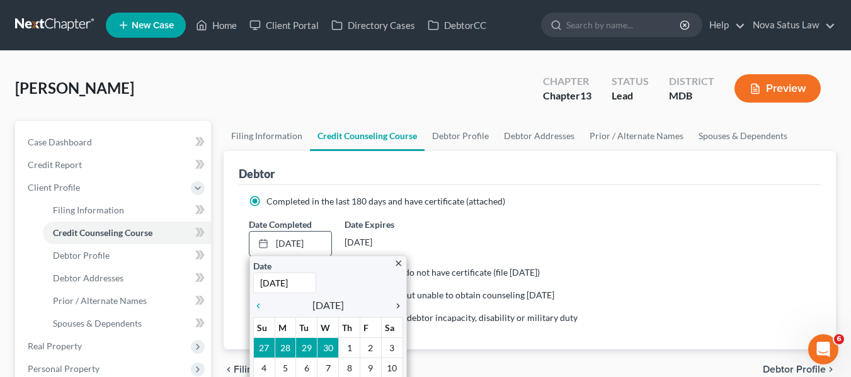
click at [397, 303] on icon "chevron_right" at bounding box center [395, 306] width 16 height 10
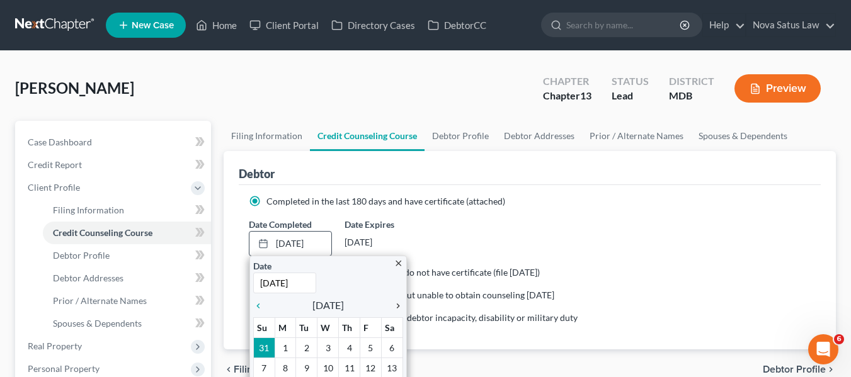
click at [397, 303] on icon "chevron_right" at bounding box center [395, 306] width 16 height 10
click at [397, 302] on icon "chevron_right" at bounding box center [395, 306] width 16 height 10
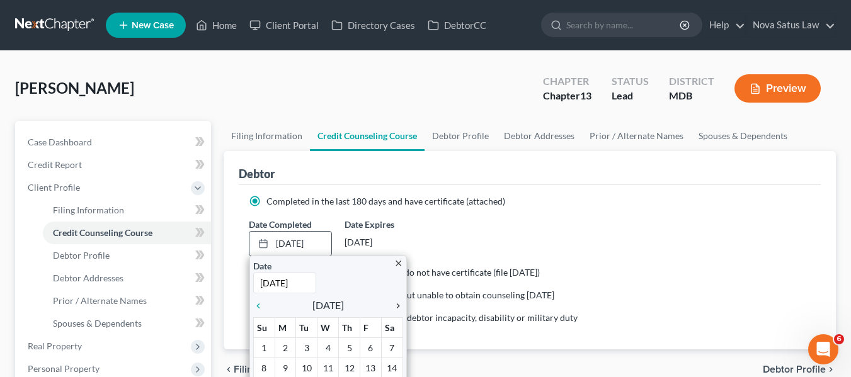
click at [397, 302] on icon "chevron_right" at bounding box center [395, 306] width 16 height 10
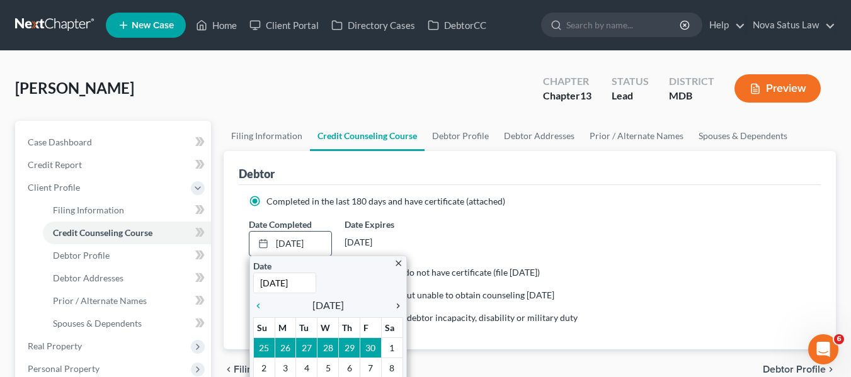
click at [397, 302] on icon "chevron_right" at bounding box center [395, 306] width 16 height 10
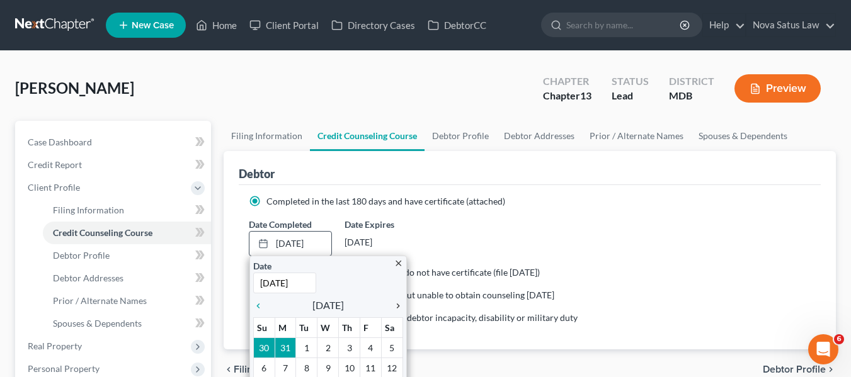
click at [397, 302] on icon "chevron_right" at bounding box center [395, 306] width 16 height 10
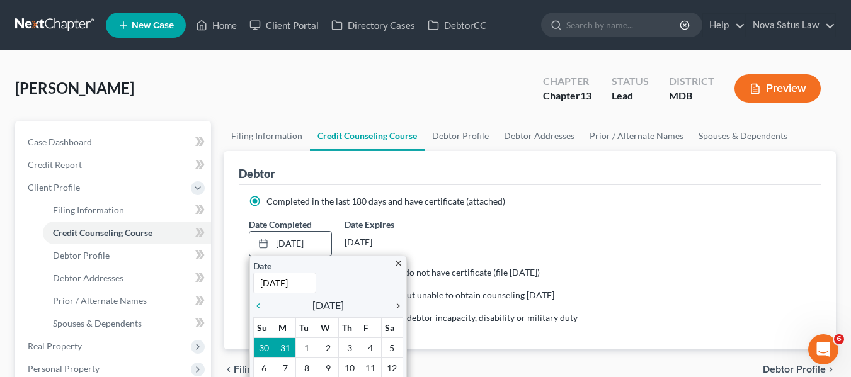
click at [397, 302] on icon "chevron_right" at bounding box center [395, 306] width 16 height 10
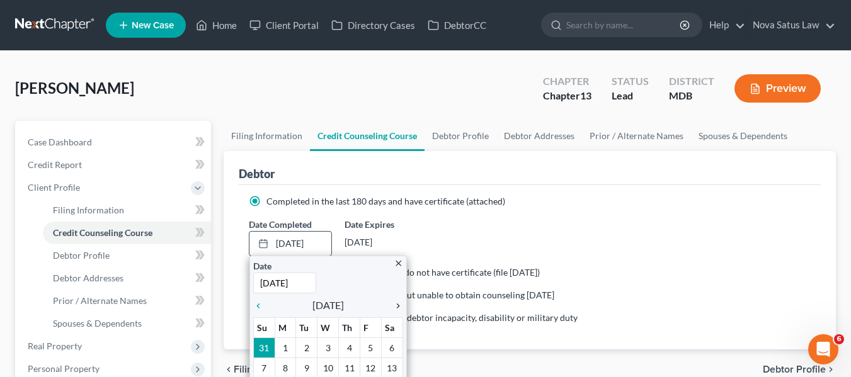
click at [397, 302] on icon "chevron_right" at bounding box center [395, 306] width 16 height 10
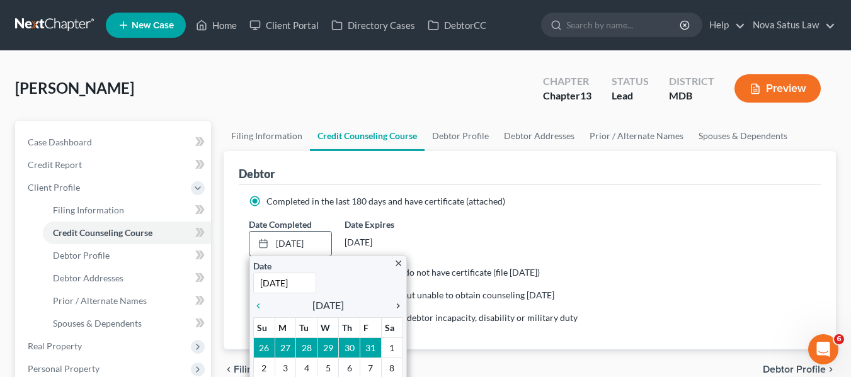
click at [397, 302] on icon "chevron_right" at bounding box center [395, 306] width 16 height 10
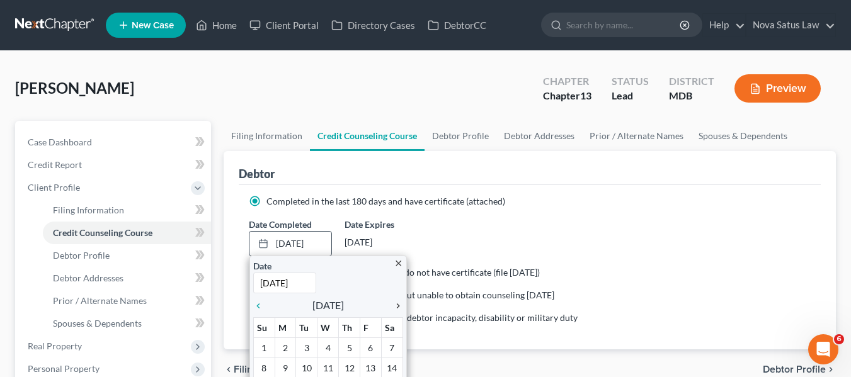
click at [397, 302] on icon "chevron_right" at bounding box center [395, 306] width 16 height 10
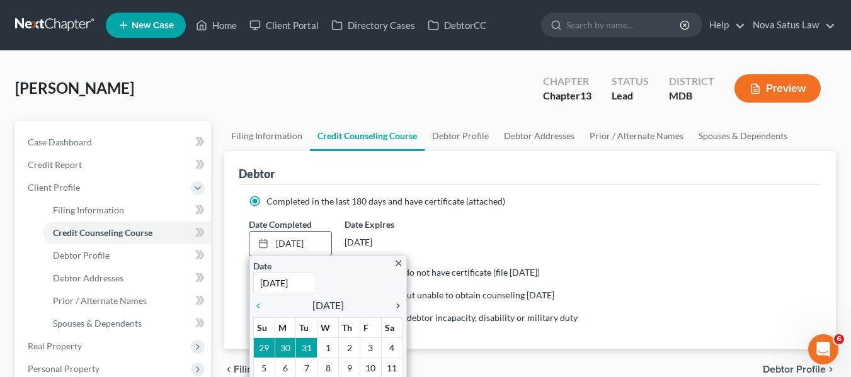
click at [397, 302] on icon "chevron_right" at bounding box center [395, 306] width 16 height 10
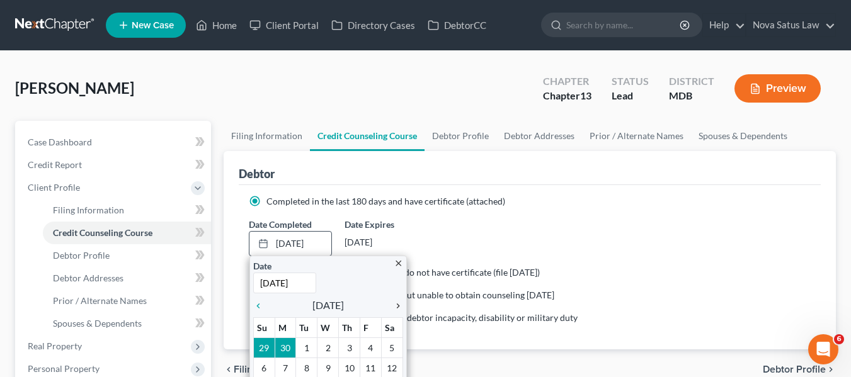
click at [397, 302] on icon "chevron_right" at bounding box center [395, 306] width 16 height 10
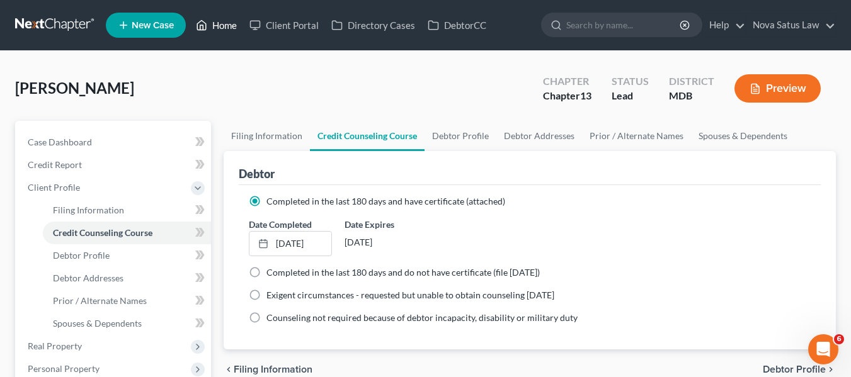
click at [221, 24] on link "Home" at bounding box center [217, 25] width 54 height 23
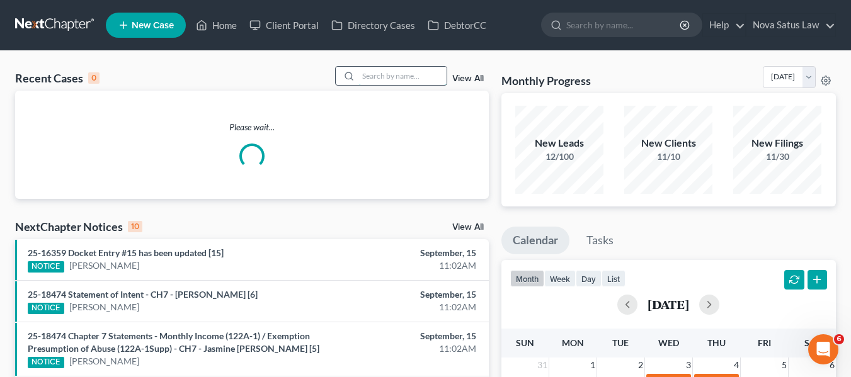
click at [378, 80] on input "search" at bounding box center [403, 76] width 88 height 18
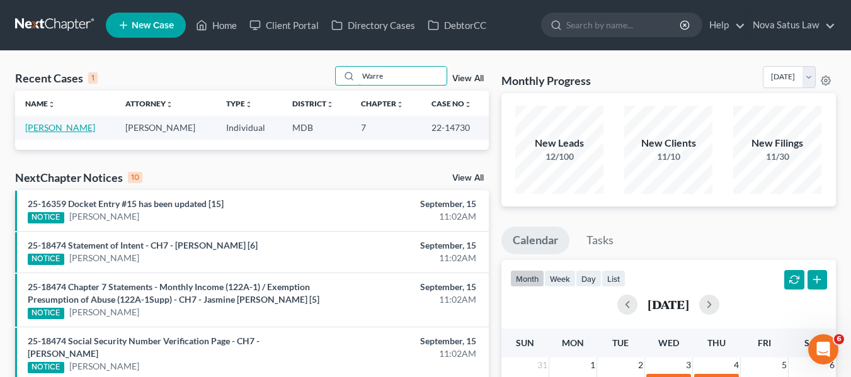
type input "Warre"
click at [37, 133] on link "[PERSON_NAME]" at bounding box center [60, 127] width 70 height 11
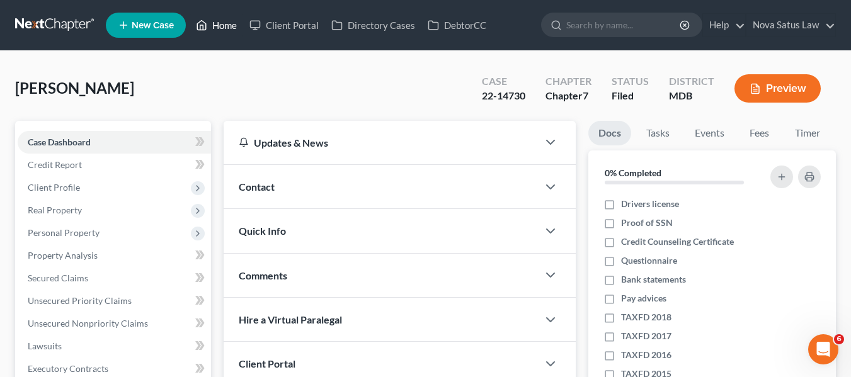
click at [214, 25] on link "Home" at bounding box center [217, 25] width 54 height 23
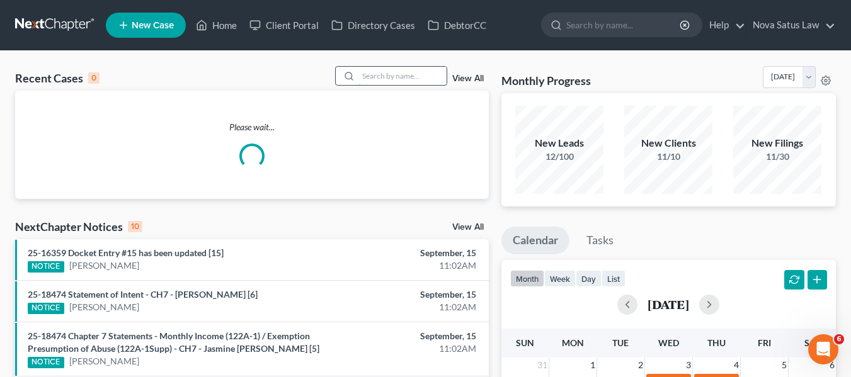
click at [388, 78] on input "search" at bounding box center [403, 76] width 88 height 18
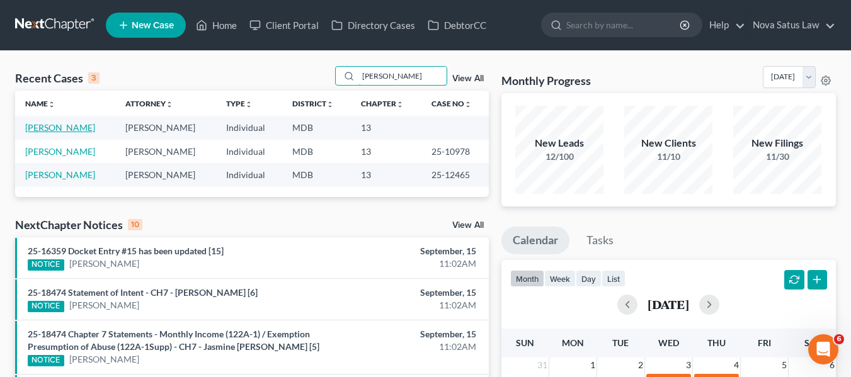
type input "[PERSON_NAME]"
click at [54, 126] on link "[PERSON_NAME]" at bounding box center [60, 127] width 70 height 11
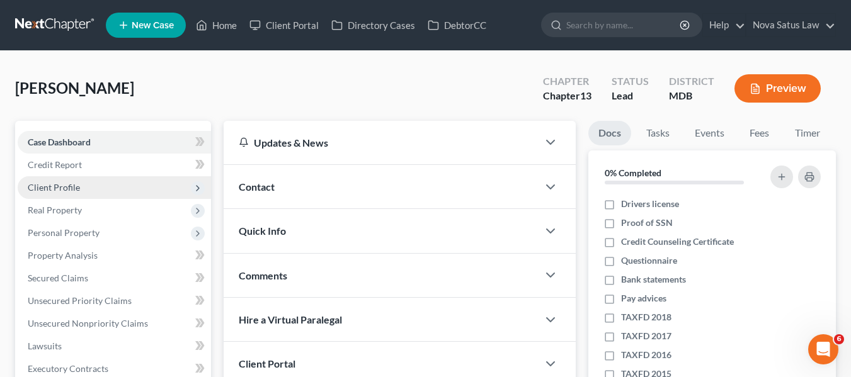
click at [80, 187] on span "Client Profile" at bounding box center [114, 187] width 193 height 23
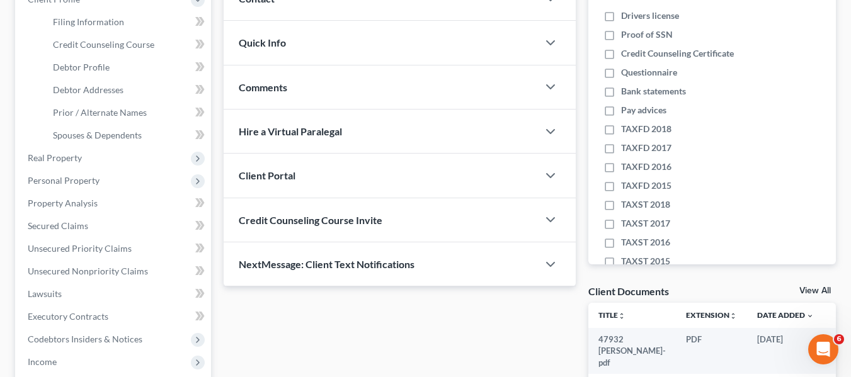
scroll to position [189, 0]
click at [114, 66] on link "Debtor Profile" at bounding box center [127, 66] width 168 height 23
select select "0"
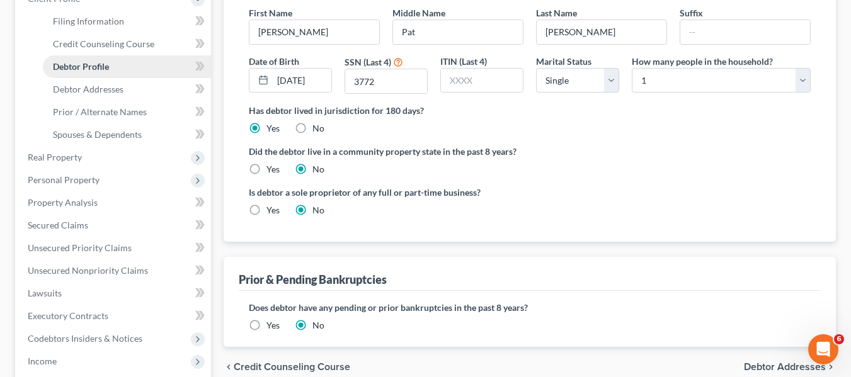
scroll to position [3, 0]
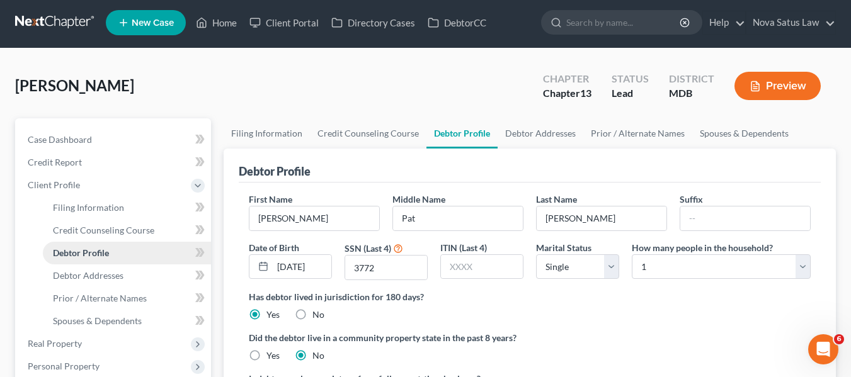
radio input "true"
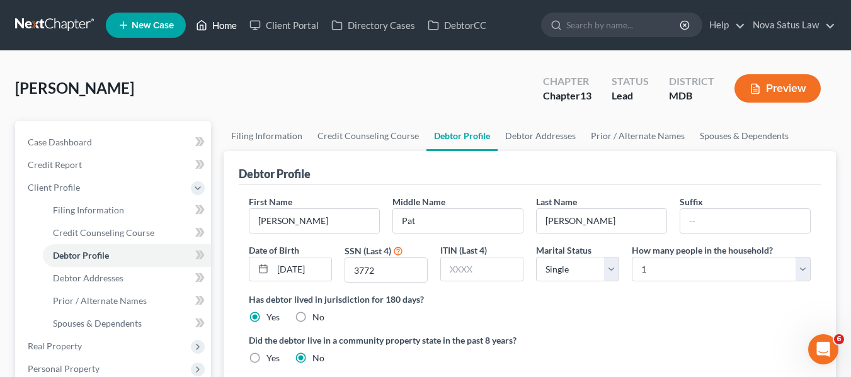
click at [236, 22] on link "Home" at bounding box center [217, 25] width 54 height 23
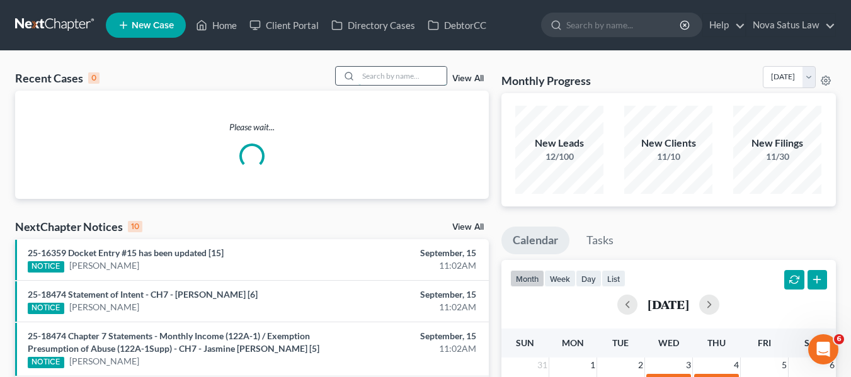
click at [388, 72] on input "search" at bounding box center [403, 76] width 88 height 18
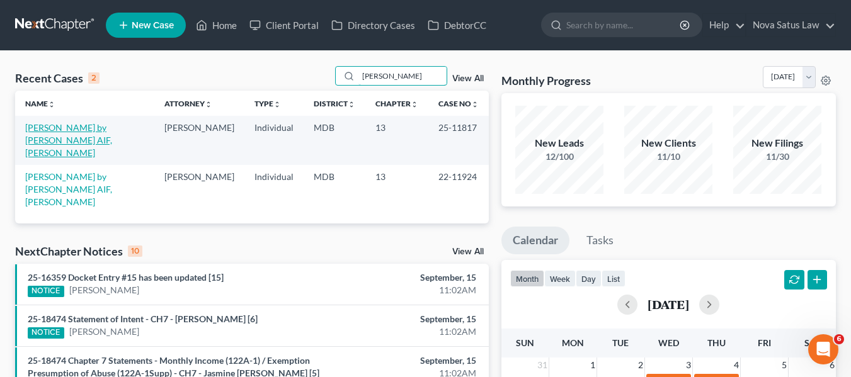
type input "[PERSON_NAME]"
click at [50, 127] on link "[PERSON_NAME] by [PERSON_NAME] AIF, [PERSON_NAME]" at bounding box center [68, 140] width 87 height 36
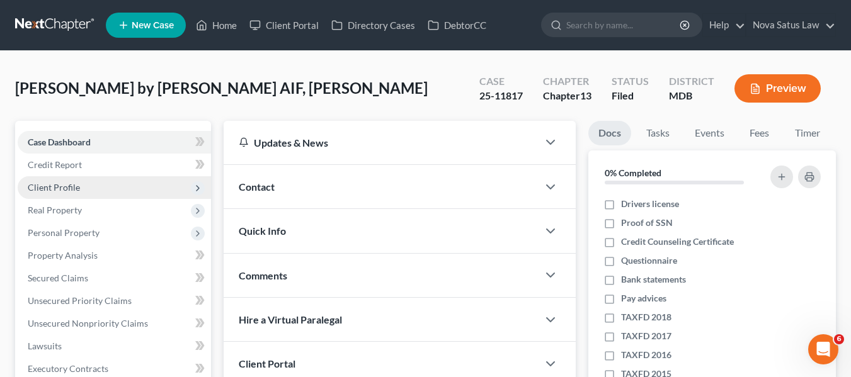
click at [42, 190] on span "Client Profile" at bounding box center [54, 187] width 52 height 11
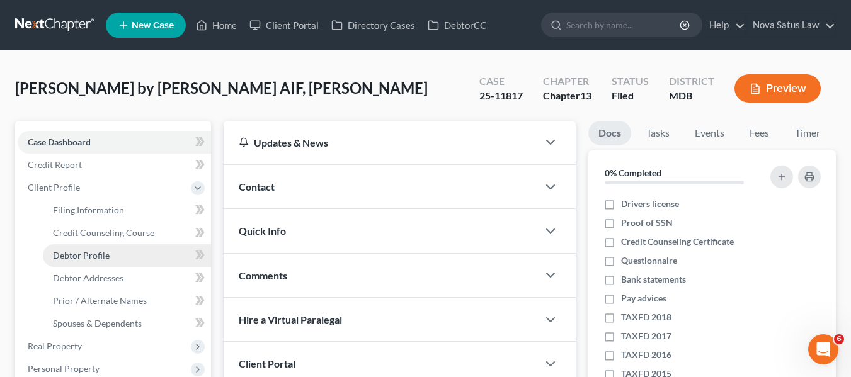
click at [92, 253] on span "Debtor Profile" at bounding box center [81, 255] width 57 height 11
select select "0"
select select "2"
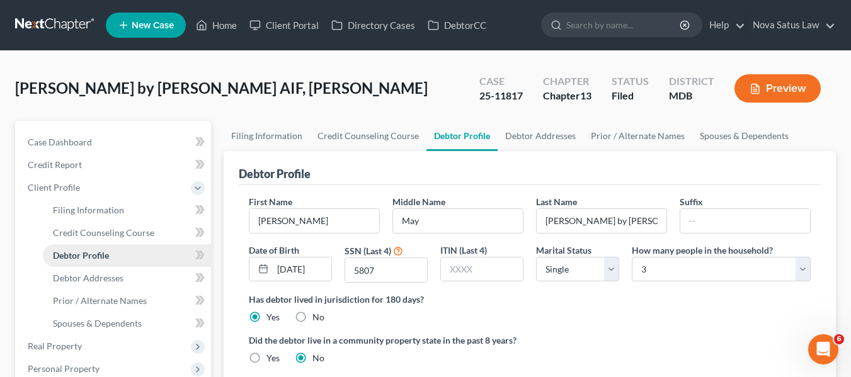
radio input "true"
click at [228, 20] on link "Home" at bounding box center [217, 25] width 54 height 23
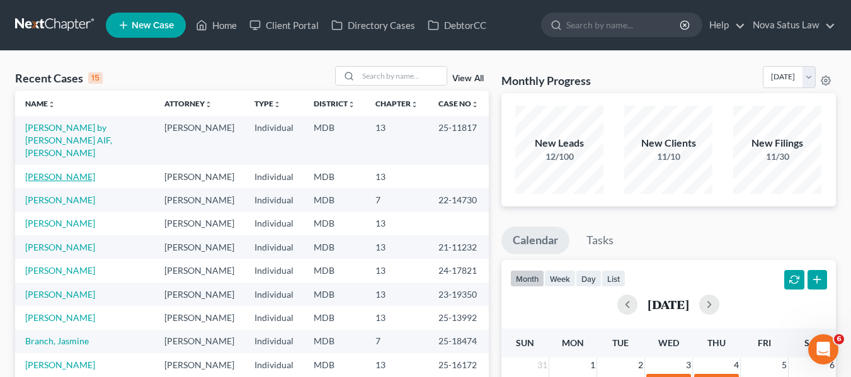
click at [54, 171] on link "[PERSON_NAME]" at bounding box center [60, 176] width 70 height 11
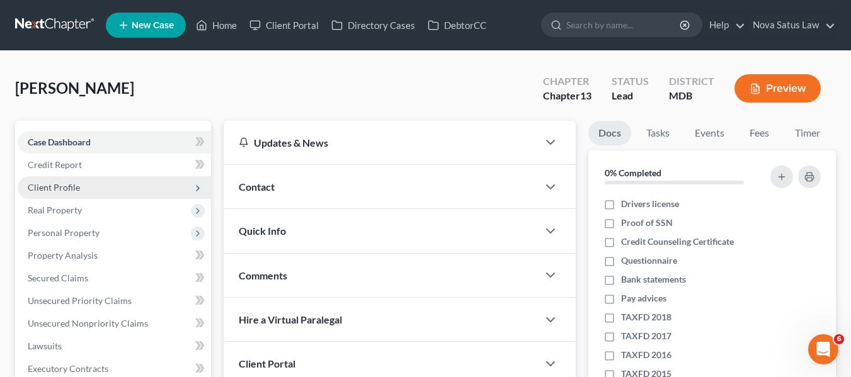
click at [67, 185] on span "Client Profile" at bounding box center [54, 187] width 52 height 11
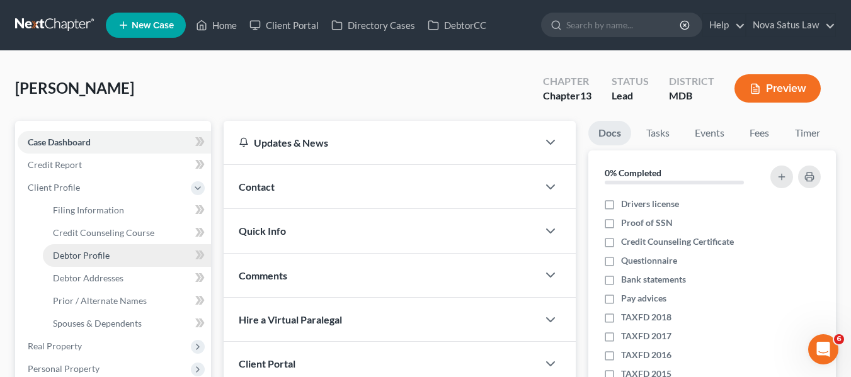
click at [79, 259] on span "Debtor Profile" at bounding box center [81, 255] width 57 height 11
select select "0"
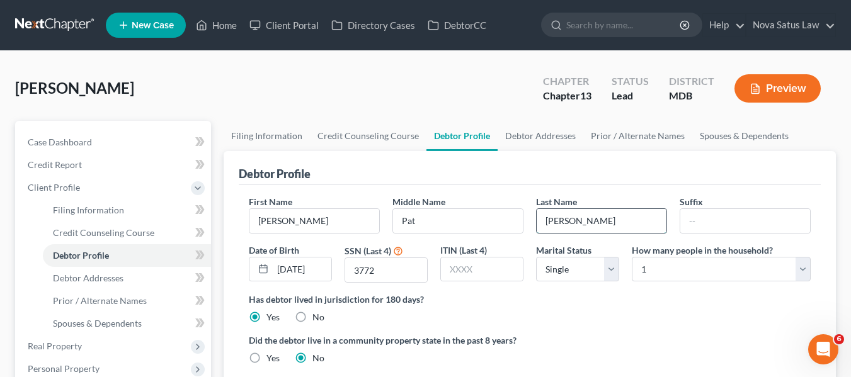
click at [597, 218] on input "[PERSON_NAME]" at bounding box center [602, 221] width 130 height 24
type input "[PERSON_NAME] by [PERSON_NAME] AIF"
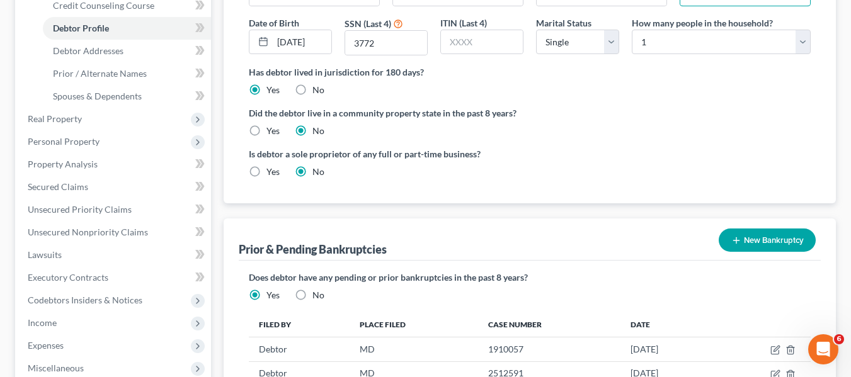
scroll to position [228, 0]
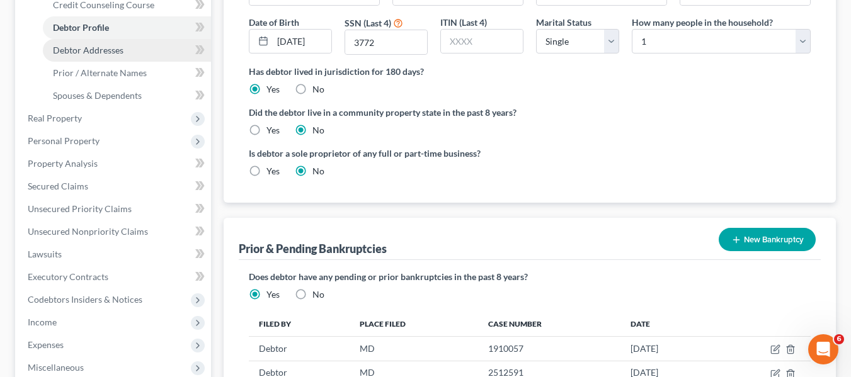
click at [73, 47] on span "Debtor Addresses" at bounding box center [88, 50] width 71 height 11
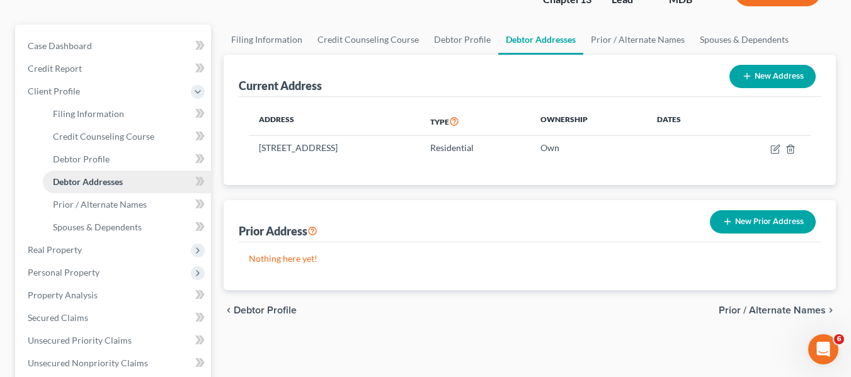
scroll to position [97, 0]
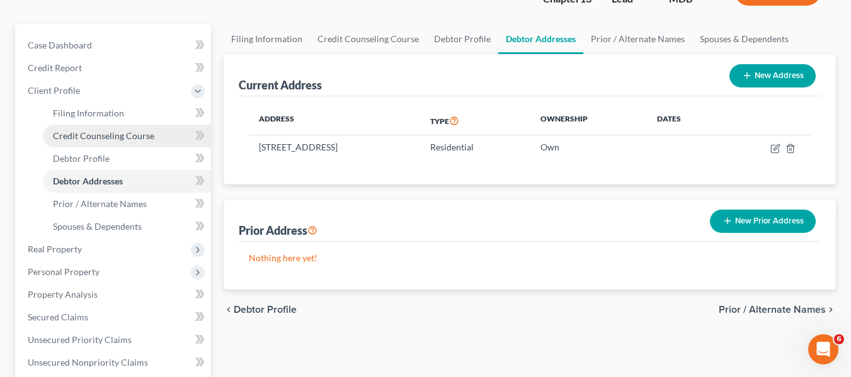
click at [115, 143] on link "Credit Counseling Course" at bounding box center [127, 136] width 168 height 23
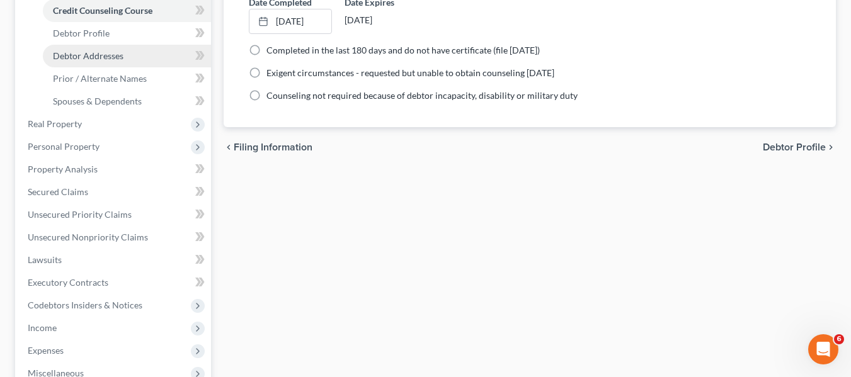
scroll to position [226, 0]
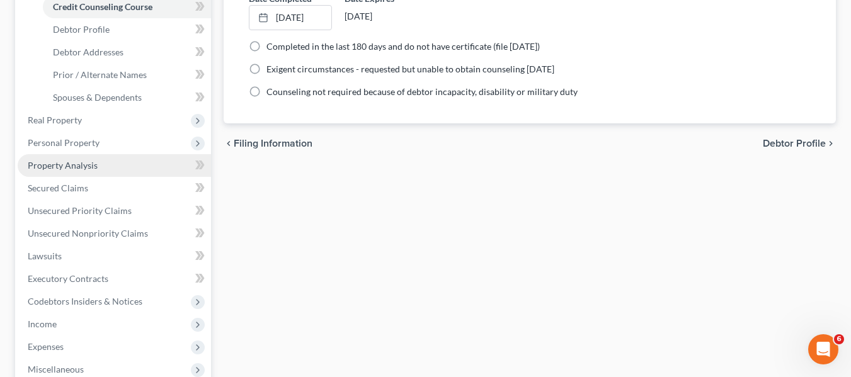
click at [83, 160] on span "Property Analysis" at bounding box center [63, 165] width 70 height 11
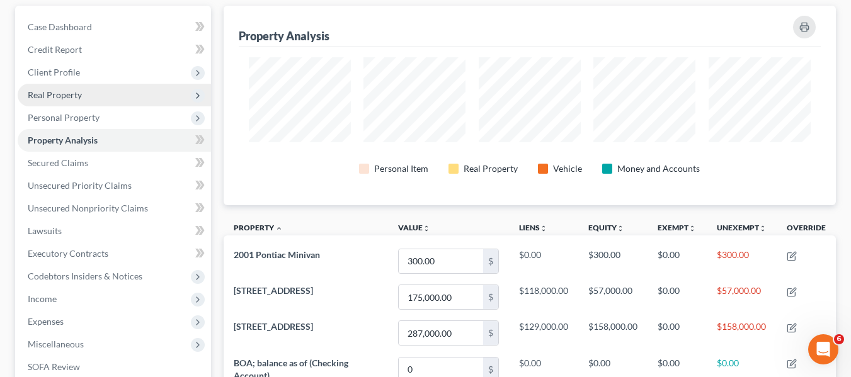
scroll to position [115, 0]
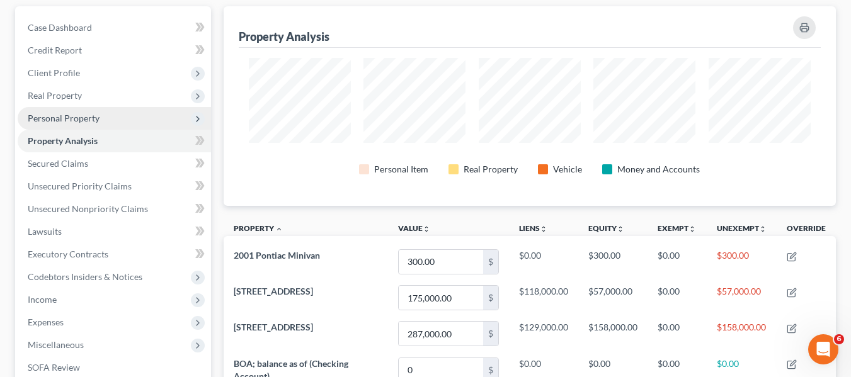
click at [76, 122] on span "Personal Property" at bounding box center [64, 118] width 72 height 11
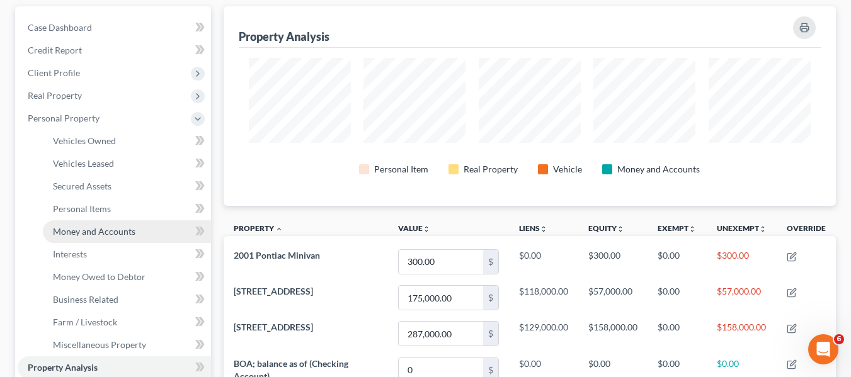
click at [79, 234] on span "Money and Accounts" at bounding box center [94, 231] width 83 height 11
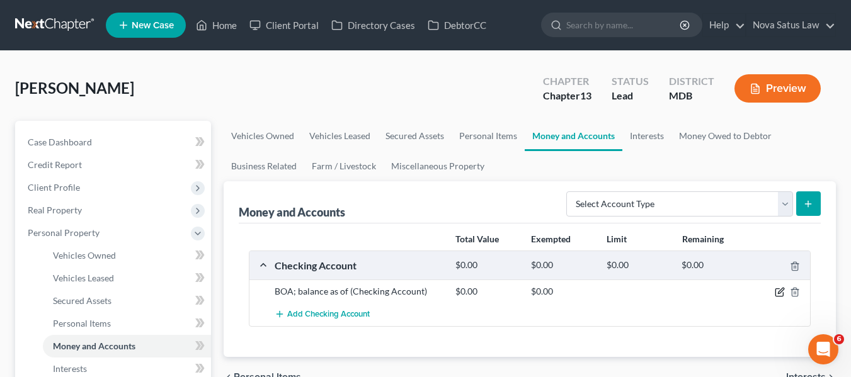
click at [777, 293] on icon "button" at bounding box center [780, 292] width 10 height 10
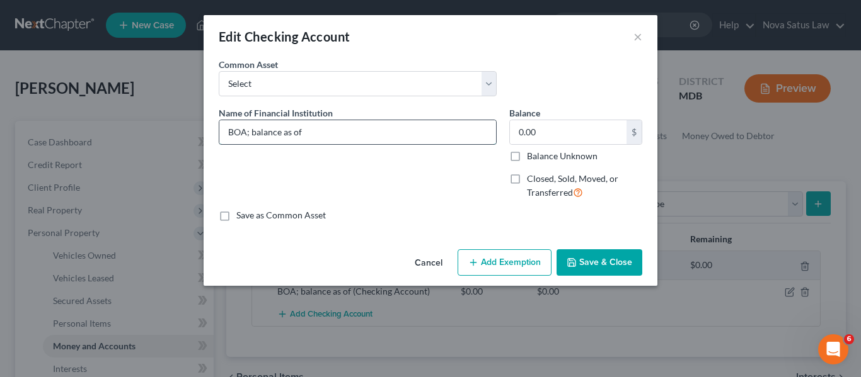
click at [322, 128] on input "BOA; balance as of" at bounding box center [357, 132] width 277 height 24
type input "BOA; balance as of 091025"
click at [577, 127] on input "0.00" at bounding box center [568, 132] width 117 height 24
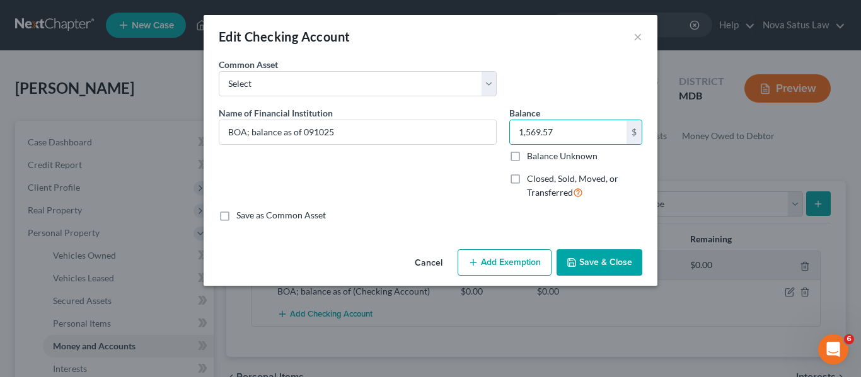
click at [498, 255] on button "Add Exemption" at bounding box center [504, 263] width 94 height 26
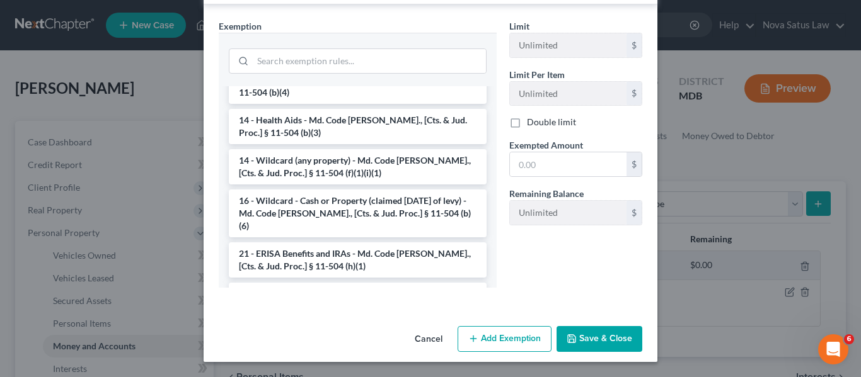
scroll to position [207, 0]
click at [325, 150] on li "14 - Wildcard (any property) - Md. Code [PERSON_NAME]., [Cts. & Jud. Proc.] § 1…" at bounding box center [358, 166] width 258 height 35
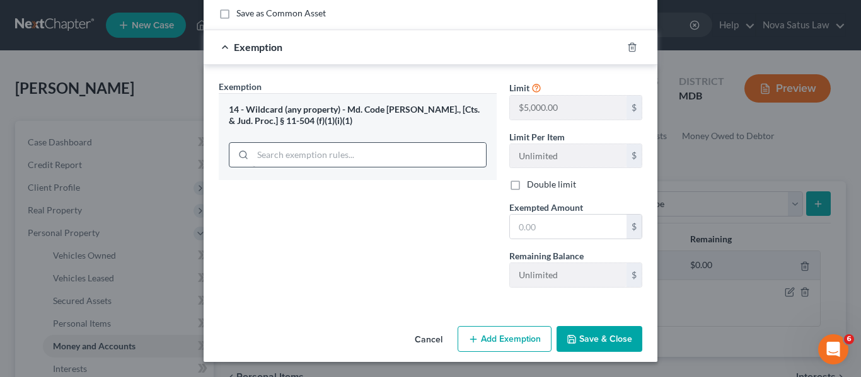
scroll to position [202, 0]
click at [524, 229] on input "text" at bounding box center [568, 227] width 117 height 24
click at [590, 343] on button "Save & Close" at bounding box center [599, 339] width 86 height 26
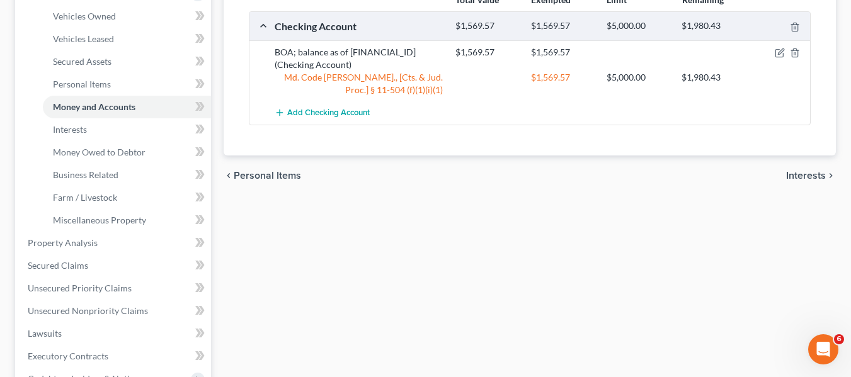
scroll to position [240, 0]
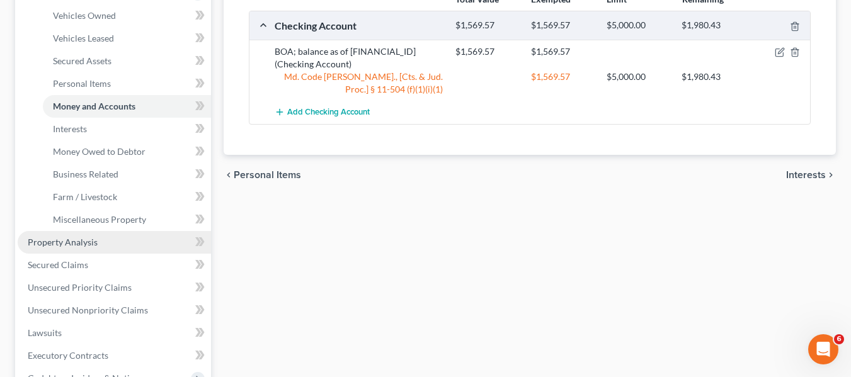
click at [66, 239] on span "Property Analysis" at bounding box center [63, 242] width 70 height 11
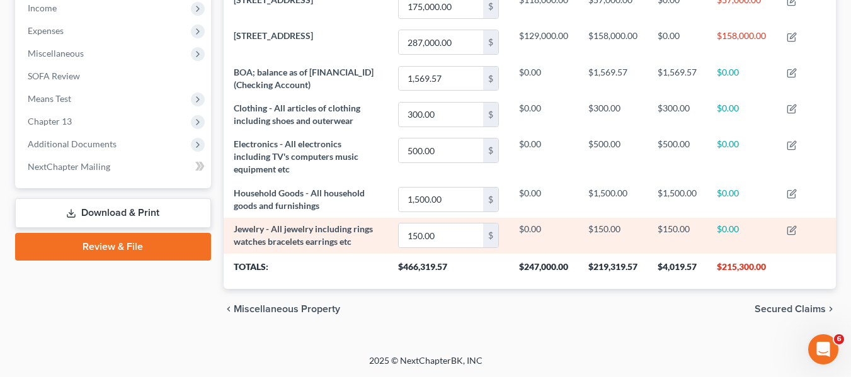
scroll to position [314, 0]
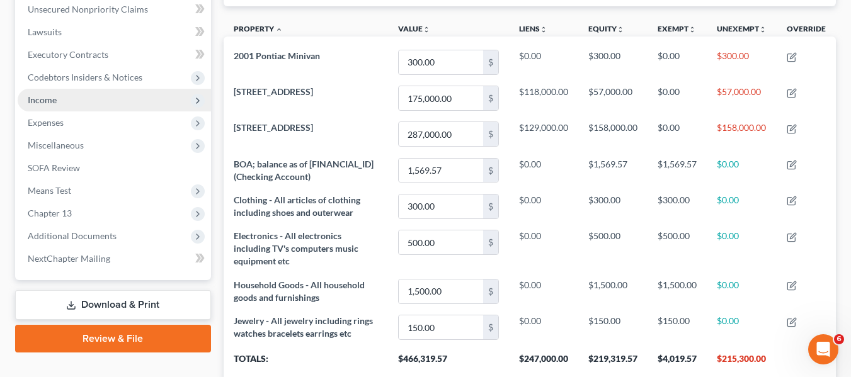
click at [46, 109] on span "Income" at bounding box center [114, 100] width 193 height 23
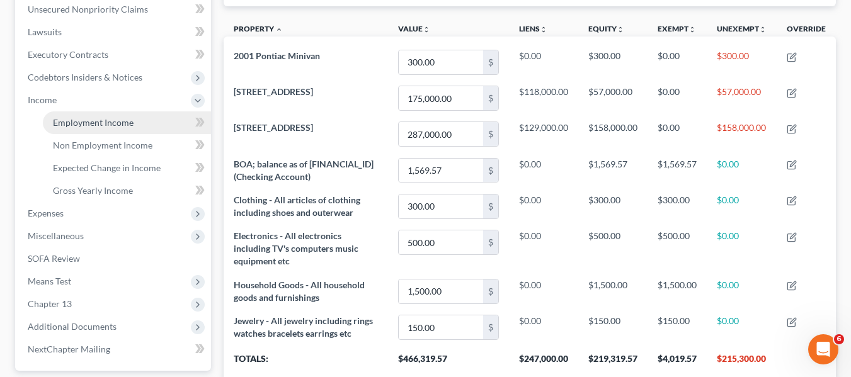
click at [55, 118] on span "Employment Income" at bounding box center [93, 122] width 81 height 11
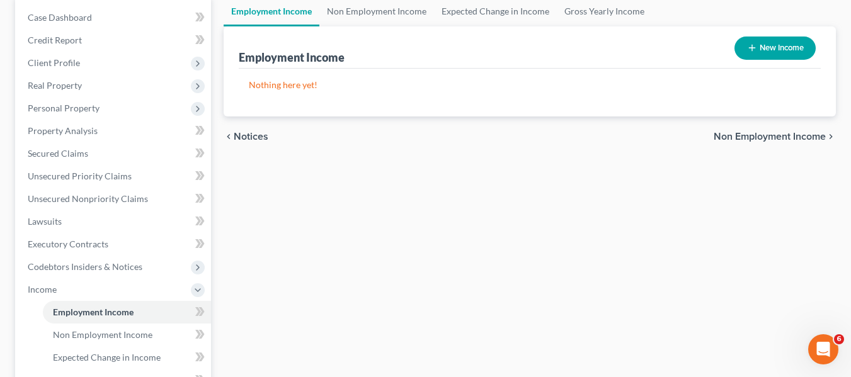
scroll to position [125, 0]
click at [360, 7] on link "Non Employment Income" at bounding box center [376, 11] width 115 height 30
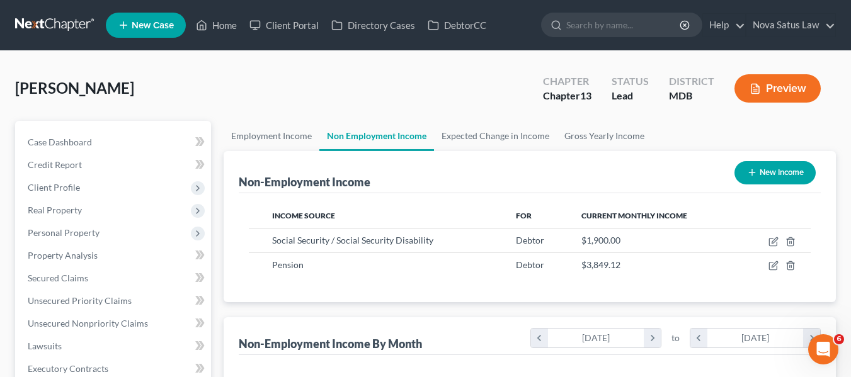
scroll to position [226, 343]
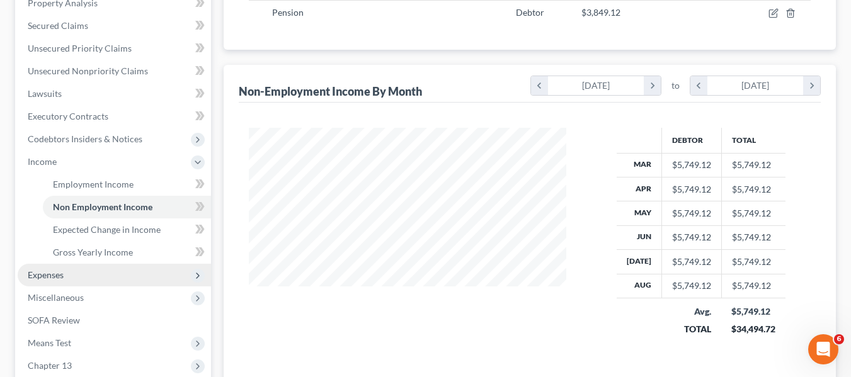
click at [74, 282] on span "Expenses" at bounding box center [114, 275] width 193 height 23
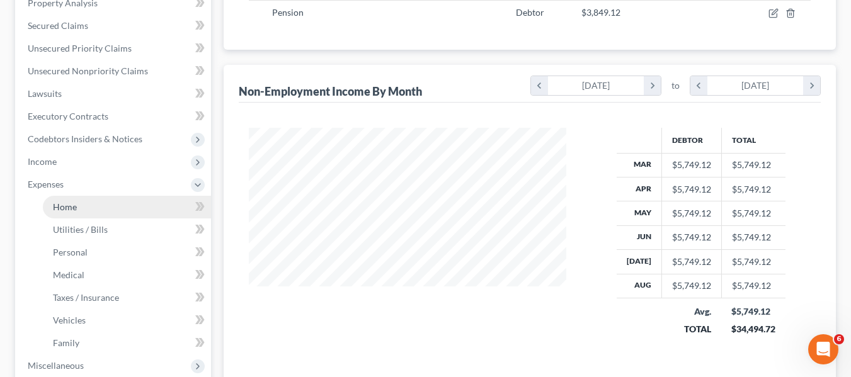
click at [85, 208] on link "Home" at bounding box center [127, 207] width 168 height 23
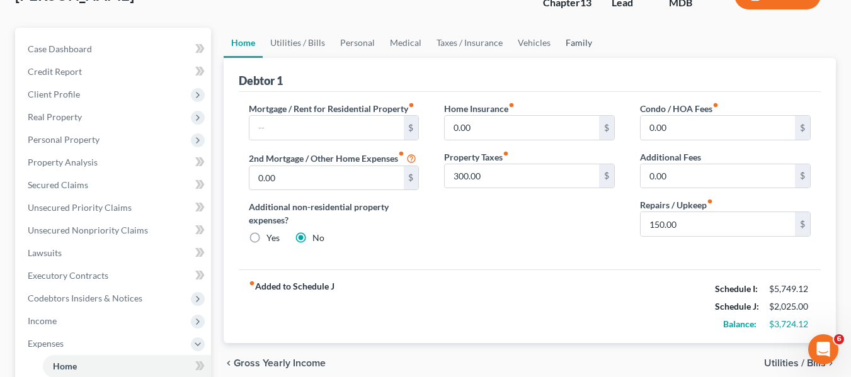
click at [563, 39] on link "Family" at bounding box center [579, 43] width 42 height 30
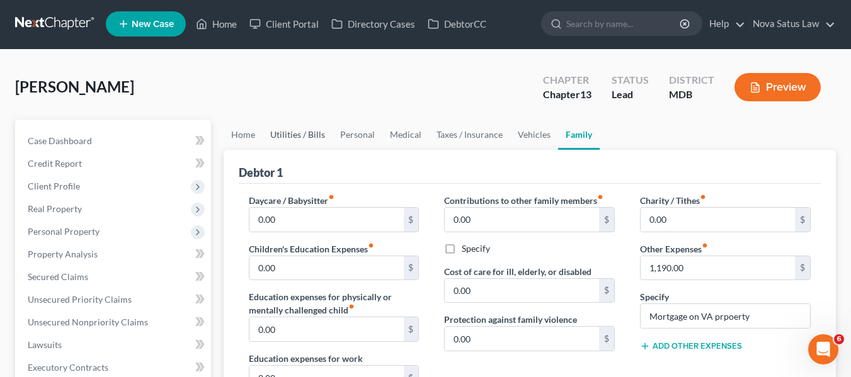
click at [294, 135] on link "Utilities / Bills" at bounding box center [298, 135] width 70 height 30
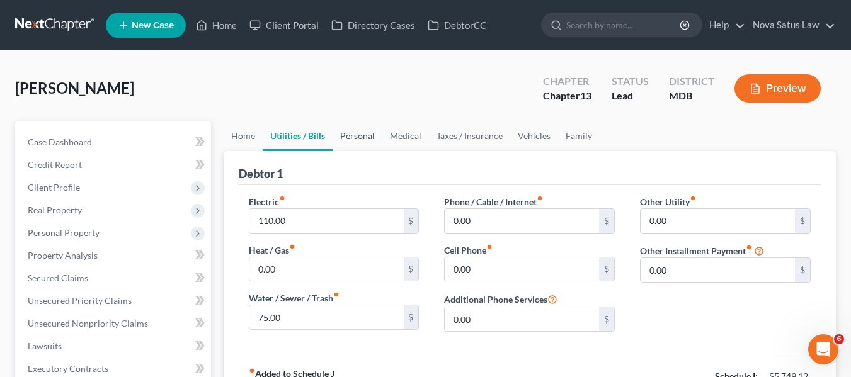
click at [359, 142] on link "Personal" at bounding box center [358, 136] width 50 height 30
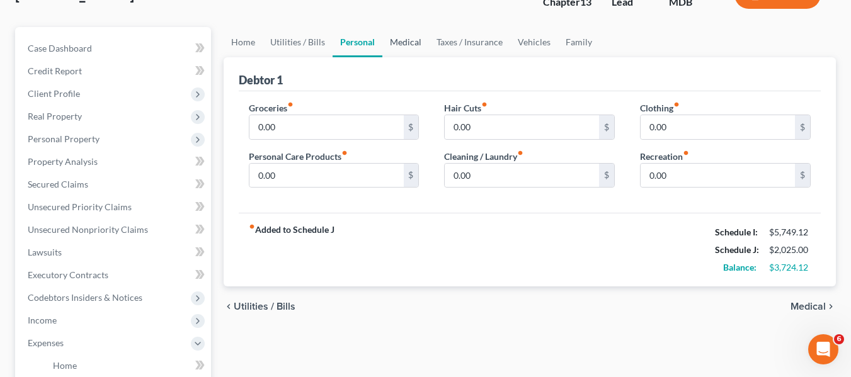
click at [411, 47] on link "Medical" at bounding box center [406, 42] width 47 height 30
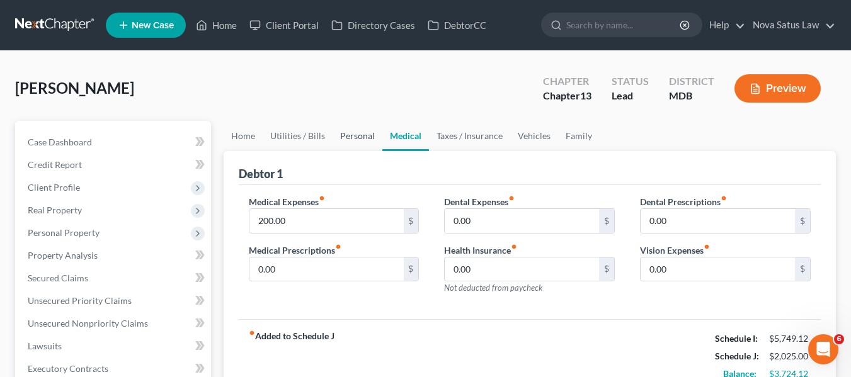
click at [354, 133] on link "Personal" at bounding box center [358, 136] width 50 height 30
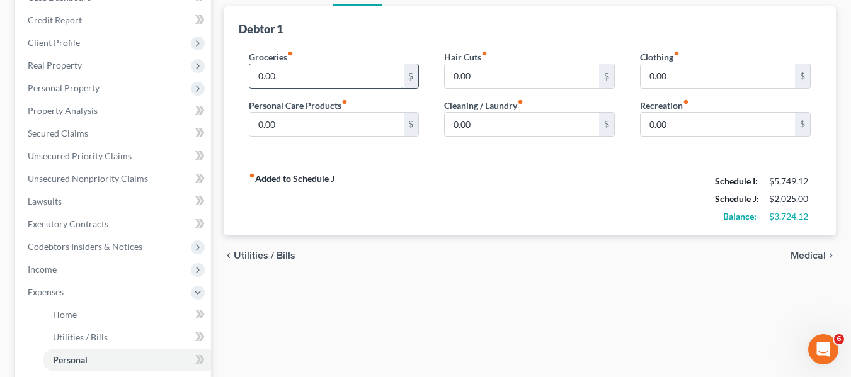
click at [318, 74] on input "0.00" at bounding box center [327, 76] width 154 height 24
click at [296, 124] on input "0.00" at bounding box center [327, 125] width 154 height 24
click at [513, 81] on input "0.00" at bounding box center [522, 76] width 154 height 24
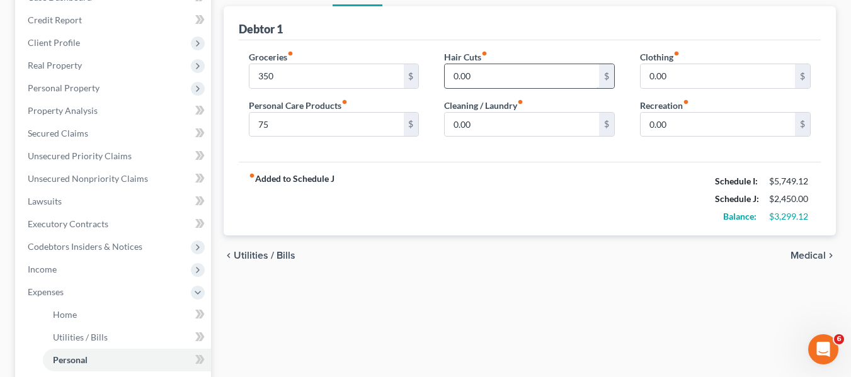
click at [513, 81] on input "0.00" at bounding box center [522, 76] width 154 height 24
click at [498, 124] on input "0.00" at bounding box center [522, 125] width 154 height 24
click at [705, 70] on input "0.00" at bounding box center [718, 76] width 154 height 24
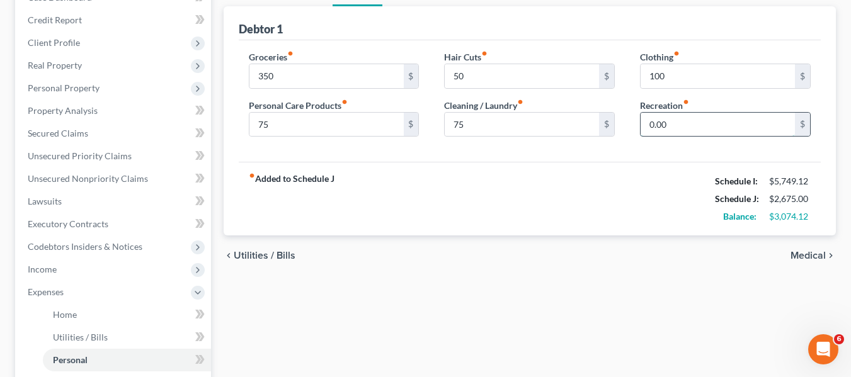
click at [687, 124] on input "0.00" at bounding box center [718, 125] width 154 height 24
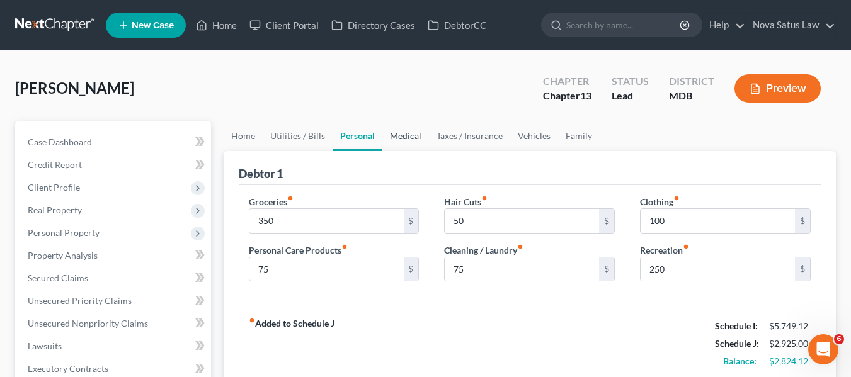
click at [417, 140] on link "Medical" at bounding box center [406, 136] width 47 height 30
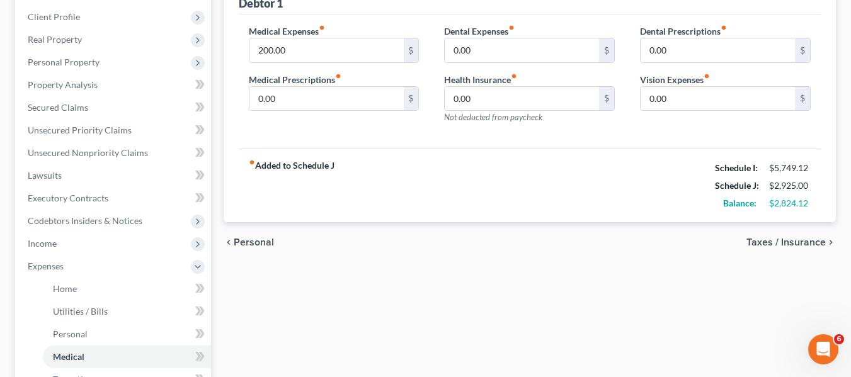
scroll to position [171, 0]
click at [108, 107] on link "Secured Claims" at bounding box center [114, 107] width 193 height 23
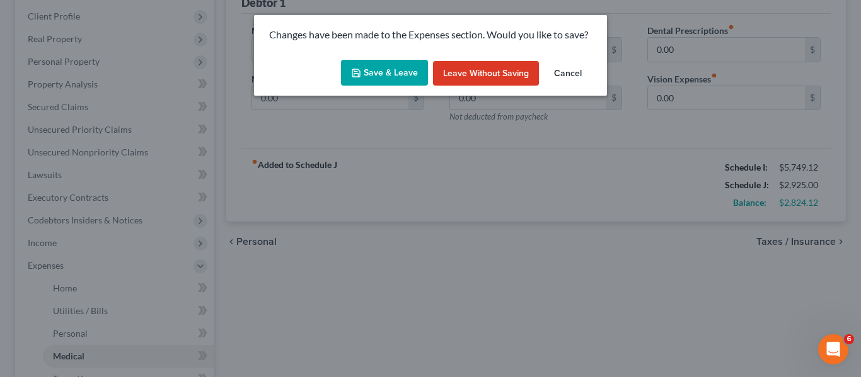
click at [357, 74] on icon "button" at bounding box center [356, 73] width 10 height 10
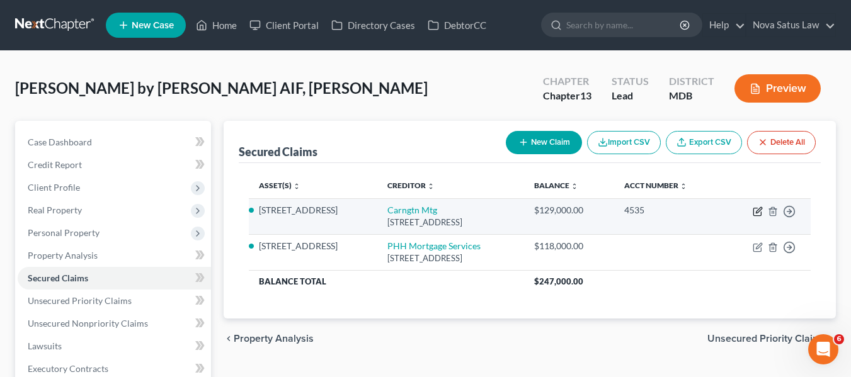
click at [754, 210] on icon "button" at bounding box center [758, 213] width 8 height 8
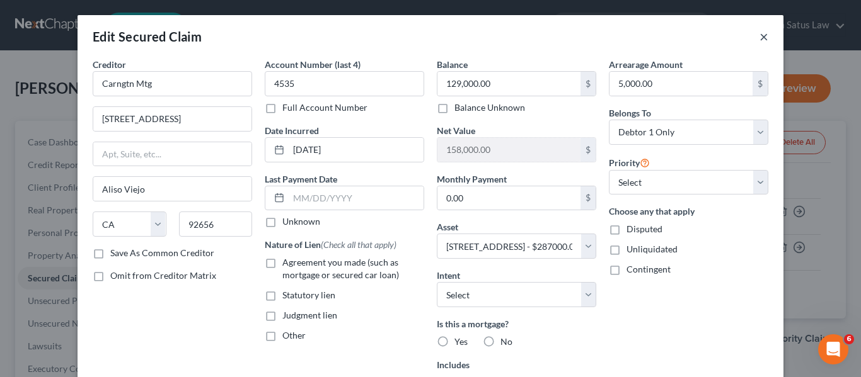
click at [759, 35] on button "×" at bounding box center [763, 36] width 9 height 15
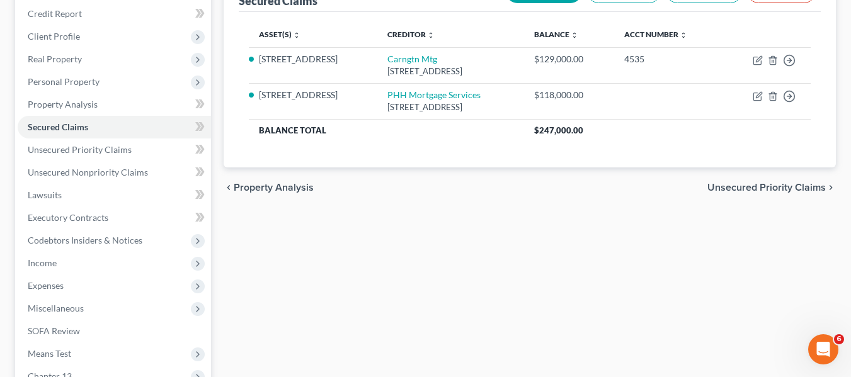
scroll to position [152, 0]
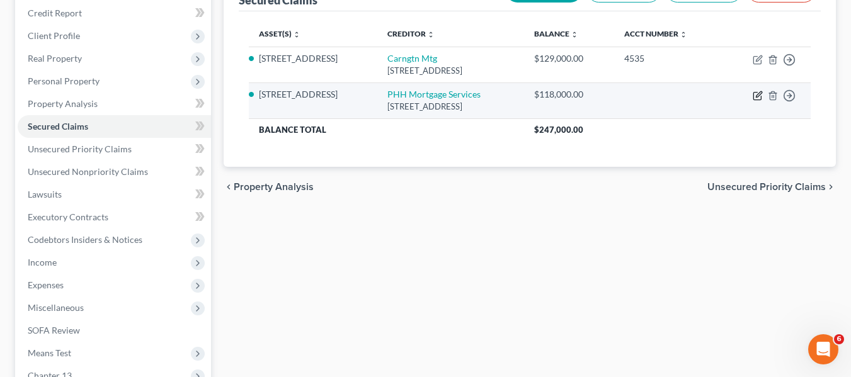
click at [759, 93] on icon "button" at bounding box center [759, 94] width 6 height 6
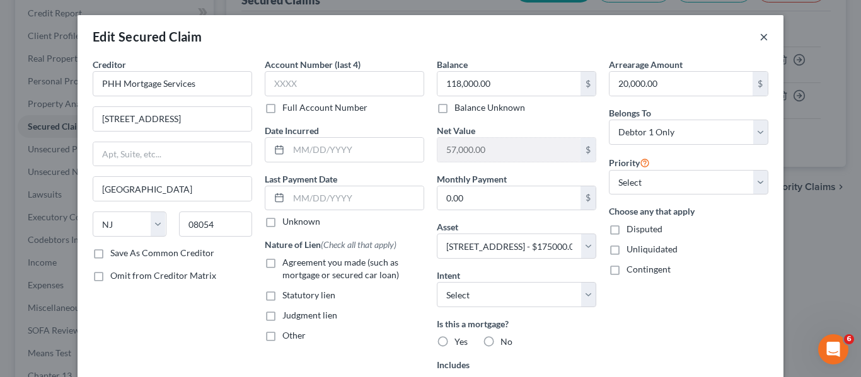
click at [759, 32] on button "×" at bounding box center [763, 36] width 9 height 15
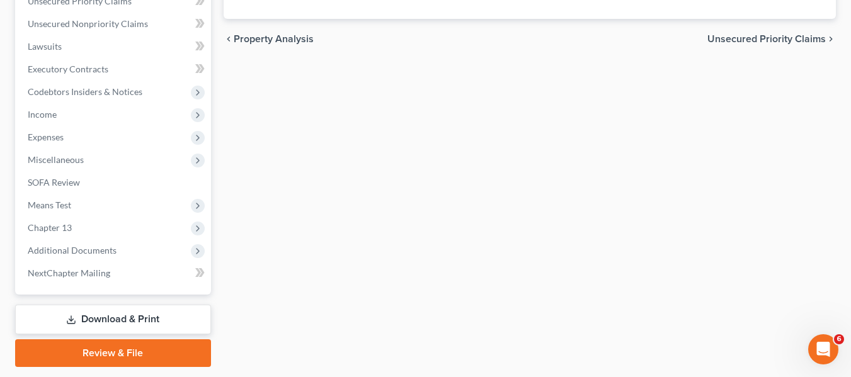
scroll to position [338, 0]
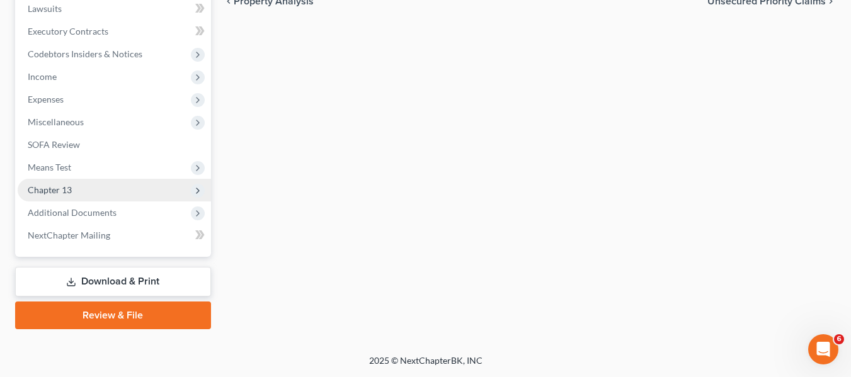
click at [66, 181] on span "Chapter 13" at bounding box center [114, 190] width 193 height 23
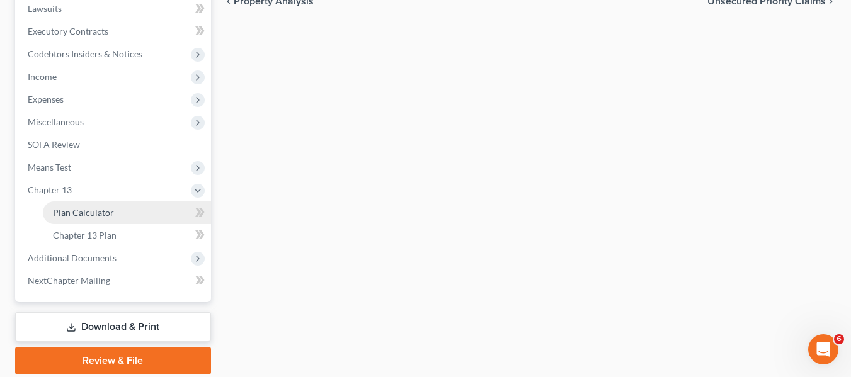
click at [74, 212] on span "Plan Calculator" at bounding box center [83, 212] width 61 height 11
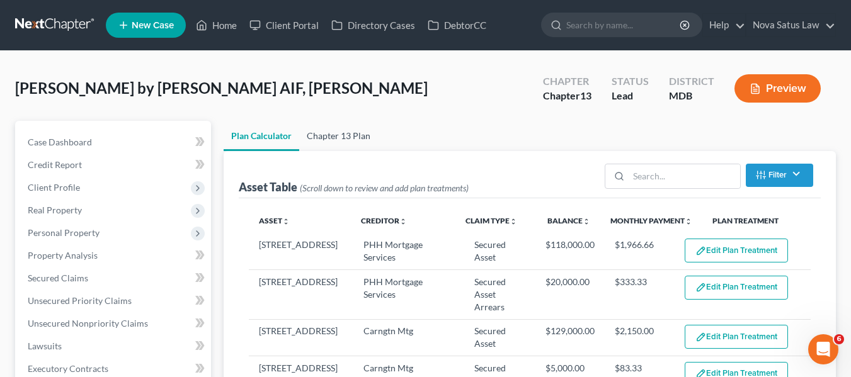
click at [356, 134] on link "Chapter 13 Plan" at bounding box center [338, 136] width 79 height 30
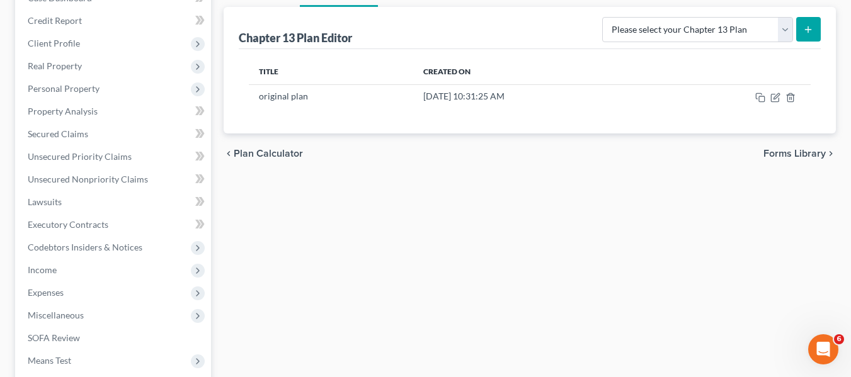
scroll to position [144, 0]
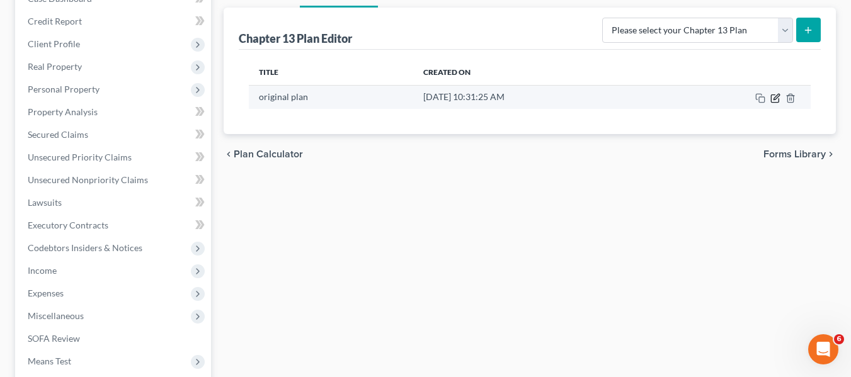
click at [774, 96] on icon "button" at bounding box center [776, 98] width 10 height 10
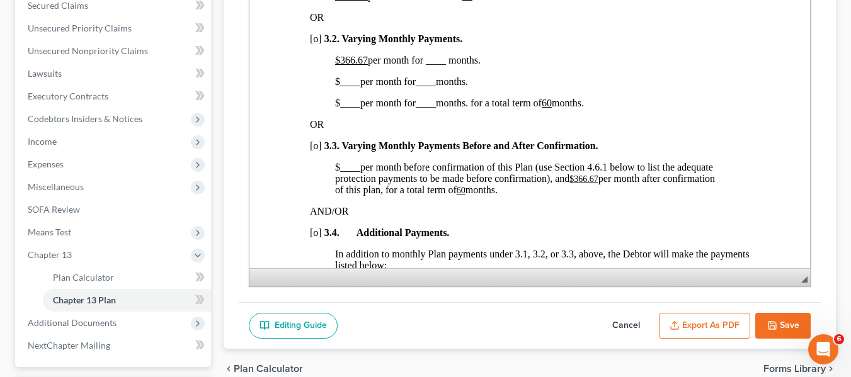
scroll to position [383, 0]
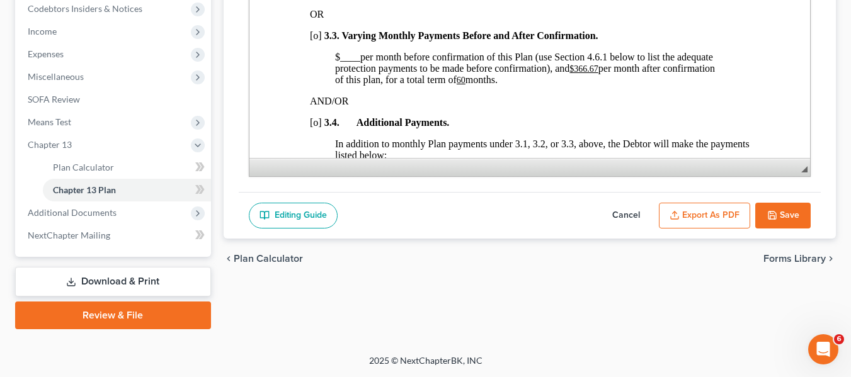
click at [107, 282] on link "Download & Print" at bounding box center [113, 282] width 196 height 30
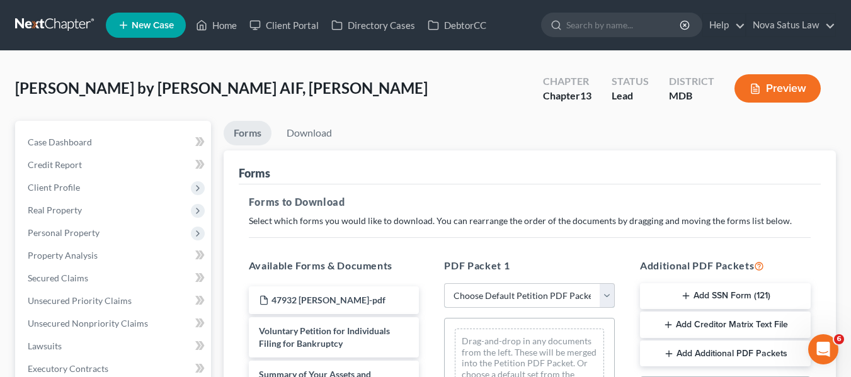
click at [504, 299] on select "Choose Default Petition PDF Packet Complete Bankruptcy Petition (all forms and …" at bounding box center [529, 296] width 171 height 25
click at [449, 284] on select "Choose Default Petition PDF Packet Complete Bankruptcy Petition (all forms and …" at bounding box center [529, 296] width 171 height 25
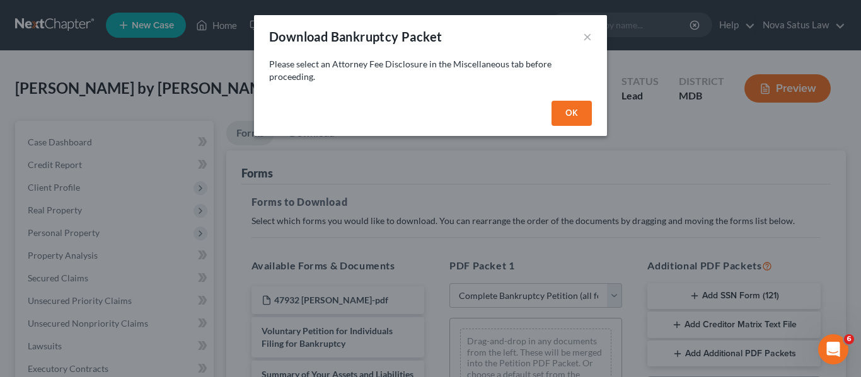
click at [569, 110] on button "OK" at bounding box center [571, 113] width 40 height 25
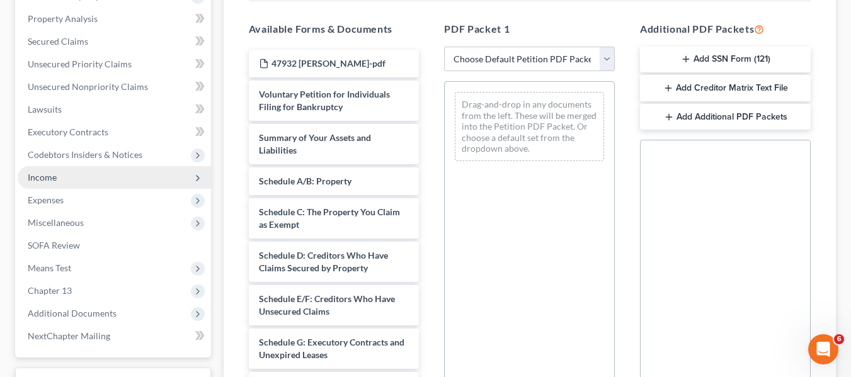
scroll to position [238, 0]
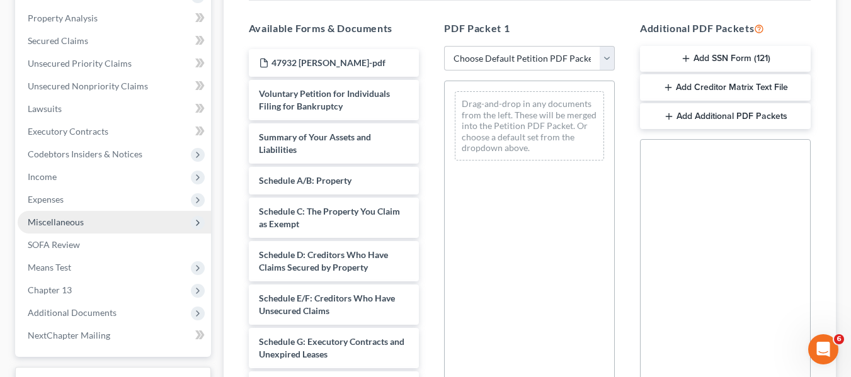
click at [47, 223] on span "Miscellaneous" at bounding box center [56, 222] width 56 height 11
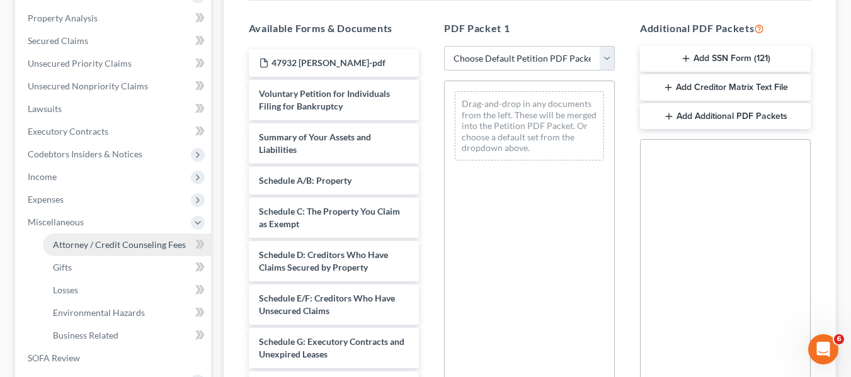
click at [112, 243] on span "Attorney / Credit Counseling Fees" at bounding box center [119, 244] width 133 height 11
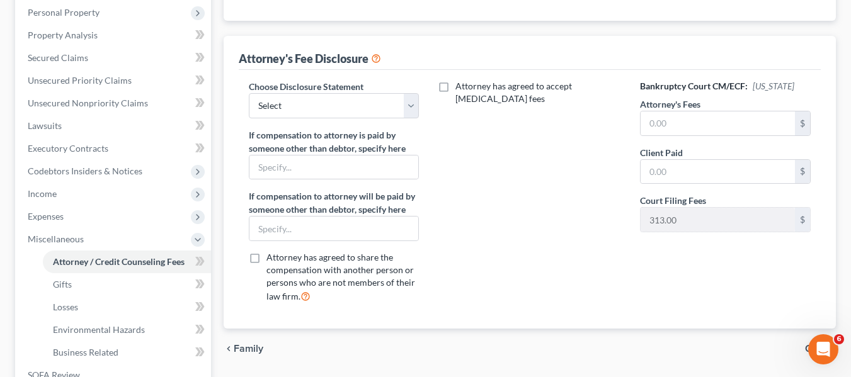
scroll to position [222, 0]
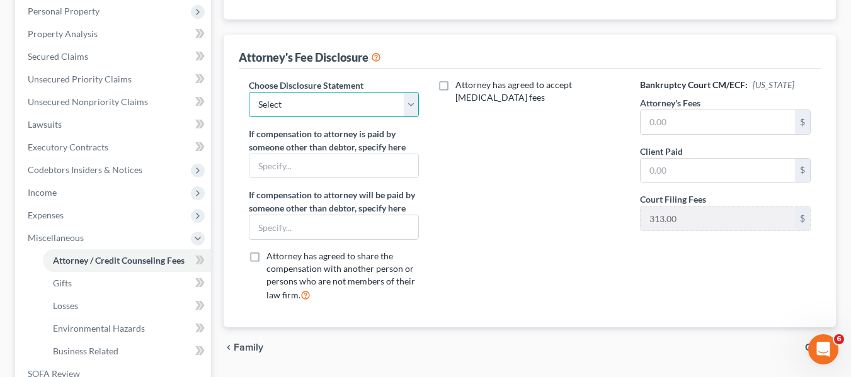
click at [310, 110] on select "Select [PERSON_NAME] Disclosure 7 Disclosure 13" at bounding box center [334, 104] width 171 height 25
click at [249, 92] on select "Select [PERSON_NAME] Disclosure 7 Disclosure 13" at bounding box center [334, 104] width 171 height 25
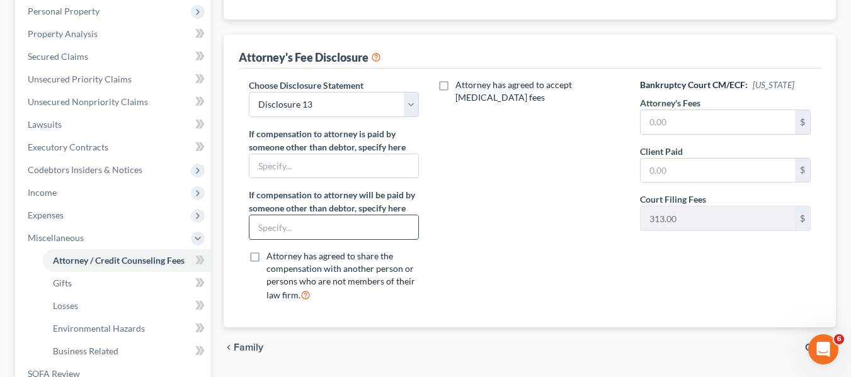
click at [302, 221] on input "text" at bounding box center [335, 228] width 170 height 24
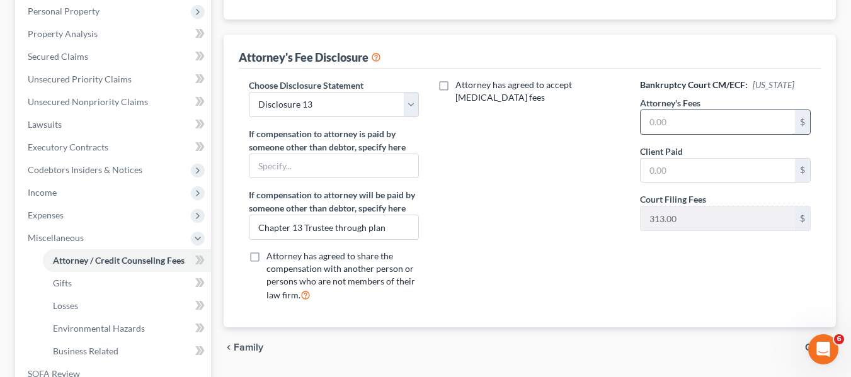
click at [711, 121] on input "text" at bounding box center [718, 122] width 154 height 24
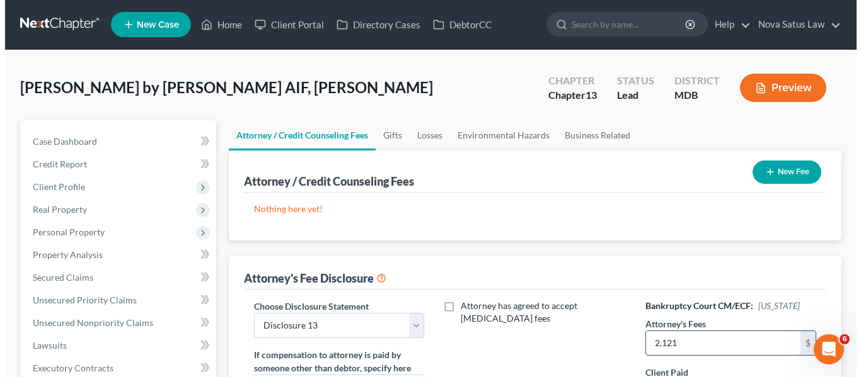
scroll to position [0, 0]
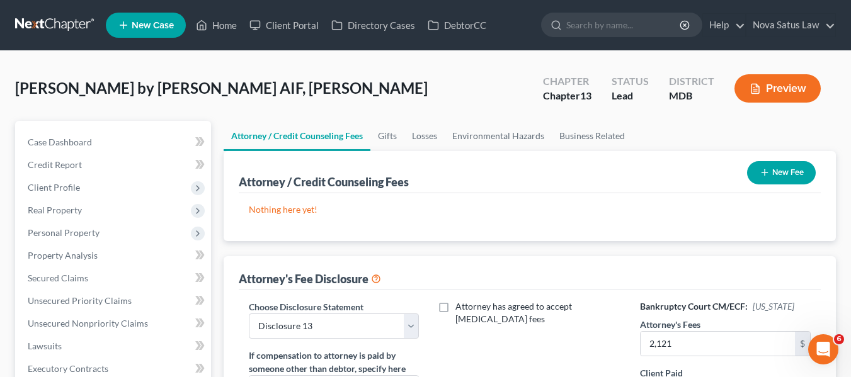
click at [767, 173] on line "button" at bounding box center [765, 173] width 6 height 0
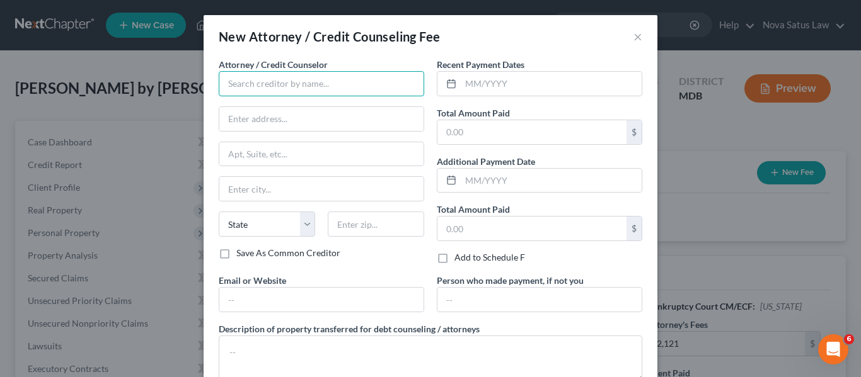
click at [330, 86] on input "text" at bounding box center [321, 83] width 205 height 25
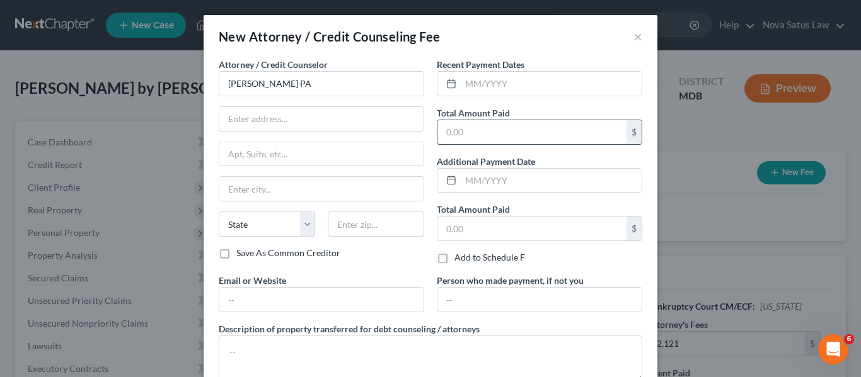
click at [466, 130] on input "text" at bounding box center [531, 132] width 189 height 24
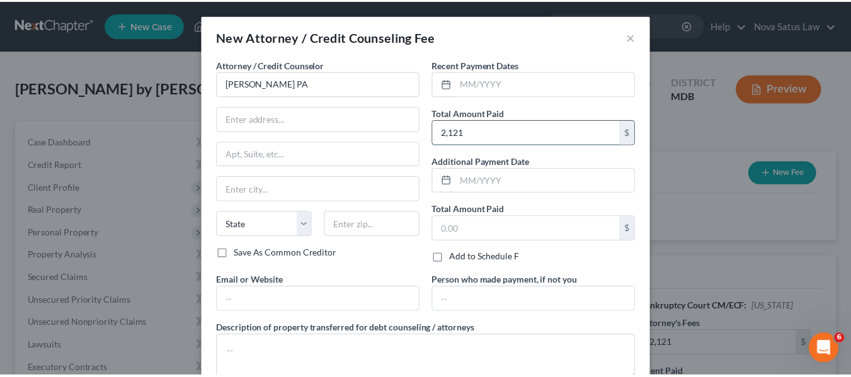
scroll to position [84, 0]
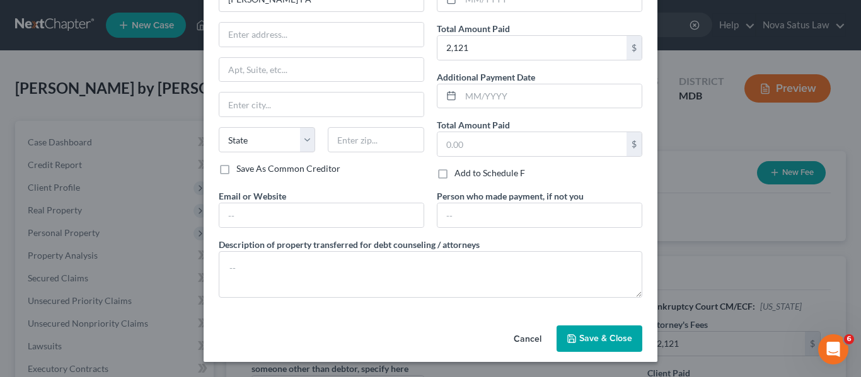
click at [592, 341] on span "Save & Close" at bounding box center [605, 338] width 53 height 11
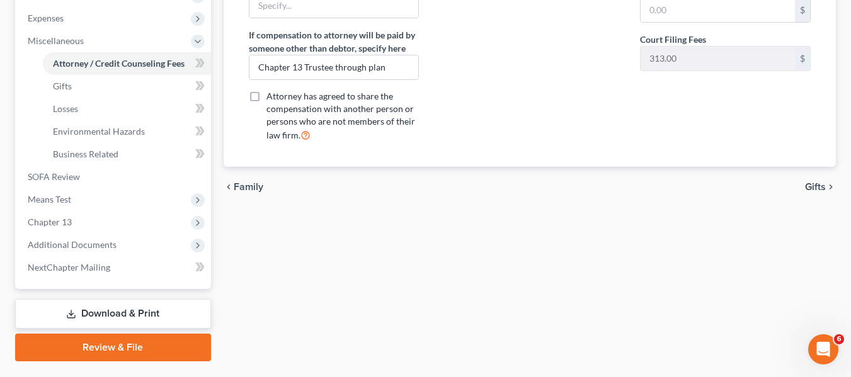
scroll to position [451, 0]
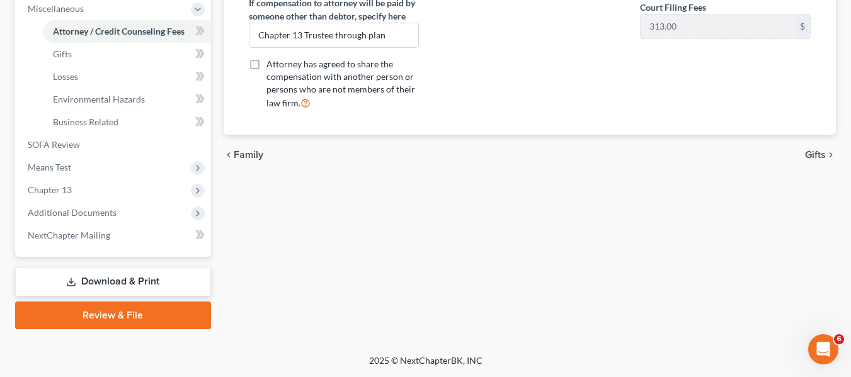
click at [129, 277] on link "Download & Print" at bounding box center [113, 282] width 196 height 30
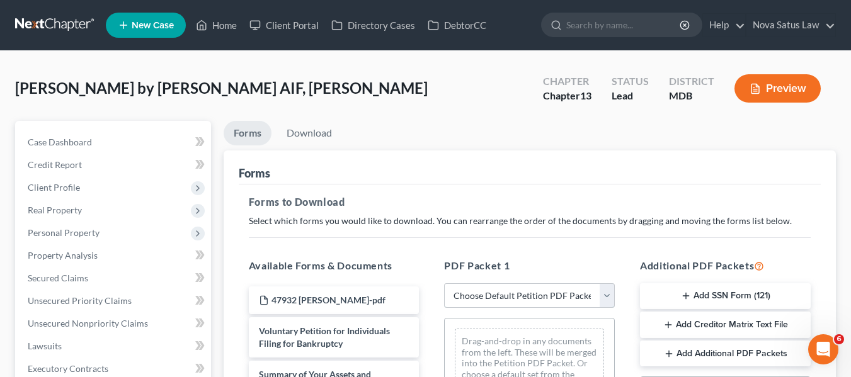
click at [502, 304] on select "Choose Default Petition PDF Packet Complete Bankruptcy Petition (all forms and …" at bounding box center [529, 296] width 171 height 25
click at [444, 284] on select "Choose Default Petition PDF Packet Complete Bankruptcy Petition (all forms and …" at bounding box center [529, 296] width 171 height 25
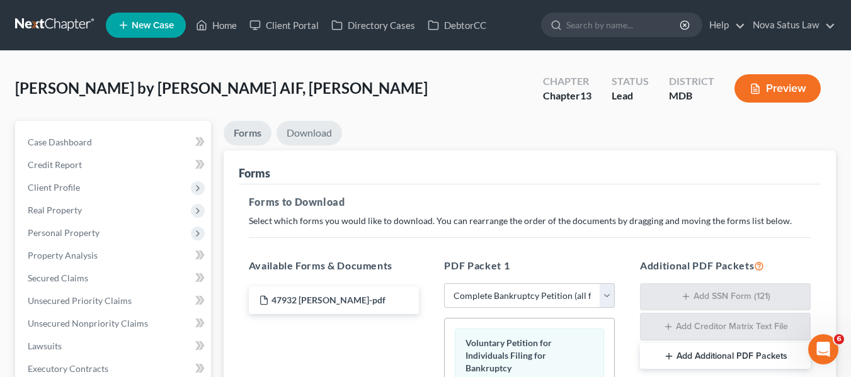
click at [301, 142] on link "Download" at bounding box center [310, 133] width 66 height 25
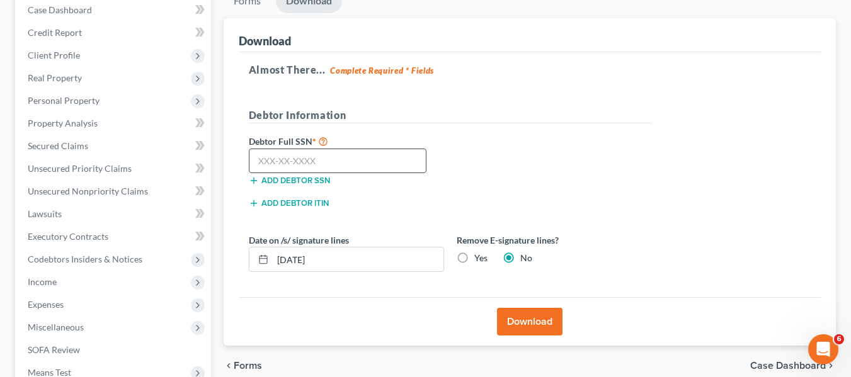
scroll to position [133, 0]
click at [257, 154] on input "text" at bounding box center [338, 160] width 178 height 25
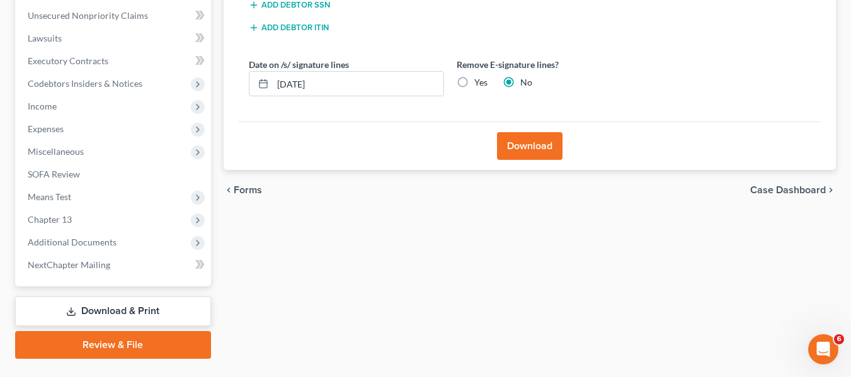
scroll to position [311, 0]
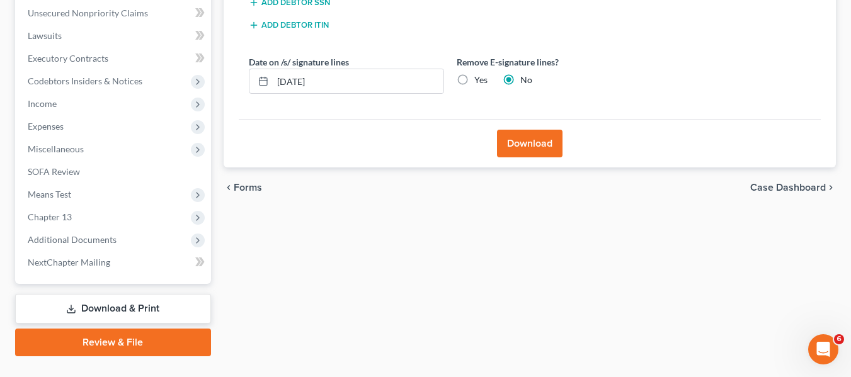
click at [514, 156] on button "Download" at bounding box center [530, 144] width 66 height 28
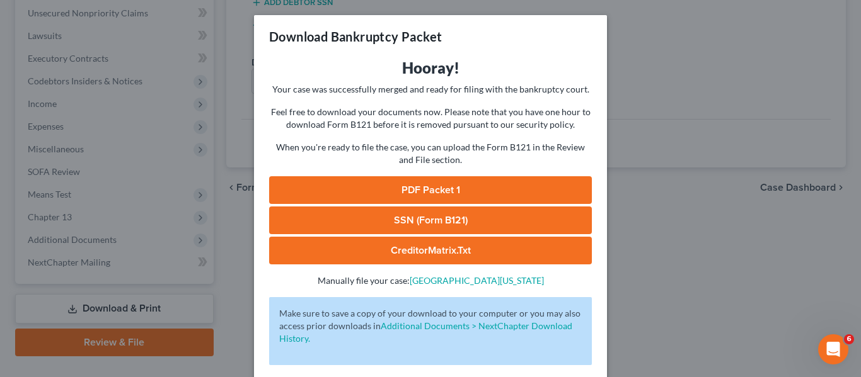
click at [417, 191] on link "PDF Packet 1" at bounding box center [430, 190] width 323 height 28
click at [428, 213] on link "SSN (Form B121)" at bounding box center [430, 221] width 323 height 28
click at [633, 253] on div "Download Bankruptcy Packet Hooray! Your case was successfully merged and ready …" at bounding box center [430, 188] width 861 height 377
